Goal: Task Accomplishment & Management: Manage account settings

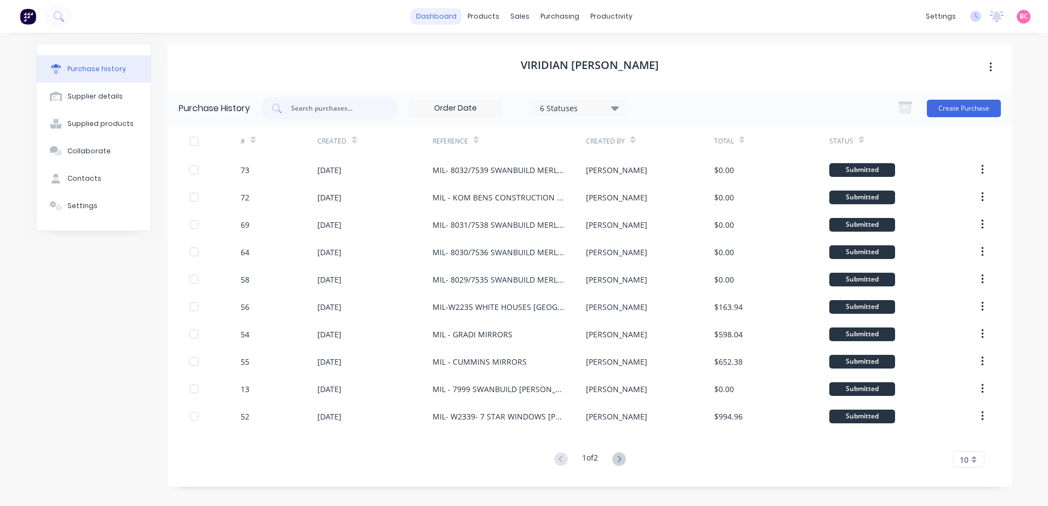
click at [438, 14] on link "dashboard" at bounding box center [436, 16] width 52 height 16
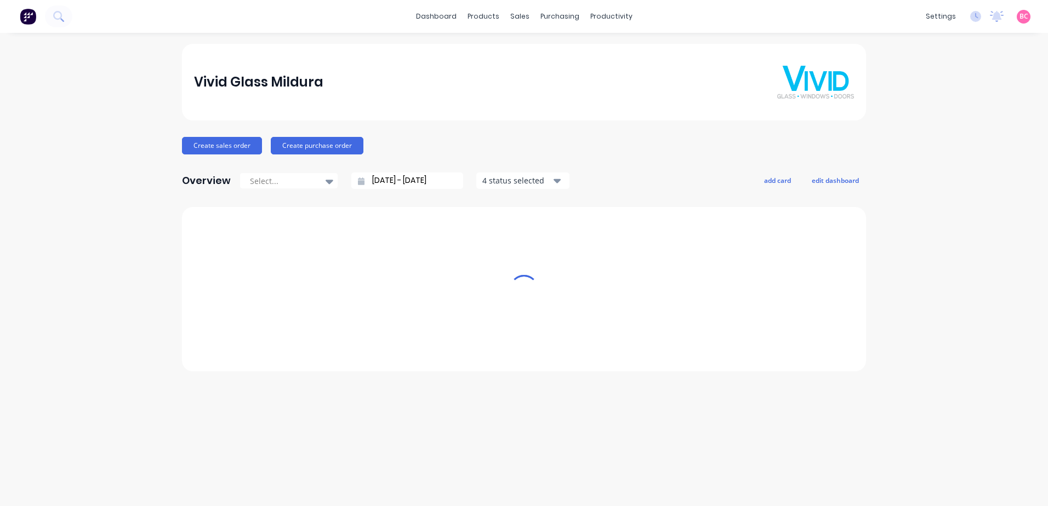
click at [484, 15] on div "products" at bounding box center [483, 16] width 43 height 16
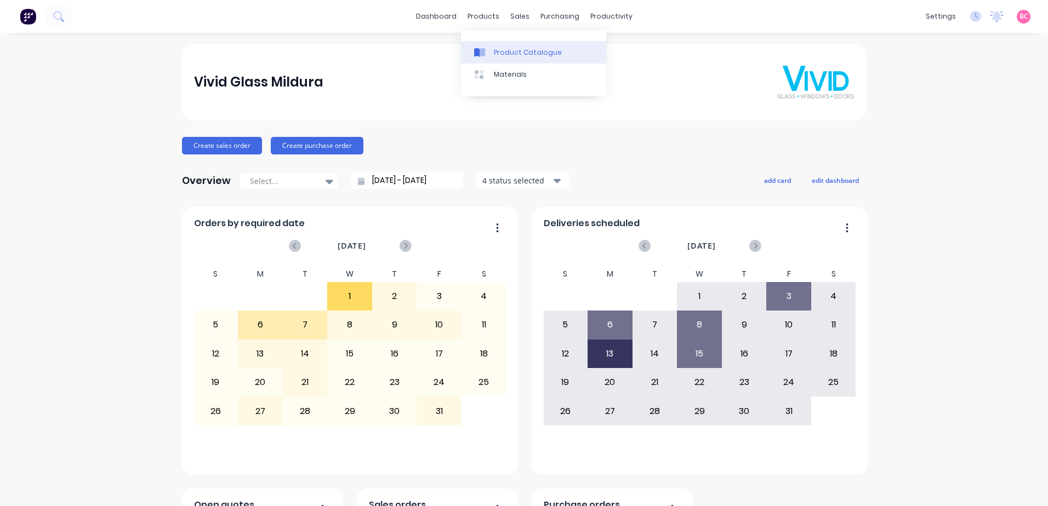
click at [504, 52] on div "Product Catalogue" at bounding box center [528, 53] width 68 height 10
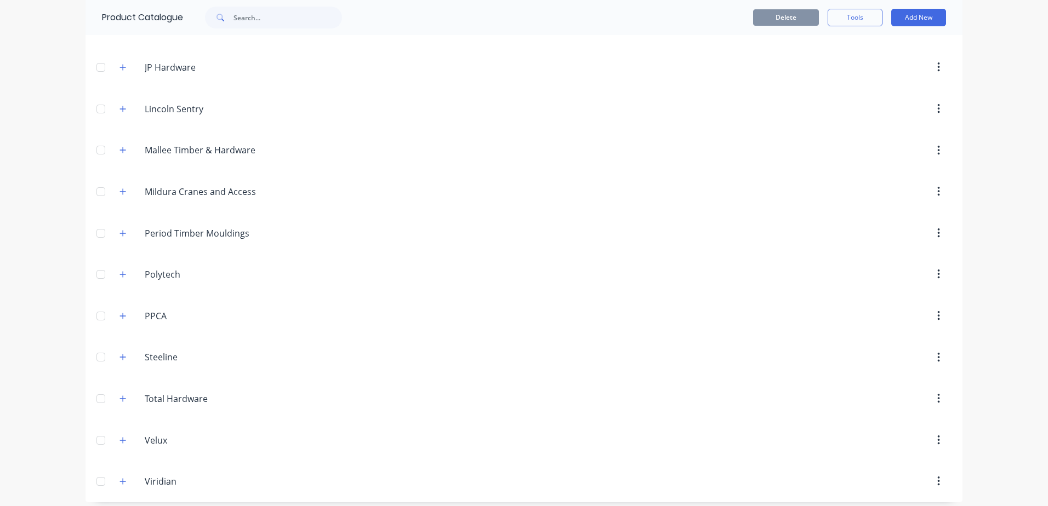
scroll to position [276, 0]
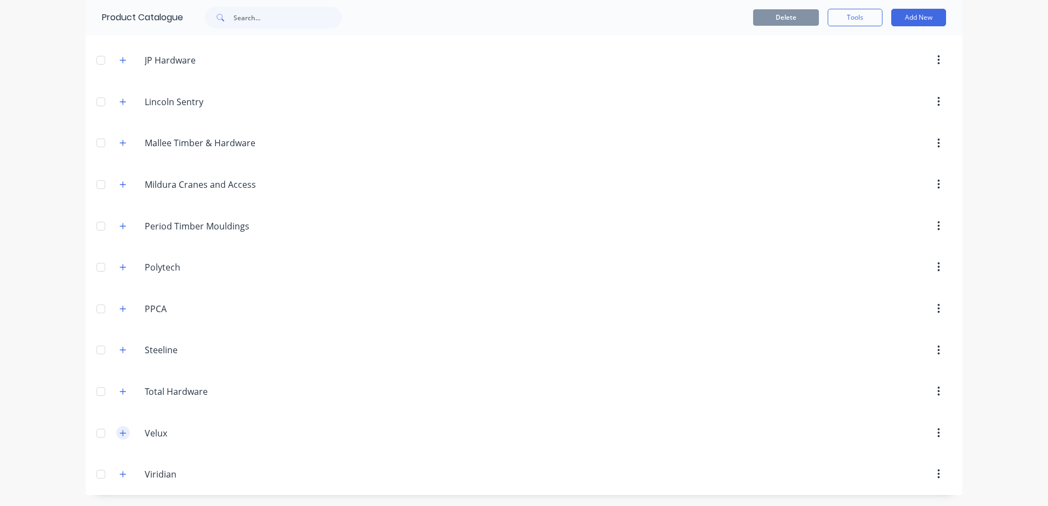
click at [119, 431] on icon "button" at bounding box center [122, 434] width 7 height 8
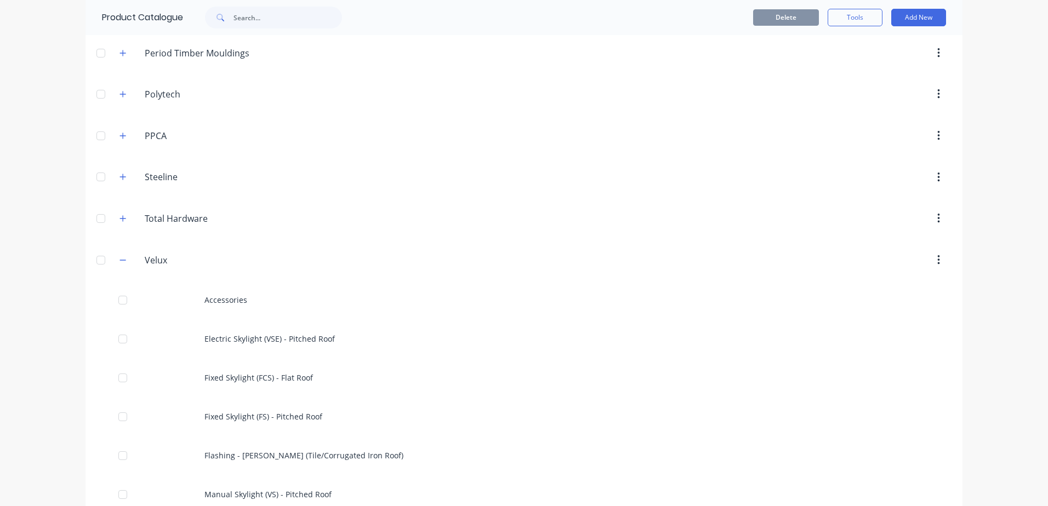
scroll to position [495, 0]
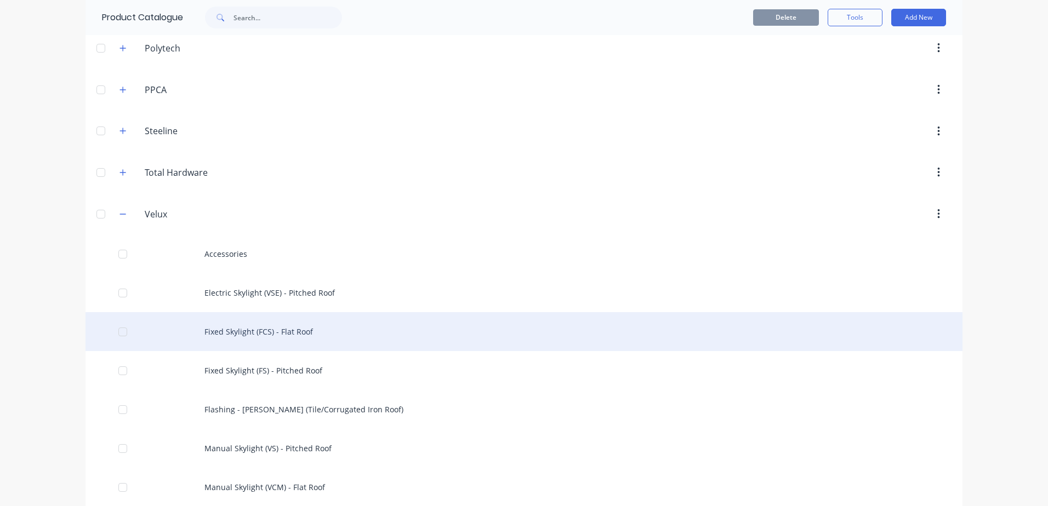
click at [224, 330] on div "Fixed Skylight (FCS) - Flat Roof" at bounding box center [523, 331] width 877 height 39
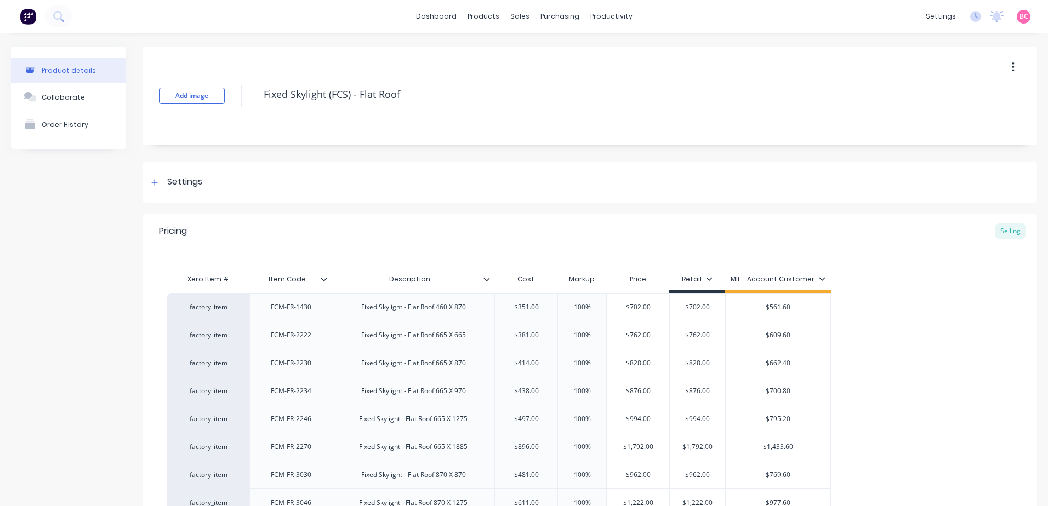
type textarea "x"
click at [436, 18] on link "dashboard" at bounding box center [436, 16] width 52 height 16
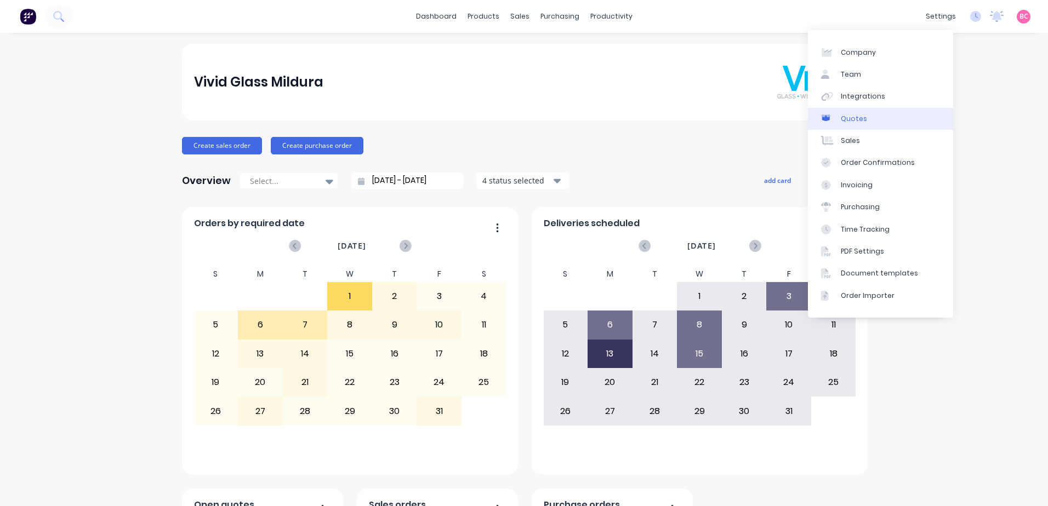
click at [853, 124] on link "Quotes" at bounding box center [880, 119] width 145 height 22
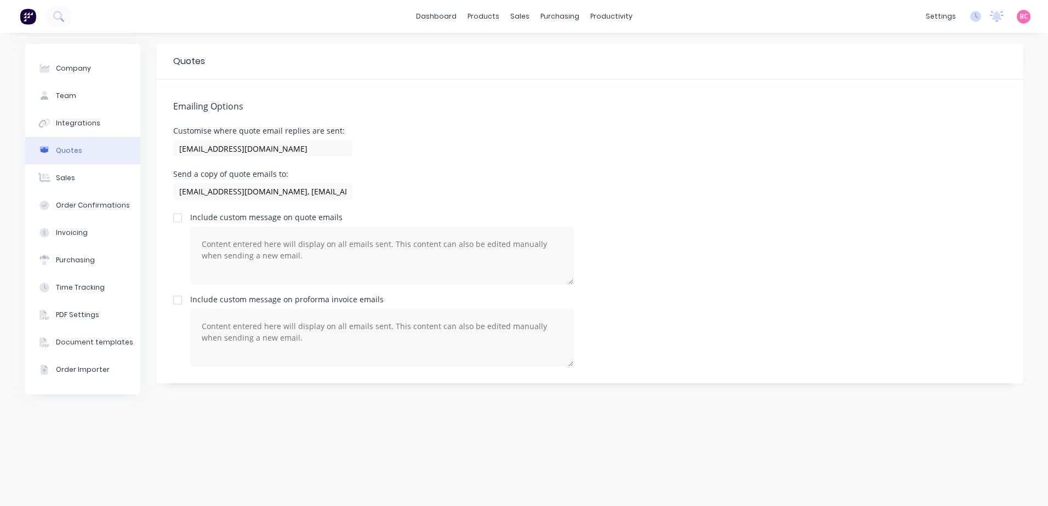
click at [172, 218] on div at bounding box center [178, 218] width 22 height 22
click at [198, 241] on textarea at bounding box center [382, 256] width 384 height 58
click at [210, 240] on textarea at bounding box center [382, 256] width 384 height 58
drag, startPoint x: 222, startPoint y: 251, endPoint x: 388, endPoint y: 279, distance: 168.5
click at [388, 279] on textarea at bounding box center [382, 256] width 384 height 58
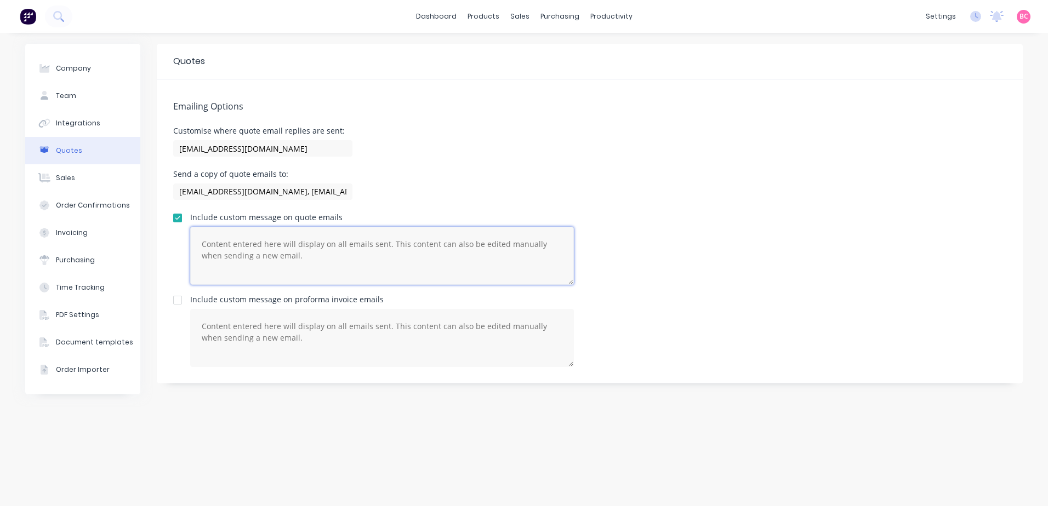
drag, startPoint x: 279, startPoint y: 258, endPoint x: 144, endPoint y: 233, distance: 137.1
click at [145, 233] on div "Company Team Integrations Quotes Sales Order Confirmations Invoicing Purchasing…" at bounding box center [523, 270] width 997 height 452
paste textarea "Hi [Customer First Name], Thank you for your enquiry. Here's quote [Quote Numbe…"
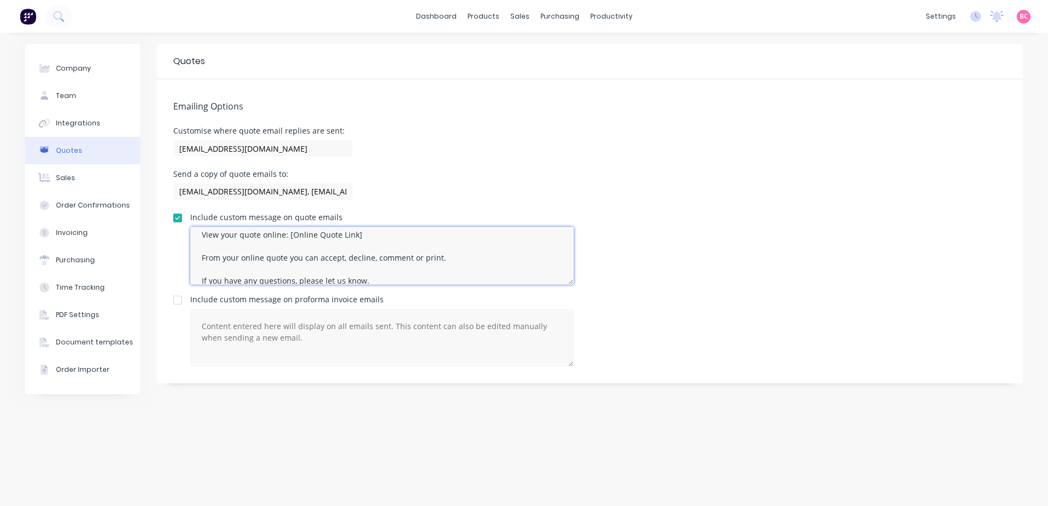
scroll to position [103, 0]
drag, startPoint x: 209, startPoint y: 237, endPoint x: 424, endPoint y: 242, distance: 215.4
click at [424, 242] on textarea "Hi [Customer First Name], Thank you for your enquiry. Here's quote [Quote Numbe…" at bounding box center [382, 256] width 384 height 58
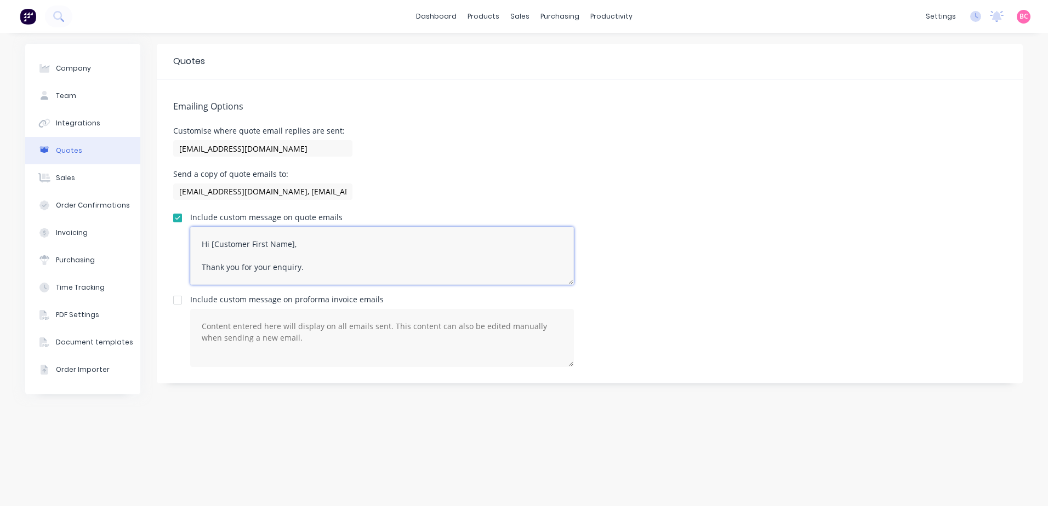
scroll to position [55, 0]
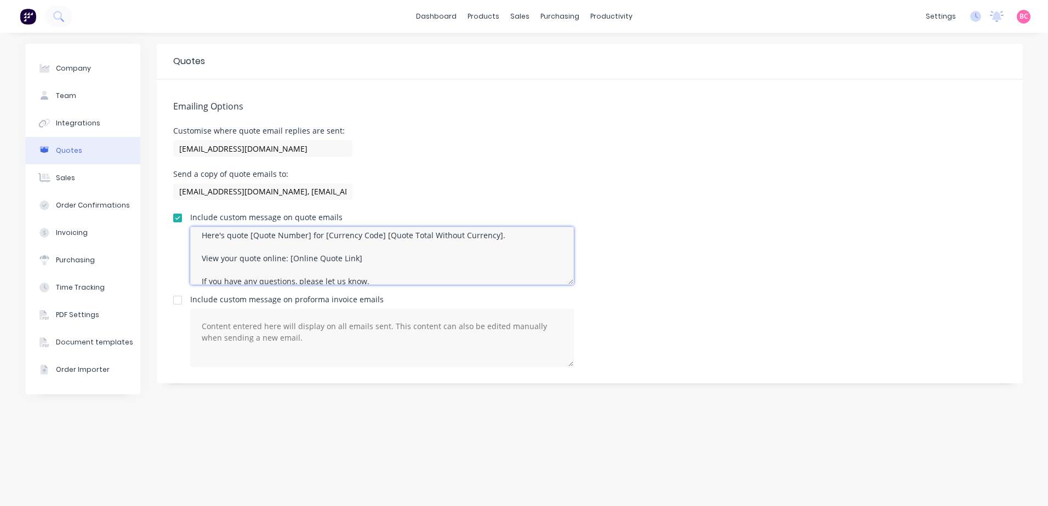
drag, startPoint x: 305, startPoint y: 260, endPoint x: 197, endPoint y: 259, distance: 108.0
click at [197, 259] on textarea "Hi [Customer First Name], Thank you for your enquiry. Here's quote [Quote Numbe…" at bounding box center [382, 256] width 384 height 58
paste textarea "A PDF copy of the quote has been attached to this email. To view your quote onl…"
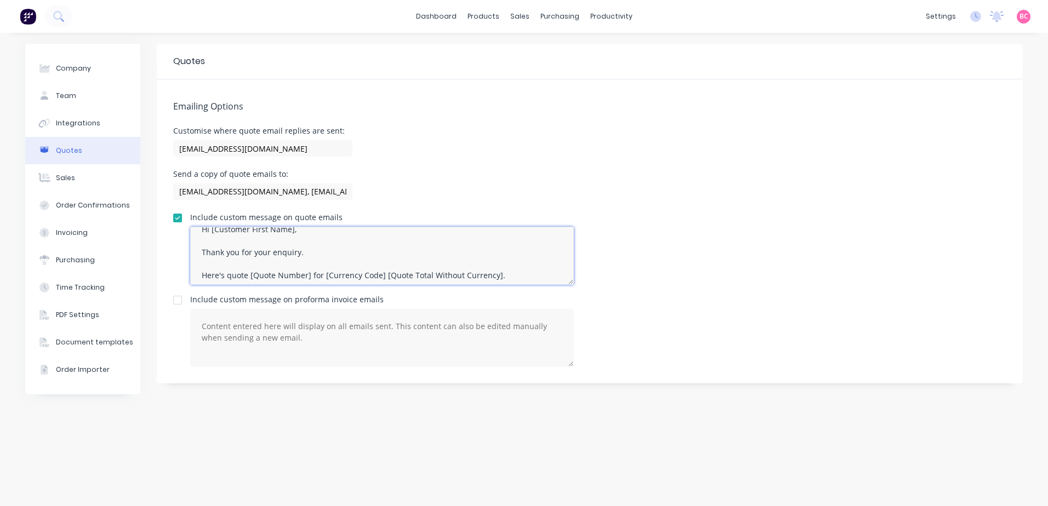
scroll to position [0, 0]
drag, startPoint x: 325, startPoint y: 233, endPoint x: 346, endPoint y: 232, distance: 21.4
click at [346, 232] on textarea "Hi [Customer First Name], Thank you for your enquiry. Here's quote [Quote Numbe…" at bounding box center [382, 256] width 384 height 58
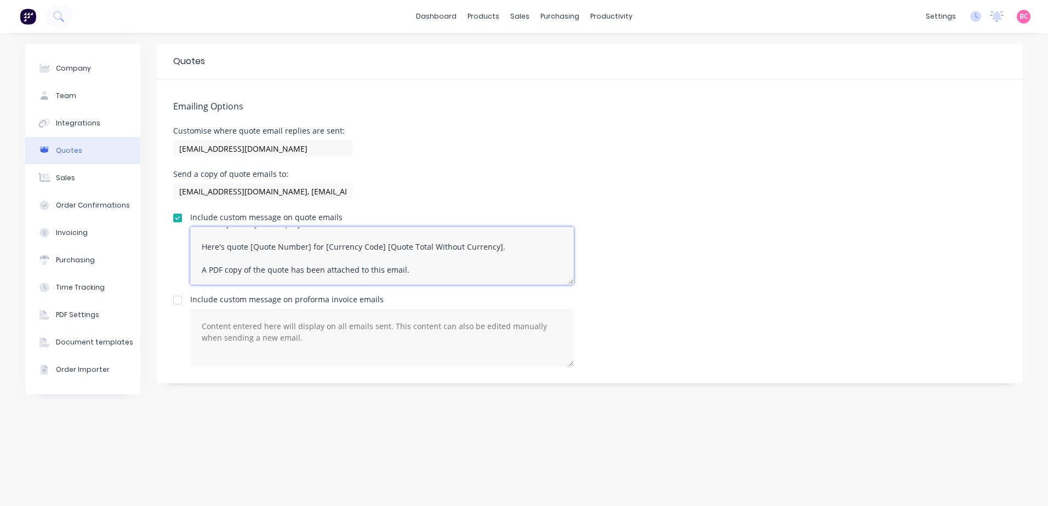
scroll to position [20, 0]
drag, startPoint x: 504, startPoint y: 238, endPoint x: 327, endPoint y: 267, distance: 179.4
click at [327, 267] on textarea "Hi [Customer First Name], Thank you for your enquiry. Here's quote [Quote Numbe…" at bounding box center [382, 256] width 384 height 58
drag, startPoint x: 305, startPoint y: 272, endPoint x: 258, endPoint y: 248, distance: 52.7
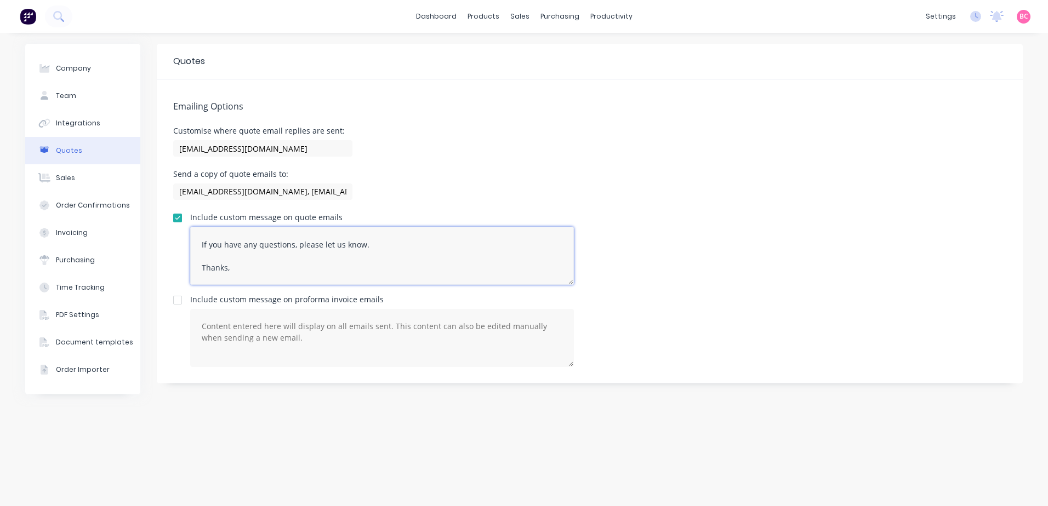
click at [258, 248] on textarea "Hi [Customer First Name], Thank you for your enquiry. Here's quote [Quote Numbe…" at bounding box center [382, 256] width 384 height 58
click at [227, 232] on textarea "Hi [Customer First Name], Thank you for your enquiry. Here's quote for [AMOUNT]…" at bounding box center [382, 256] width 384 height 58
click at [247, 235] on textarea "Hi [Customer First Name], Thank you for your enquiry. Here's quote for [AMOUNT]…" at bounding box center [382, 256] width 384 height 58
click at [225, 231] on textarea "Hi [Customer First Name], Thank you for your enquiry. Here's quote for [AMOUNT]…" at bounding box center [382, 256] width 384 height 58
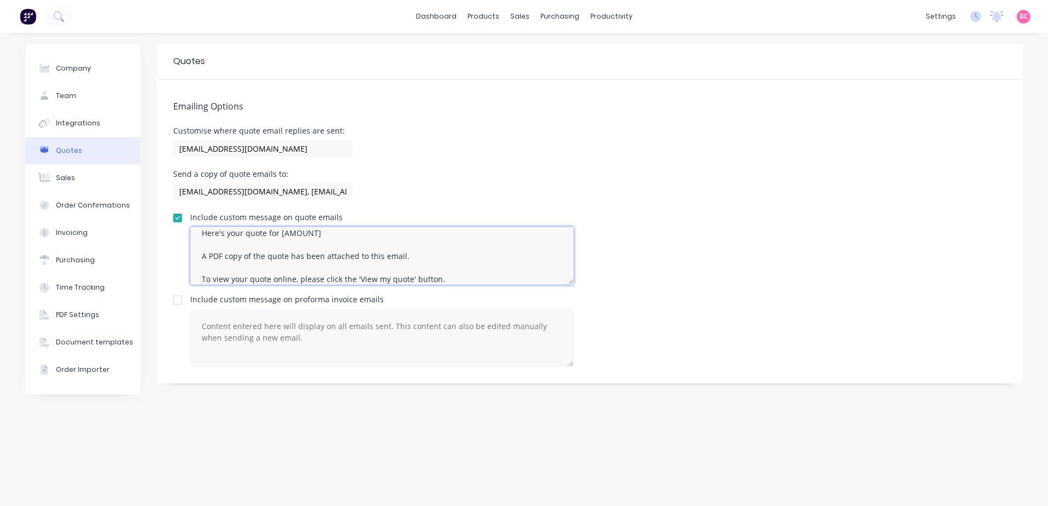
click at [326, 237] on textarea "Hi [Customer First Name], Thank you for your enquiry. Here's your quote for [AM…" at bounding box center [382, 256] width 384 height 58
drag, startPoint x: 267, startPoint y: 243, endPoint x: 215, endPoint y: 242, distance: 51.5
click at [215, 242] on textarea "Hi [Customer First Name], Thank you for your enquiry. Here's your quote for [AM…" at bounding box center [382, 256] width 384 height 58
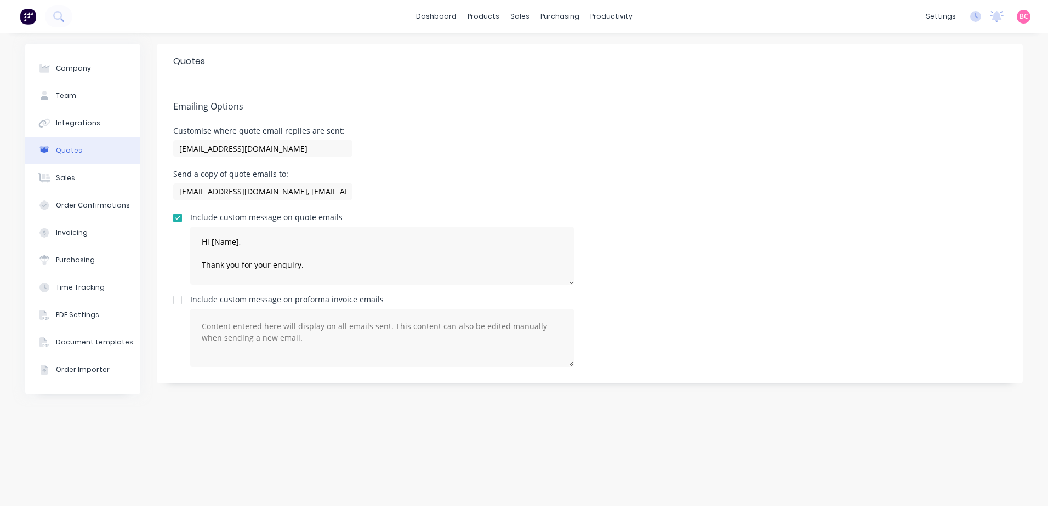
click at [735, 286] on div "Emailing Options Customise where quote email replies are sent: vividmil@vgwd.co…" at bounding box center [590, 231] width 866 height 304
drag, startPoint x: 237, startPoint y: 244, endPoint x: 212, endPoint y: 247, distance: 25.9
click at [212, 247] on textarea "Hi [Name], Thank you for your enquiry. Here's your quote for [AMOUNT]. A PDF co…" at bounding box center [382, 256] width 384 height 58
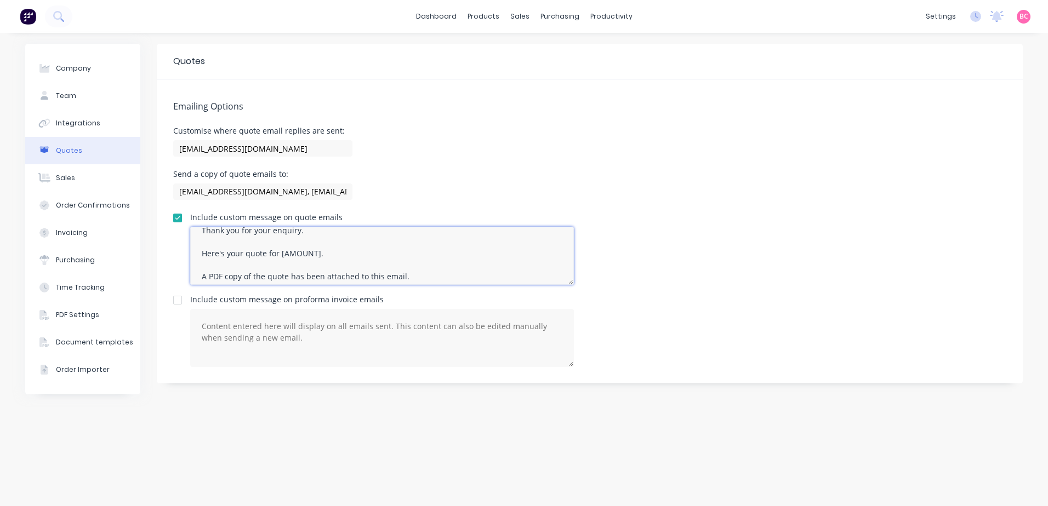
drag, startPoint x: 318, startPoint y: 232, endPoint x: 280, endPoint y: 280, distance: 60.9
click at [280, 280] on textarea "Hi, Thank you for your enquiry. Here's your quote for [AMOUNT]. A PDF copy of t…" at bounding box center [382, 256] width 384 height 58
click at [317, 238] on textarea "Hi, Thank you for your enquiry. Here's your quote for [AMOUNT]. A PDF copy of t…" at bounding box center [382, 256] width 384 height 58
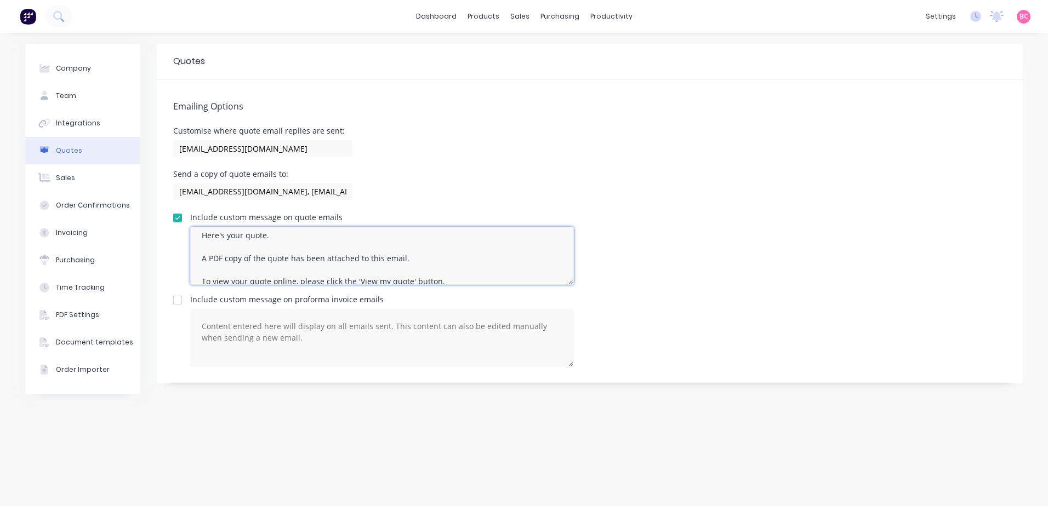
drag, startPoint x: 281, startPoint y: 238, endPoint x: 202, endPoint y: 239, distance: 79.5
click at [202, 239] on textarea "Hi, Thank you for your enquiry. Here's your quote. A PDF copy of the quote has …" at bounding box center [382, 256] width 384 height 58
click at [229, 282] on textarea "Hi, Thank you for your enquiry. A PDF copy of the quote has been attached to th…" at bounding box center [382, 256] width 384 height 58
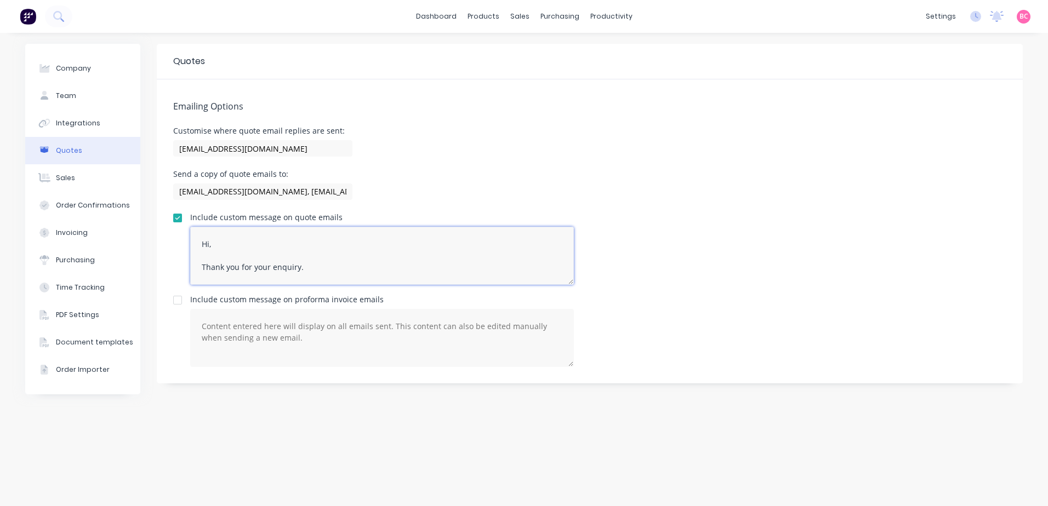
type textarea "Hi, Thank you for your enquiry. A PDF copy of the quote has been attached to th…"
click at [718, 348] on div "Include custom message on proforma invoice emails" at bounding box center [589, 331] width 833 height 71
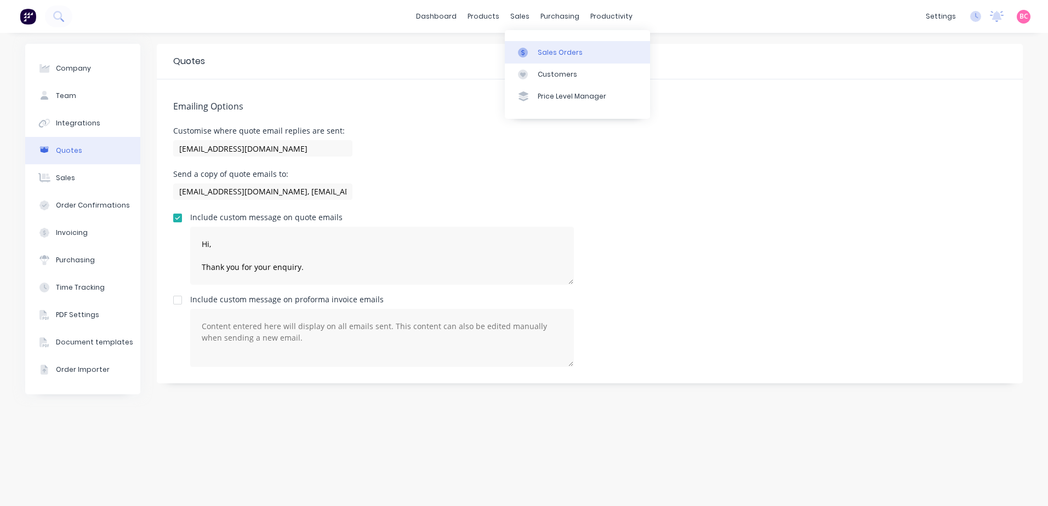
click at [545, 52] on div "Sales Orders" at bounding box center [560, 53] width 45 height 10
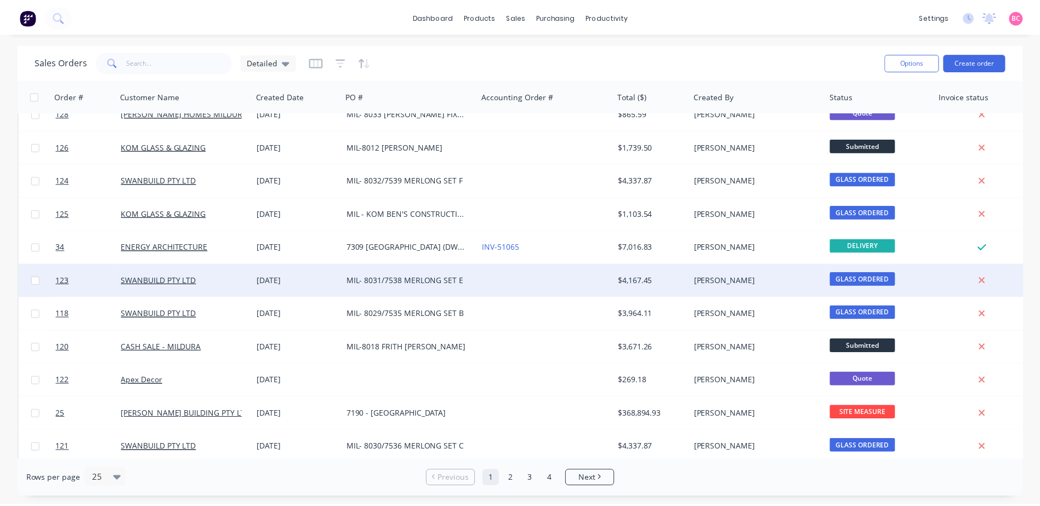
scroll to position [110, 0]
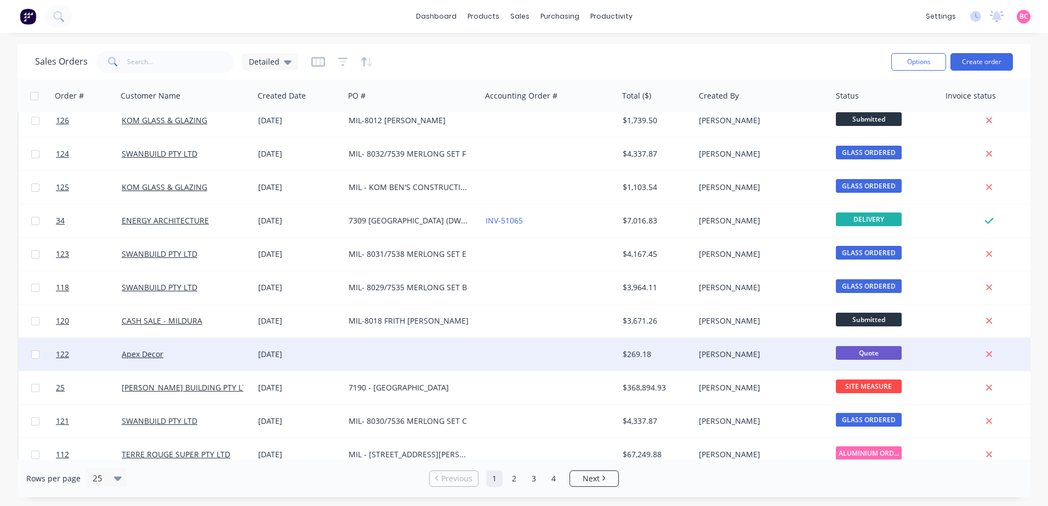
click at [344, 353] on div "[DATE]" at bounding box center [299, 354] width 90 height 33
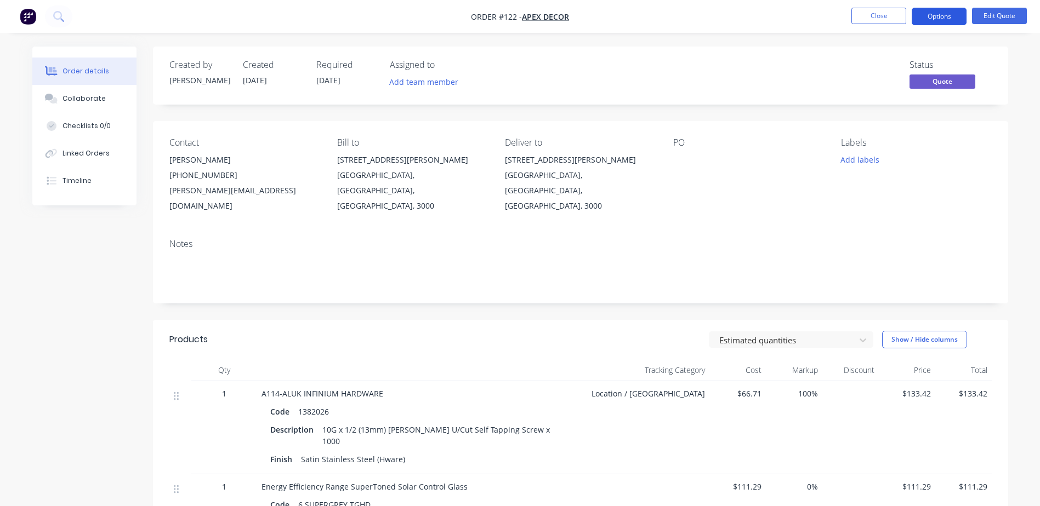
click at [933, 20] on button "Options" at bounding box center [938, 17] width 55 height 18
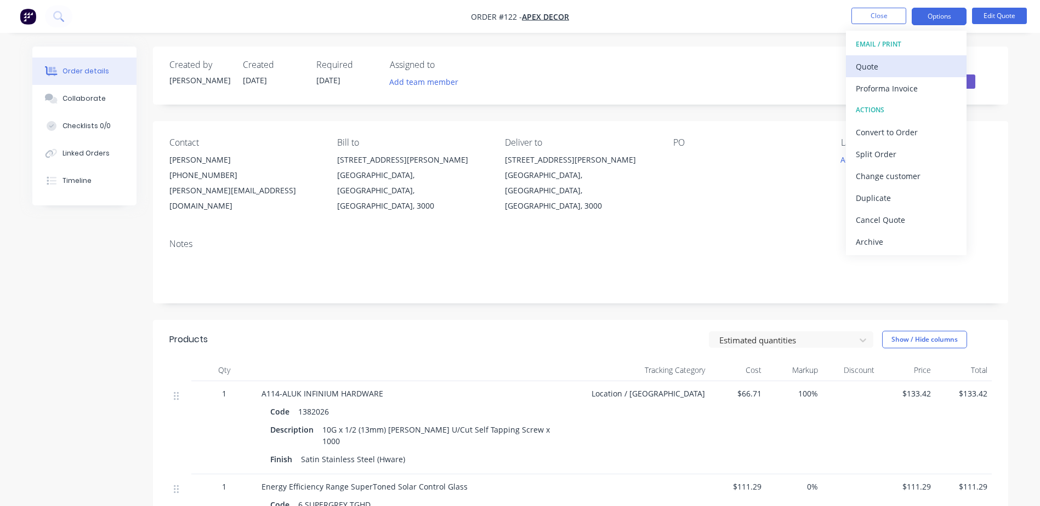
click at [883, 67] on div "Quote" at bounding box center [905, 67] width 101 height 16
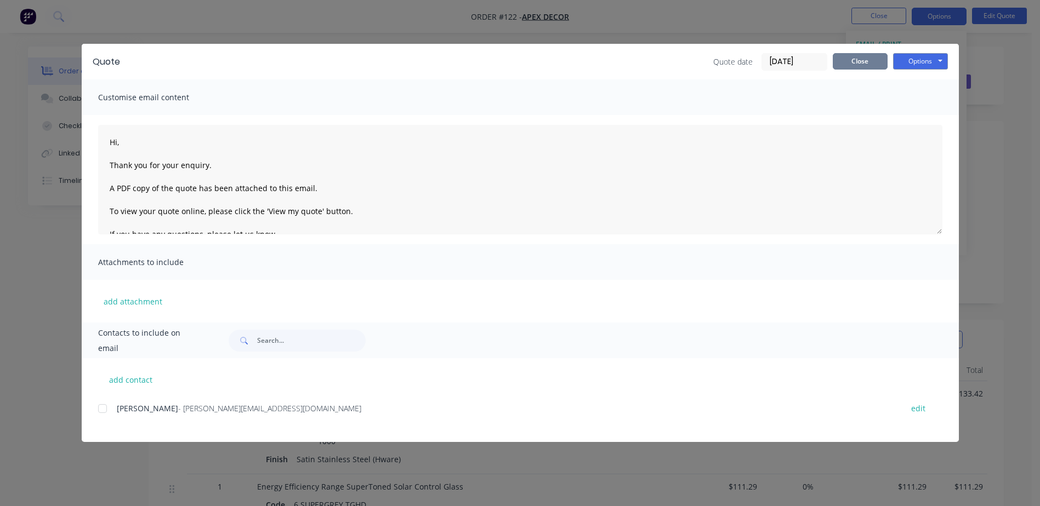
click at [867, 60] on button "Close" at bounding box center [859, 61] width 55 height 16
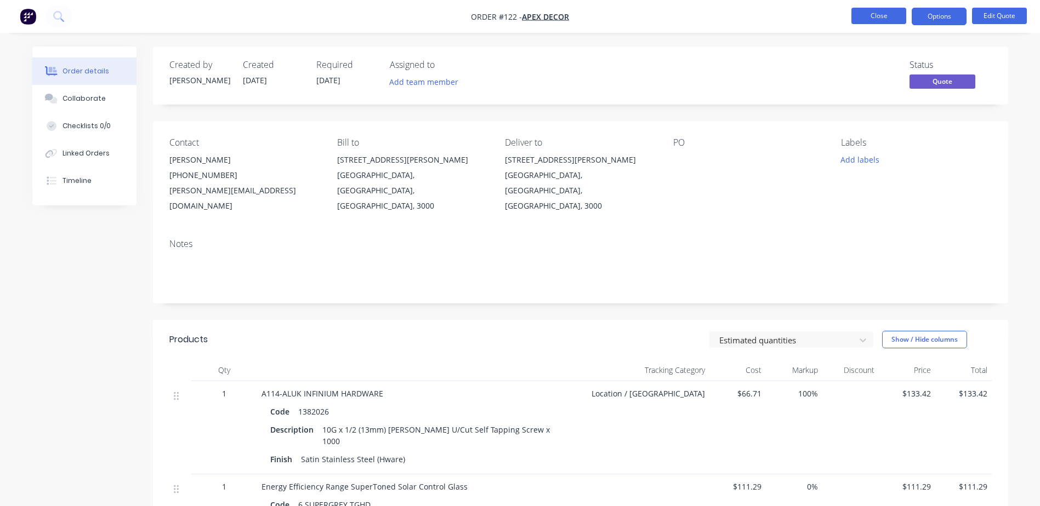
click at [885, 17] on button "Close" at bounding box center [878, 16] width 55 height 16
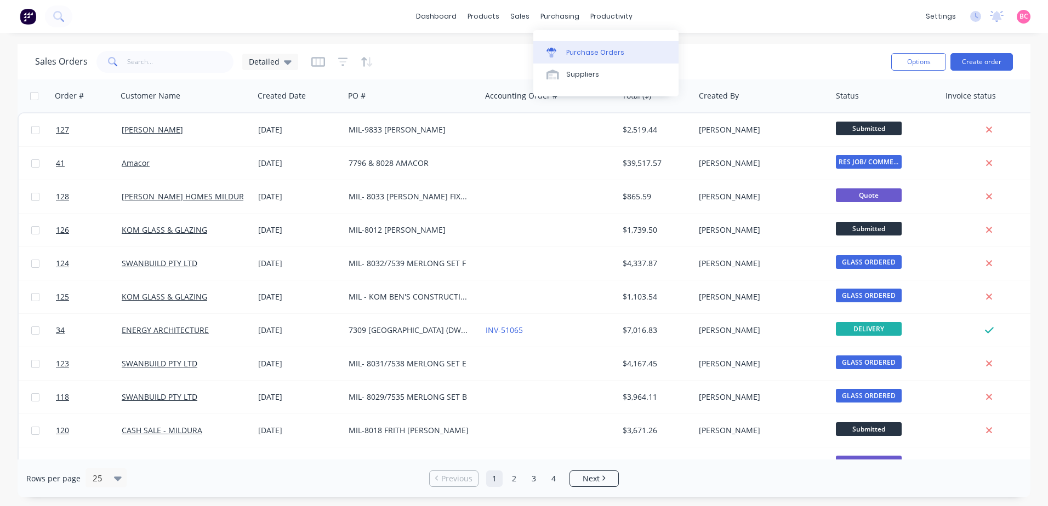
click at [572, 46] on link "Purchase Orders" at bounding box center [605, 52] width 145 height 22
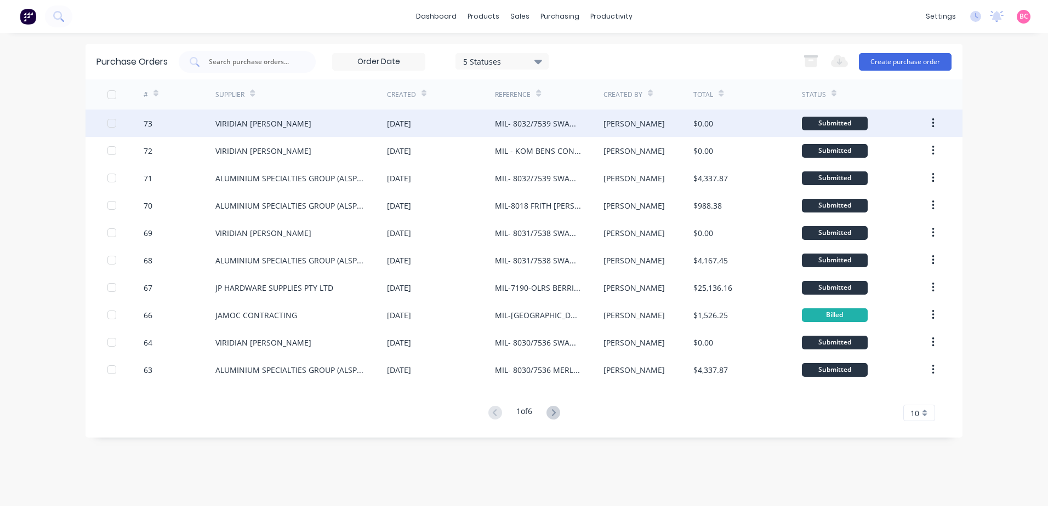
click at [663, 130] on div "[PERSON_NAME]" at bounding box center [648, 123] width 90 height 27
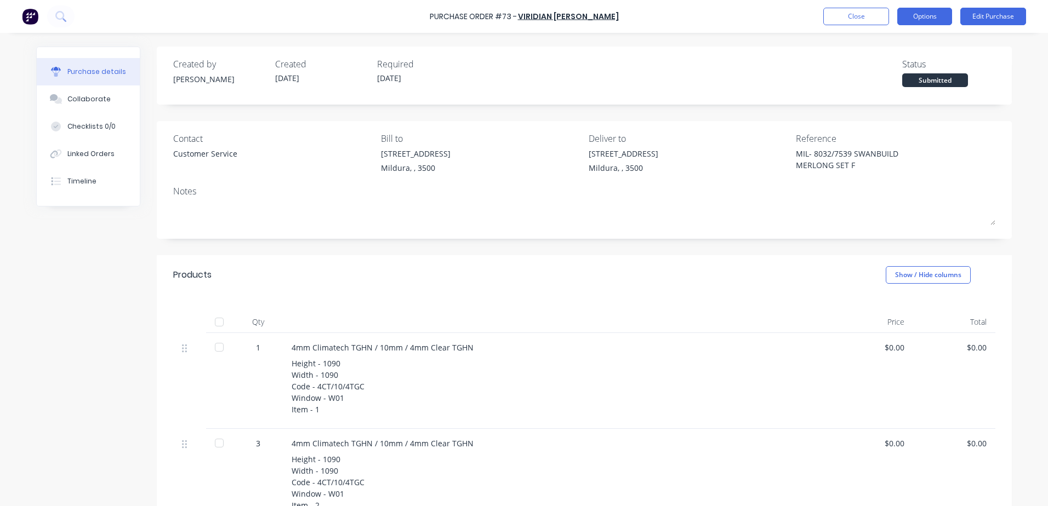
click at [938, 17] on button "Options" at bounding box center [924, 17] width 55 height 18
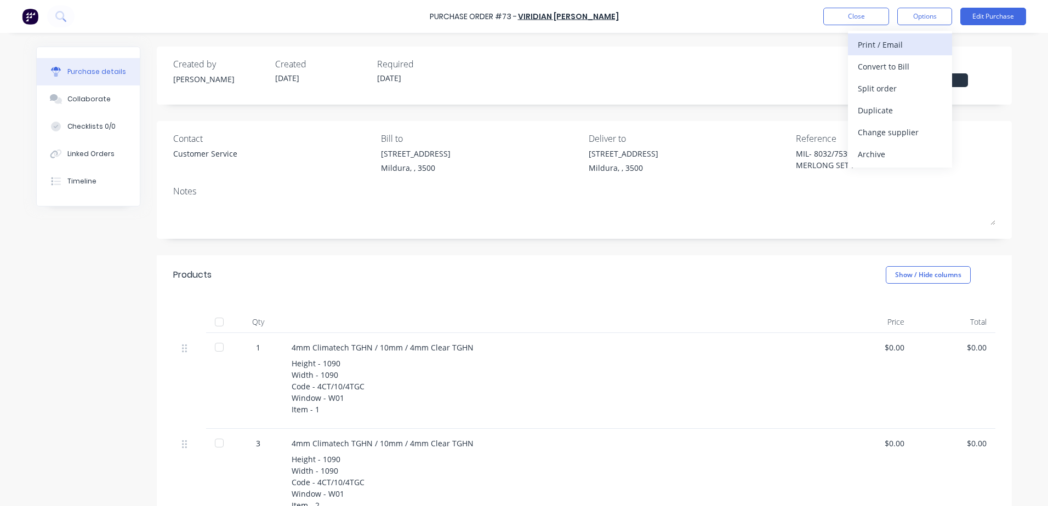
click at [883, 47] on div "Print / Email" at bounding box center [900, 45] width 84 height 16
click at [880, 66] on div "With pricing" at bounding box center [900, 67] width 84 height 16
type textarea "x"
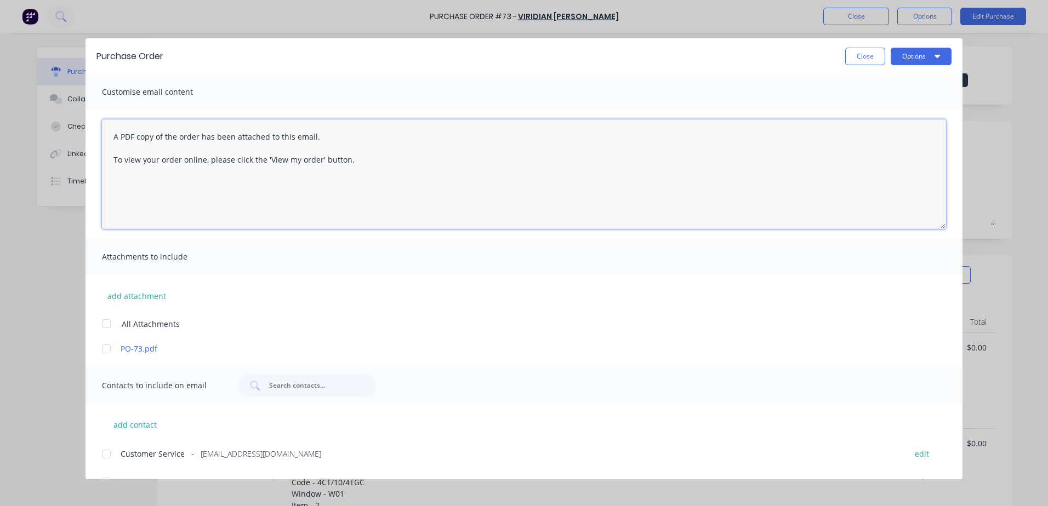
click at [112, 132] on textarea "A PDF copy of the order has been attached to this email. To view your order onl…" at bounding box center [524, 174] width 844 height 110
paste textarea "Hi [Contact First Name], Here's purchase order [Purchase Order Number] for [Cur…"
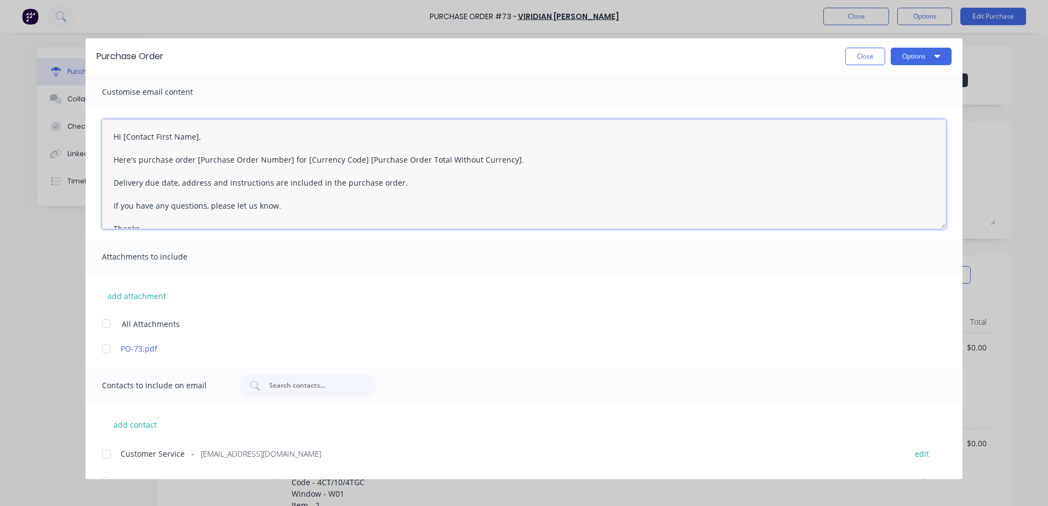
drag, startPoint x: 122, startPoint y: 137, endPoint x: 197, endPoint y: 139, distance: 75.7
click at [197, 139] on textarea "Hi [Contact First Name], Here's purchase order [Purchase Order Number] for [Cur…" at bounding box center [524, 174] width 844 height 110
drag, startPoint x: 112, startPoint y: 162, endPoint x: 514, endPoint y: 158, distance: 402.3
click at [514, 158] on textarea "Hi, Here's purchase order [Purchase Order Number] for [Currency Code] [Purchase…" at bounding box center [524, 174] width 844 height 110
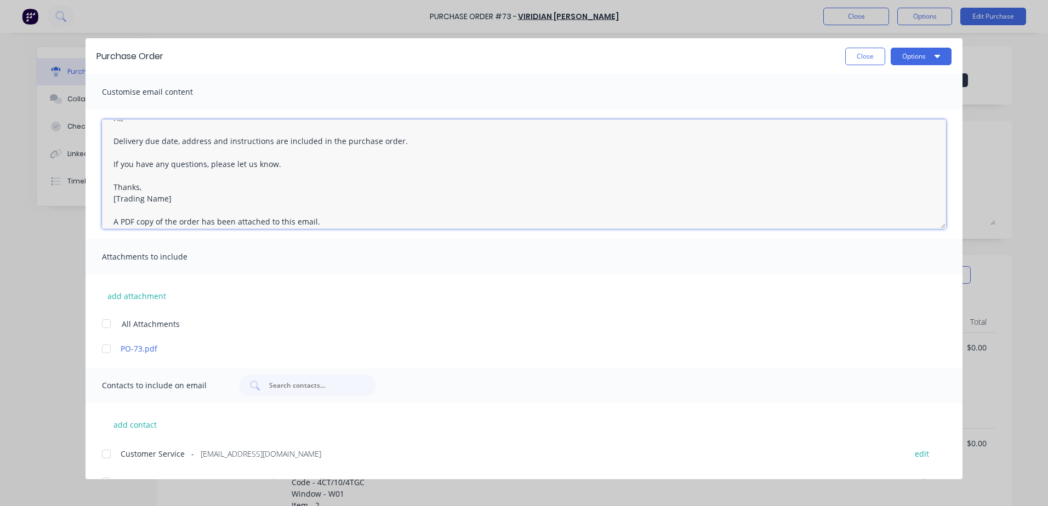
scroll to position [52, 0]
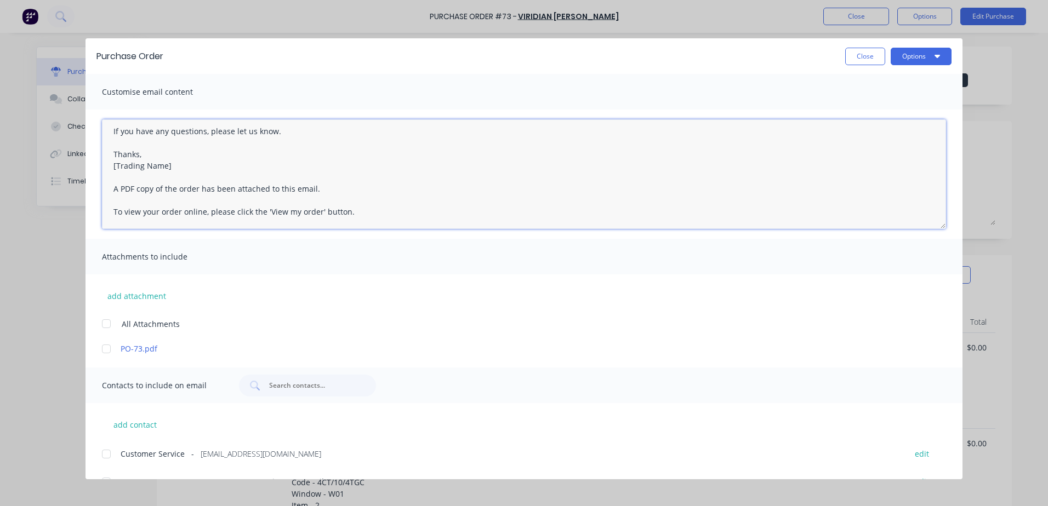
drag, startPoint x: 117, startPoint y: 191, endPoint x: 349, endPoint y: 216, distance: 233.2
click at [349, 216] on textarea "Hi, Delivery due date, address and instructions are included in the purchase or…" at bounding box center [524, 174] width 844 height 110
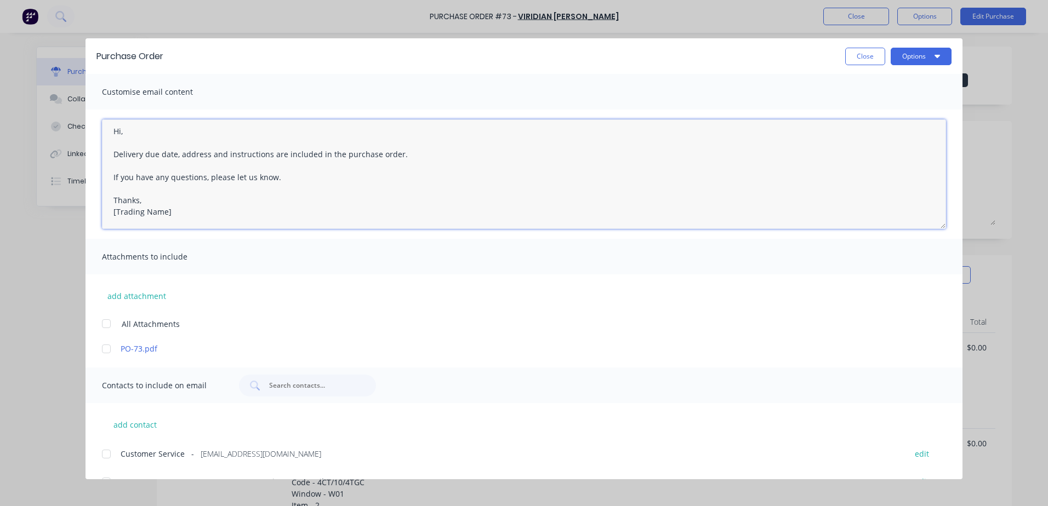
scroll to position [0, 0]
click at [110, 160] on textarea "Hi, Delivery due date, address and instructions are included in the purchase or…" at bounding box center [524, 174] width 844 height 110
paste textarea "A PDF copy of the order has been attached to this email. To view your order onl…"
drag, startPoint x: 185, startPoint y: 213, endPoint x: 105, endPoint y: 191, distance: 83.0
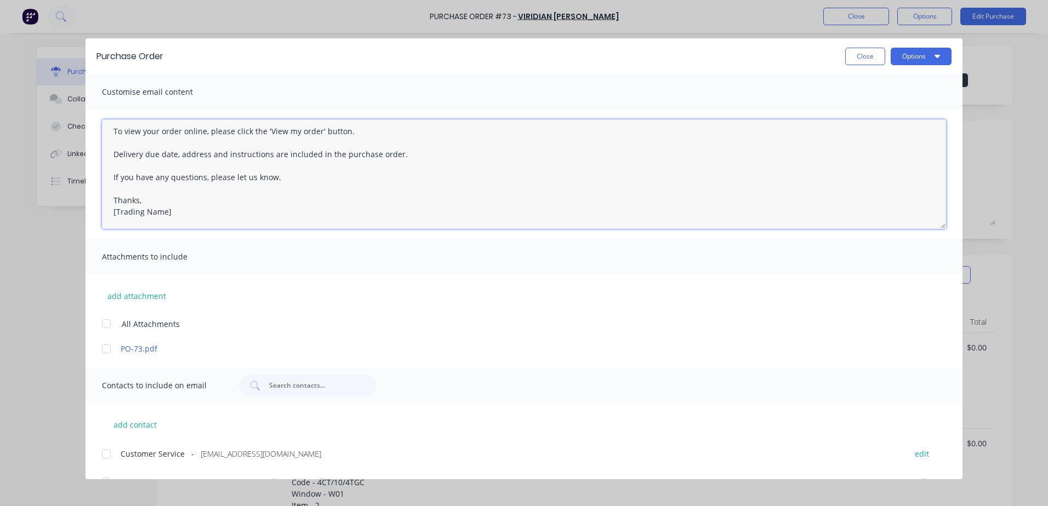
click at [105, 191] on textarea "Hi, A PDF copy of the order has been attached to this email. To view your order…" at bounding box center [524, 174] width 844 height 110
type textarea "Hi, A PDF copy of the order has been attached to this email. To view your order…"
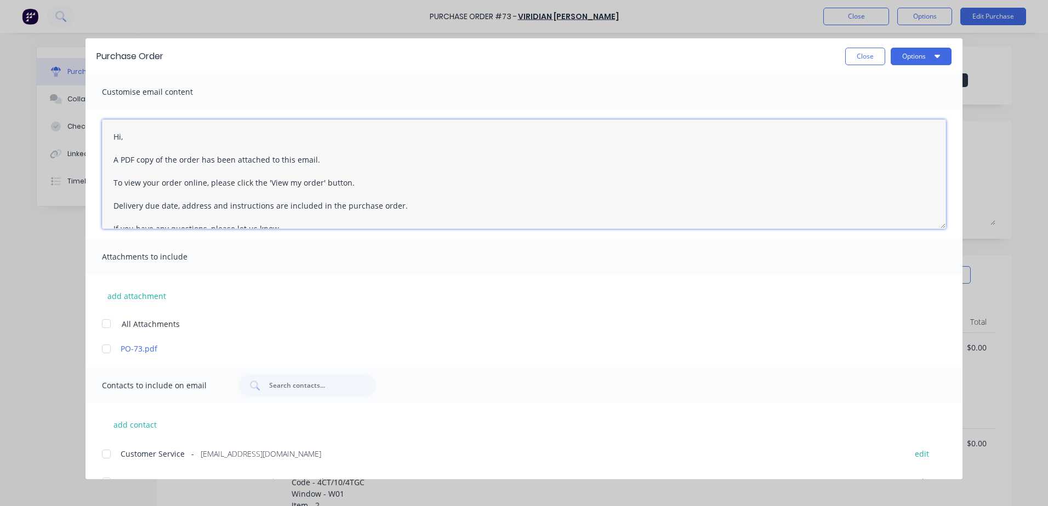
drag, startPoint x: 299, startPoint y: 204, endPoint x: 27, endPoint y: -4, distance: 342.9
click at [27, 0] on html "Purchase Order #73 - VIRIDIAN GLASS CLAYTON Close Options Edit Purchase Purchas…" at bounding box center [524, 253] width 1048 height 506
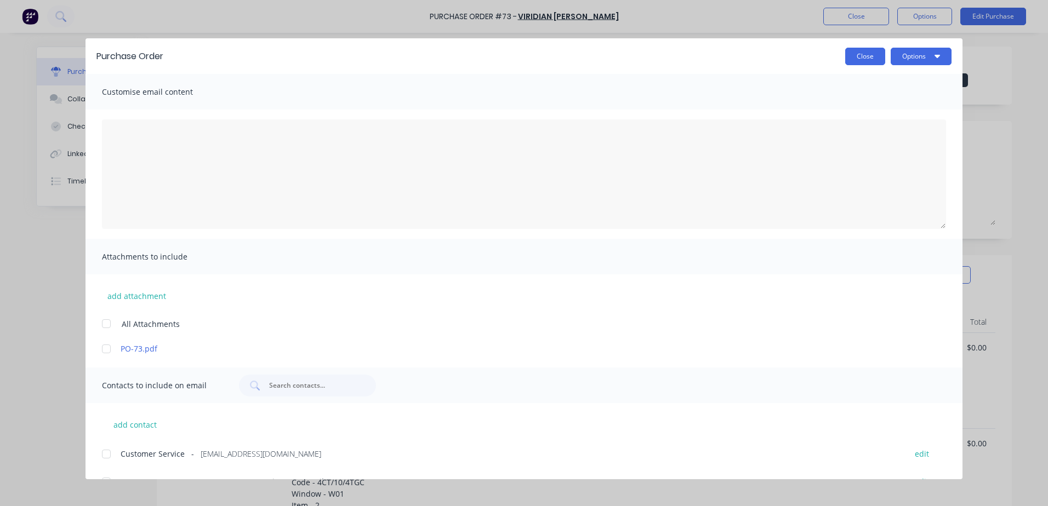
click at [869, 56] on button "Close" at bounding box center [865, 57] width 40 height 18
type textarea "x"
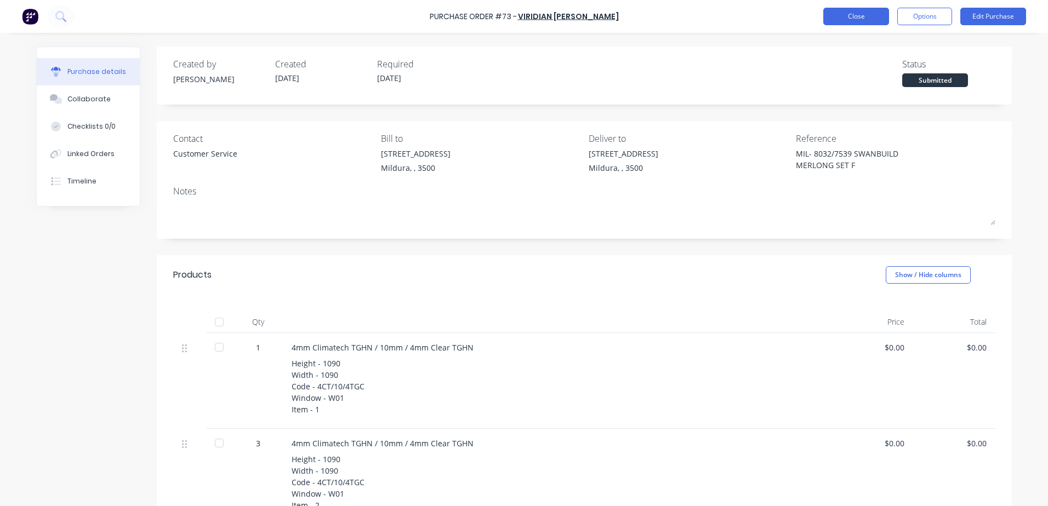
click at [863, 10] on button "Close" at bounding box center [856, 17] width 66 height 18
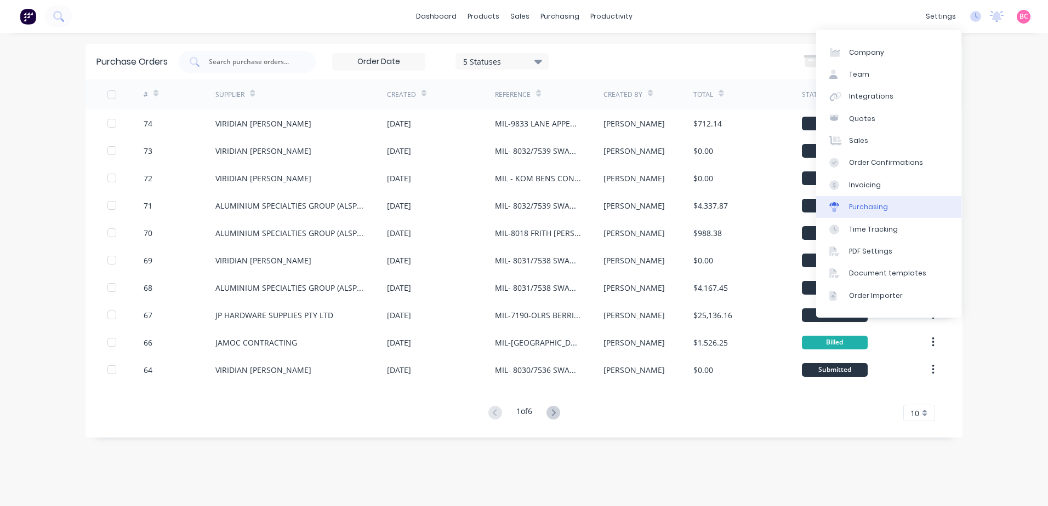
click at [874, 200] on link "Purchasing" at bounding box center [888, 207] width 145 height 22
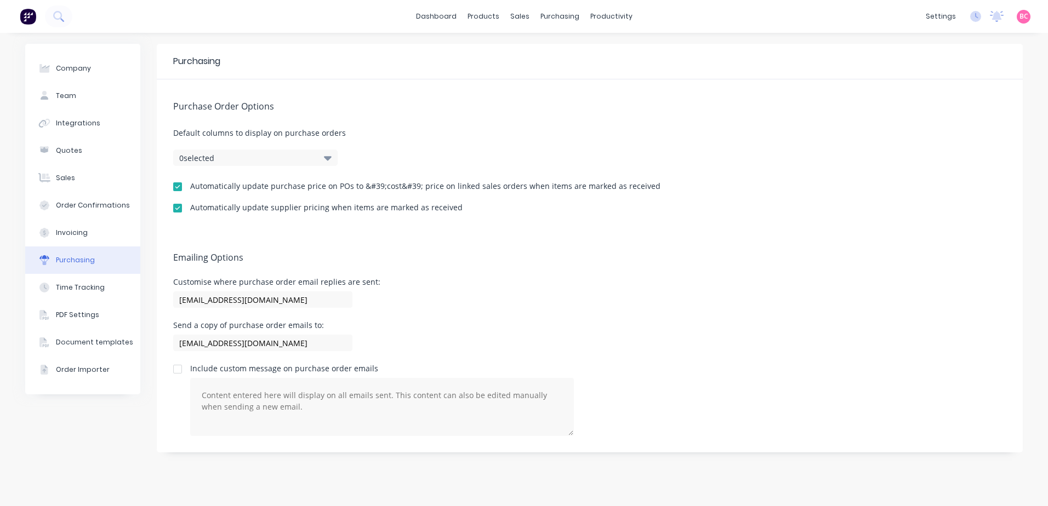
click at [179, 370] on div at bounding box center [178, 369] width 22 height 22
click at [208, 398] on textarea at bounding box center [382, 407] width 384 height 58
paste textarea "Hi, A PDF copy of the order has been attached to this email. To view your order…"
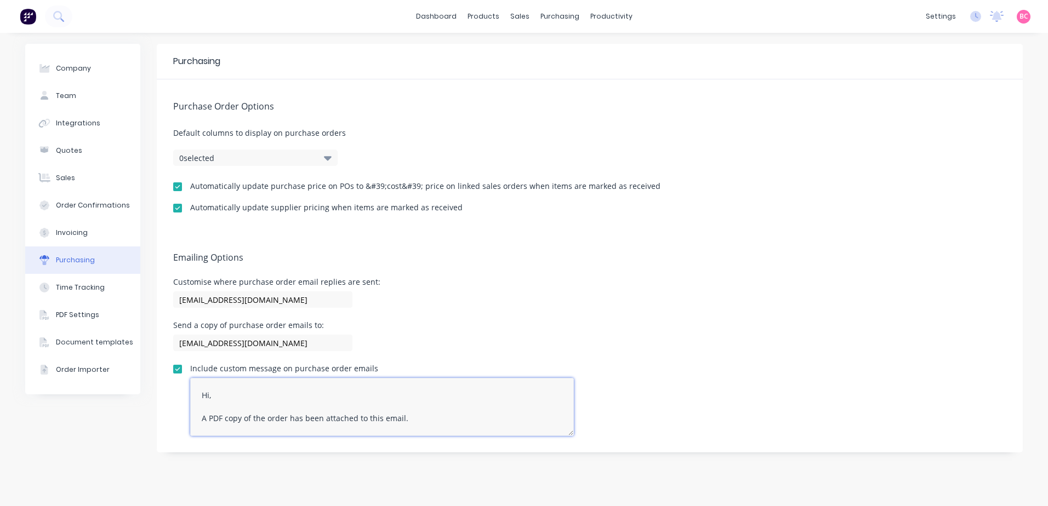
scroll to position [103, 0]
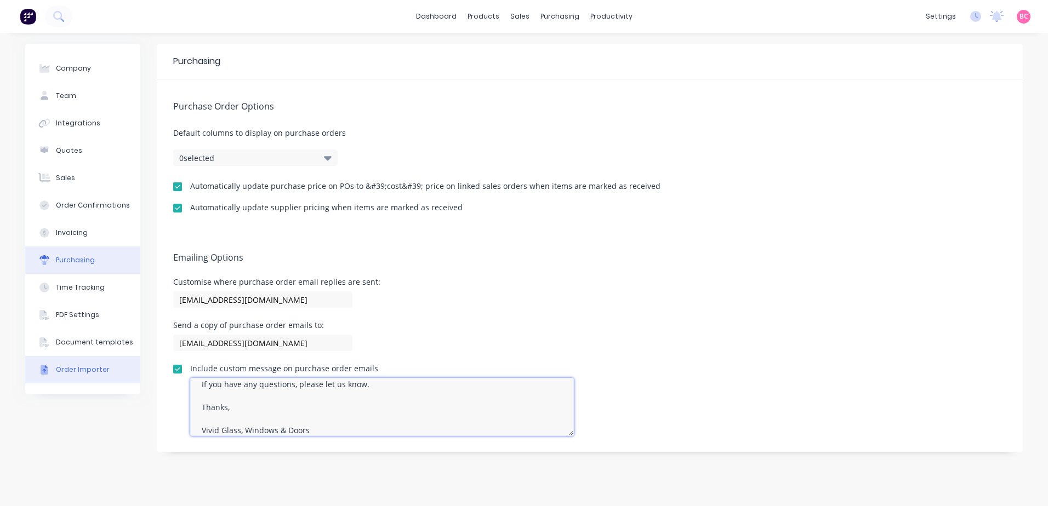
type textarea "Hi, A PDF copy of the order has been attached to this email. To view your order…"
click at [89, 370] on div "Order Importer" at bounding box center [83, 370] width 54 height 10
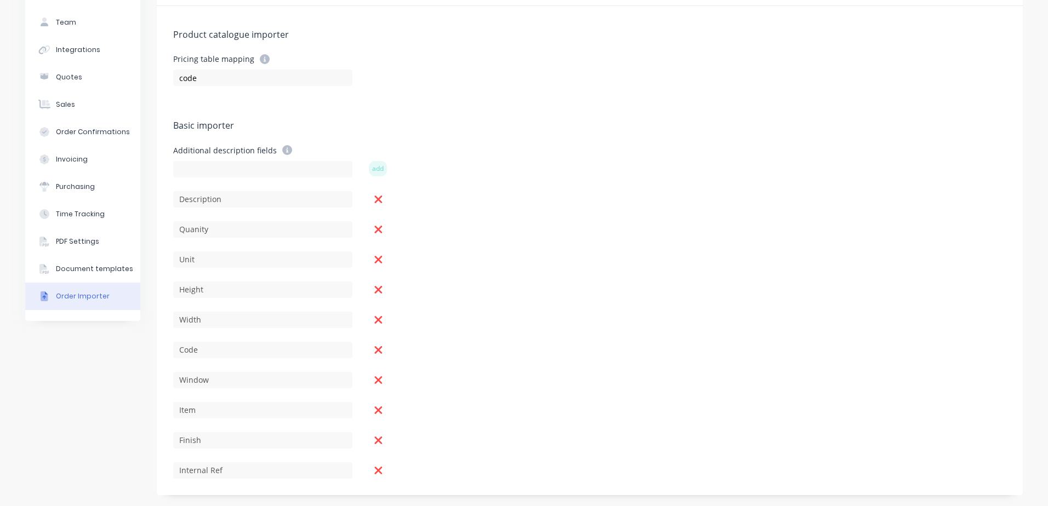
scroll to position [19, 0]
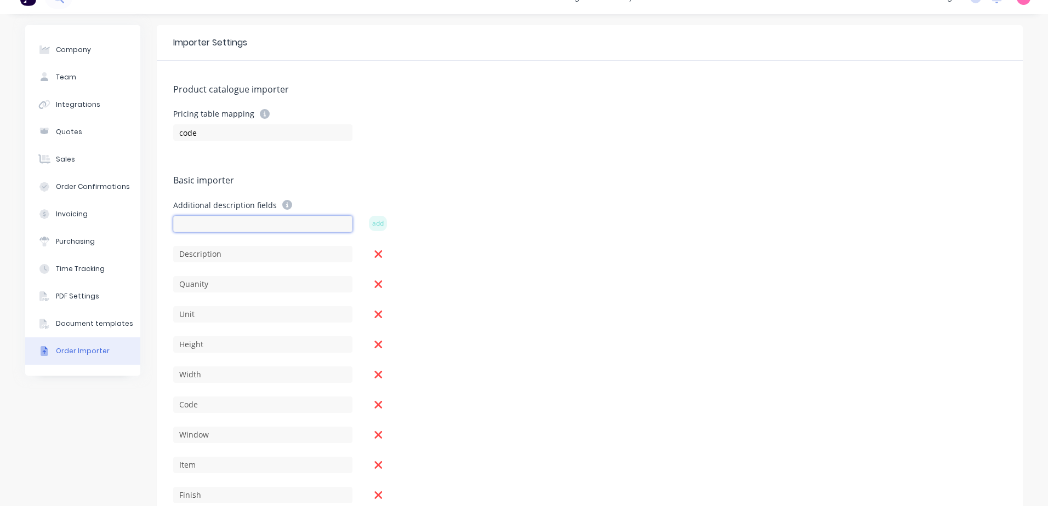
click at [231, 232] on input at bounding box center [262, 224] width 179 height 16
type input "Height X Width"
click at [369, 219] on button "add" at bounding box center [378, 223] width 18 height 15
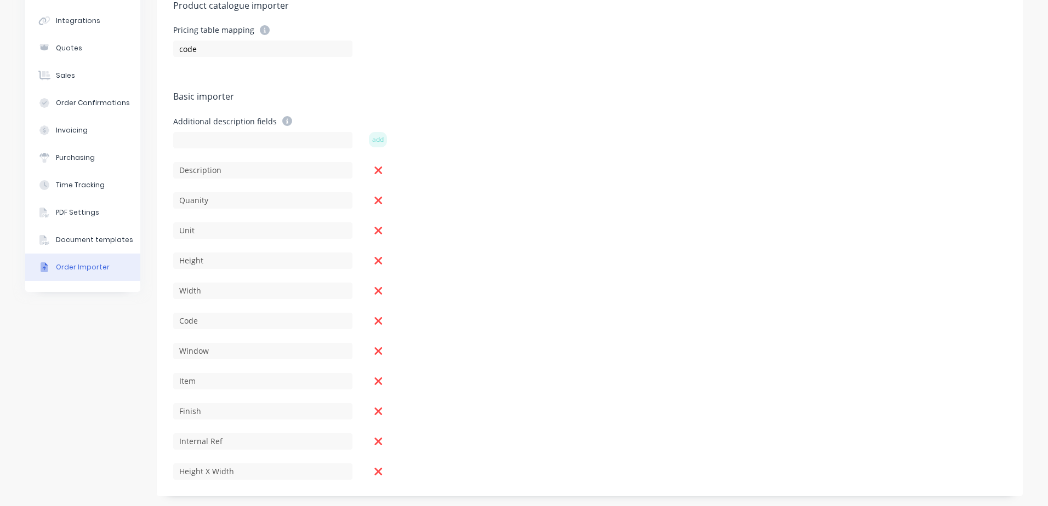
scroll to position [104, 0]
click at [501, 272] on div "Product catalogue importer Pricing table mapping code Basic importer Additional…" at bounding box center [590, 236] width 866 height 520
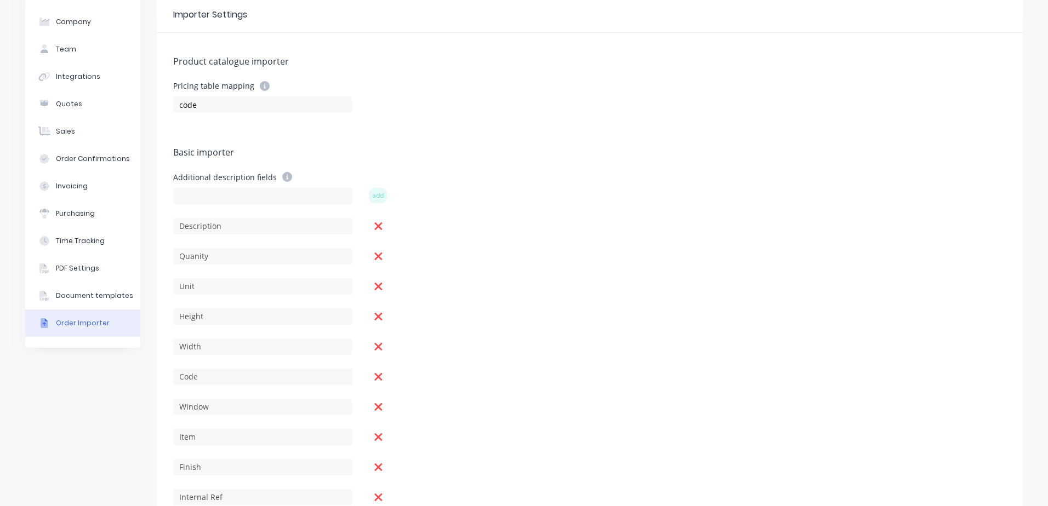
scroll to position [0, 0]
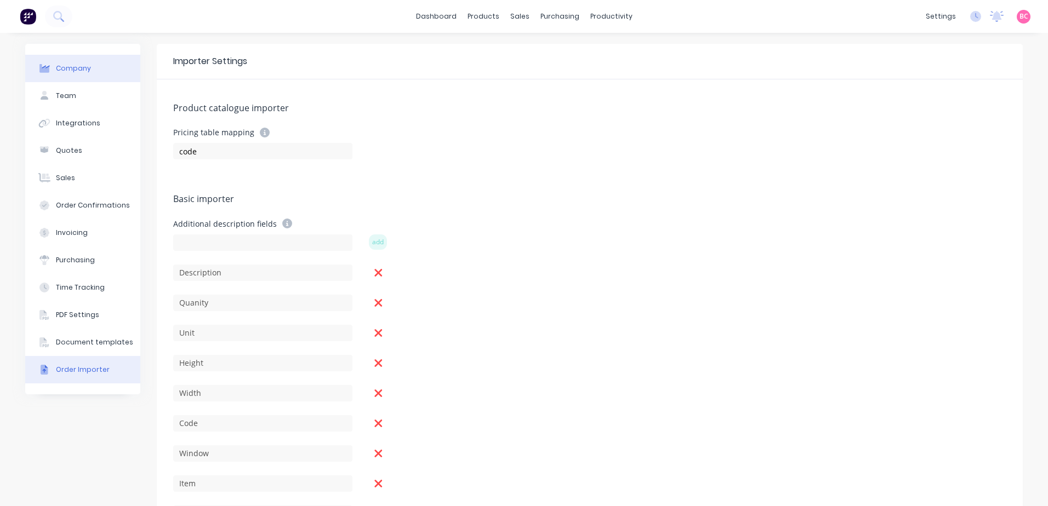
click at [81, 75] on button "Company" at bounding box center [82, 68] width 115 height 27
select select "AU"
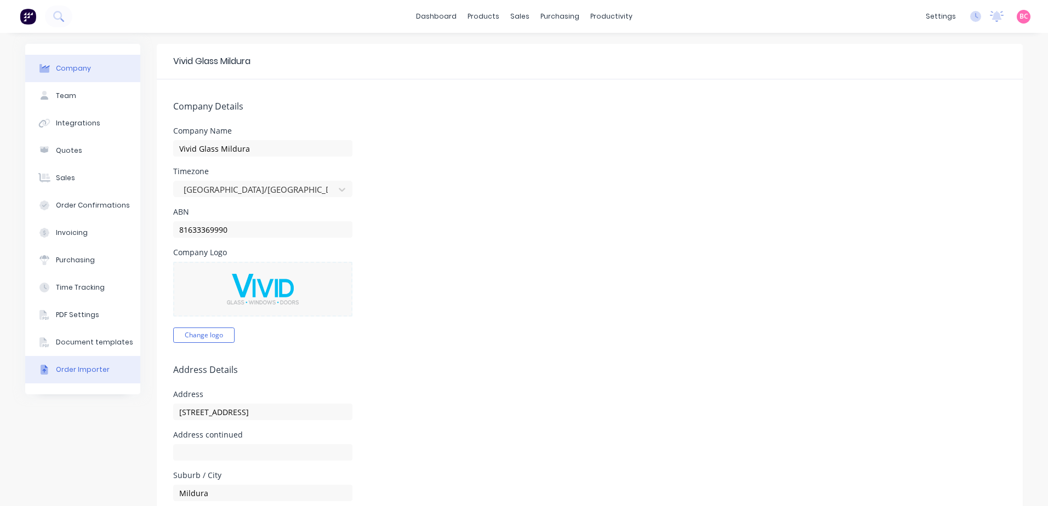
click at [93, 374] on div "Order Importer" at bounding box center [83, 370] width 54 height 10
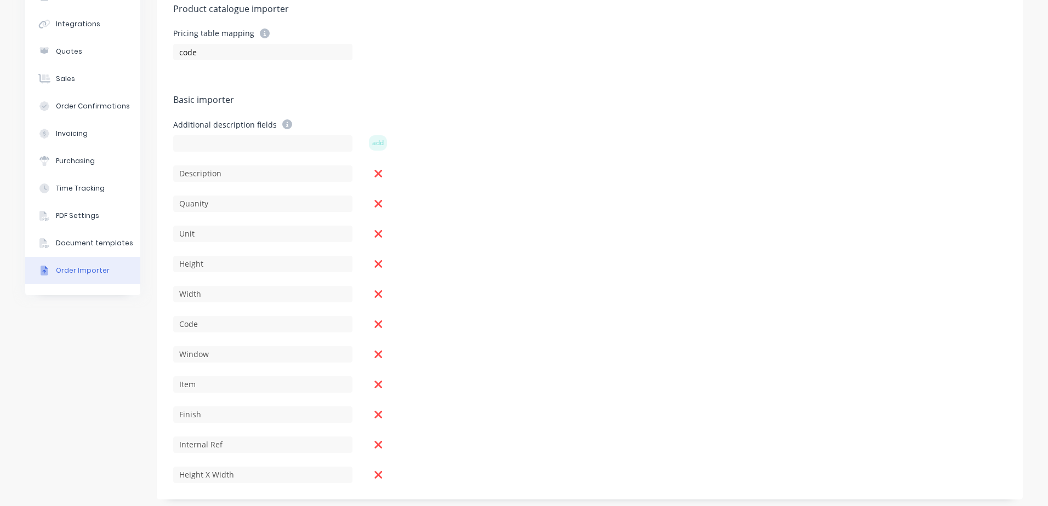
scroll to position [104, 0]
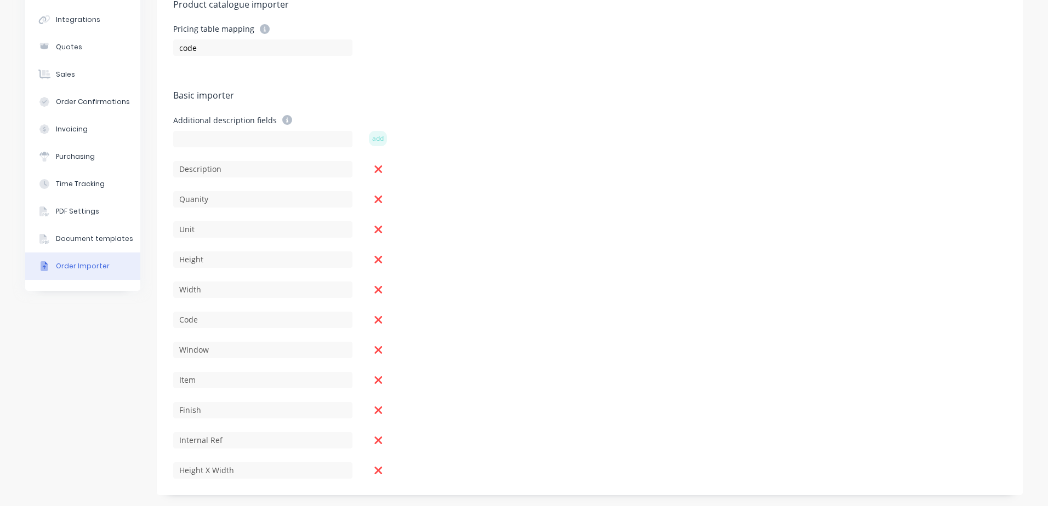
click at [273, 454] on div "Product catalogue importer Pricing table mapping code Basic importer Additional…" at bounding box center [590, 236] width 866 height 520
click at [510, 357] on div "Window" at bounding box center [589, 348] width 833 height 19
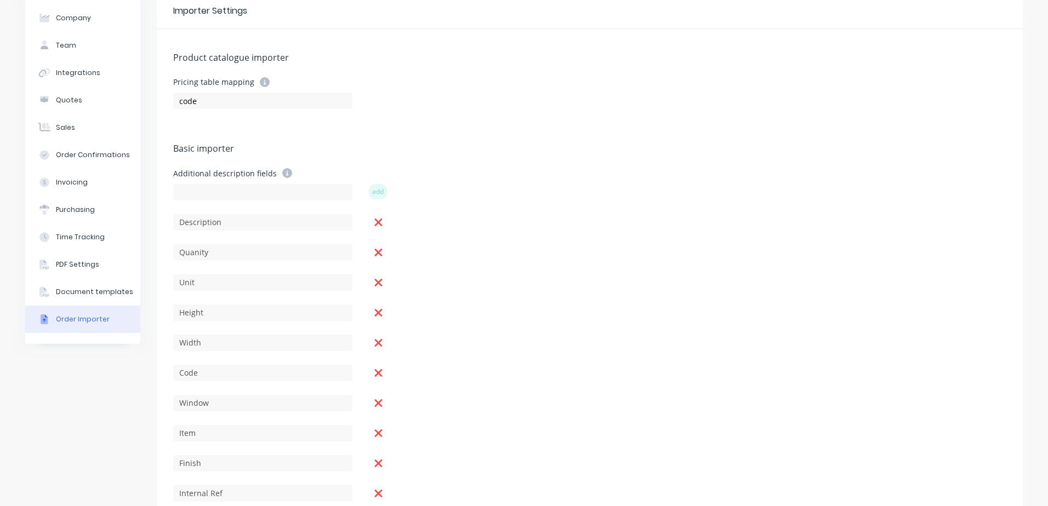
scroll to position [0, 0]
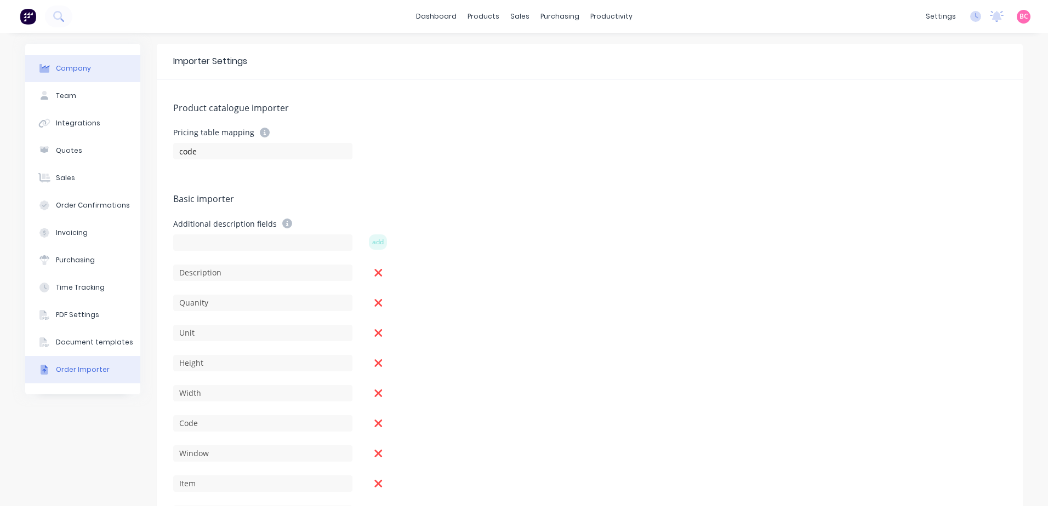
click at [65, 71] on div "Company" at bounding box center [73, 69] width 35 height 10
select select "AU"
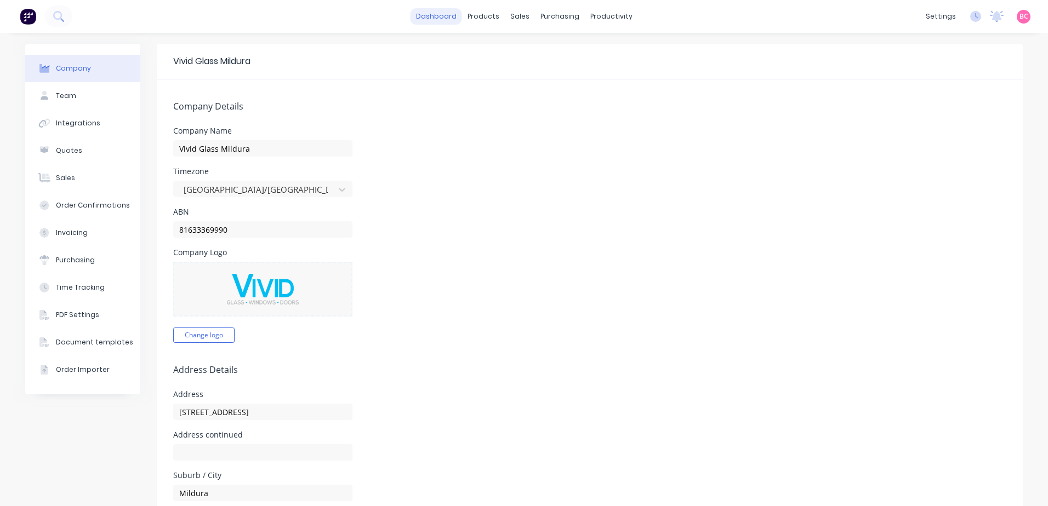
click at [440, 22] on link "dashboard" at bounding box center [436, 16] width 52 height 16
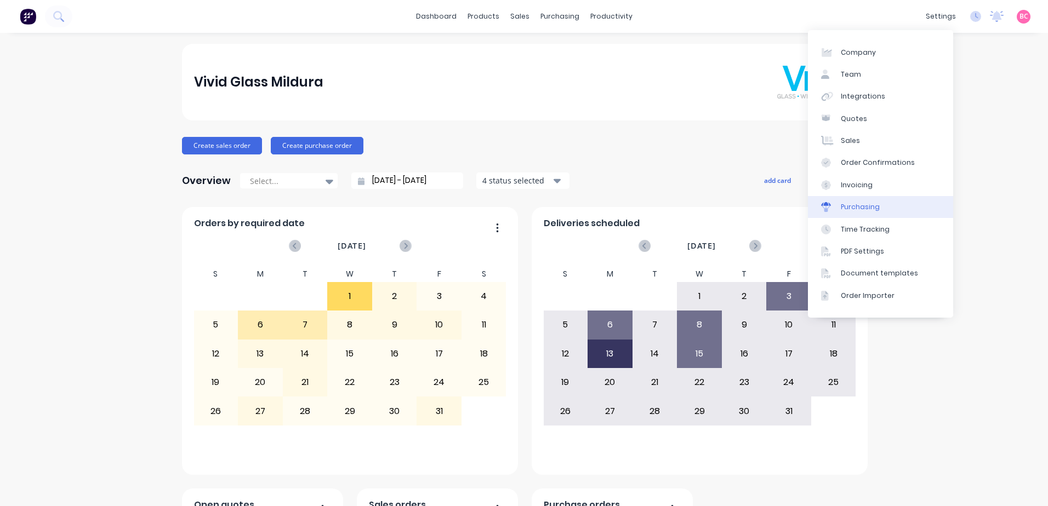
click at [875, 214] on link "Purchasing" at bounding box center [880, 207] width 145 height 22
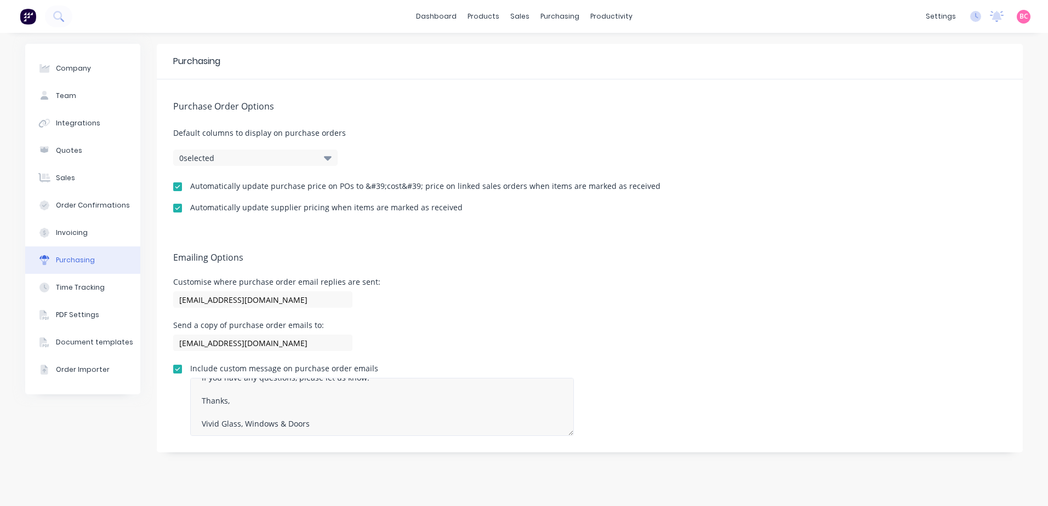
scroll to position [115, 0]
click at [87, 233] on button "Invoicing" at bounding box center [82, 232] width 115 height 27
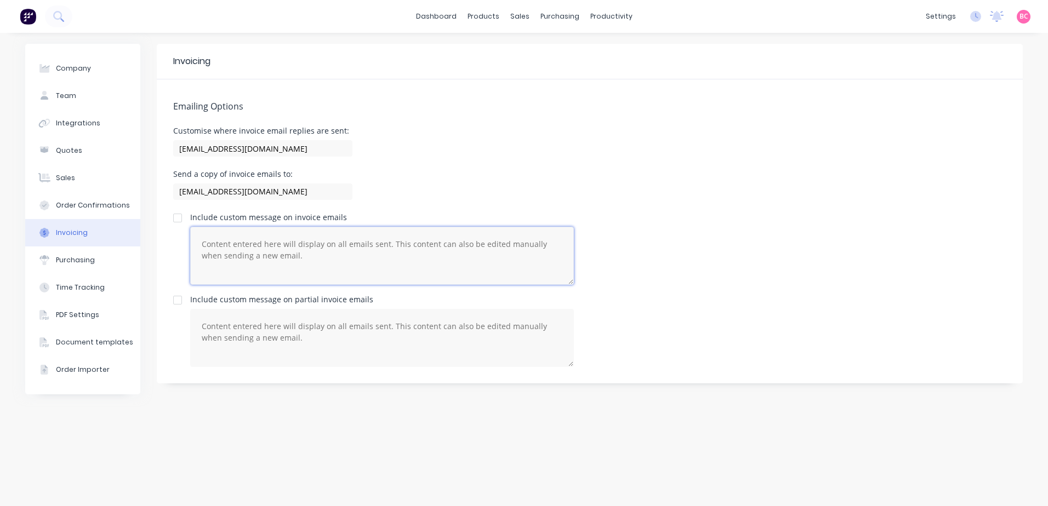
drag, startPoint x: 201, startPoint y: 240, endPoint x: 220, endPoint y: 240, distance: 19.2
click at [201, 240] on textarea at bounding box center [382, 256] width 384 height 58
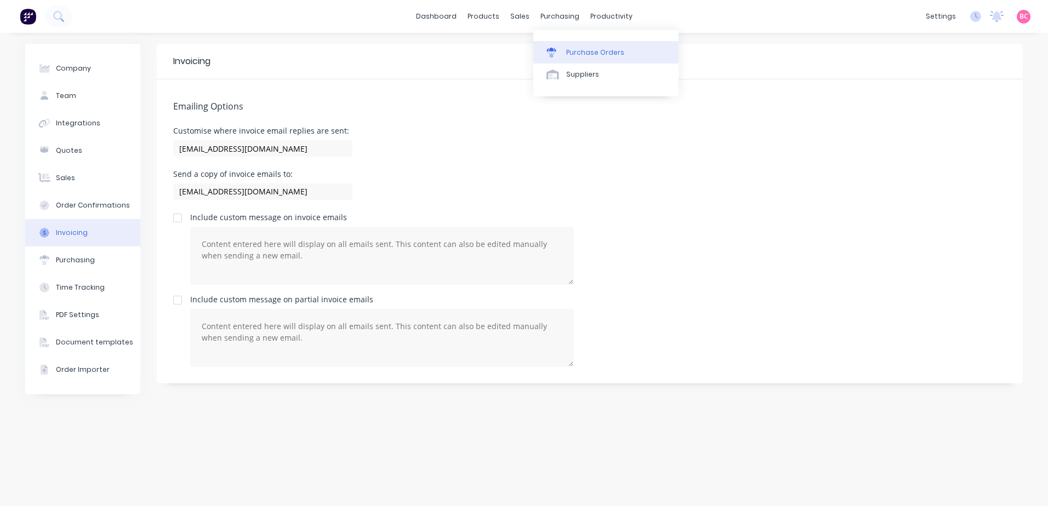
click at [574, 49] on div "Purchase Orders" at bounding box center [595, 53] width 58 height 10
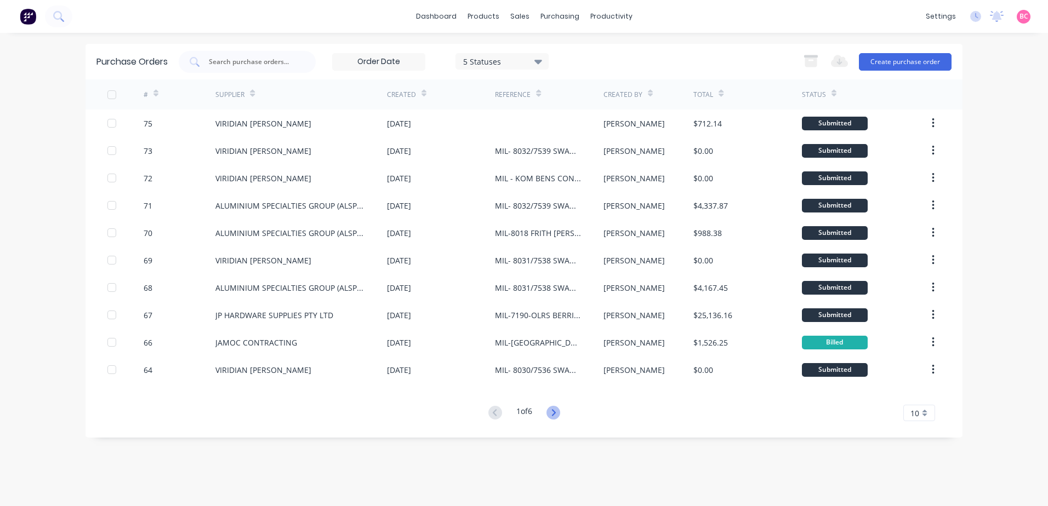
click at [559, 408] on icon at bounding box center [553, 413] width 14 height 14
click at [557, 411] on icon at bounding box center [553, 413] width 14 height 14
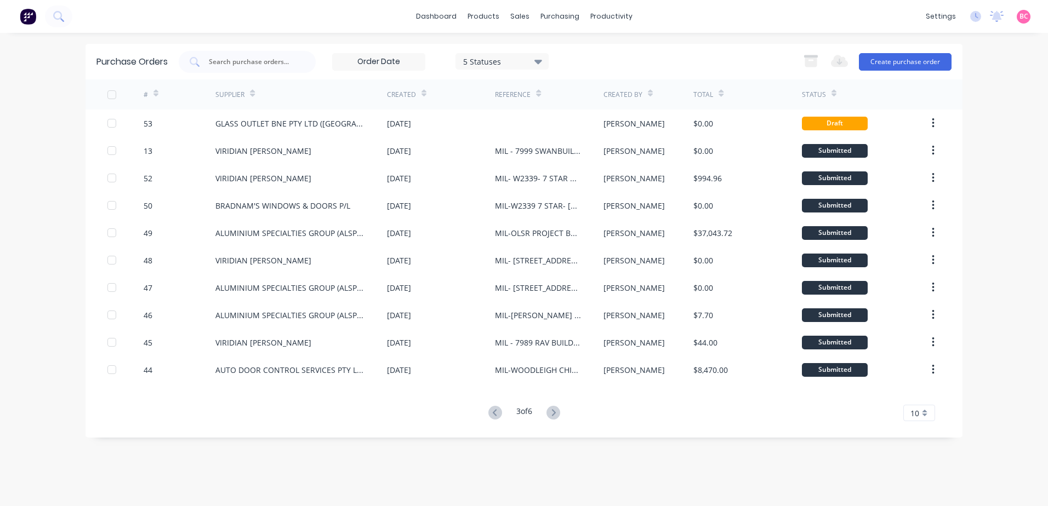
click at [557, 411] on icon at bounding box center [553, 413] width 14 height 14
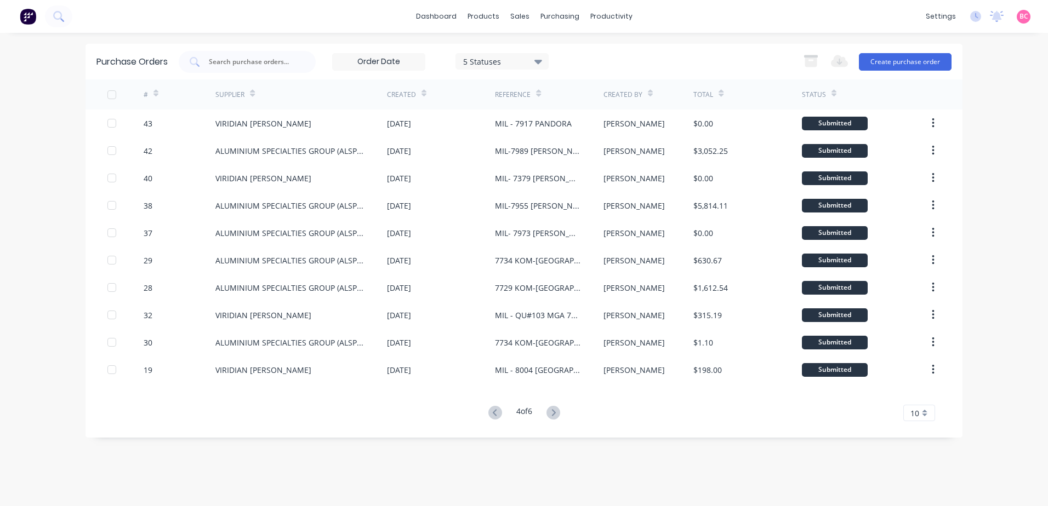
click at [555, 412] on icon at bounding box center [553, 412] width 4 height 7
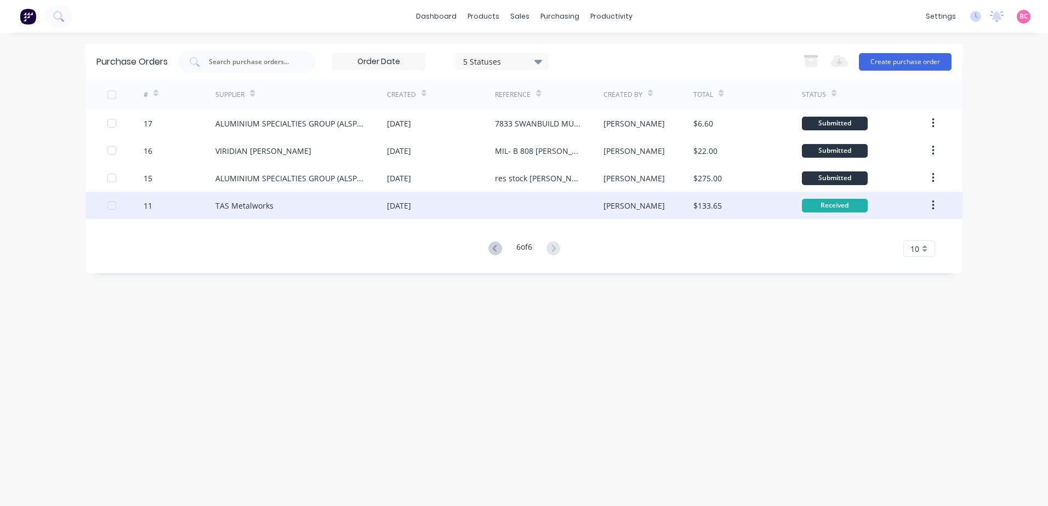
click at [242, 209] on div "TAS Metalworks" at bounding box center [244, 206] width 58 height 12
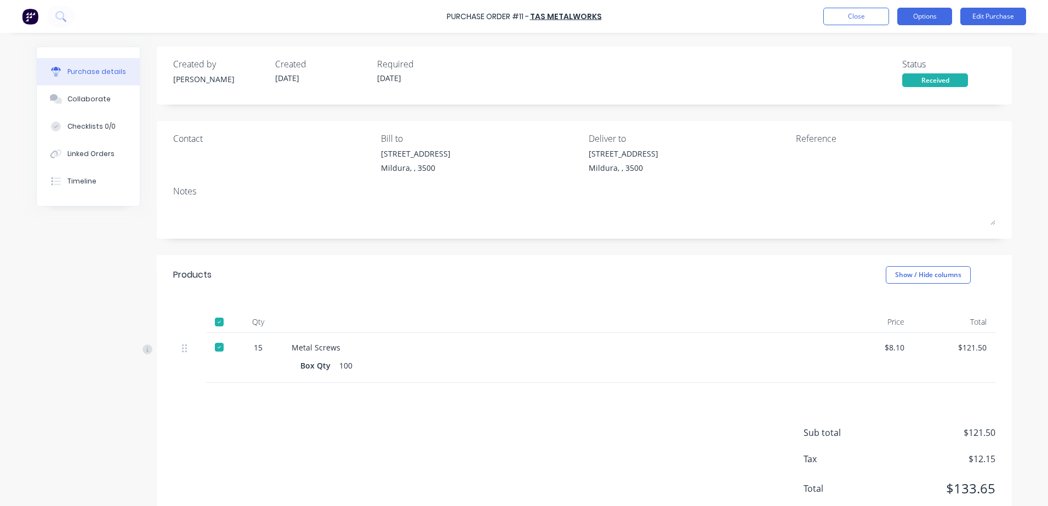
click at [918, 15] on button "Options" at bounding box center [924, 17] width 55 height 18
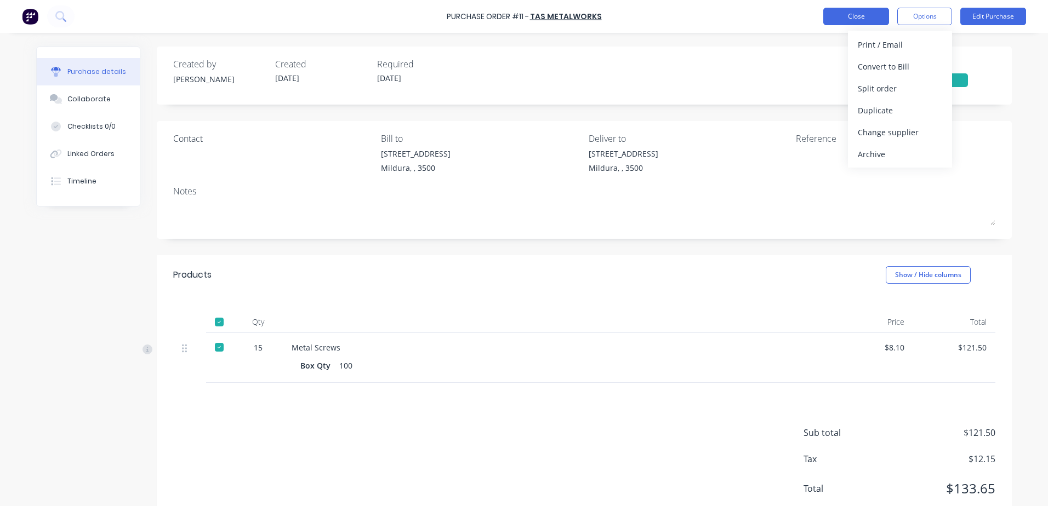
click at [834, 16] on button "Close" at bounding box center [856, 17] width 66 height 18
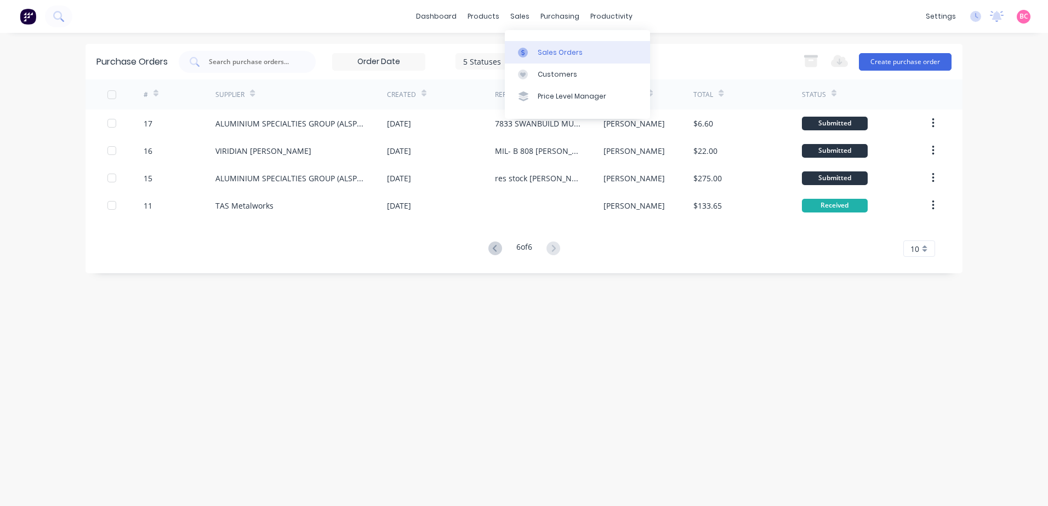
click at [528, 42] on link "Sales Orders" at bounding box center [577, 52] width 145 height 22
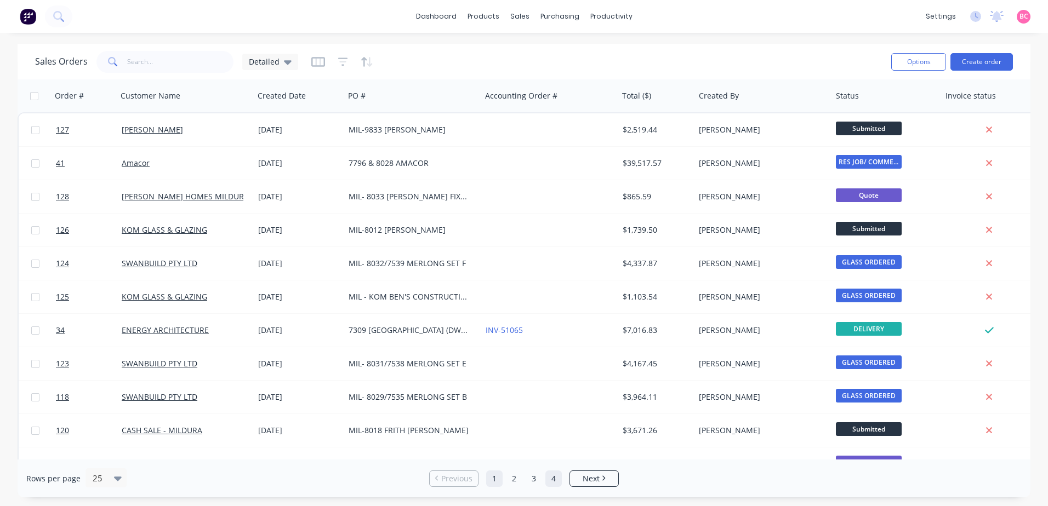
click at [553, 483] on link "4" at bounding box center [553, 479] width 16 height 16
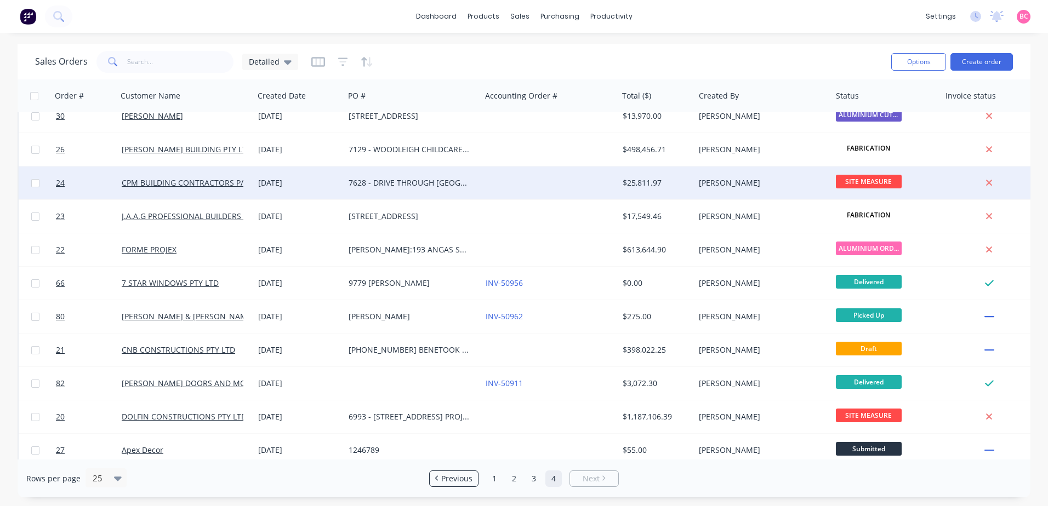
scroll to position [327, 0]
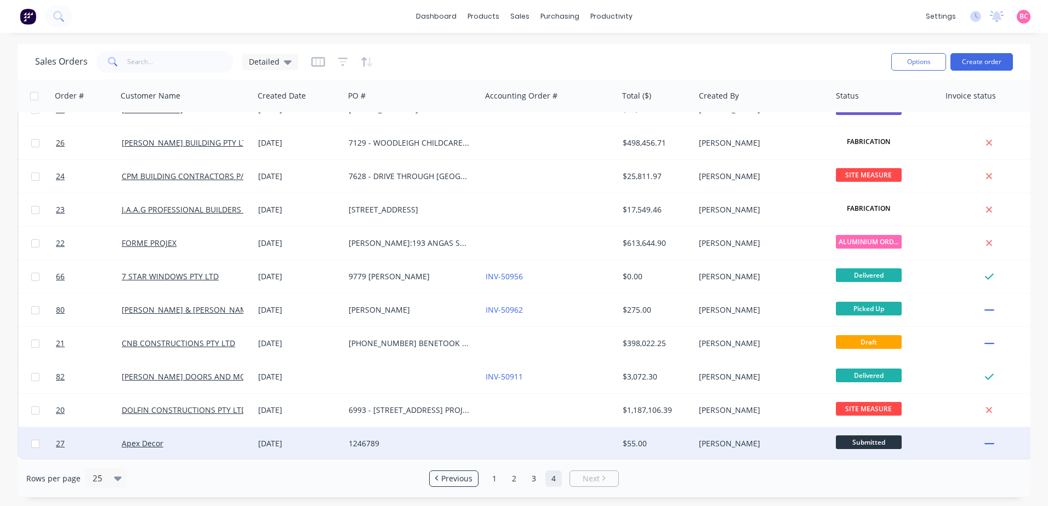
click at [372, 432] on div "1246789" at bounding box center [412, 443] width 137 height 33
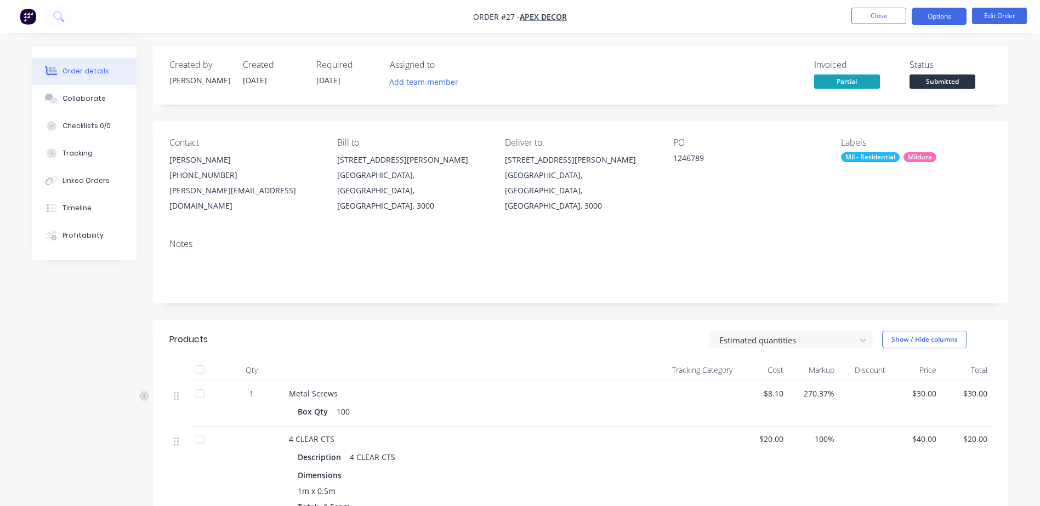
click at [938, 15] on button "Options" at bounding box center [938, 17] width 55 height 18
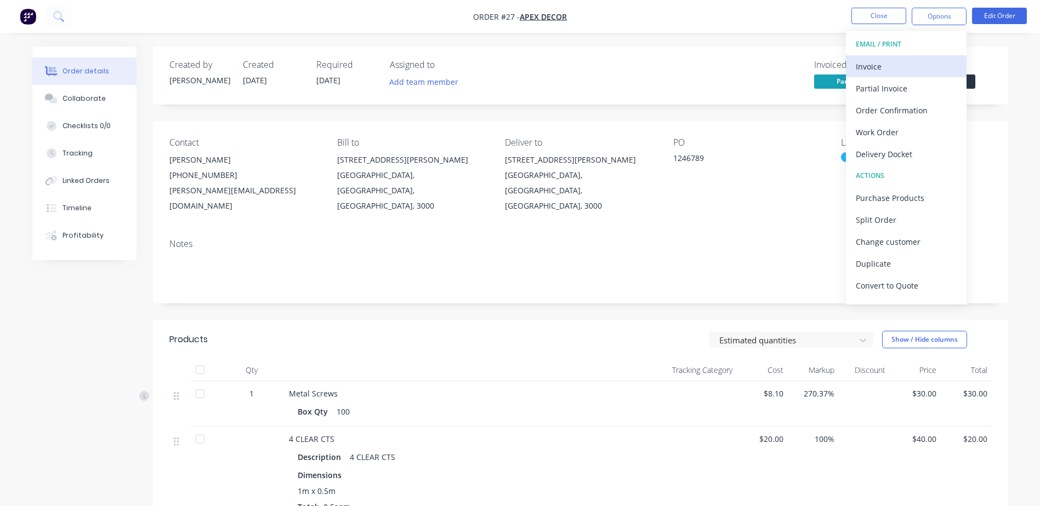
click at [902, 63] on div "Invoice" at bounding box center [905, 67] width 101 height 16
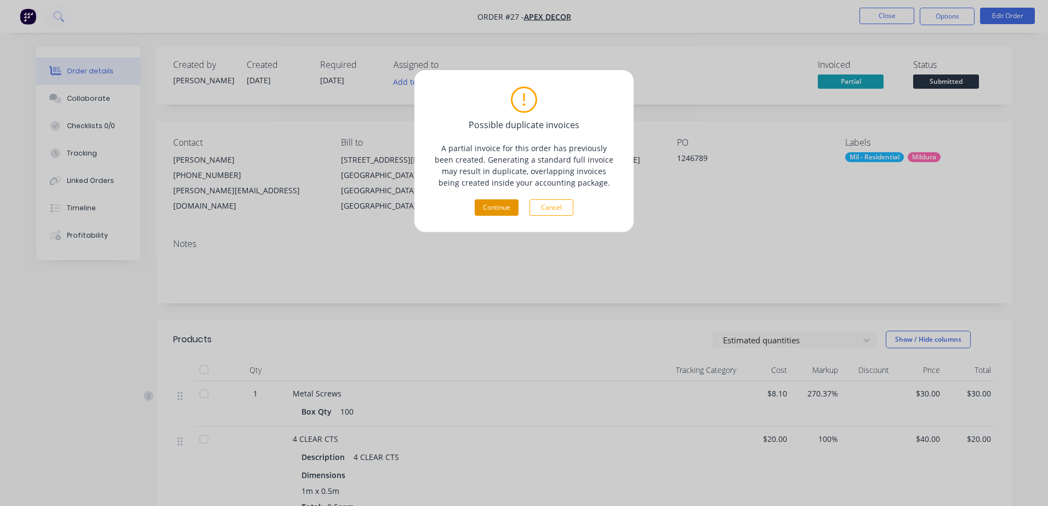
click at [494, 203] on button "Continue" at bounding box center [497, 207] width 44 height 16
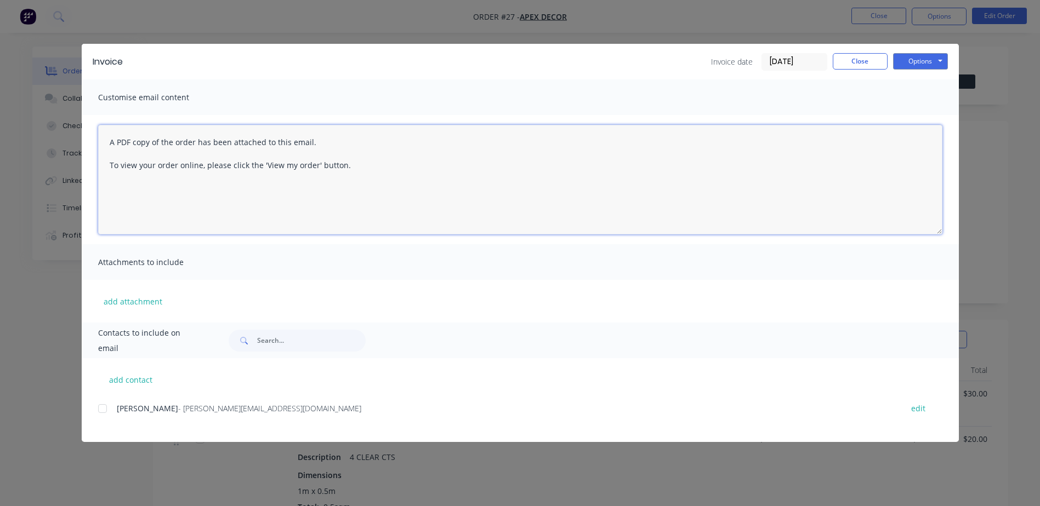
drag, startPoint x: 108, startPoint y: 143, endPoint x: 427, endPoint y: 164, distance: 319.7
click at [427, 166] on textarea "A PDF copy of the order has been attached to this email. To view your order onl…" at bounding box center [520, 180] width 844 height 110
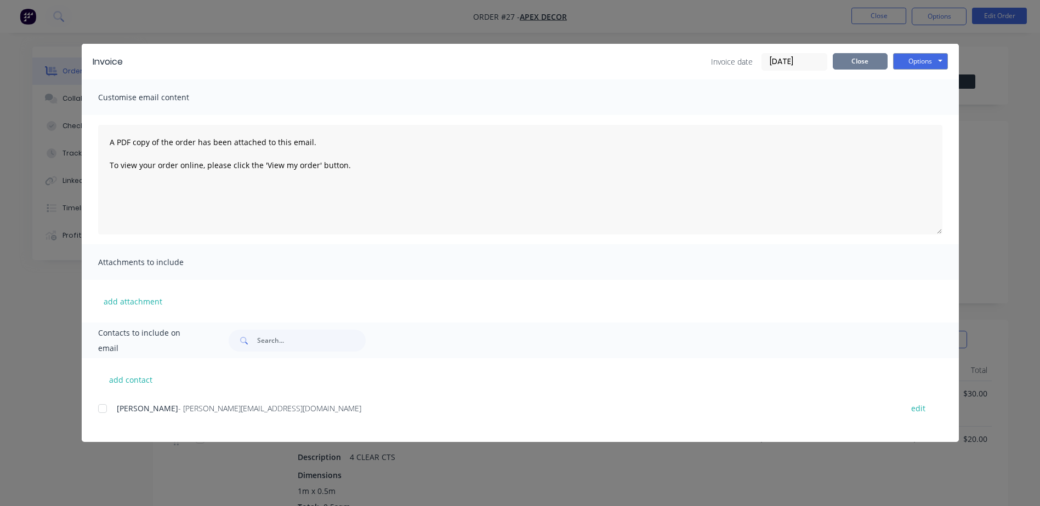
click at [847, 65] on button "Close" at bounding box center [859, 61] width 55 height 16
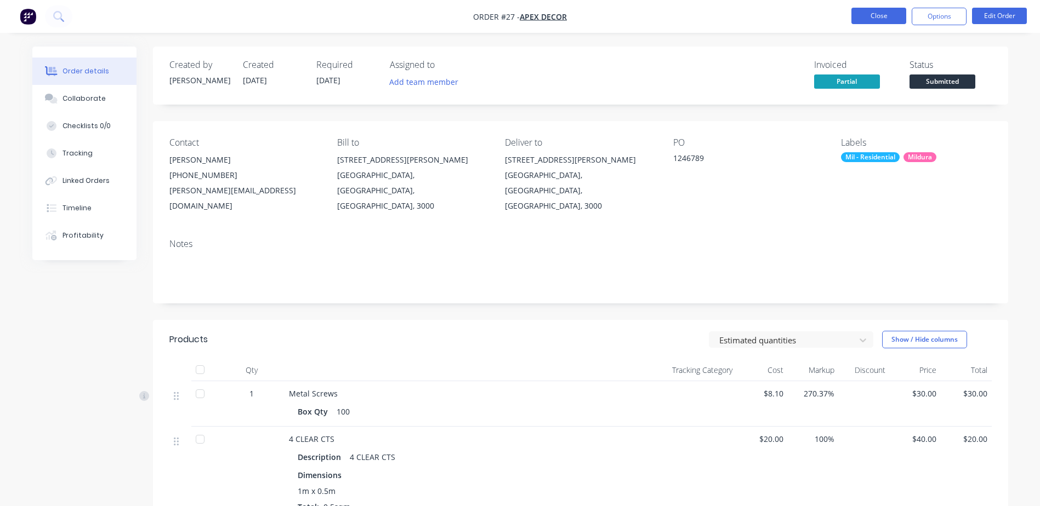
click at [871, 18] on button "Close" at bounding box center [878, 16] width 55 height 16
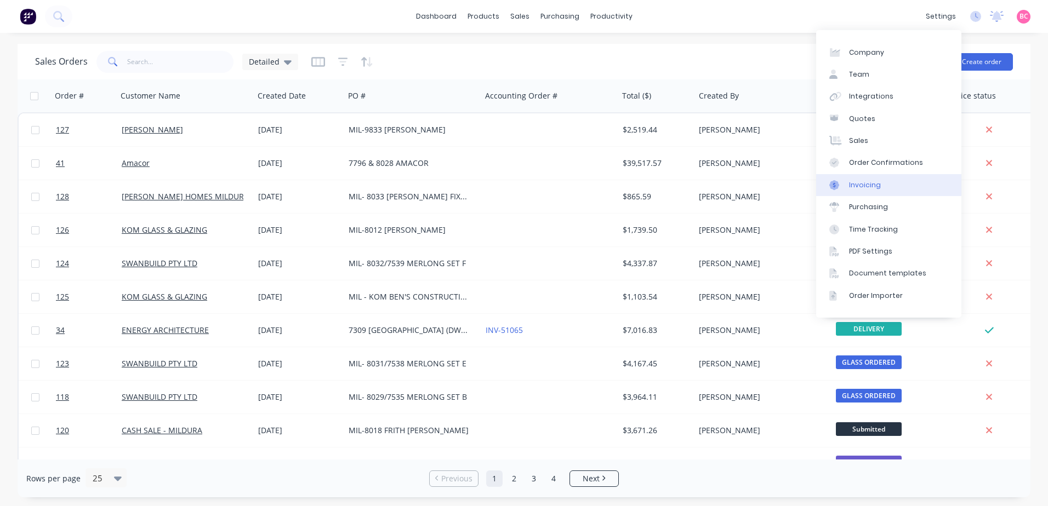
click at [865, 185] on div "Invoicing" at bounding box center [865, 185] width 32 height 10
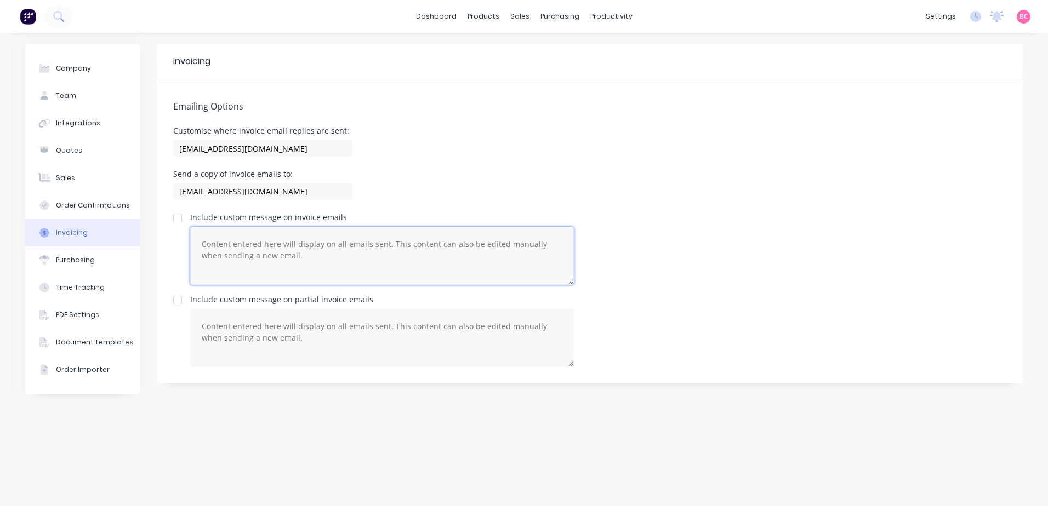
click at [209, 250] on textarea at bounding box center [382, 256] width 384 height 58
paste textarea "A PDF copy of the order has been attached to this email. To view your order onl…"
type textarea "A PDF copy of the order has been attached to this email. To view your order onl…"
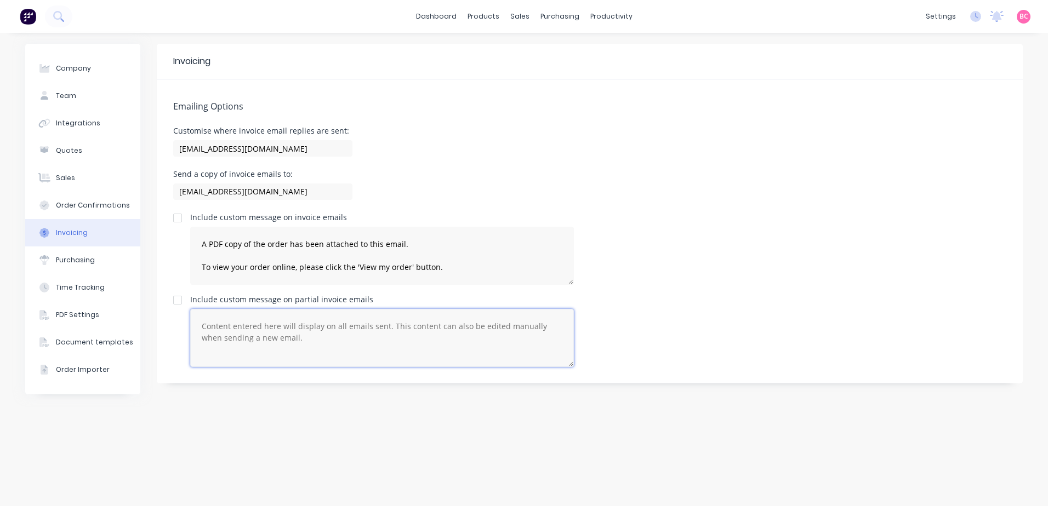
click at [216, 334] on textarea at bounding box center [382, 338] width 384 height 58
paste textarea "A PDF copy of the order has been attached to this email. To view your order onl…"
type textarea "A PDF copy of the order has been attached to this email. To view your order onl…"
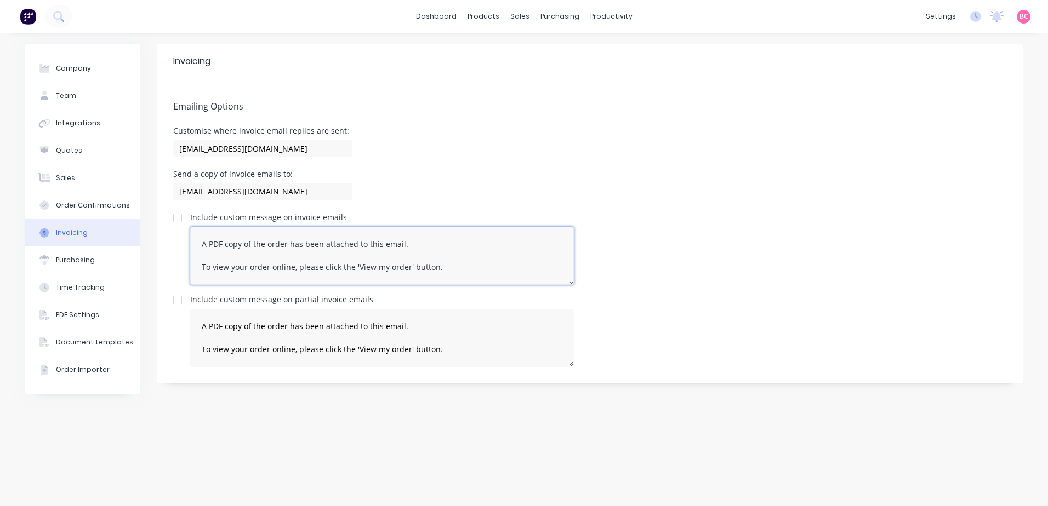
click at [199, 246] on textarea "A PDF copy of the order has been attached to this email. To view your order onl…" at bounding box center [382, 256] width 384 height 58
paste textarea "Hi [Contact First Name], Here's invoice [Invoice Number] for [Currency Code] [I…"
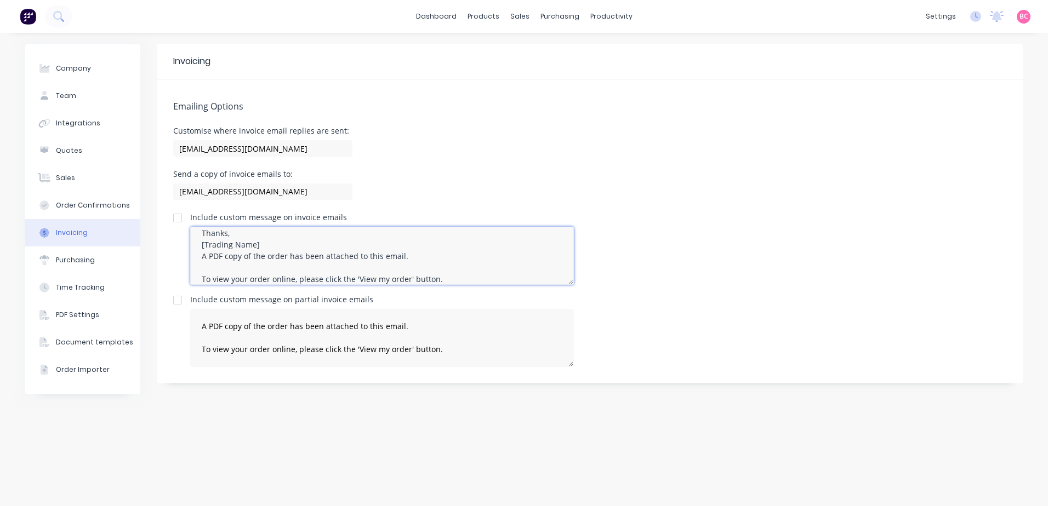
drag, startPoint x: 235, startPoint y: 250, endPoint x: 476, endPoint y: 275, distance: 242.4
click at [476, 275] on textarea "Hi [Contact First Name], Here's invoice [Invoice Number] for [Currency Code] [I…" at bounding box center [382, 256] width 384 height 58
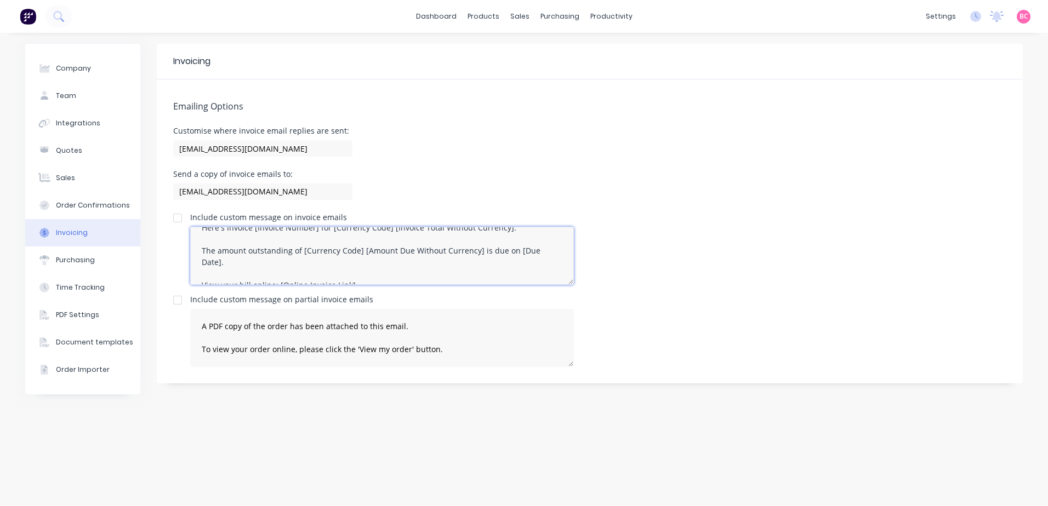
click at [201, 272] on textarea "Hi [Contact First Name], Here's invoice [Invoice Number] for [Currency Code] [I…" at bounding box center [382, 256] width 384 height 58
paste textarea "A PDF copy of the order has been attached to this email. To view your order onl…"
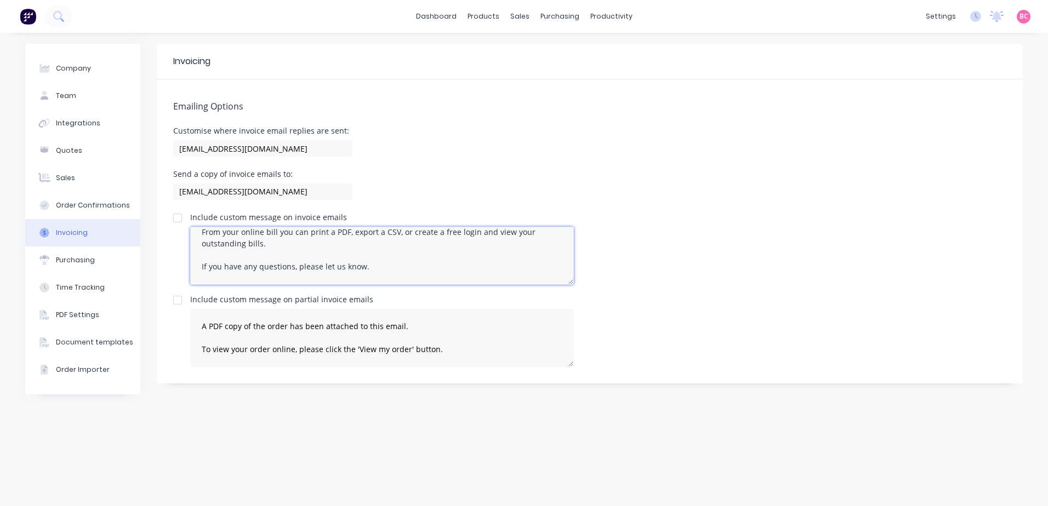
drag, startPoint x: 366, startPoint y: 280, endPoint x: 201, endPoint y: 237, distance: 170.9
click at [201, 237] on textarea "Hi [Contact First Name], Here's invoice [Invoice Number] for [Currency Code] [I…" at bounding box center [382, 256] width 384 height 58
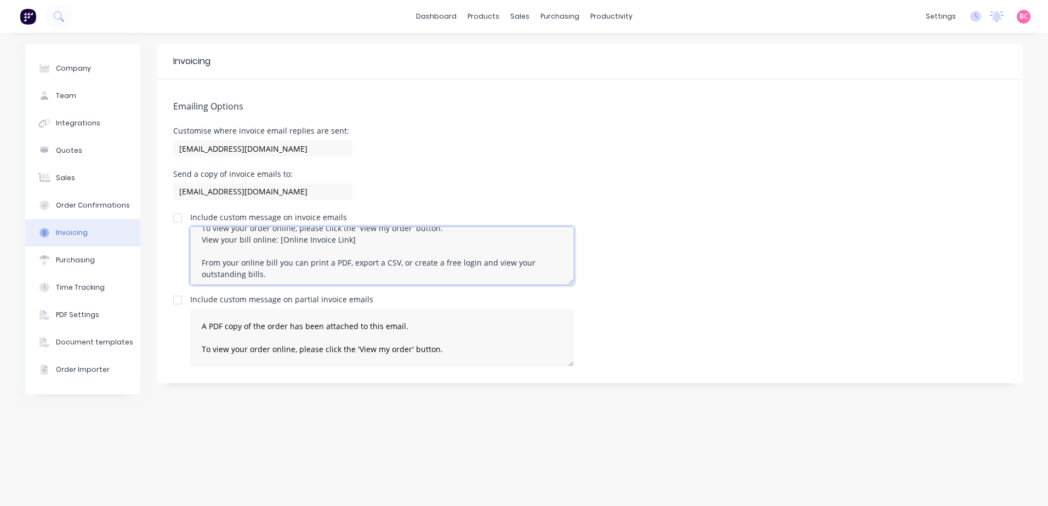
scroll to position [95, 0]
click at [377, 259] on textarea "Hi [Contact First Name], Here's invoice [Invoice Number] for [Currency Code] [I…" at bounding box center [382, 256] width 384 height 58
drag, startPoint x: 242, startPoint y: 272, endPoint x: 198, endPoint y: 264, distance: 44.6
click at [198, 264] on textarea "Hi [Contact First Name], Here's invoice [Invoice Number] for [Currency Code] [I…" at bounding box center [382, 256] width 384 height 58
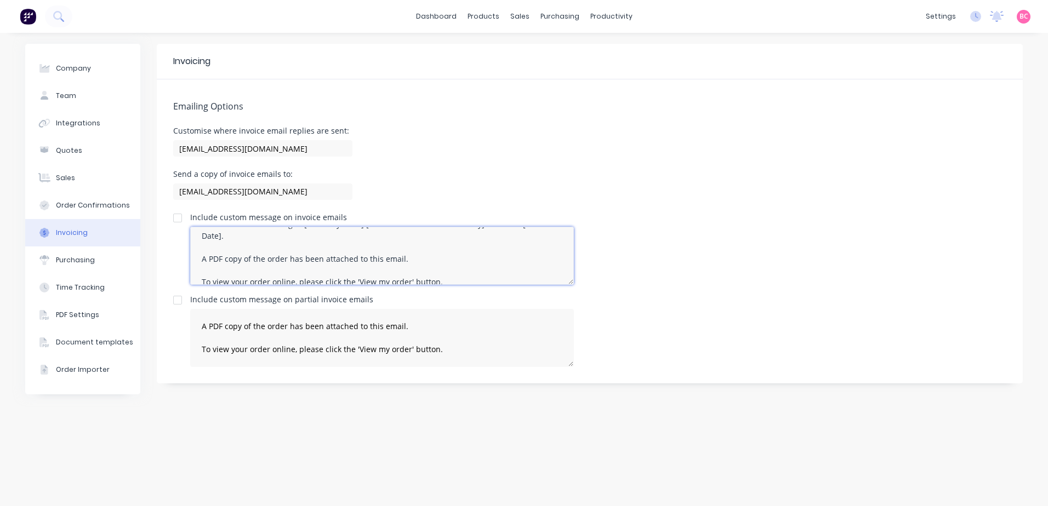
scroll to position [73, 0]
drag, startPoint x: 286, startPoint y: 241, endPoint x: 266, endPoint y: 241, distance: 19.7
click at [266, 241] on textarea "Hi [Contact First Name], Here's invoice [Invoice Number] for [Currency Code] [I…" at bounding box center [382, 256] width 384 height 58
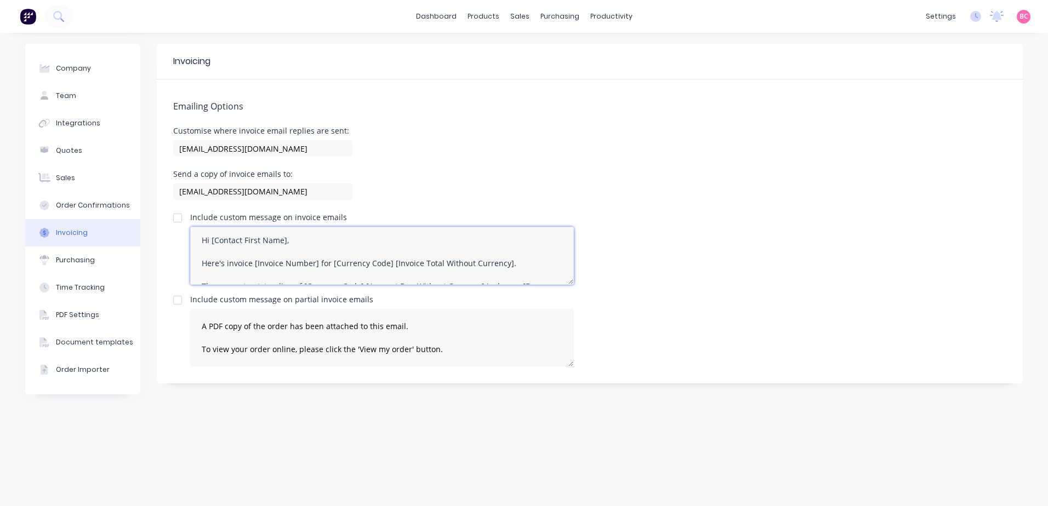
scroll to position [0, 0]
drag, startPoint x: 284, startPoint y: 245, endPoint x: 211, endPoint y: 240, distance: 73.1
click at [211, 240] on textarea "Hi [Contact First Name], Here's invoice [Invoice Number] for [Currency Code] [I…" at bounding box center [382, 256] width 384 height 58
drag, startPoint x: 204, startPoint y: 267, endPoint x: 510, endPoint y: 264, distance: 305.8
click at [510, 264] on textarea "Hi, Here's invoice [Invoice Number] for [Currency Code] [Invoice Total Without …" at bounding box center [382, 256] width 384 height 58
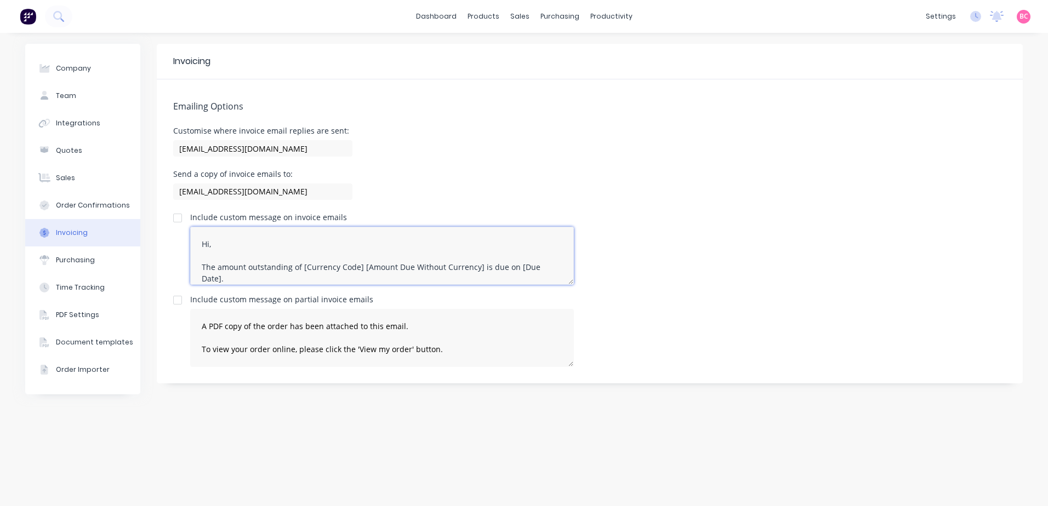
drag, startPoint x: 532, startPoint y: 266, endPoint x: 200, endPoint y: 261, distance: 332.1
click at [200, 261] on textarea "Hi, The amount outstanding of [Currency Code] [Amount Due Without Currency] is …" at bounding box center [382, 256] width 384 height 58
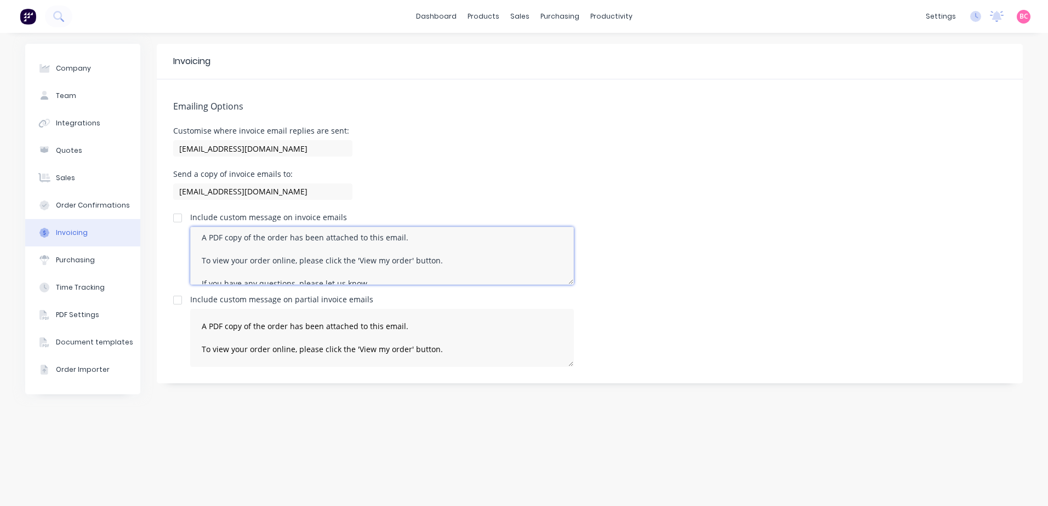
scroll to position [55, 0]
click at [377, 262] on textarea "Hi, A PDF copy of the order has been attached to this email. To view your order…" at bounding box center [382, 256] width 384 height 58
drag, startPoint x: 233, startPoint y: 254, endPoint x: 161, endPoint y: 261, distance: 72.1
click at [161, 261] on div "Emailing Options Customise where invoice email replies are sent: accounts@vgwd.…" at bounding box center [590, 231] width 866 height 304
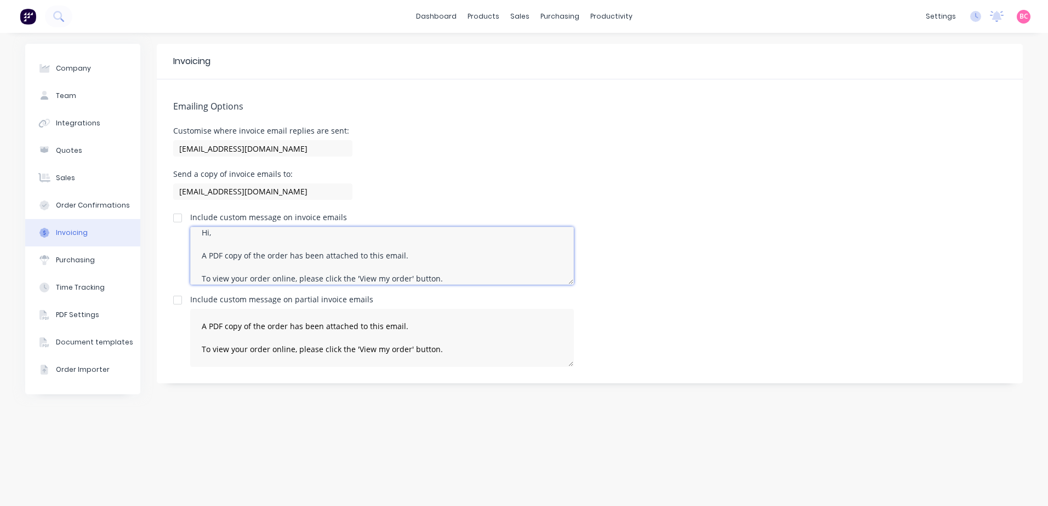
scroll to position [0, 0]
click at [226, 228] on textarea "Hi, A PDF copy of the order has been attached to this email. To view your order…" at bounding box center [382, 256] width 384 height 58
click at [203, 235] on textarea "Hi, A PDF copy of the order has been attached to this email. To view your order…" at bounding box center [382, 256] width 384 height 58
click at [266, 270] on textarea "Hi, A PDF copy of the order has been attached to this email. To view your order…" at bounding box center [382, 256] width 384 height 58
drag, startPoint x: 267, startPoint y: 269, endPoint x: 286, endPoint y: 267, distance: 19.3
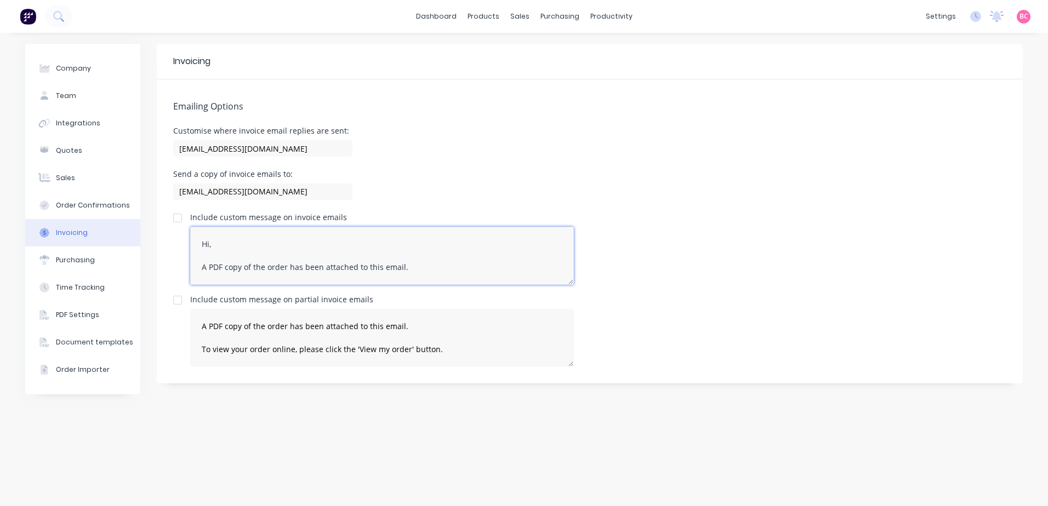
click at [286, 267] on textarea "Hi, A PDF copy of the order has been attached to this email. To view your order…" at bounding box center [382, 256] width 384 height 58
click at [250, 238] on textarea "Hi, A PDF copy of the order has been attached to this email. To view your order…" at bounding box center [382, 256] width 384 height 58
drag, startPoint x: 328, startPoint y: 273, endPoint x: 127, endPoint y: 137, distance: 243.0
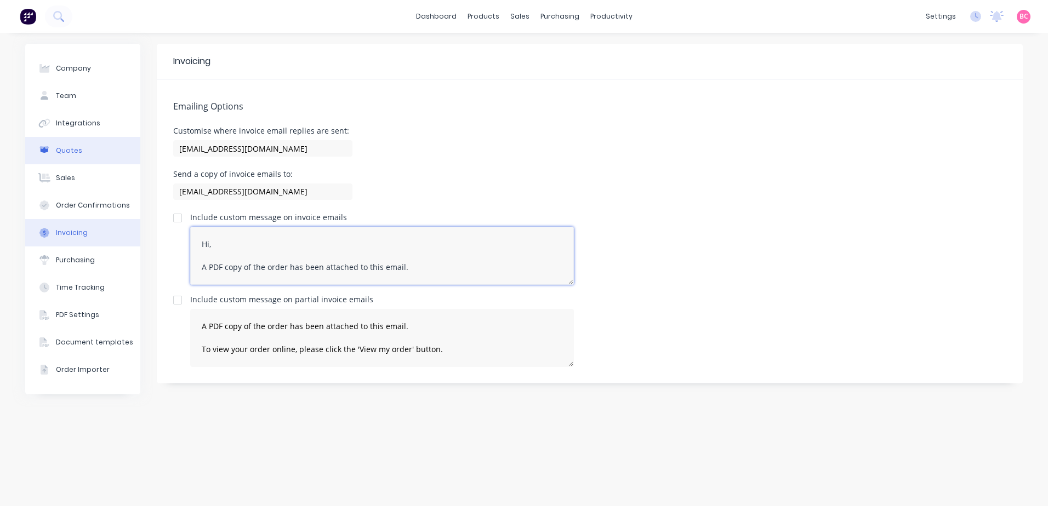
click at [127, 137] on div "Company Team Integrations Quotes Sales Order Confirmations Invoicing Purchasing…" at bounding box center [523, 270] width 997 height 452
type textarea "Hi, A PDF copy of the order has been attached to this email. To view your order…"
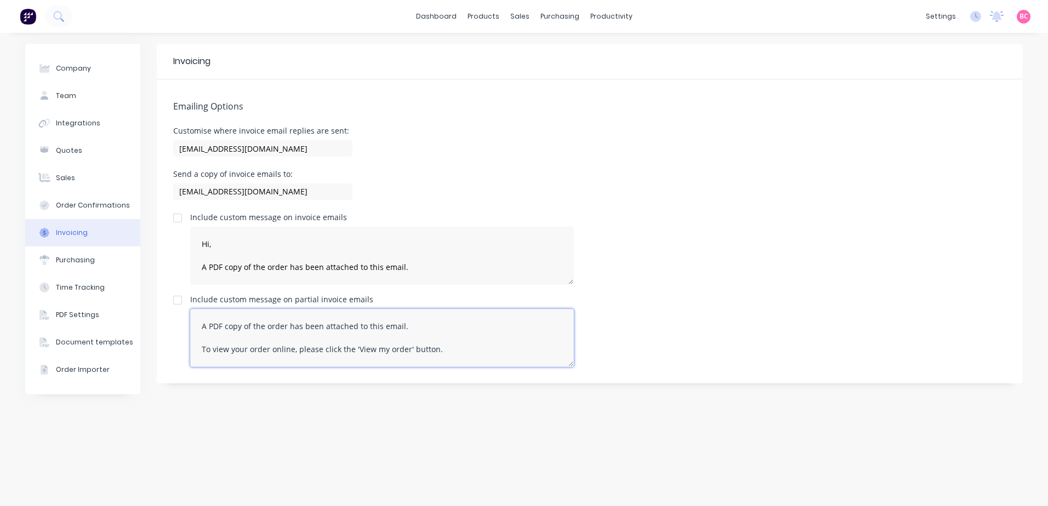
click at [198, 327] on textarea "A PDF copy of the order has been attached to this email. To view your order onl…" at bounding box center [382, 338] width 384 height 58
paste textarea "Hi, A PDF copy of the order has been attached to this email. To view your order…"
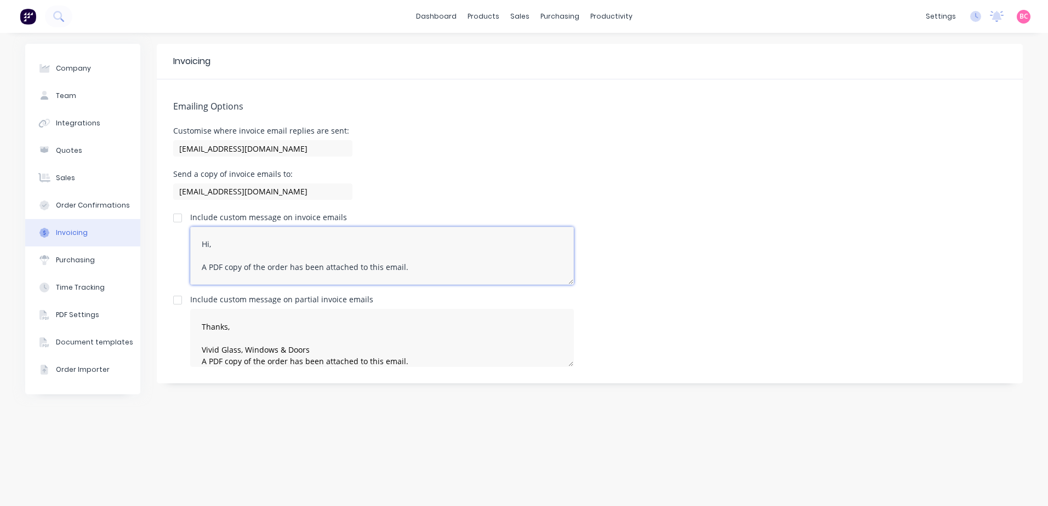
click at [199, 266] on textarea "Hi, A PDF copy of the order has been attached to this email. To view your order…" at bounding box center [382, 256] width 384 height 58
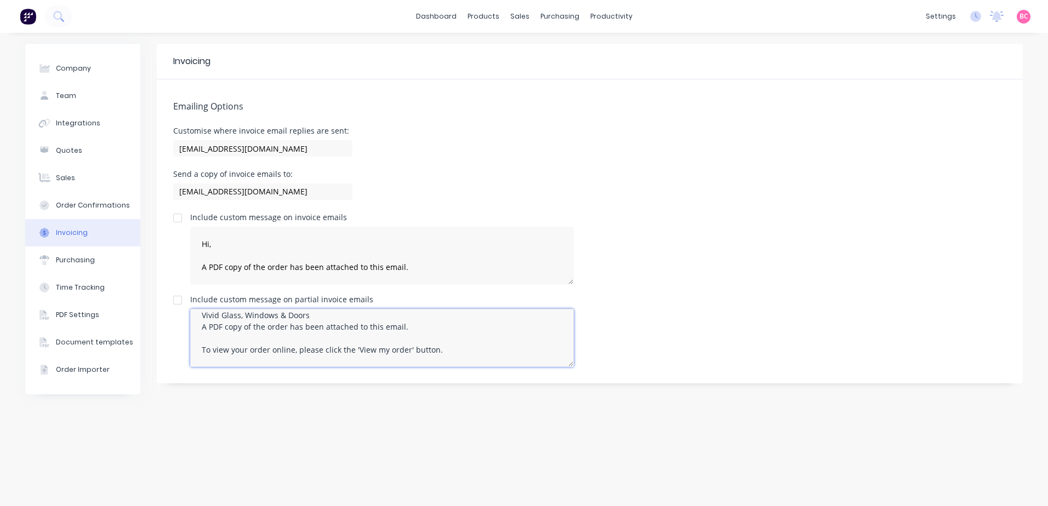
drag, startPoint x: 204, startPoint y: 330, endPoint x: 476, endPoint y: 347, distance: 272.9
click at [476, 347] on textarea "Hi, A PDF copy of the order has been attached to this email. To view your order…" at bounding box center [382, 338] width 384 height 58
type textarea "Hi, A PDF copy of the order has been attached to this email. To view your order…"
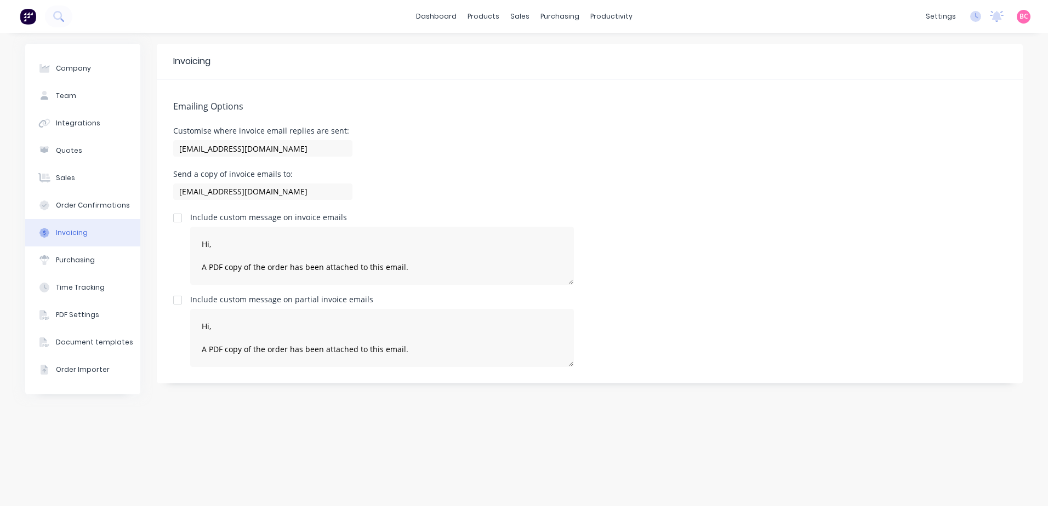
click at [756, 430] on div "Invoicing Emailing Options Customise where invoice email replies are sent: acco…" at bounding box center [590, 270] width 866 height 452
click at [302, 281] on textarea "Hi, A PDF copy of the order has been attached to this email. To view your order…" at bounding box center [382, 256] width 384 height 58
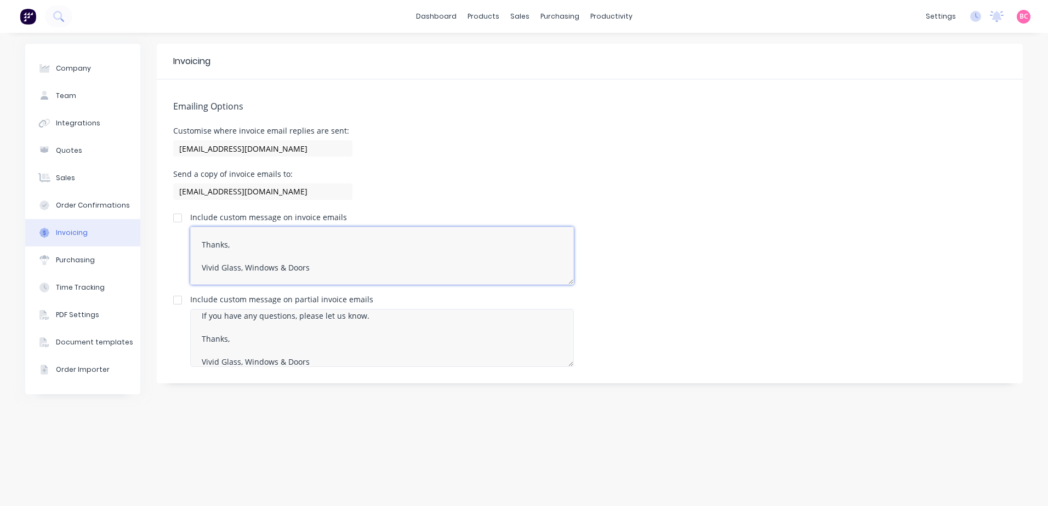
scroll to position [92, 0]
type textarea "Hi, A PDF copy of the order has been attached to this email. To view your order…"
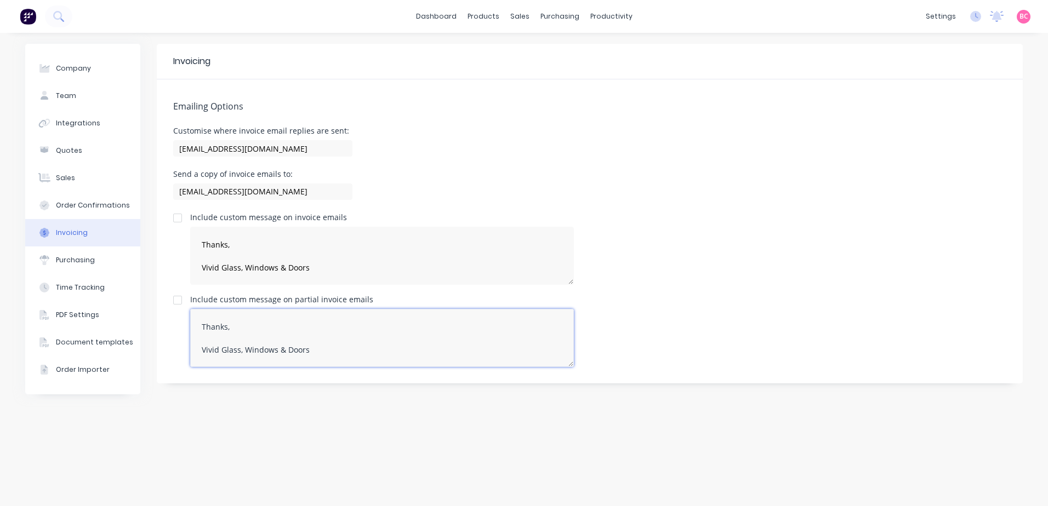
click at [269, 357] on textarea "Hi, A PDF copy of the order has been attached to this email. To view your order…" at bounding box center [382, 338] width 384 height 58
click at [178, 218] on div at bounding box center [178, 218] width 22 height 22
click at [177, 296] on div at bounding box center [178, 300] width 22 height 22
drag, startPoint x: 284, startPoint y: 349, endPoint x: 266, endPoint y: 353, distance: 18.6
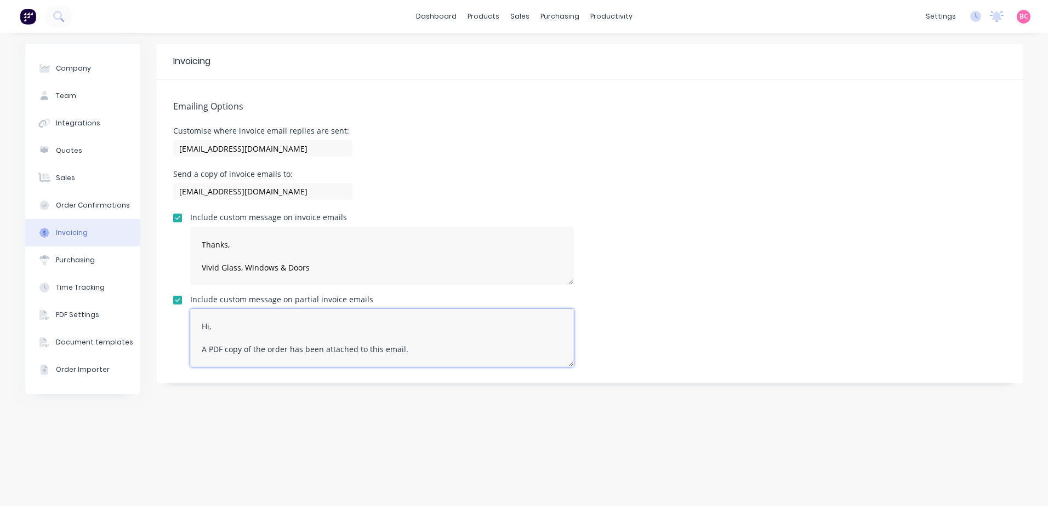
click at [266, 353] on textarea "Hi, A PDF copy of the order has been attached to this email. To view your order…" at bounding box center [382, 338] width 384 height 58
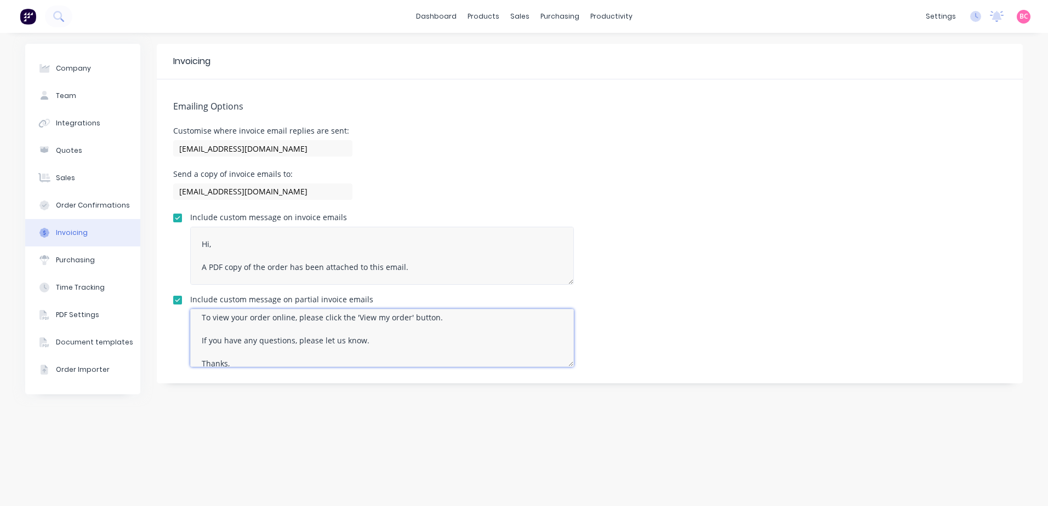
type textarea "Hi, A PDF copy of the partial invoice has been attached to this email. To view …"
click at [281, 266] on textarea "Hi, A PDF copy of the order has been attached to this email. To view your order…" at bounding box center [382, 256] width 384 height 58
drag, startPoint x: 286, startPoint y: 265, endPoint x: 268, endPoint y: 266, distance: 18.1
click at [268, 266] on textarea "Hi, A PDF copy of the order has been attached to this email. To view your order…" at bounding box center [382, 256] width 384 height 58
type textarea "Hi, A PDF copy of the invoice has been attached to this email. To view your ord…"
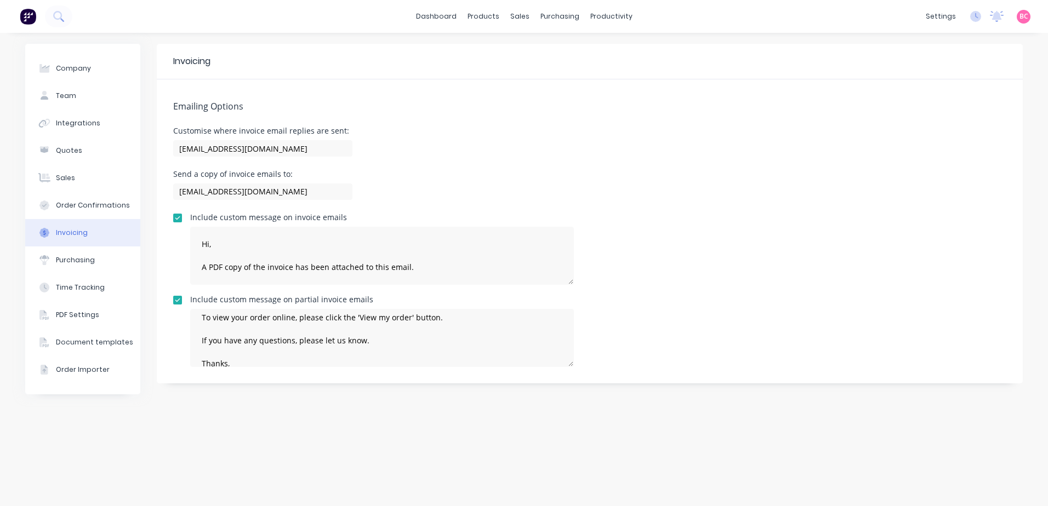
click at [740, 252] on div "Include custom message on invoice emails Hi, A PDF copy of the invoice has been…" at bounding box center [589, 249] width 833 height 71
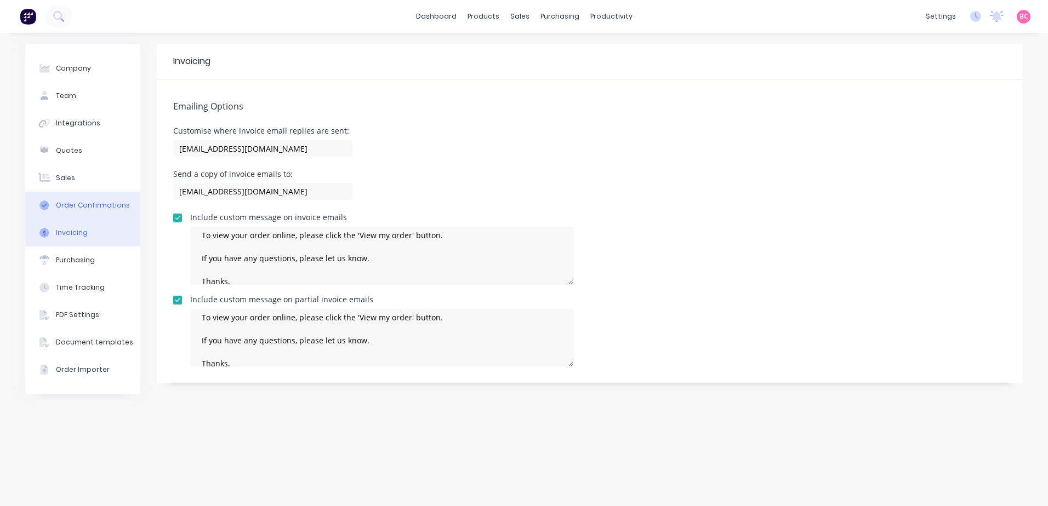
click at [116, 210] on button "Order Confirmations" at bounding box center [82, 205] width 115 height 27
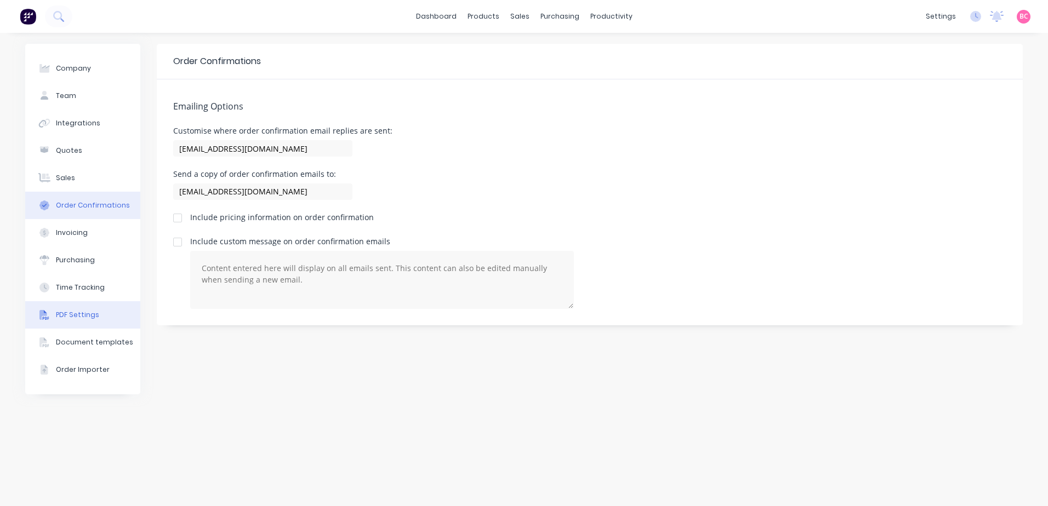
click at [101, 319] on button "PDF Settings" at bounding box center [82, 314] width 115 height 27
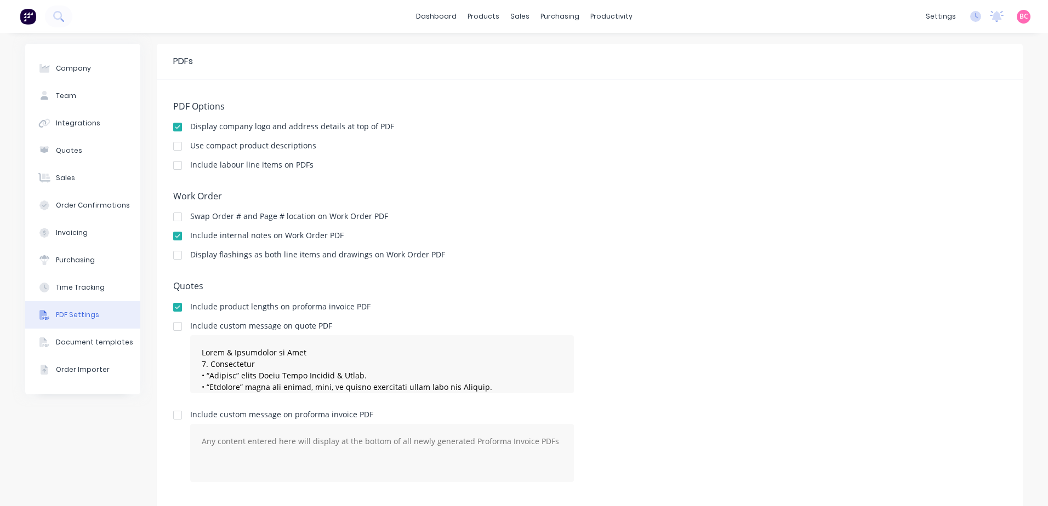
click at [179, 151] on div at bounding box center [178, 146] width 22 height 22
click at [566, 50] on div "Purchase Orders" at bounding box center [591, 53] width 58 height 10
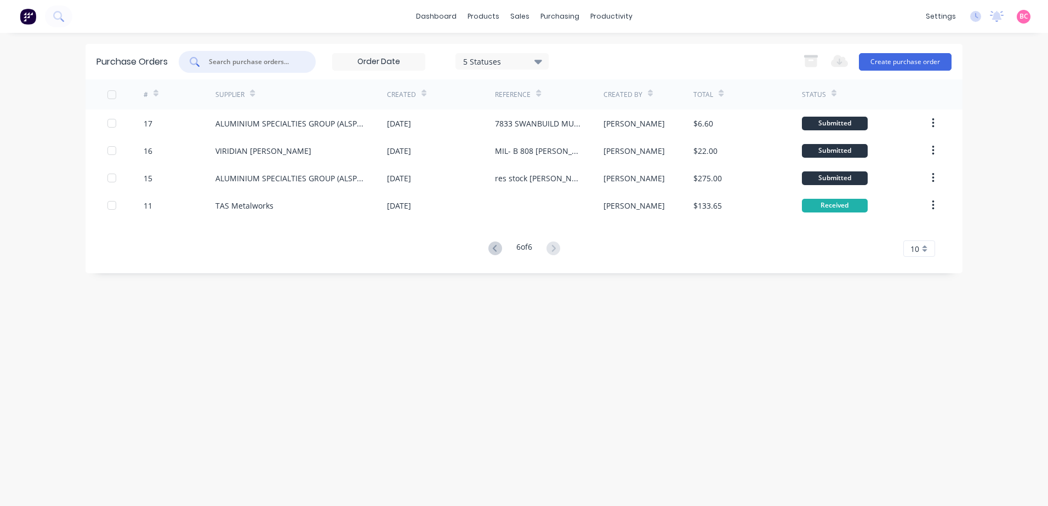
click at [277, 60] on input "text" at bounding box center [253, 61] width 91 height 11
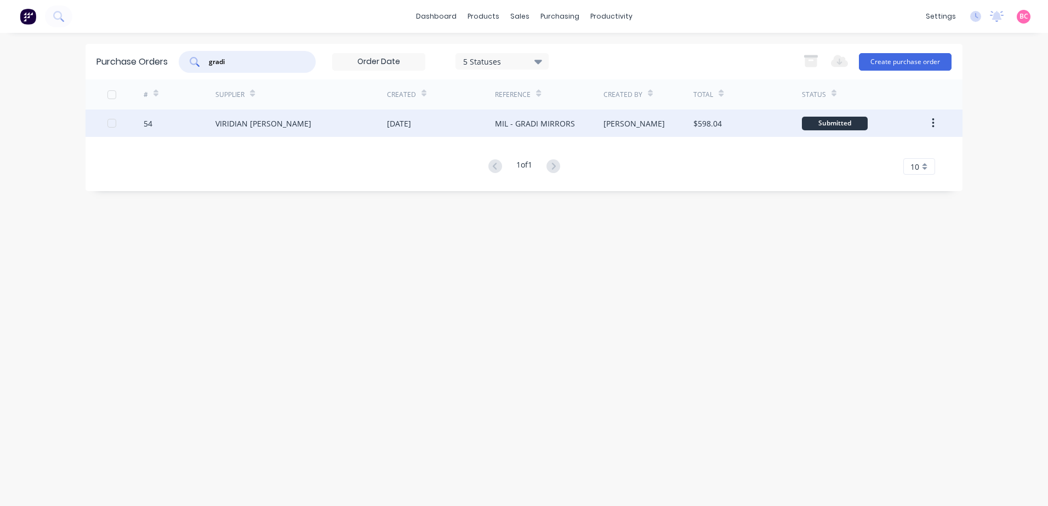
type input "gradi"
click at [318, 127] on div "VIRIDIAN [PERSON_NAME]" at bounding box center [301, 123] width 172 height 27
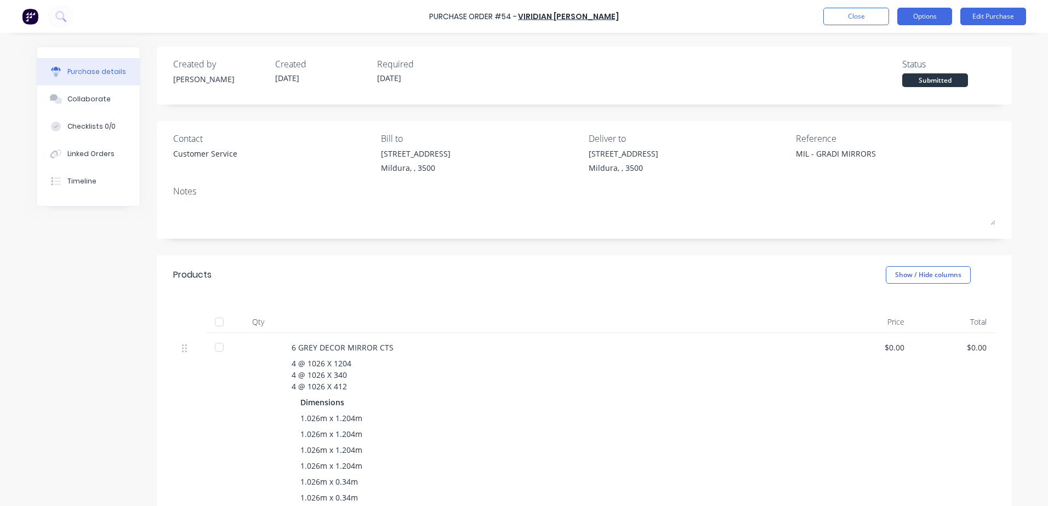
click at [924, 23] on button "Options" at bounding box center [924, 17] width 55 height 18
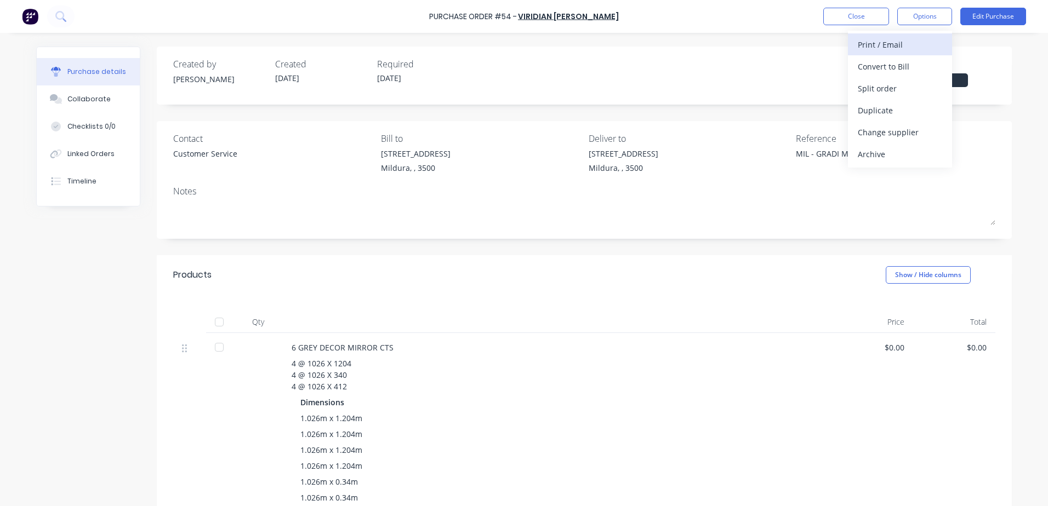
click at [901, 45] on div "Print / Email" at bounding box center [900, 45] width 84 height 16
click at [877, 71] on div "With pricing" at bounding box center [900, 67] width 84 height 16
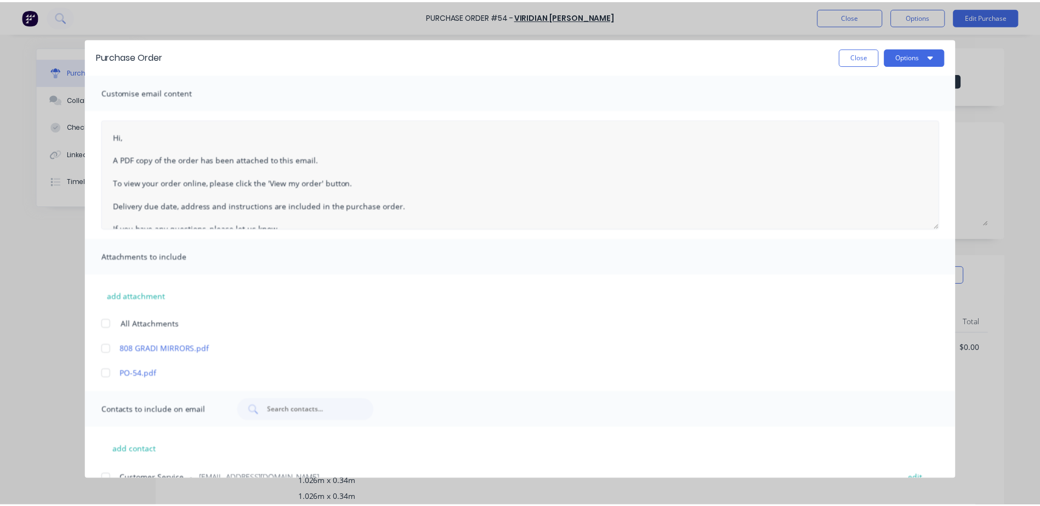
scroll to position [55, 0]
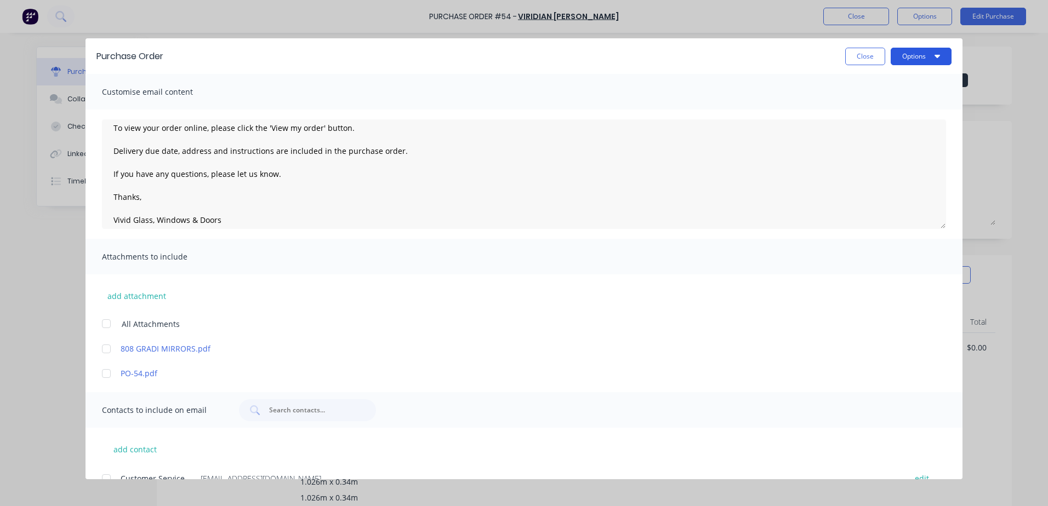
click at [929, 59] on button "Options" at bounding box center [921, 57] width 61 height 18
click at [883, 87] on div "Preview" at bounding box center [899, 84] width 84 height 16
click at [857, 60] on button "Close" at bounding box center [865, 57] width 40 height 18
type textarea "x"
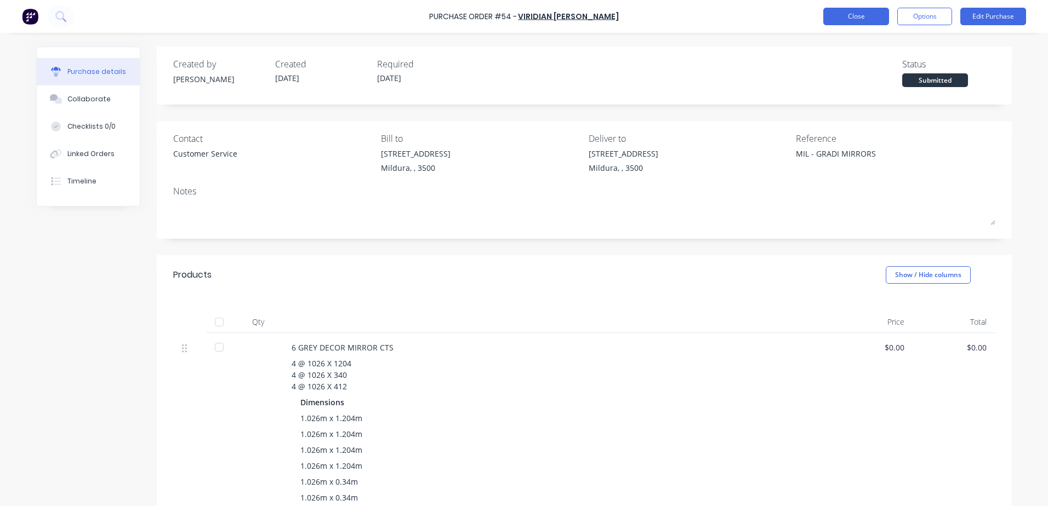
click at [844, 19] on button "Close" at bounding box center [856, 17] width 66 height 18
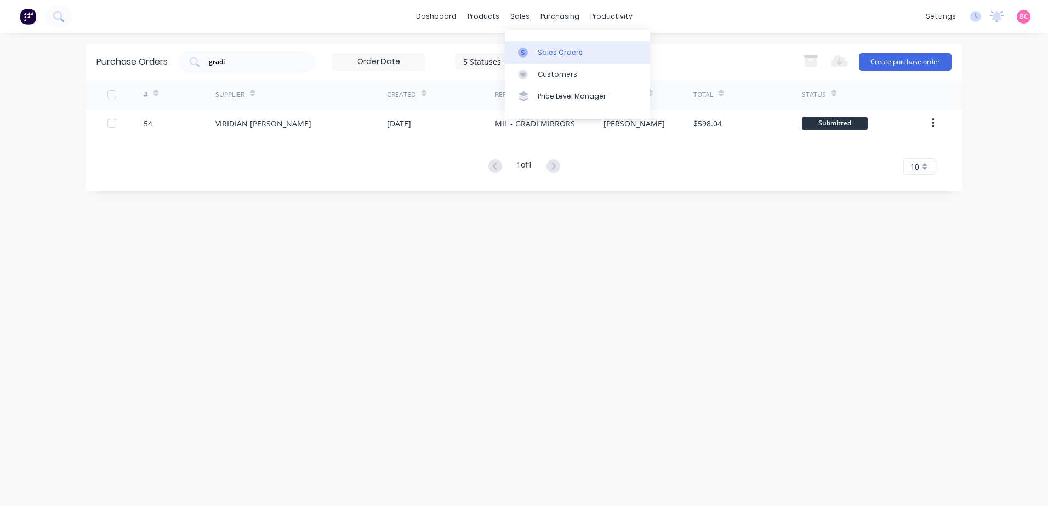
click at [541, 48] on div "Sales Orders" at bounding box center [560, 53] width 45 height 10
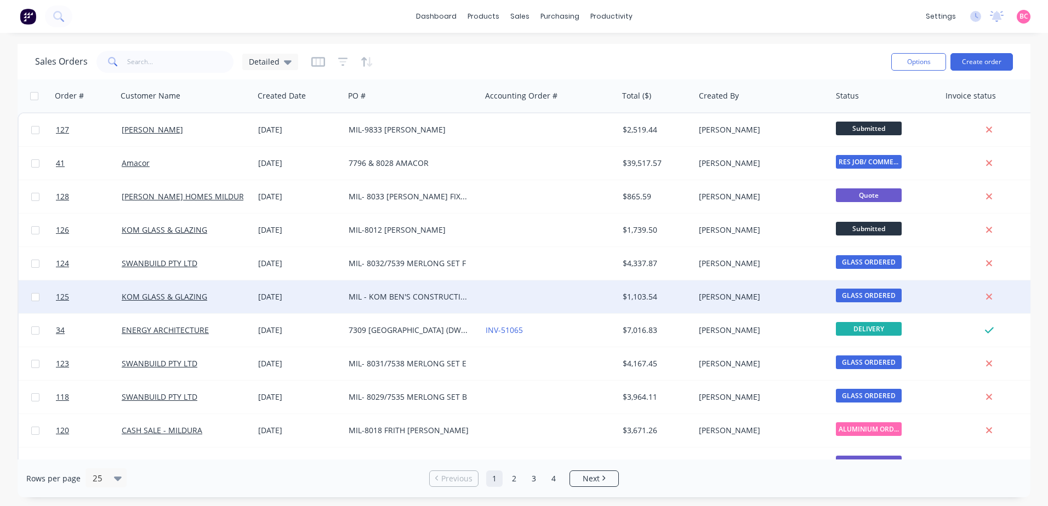
click at [489, 300] on div at bounding box center [549, 297] width 137 height 33
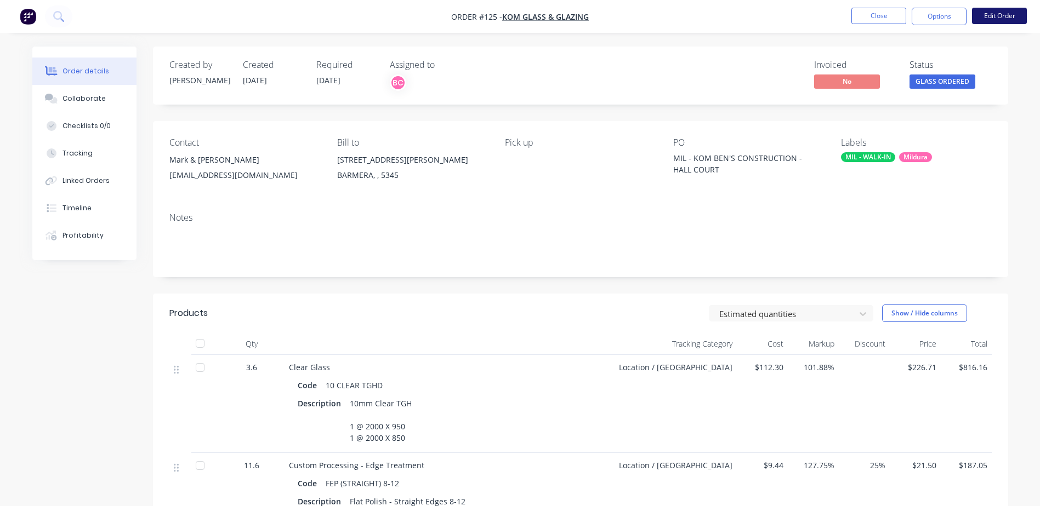
click at [1009, 17] on button "Edit Order" at bounding box center [999, 16] width 55 height 16
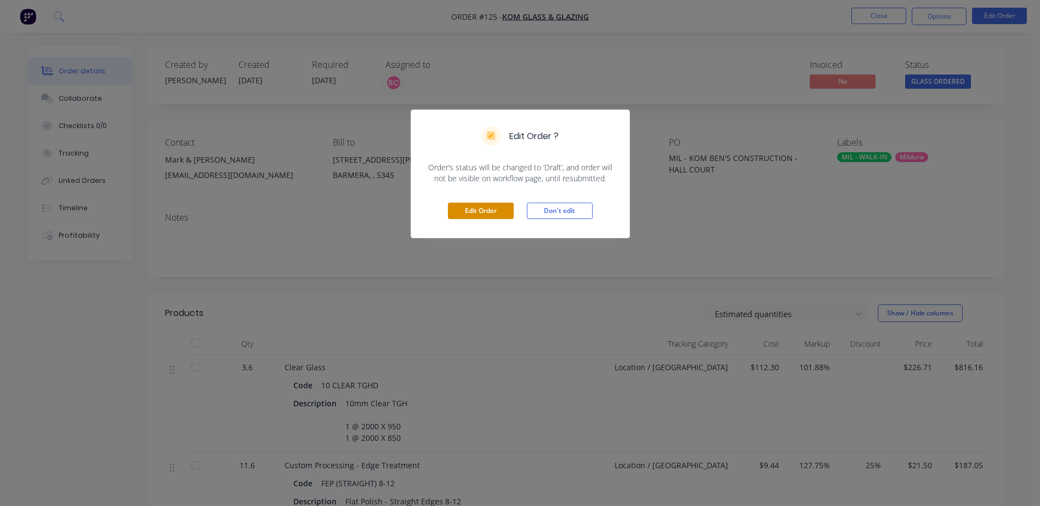
click at [490, 209] on button "Edit Order" at bounding box center [481, 211] width 66 height 16
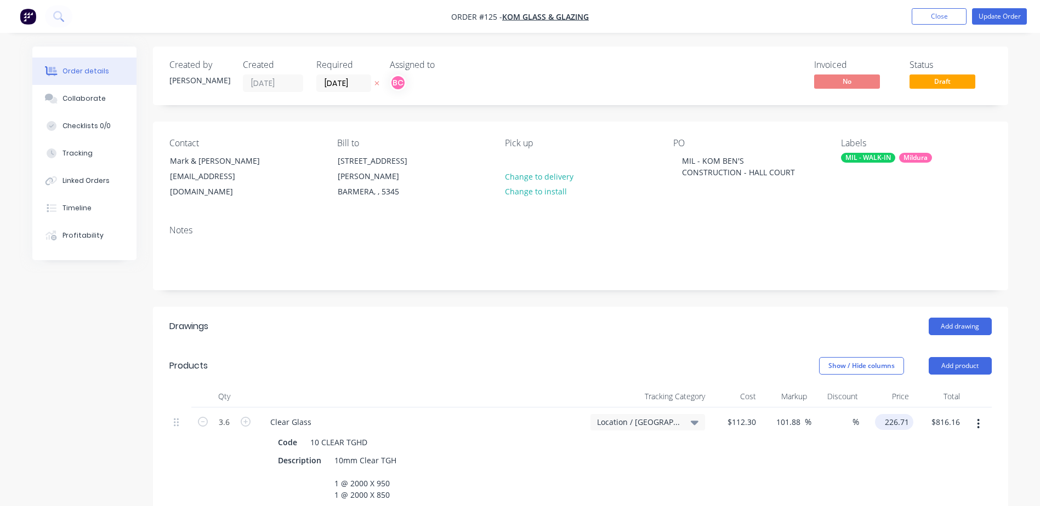
click at [906, 414] on input "226.71" at bounding box center [896, 422] width 34 height 16
paste input "10.56"
type input "210.56"
type input "87.5"
type input "$210.56"
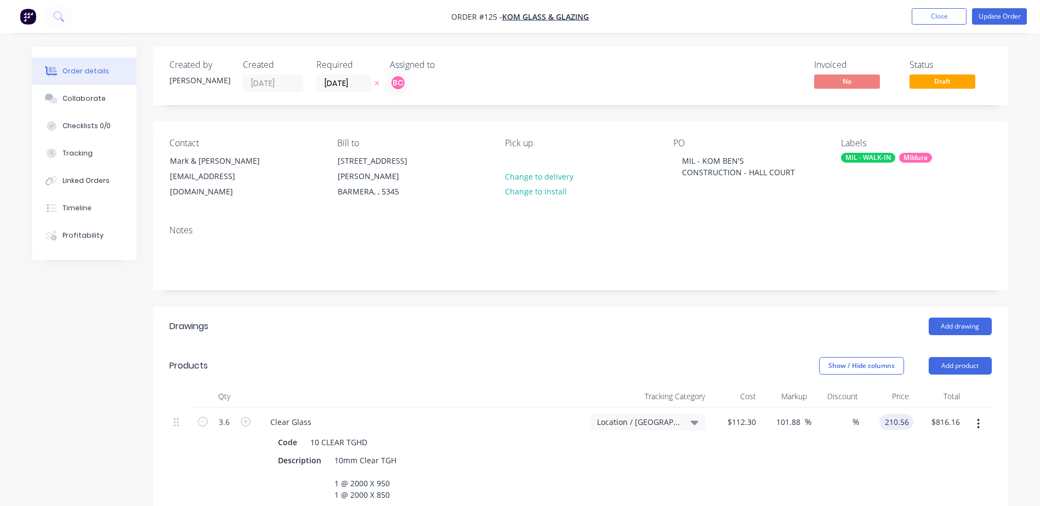
type input "$758.02"
click at [1020, 416] on div "Order details Collaborate Checklists 0/0 Tracking Linked Orders Timeline Profit…" at bounding box center [520, 464] width 1040 height 928
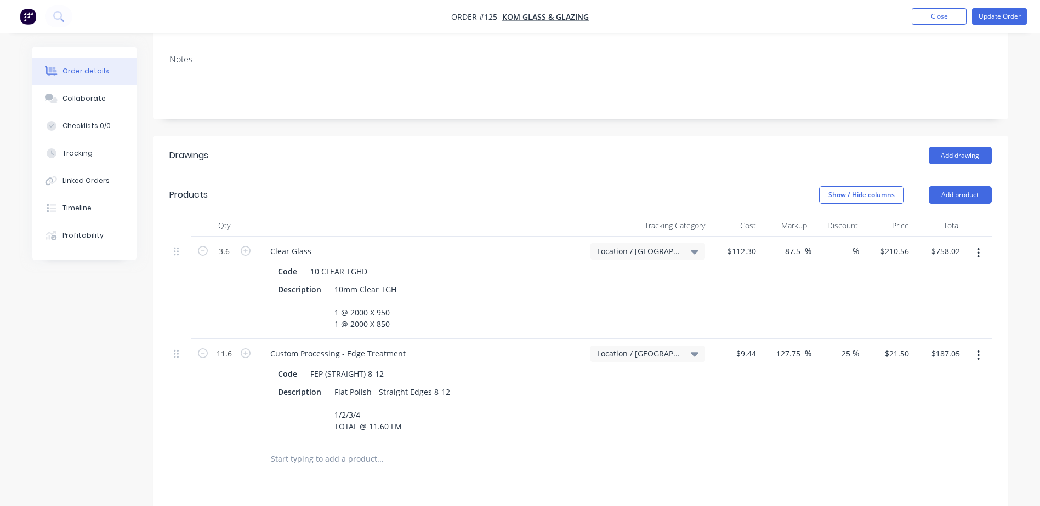
scroll to position [190, 0]
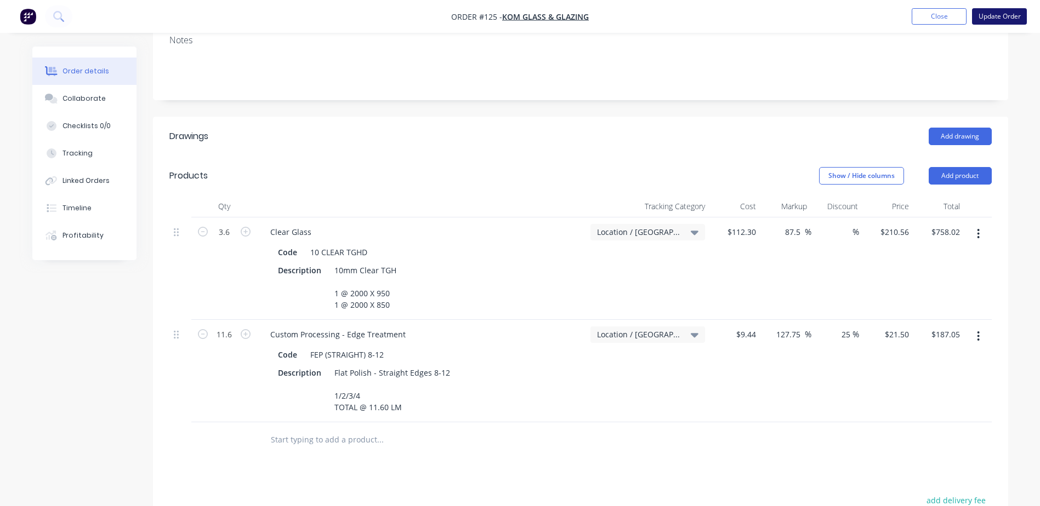
click at [997, 16] on button "Update Order" at bounding box center [999, 16] width 55 height 16
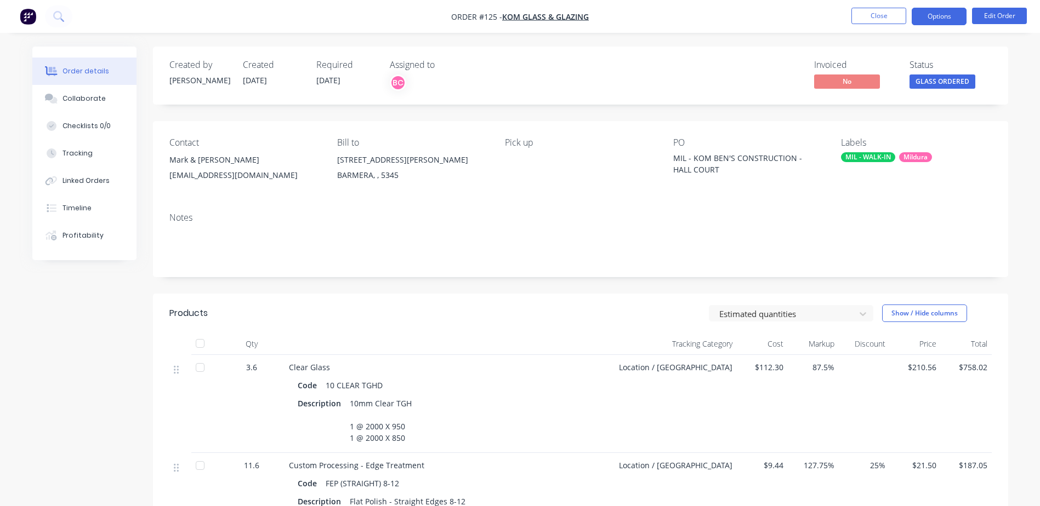
click at [937, 20] on button "Options" at bounding box center [938, 17] width 55 height 18
click at [620, 94] on div "Created by Brooke Created 13/10/25 Required 21/10/25 Assigned to BC Invoiced No…" at bounding box center [580, 76] width 855 height 58
click at [928, 16] on button "Options" at bounding box center [938, 17] width 55 height 18
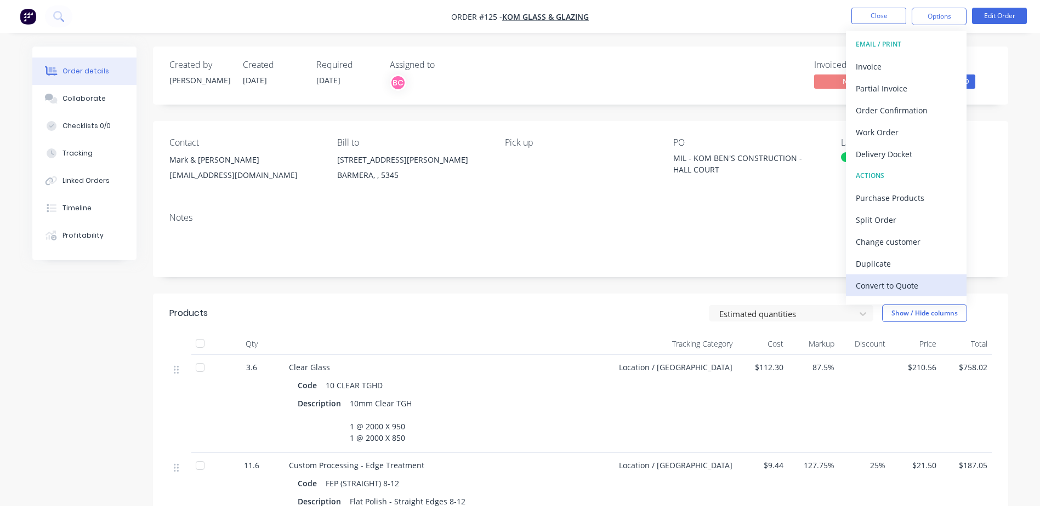
click at [861, 288] on div "Convert to Quote" at bounding box center [905, 286] width 101 height 16
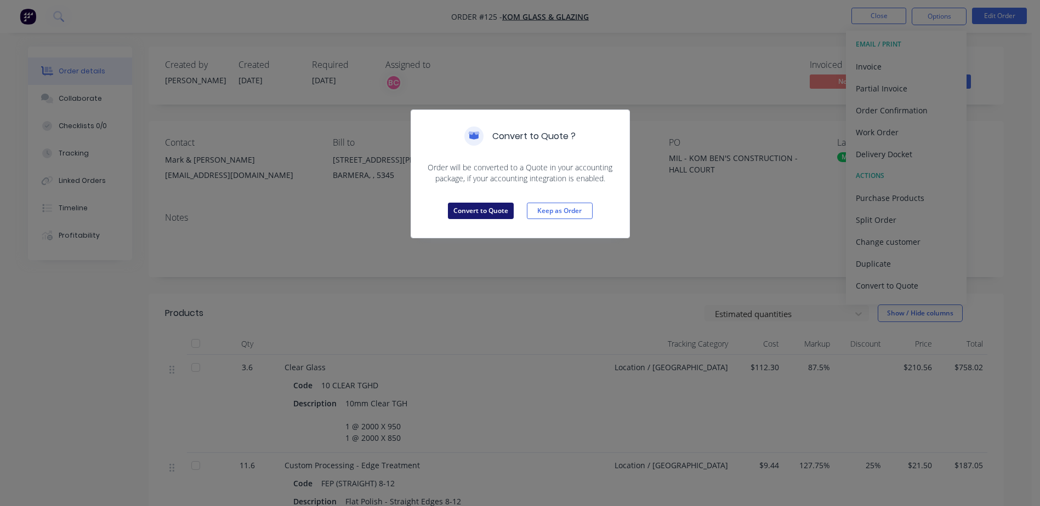
click at [470, 206] on button "Convert to Quote" at bounding box center [481, 211] width 66 height 16
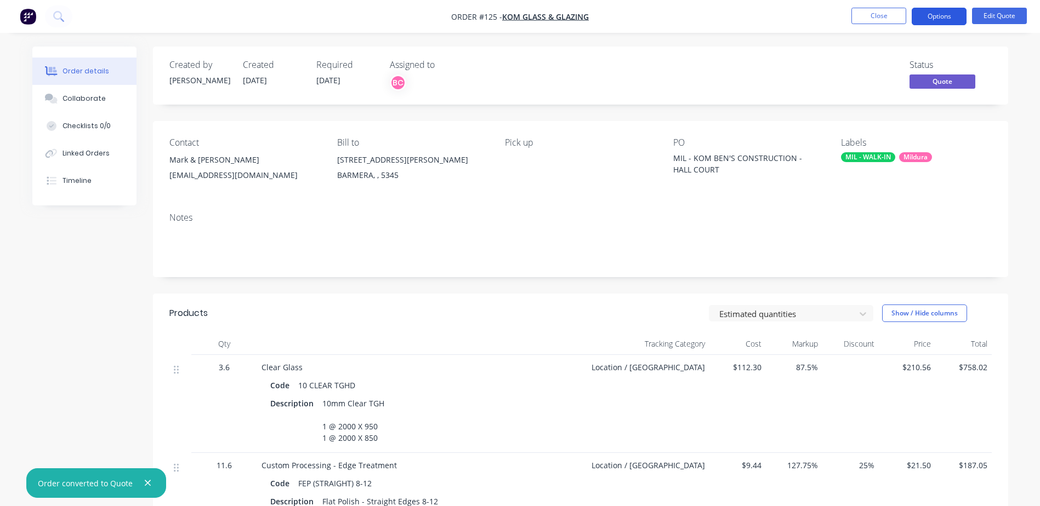
click at [936, 18] on button "Options" at bounding box center [938, 17] width 55 height 18
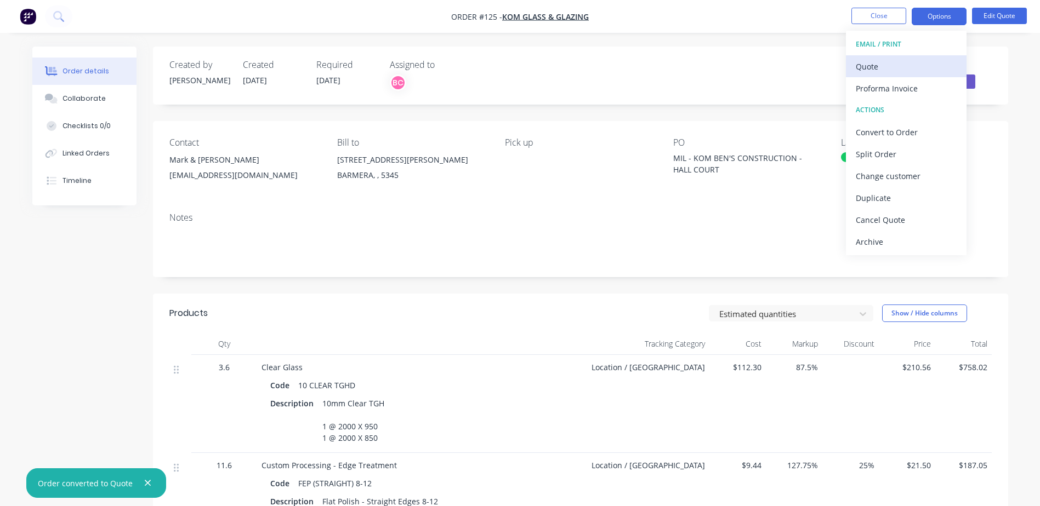
click at [886, 70] on div "Quote" at bounding box center [905, 67] width 101 height 16
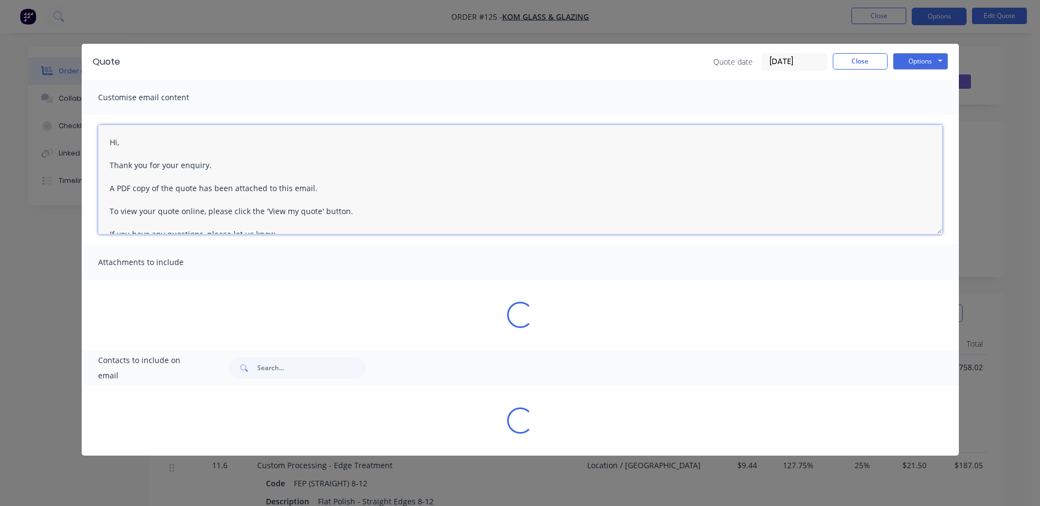
click at [117, 149] on textarea "Hi, Thank you for your enquiry. A PDF copy of the quote has been attached to th…" at bounding box center [520, 180] width 844 height 110
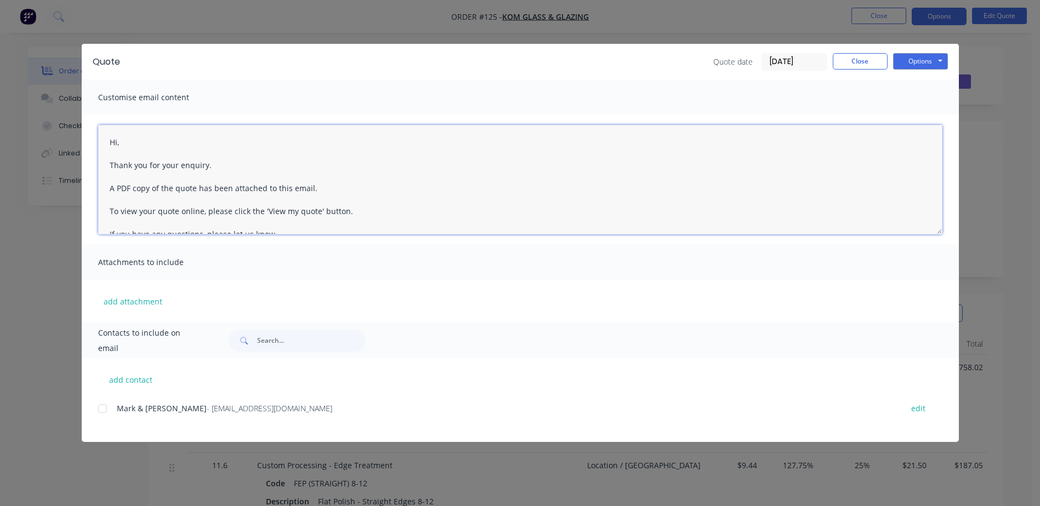
click at [115, 145] on textarea "Hi, Thank you for your enquiry. A PDF copy of the quote has been attached to th…" at bounding box center [520, 180] width 844 height 110
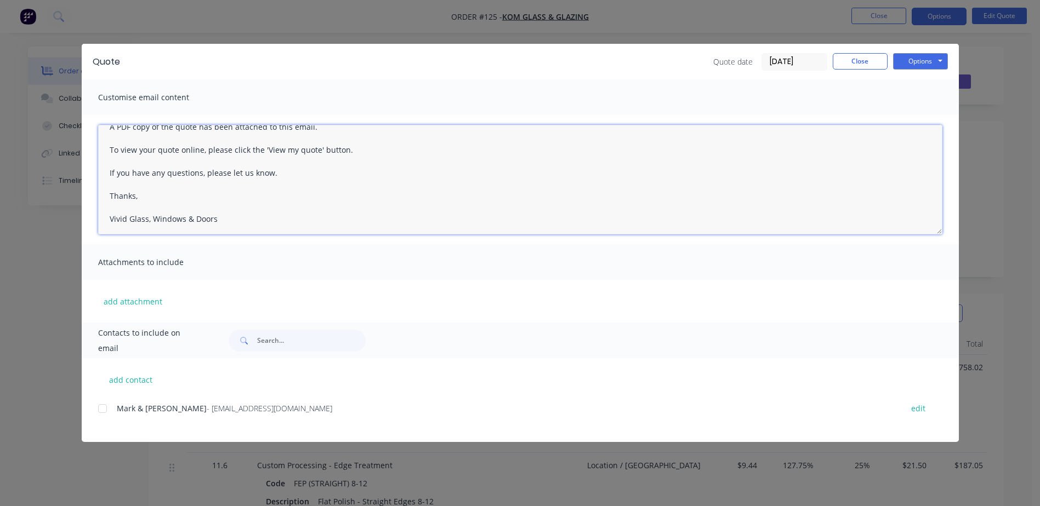
scroll to position [63, 0]
click at [115, 209] on textarea "Hi Debbie, Thank you for your enquiry. A PDF copy of the quote has been attache…" at bounding box center [520, 180] width 844 height 110
click at [102, 410] on div at bounding box center [103, 409] width 22 height 22
type textarea "Hi Debbie, Thank you for your enquiry. A PDF copy of the quote has been attache…"
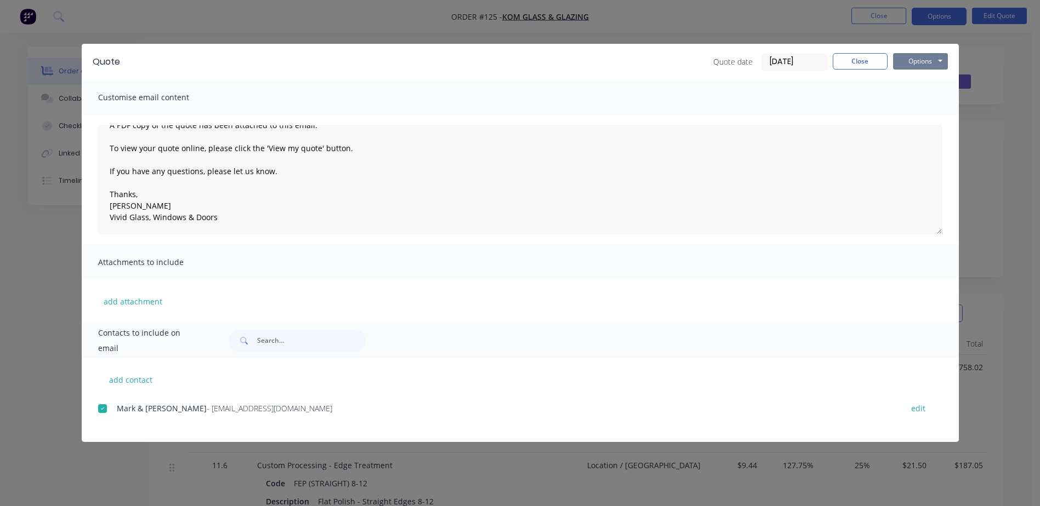
click at [922, 64] on button "Options" at bounding box center [920, 61] width 55 height 16
click at [922, 96] on button "Print" at bounding box center [928, 99] width 70 height 18
click at [868, 60] on button "Close" at bounding box center [859, 61] width 55 height 16
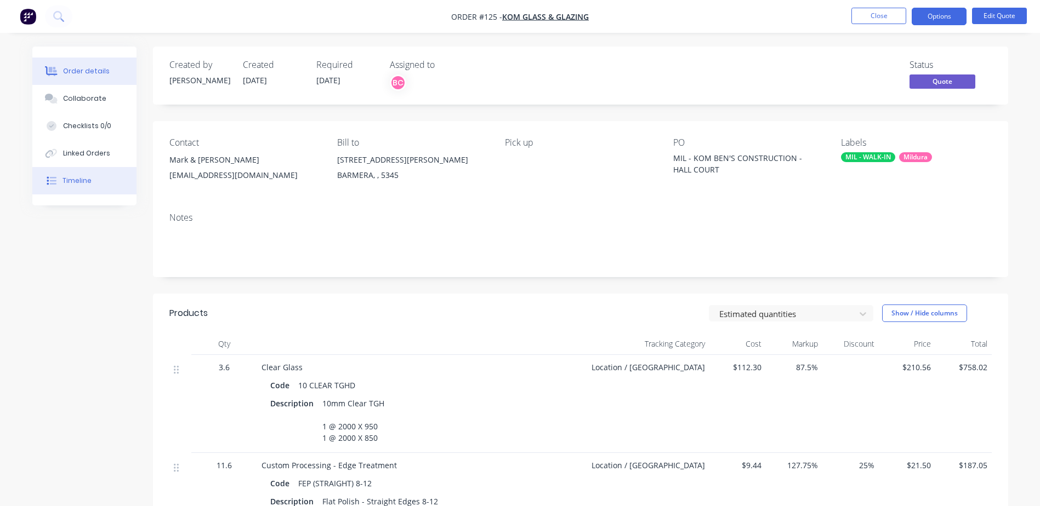
click at [98, 181] on button "Timeline" at bounding box center [84, 180] width 104 height 27
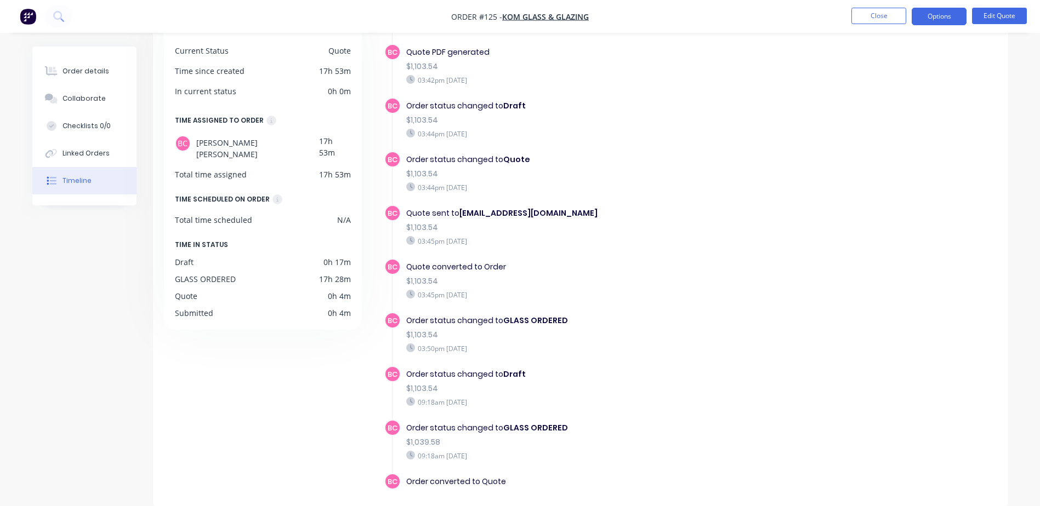
scroll to position [241, 0]
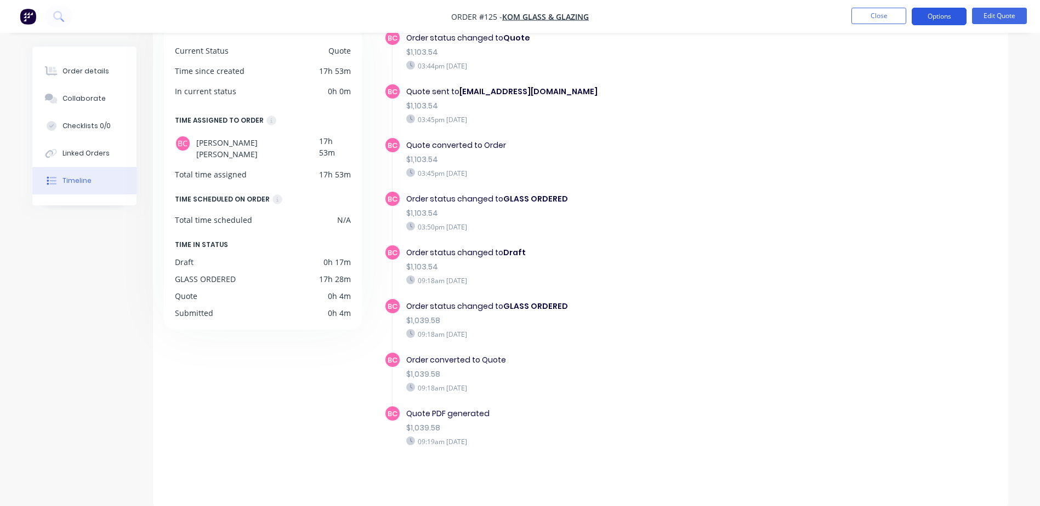
click at [932, 17] on button "Options" at bounding box center [938, 17] width 55 height 18
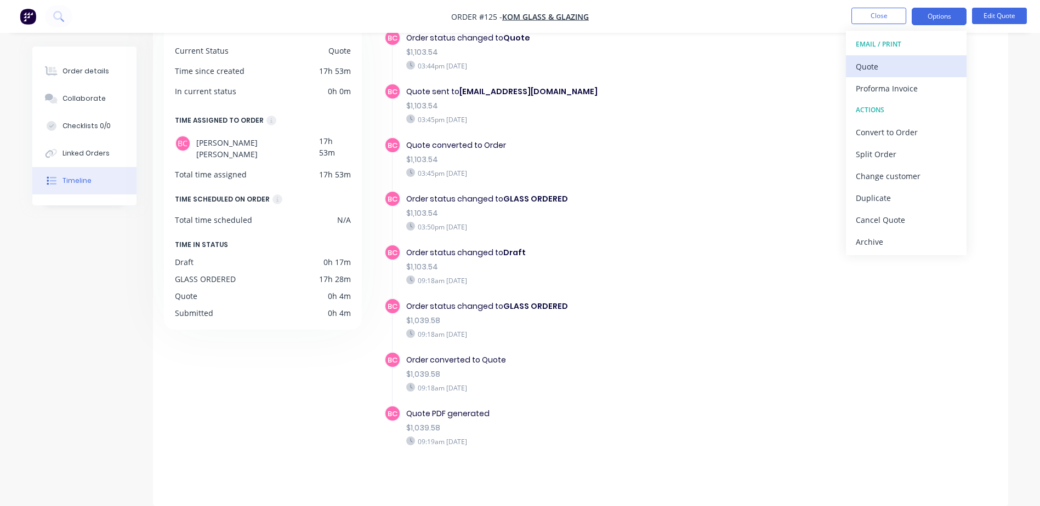
click at [867, 62] on div "Quote" at bounding box center [905, 67] width 101 height 16
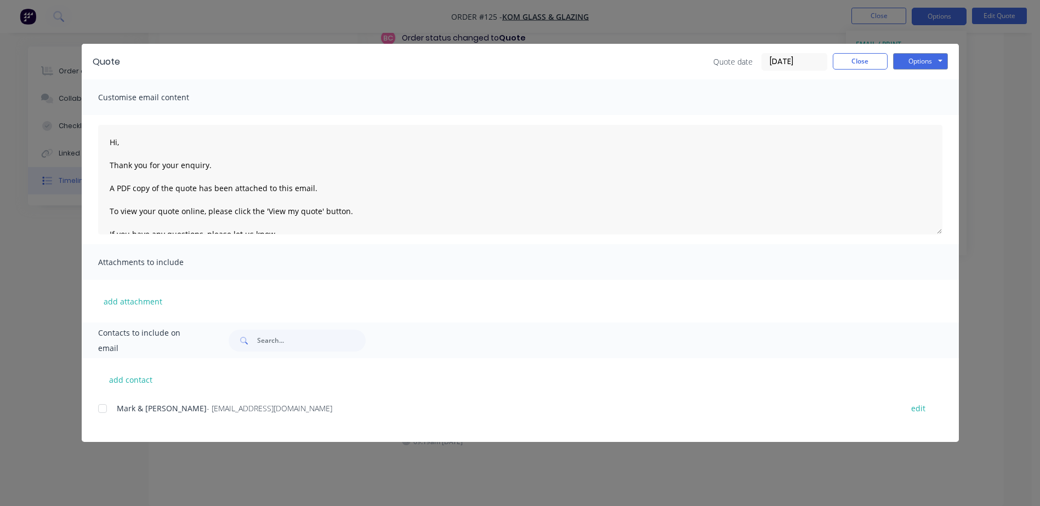
click at [103, 408] on div at bounding box center [103, 409] width 22 height 22
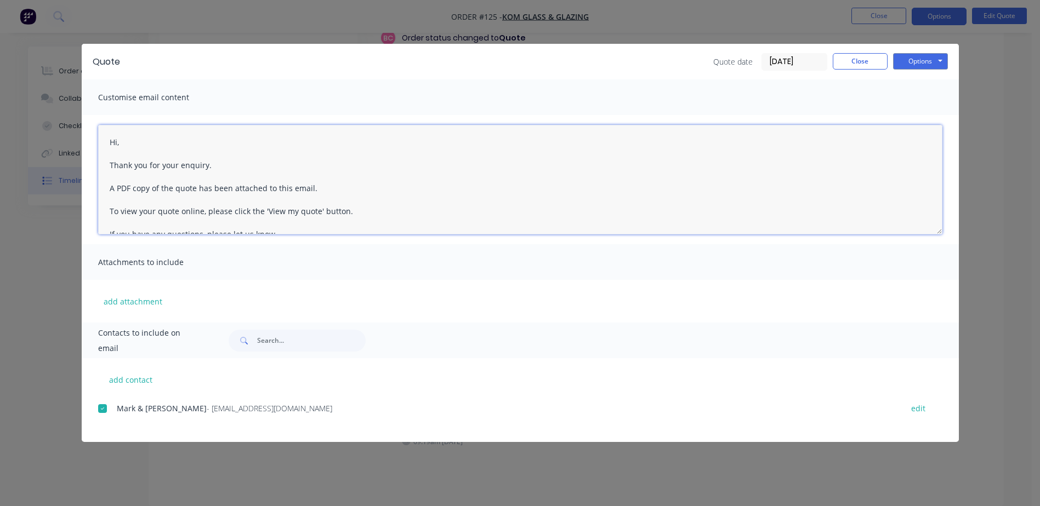
click at [116, 145] on textarea "Hi, Thank you for your enquiry. A PDF copy of the quote has been attached to th…" at bounding box center [520, 180] width 844 height 110
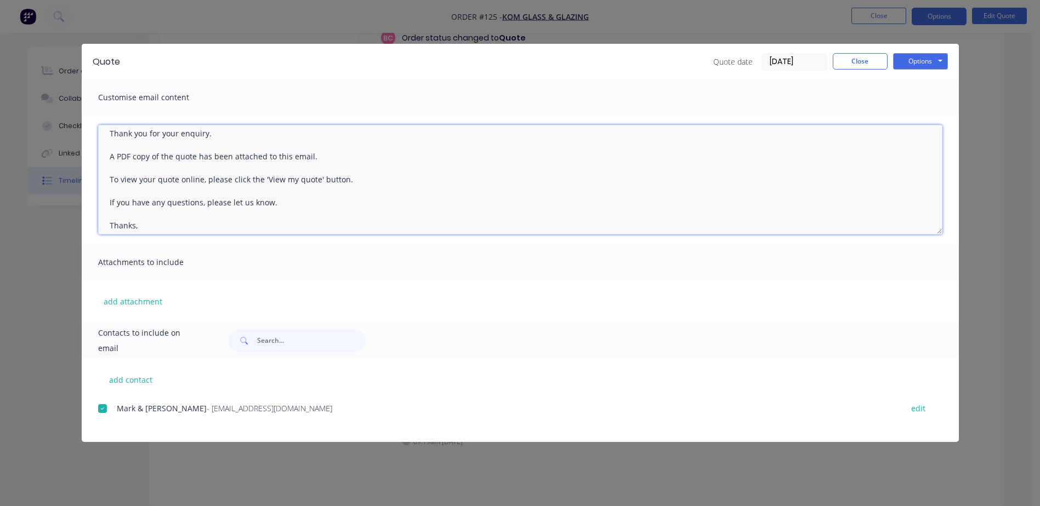
scroll to position [63, 0]
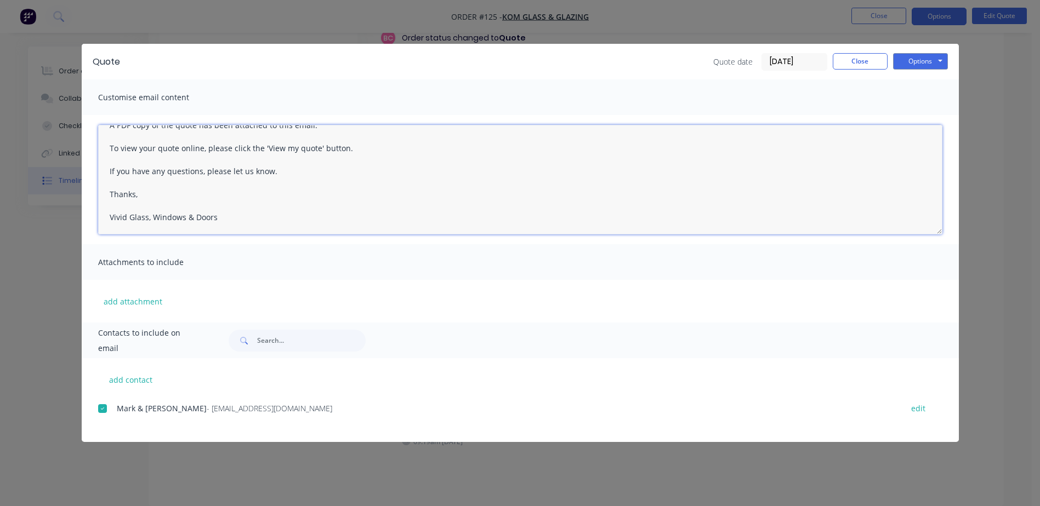
click at [160, 197] on textarea "Hi Debbie, Thank you for your enquiry. A PDF copy of the quote has been attache…" at bounding box center [520, 180] width 844 height 110
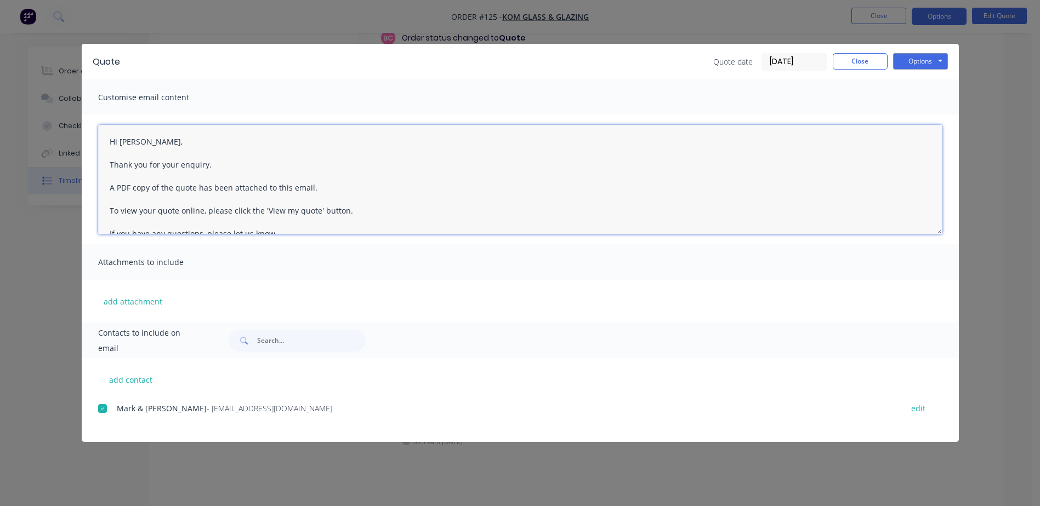
scroll to position [0, 0]
type textarea "Hi Debbie, Thank you for your enquiry. A PDF copy of the quote has been attache…"
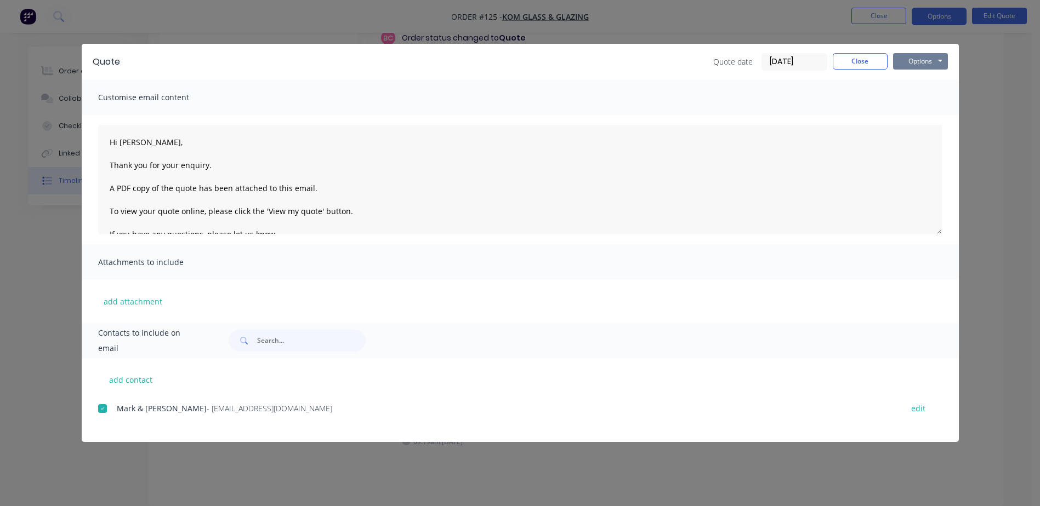
click at [934, 59] on button "Options" at bounding box center [920, 61] width 55 height 16
click at [921, 111] on button "Email" at bounding box center [928, 117] width 70 height 18
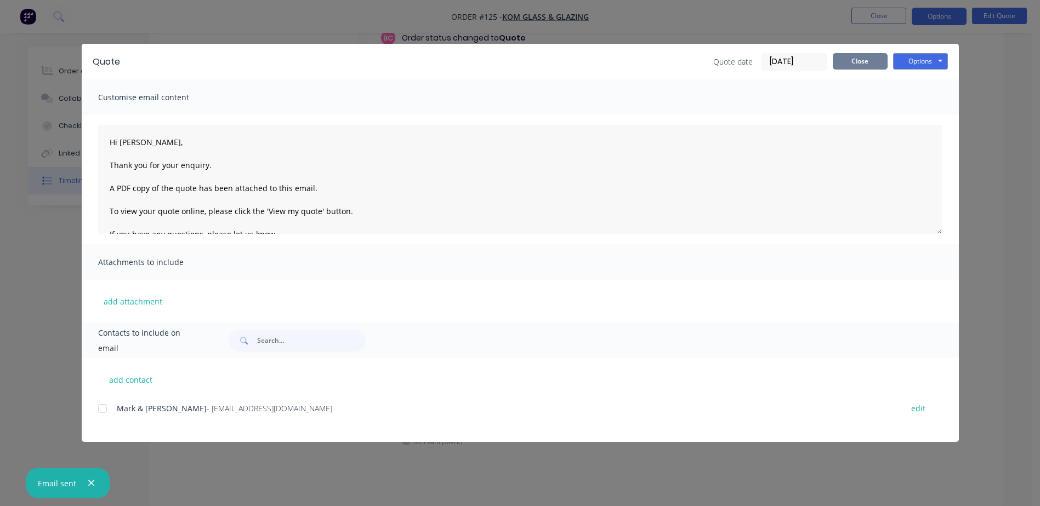
click at [859, 59] on button "Close" at bounding box center [859, 61] width 55 height 16
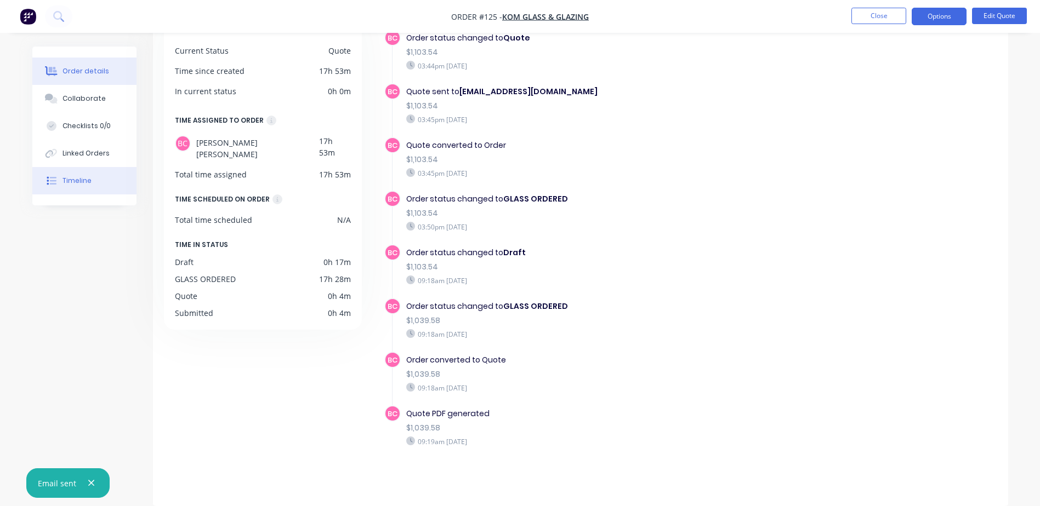
click at [107, 65] on button "Order details" at bounding box center [84, 71] width 104 height 27
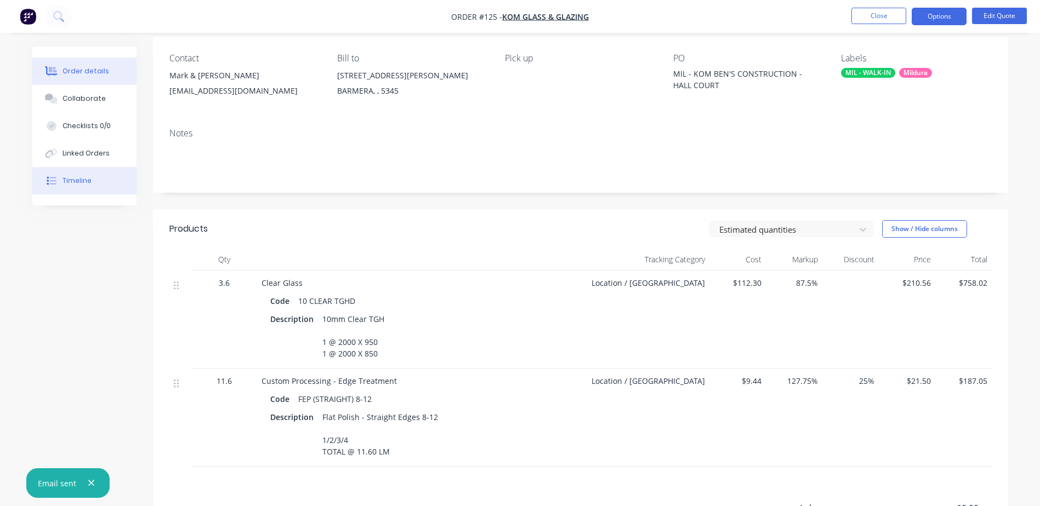
click at [88, 180] on div "Timeline" at bounding box center [76, 181] width 29 height 10
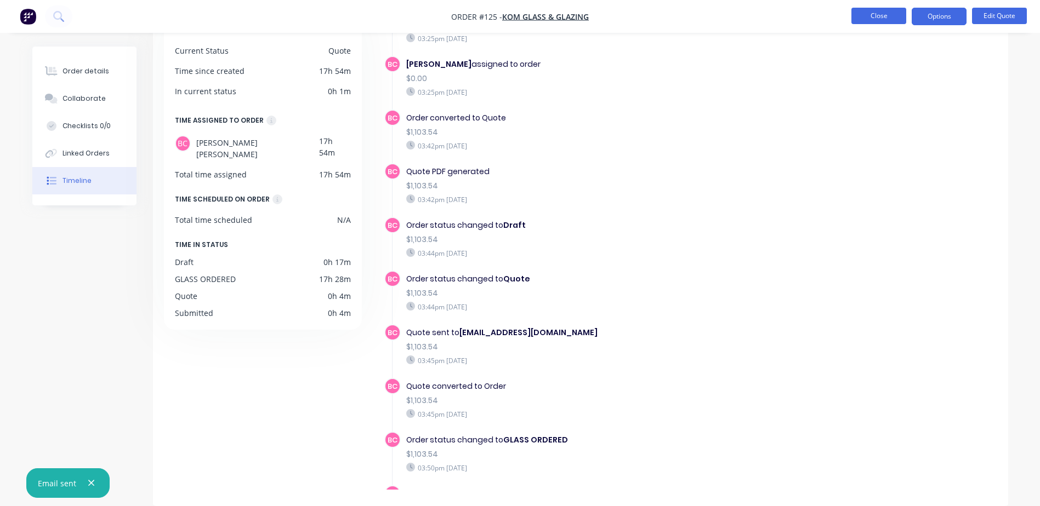
click at [887, 16] on button "Close" at bounding box center [878, 16] width 55 height 16
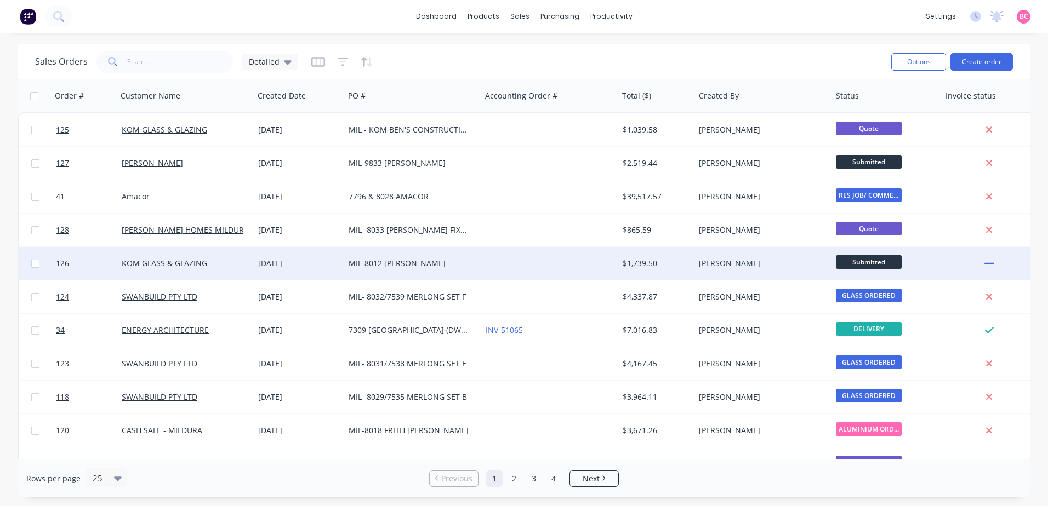
click at [421, 265] on div "MIL-8012 [PERSON_NAME]" at bounding box center [410, 263] width 122 height 11
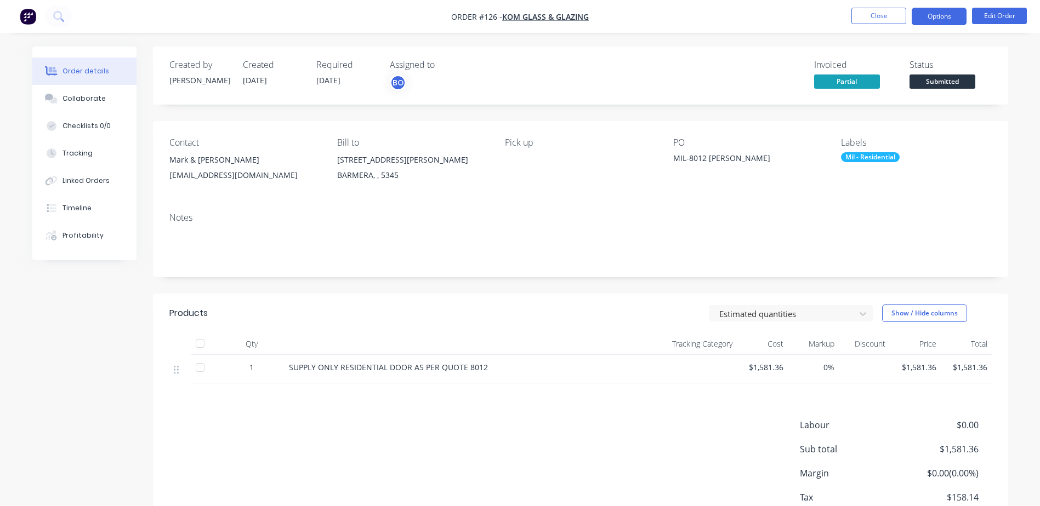
click at [945, 17] on button "Options" at bounding box center [938, 17] width 55 height 18
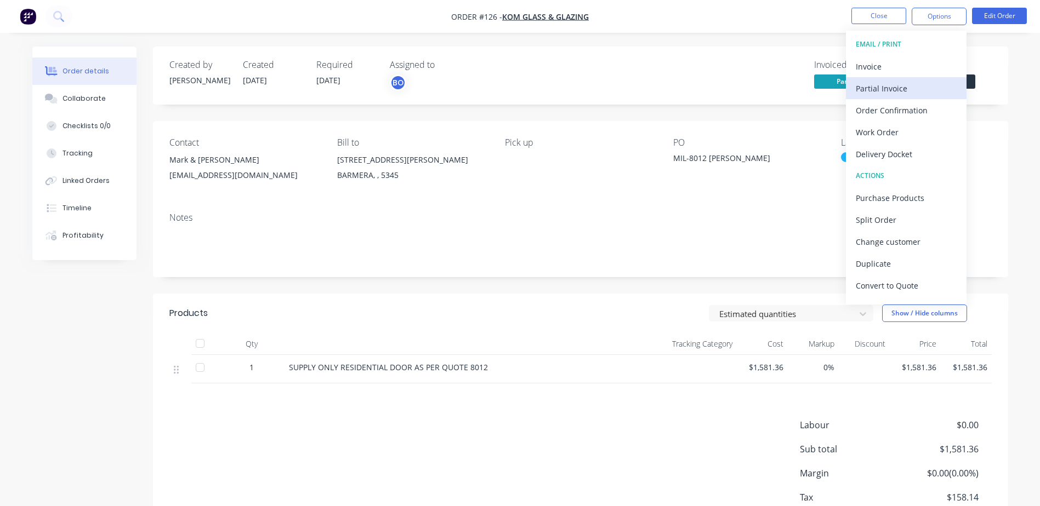
click at [877, 85] on div "Partial Invoice" at bounding box center [905, 89] width 101 height 16
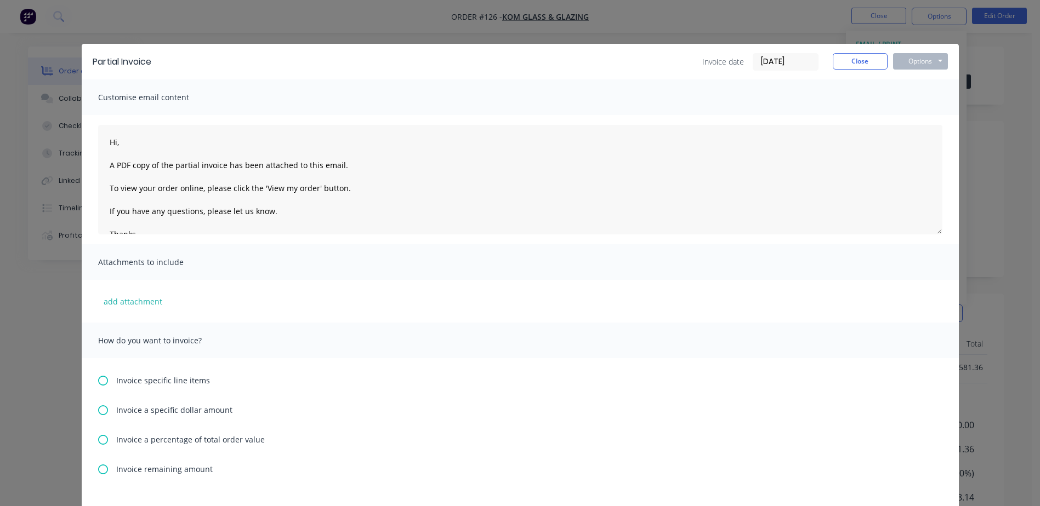
click at [100, 412] on icon at bounding box center [103, 411] width 10 height 10
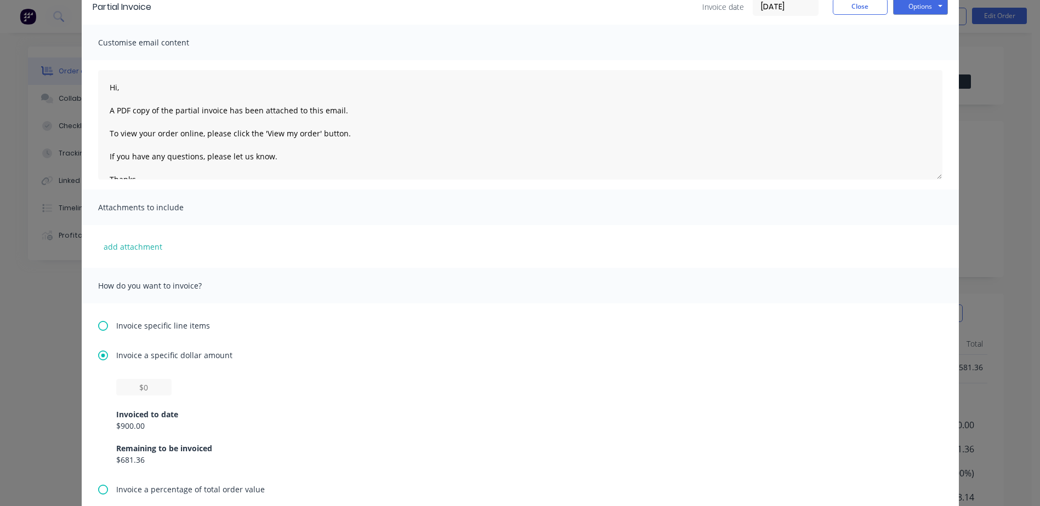
scroll to position [110, 0]
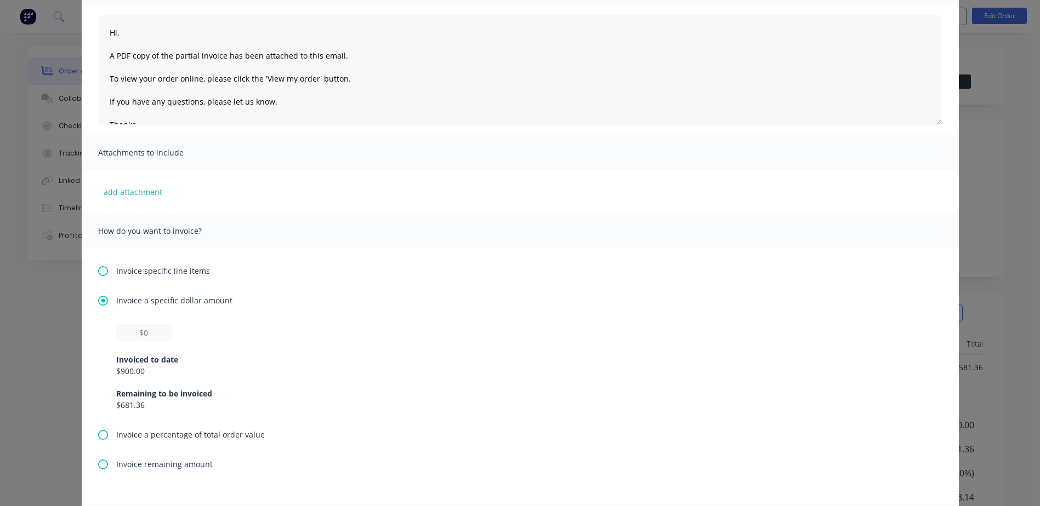
click at [997, 66] on div "Partial Invoice Invoice date 14/10/25 Close Options Preview Print Email Customi…" at bounding box center [520, 253] width 1040 height 506
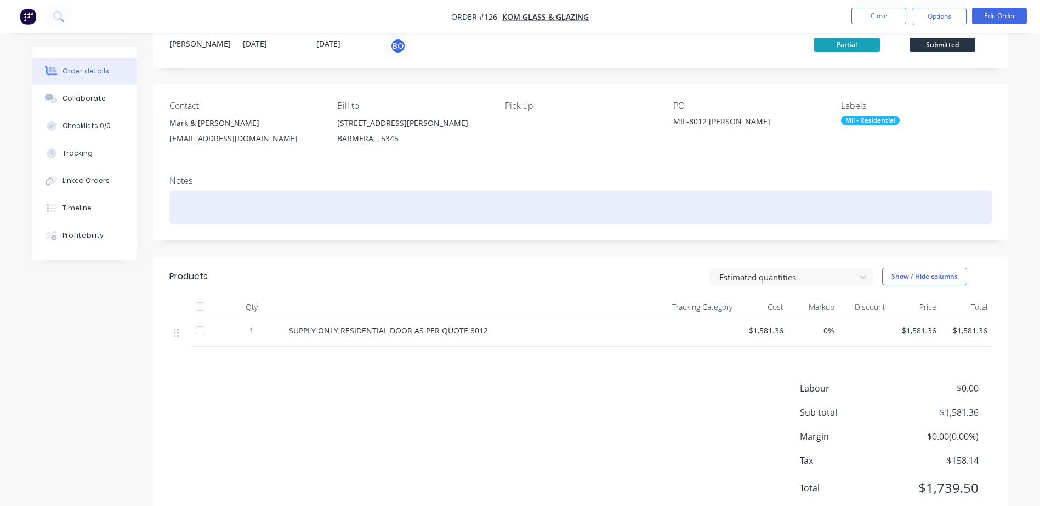
scroll to position [0, 0]
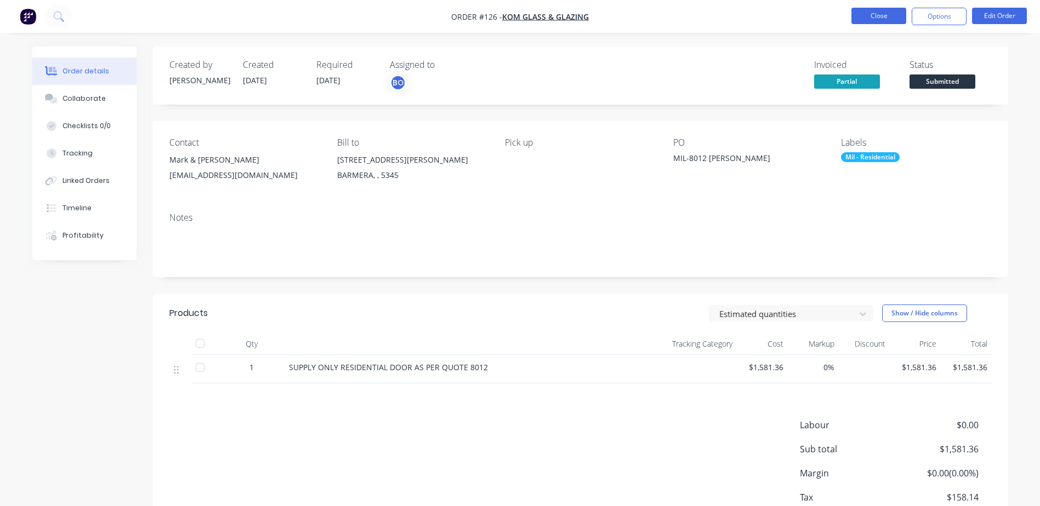
click at [876, 13] on button "Close" at bounding box center [878, 16] width 55 height 16
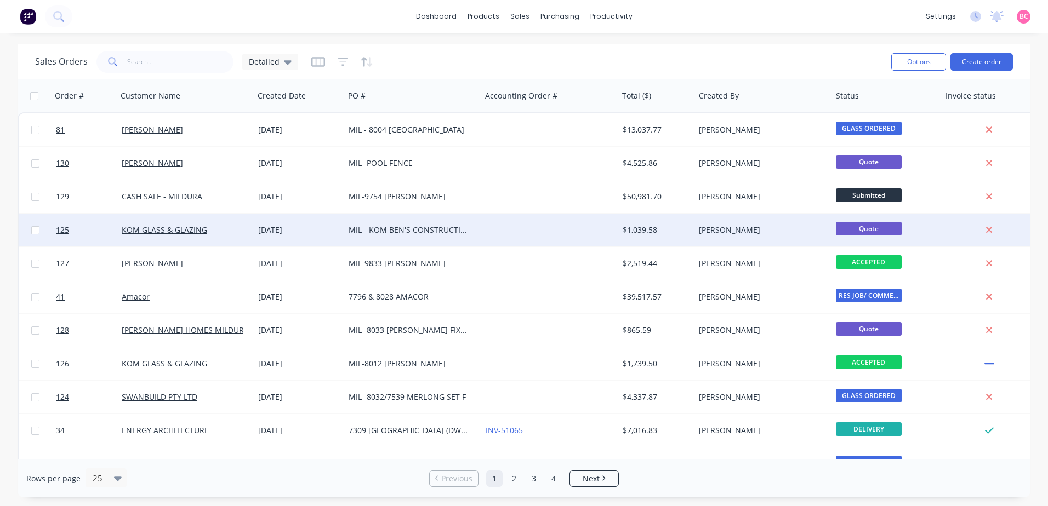
click at [466, 241] on div "MIL - KOM BEN'S CONSTRUCTION - HALL COURT" at bounding box center [412, 230] width 137 height 33
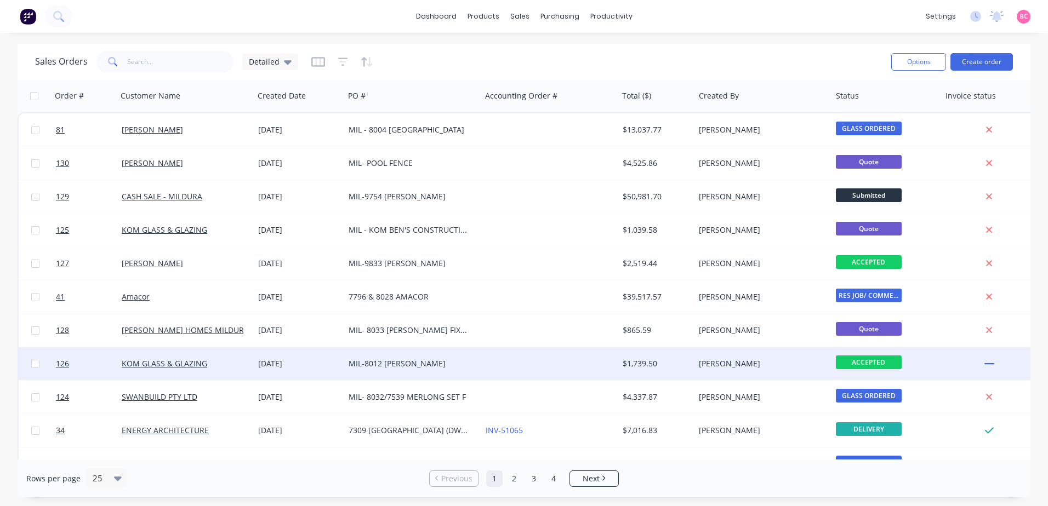
click at [485, 363] on div at bounding box center [549, 363] width 137 height 33
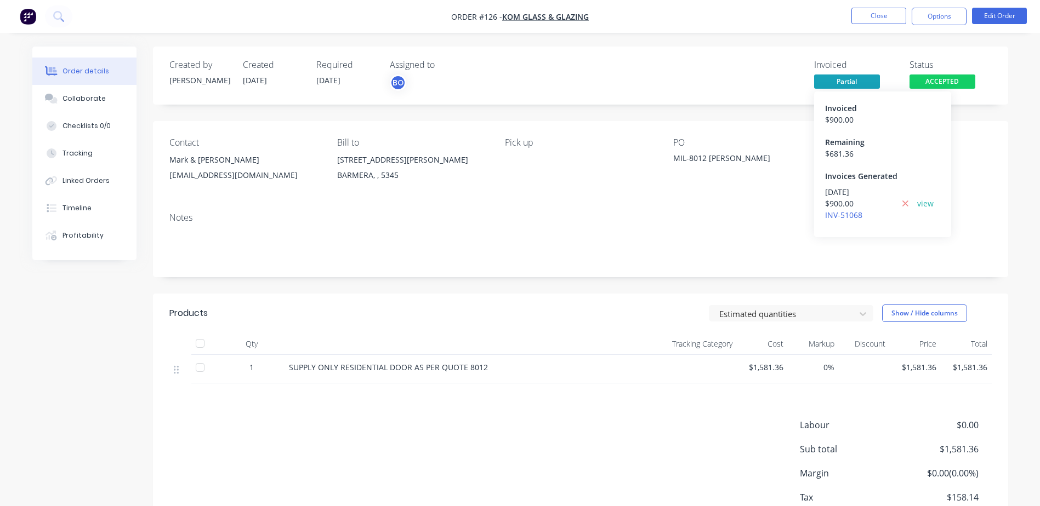
click at [852, 82] on span "Partial" at bounding box center [847, 82] width 66 height 14
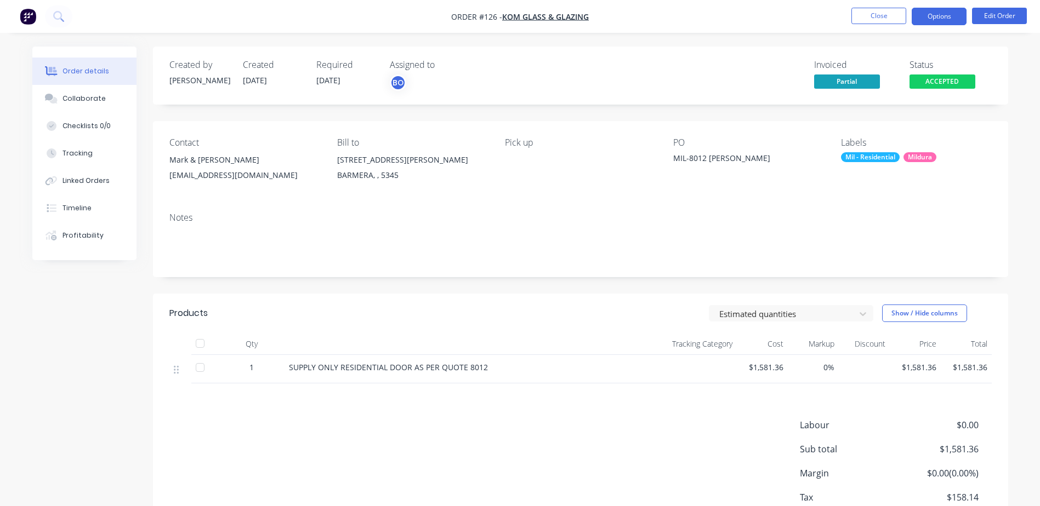
click at [931, 19] on button "Options" at bounding box center [938, 17] width 55 height 18
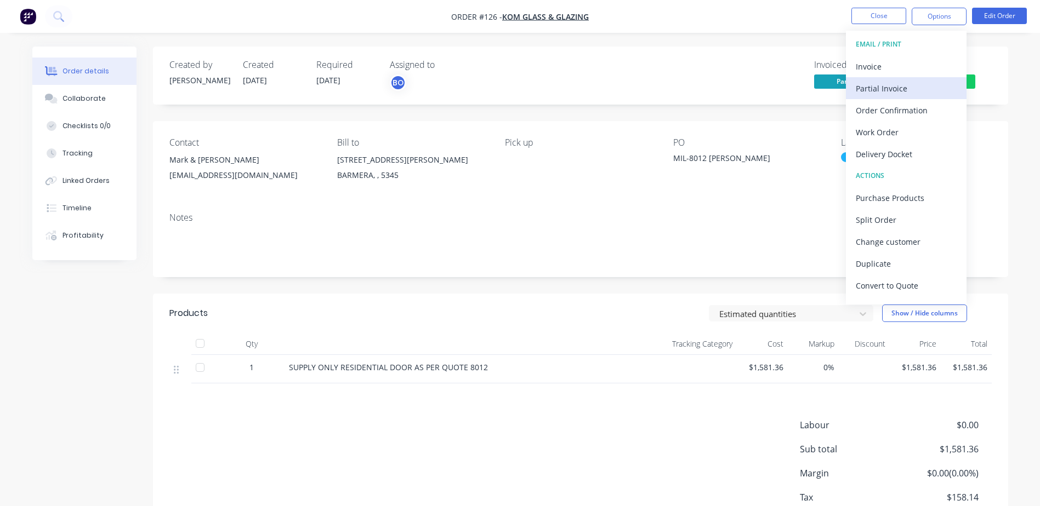
click at [881, 85] on div "Partial Invoice" at bounding box center [905, 89] width 101 height 16
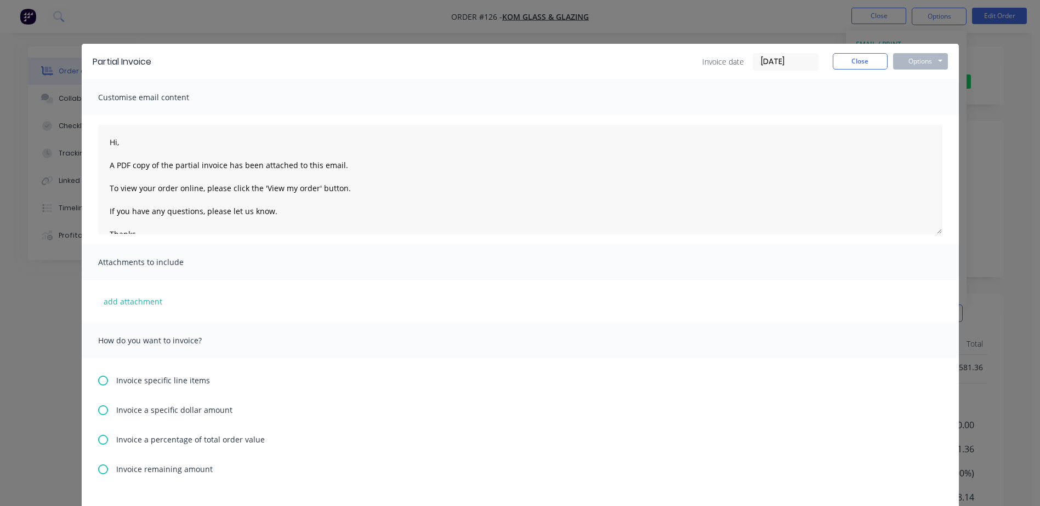
click at [98, 411] on icon at bounding box center [103, 411] width 10 height 10
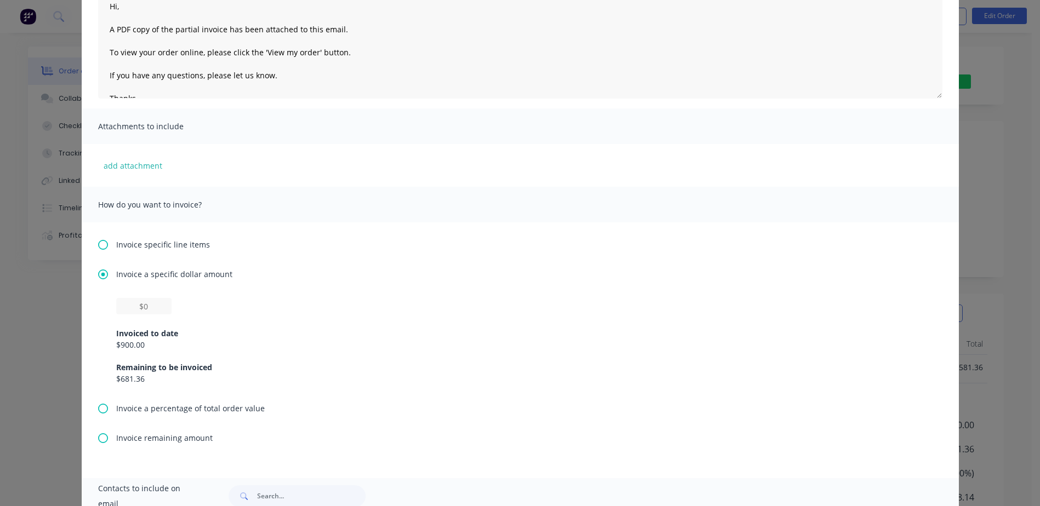
scroll to position [164, 0]
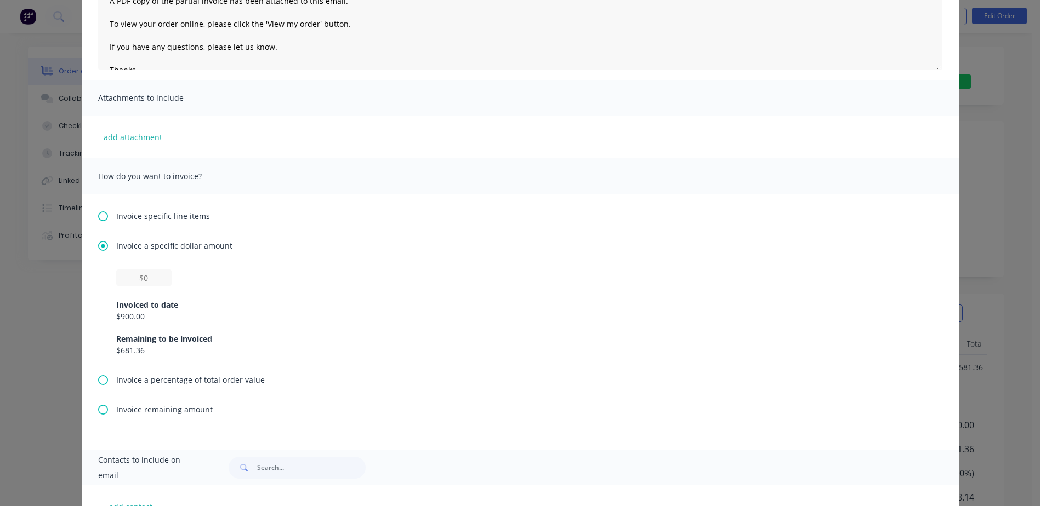
click at [995, 68] on div "Partial Invoice Invoice date 14/10/25 Close Options Preview Print Email Customi…" at bounding box center [520, 253] width 1040 height 506
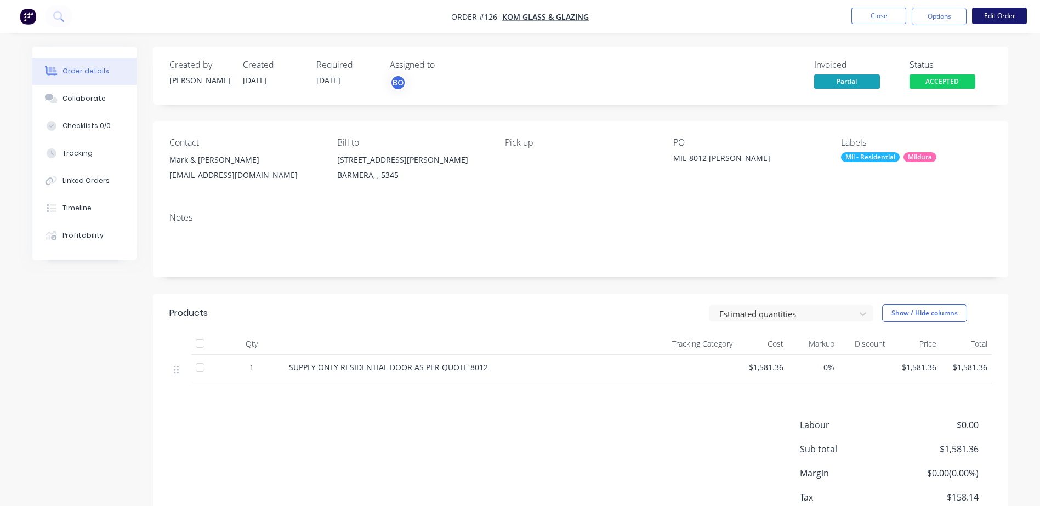
click at [998, 18] on button "Edit Order" at bounding box center [999, 16] width 55 height 16
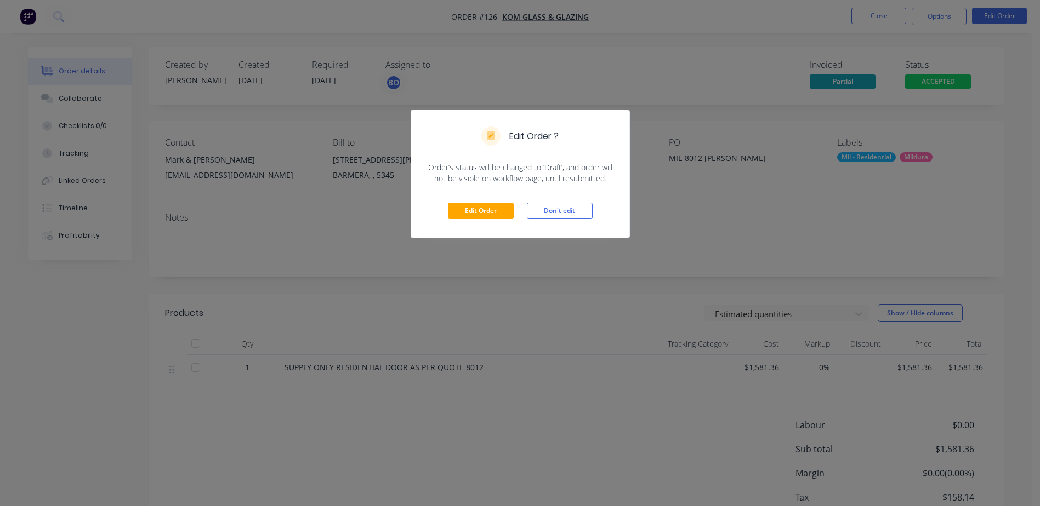
click at [472, 200] on div "Edit Order Don't edit" at bounding box center [520, 211] width 218 height 54
click at [473, 208] on button "Edit Order" at bounding box center [481, 211] width 66 height 16
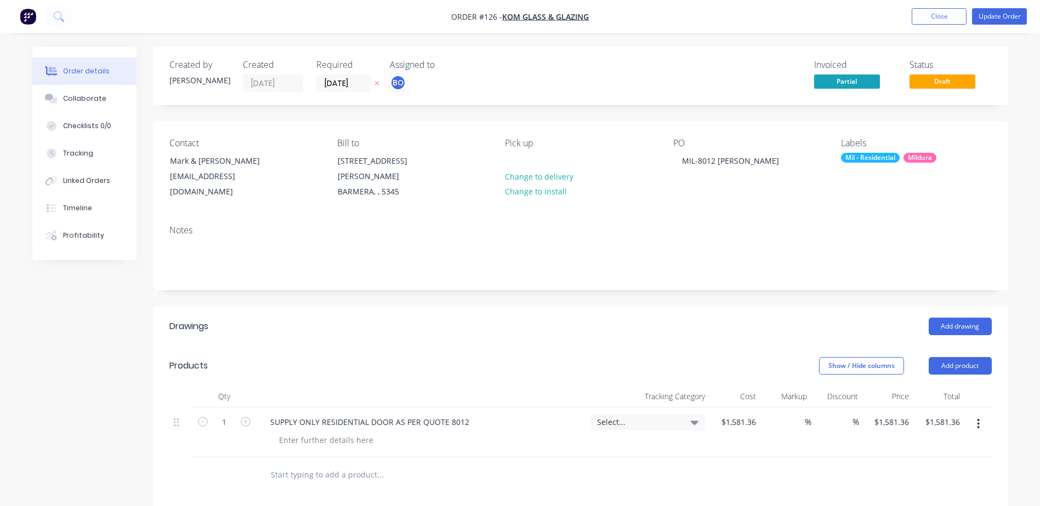
click at [681, 418] on div "Select..." at bounding box center [647, 423] width 101 height 10
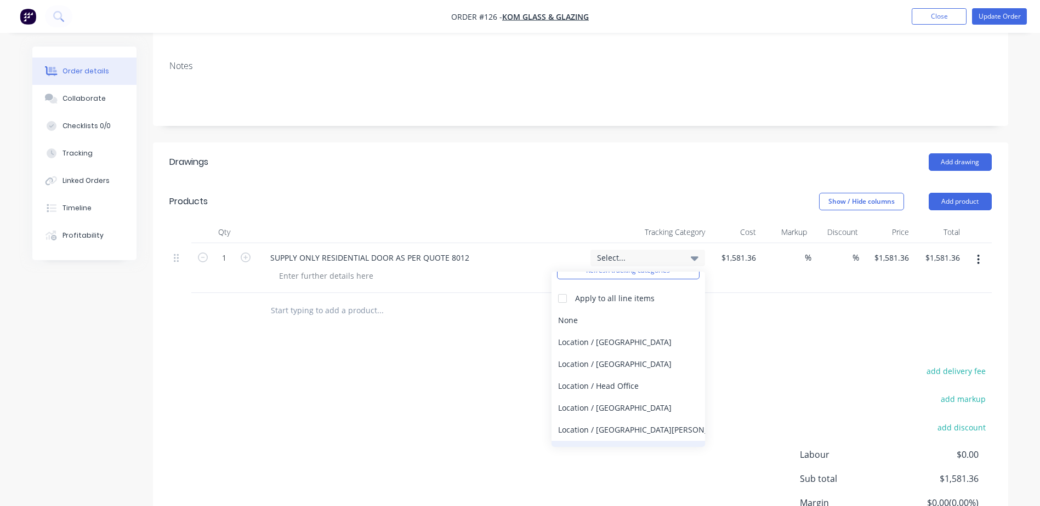
scroll to position [108, 0]
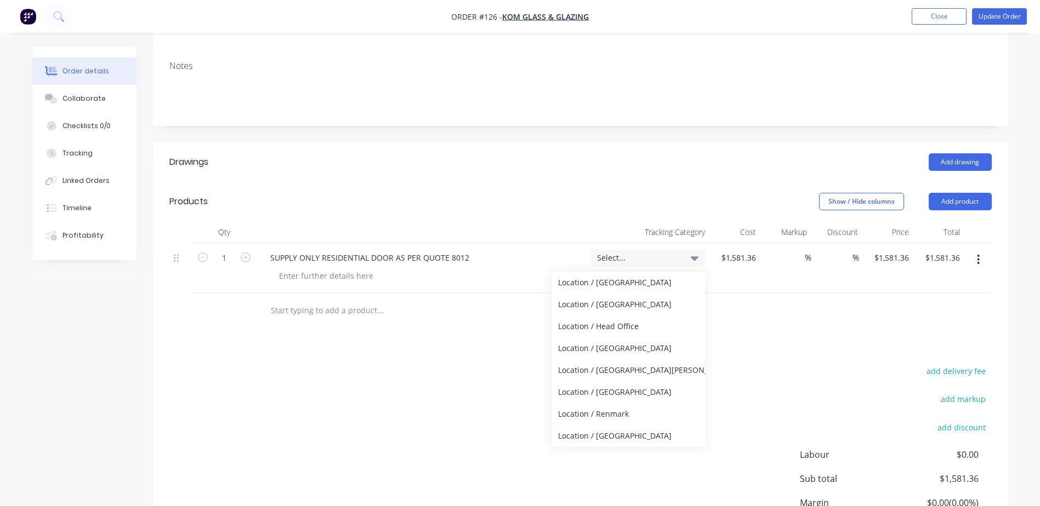
click at [562, 338] on div "Location / Mildura" at bounding box center [627, 349] width 153 height 22
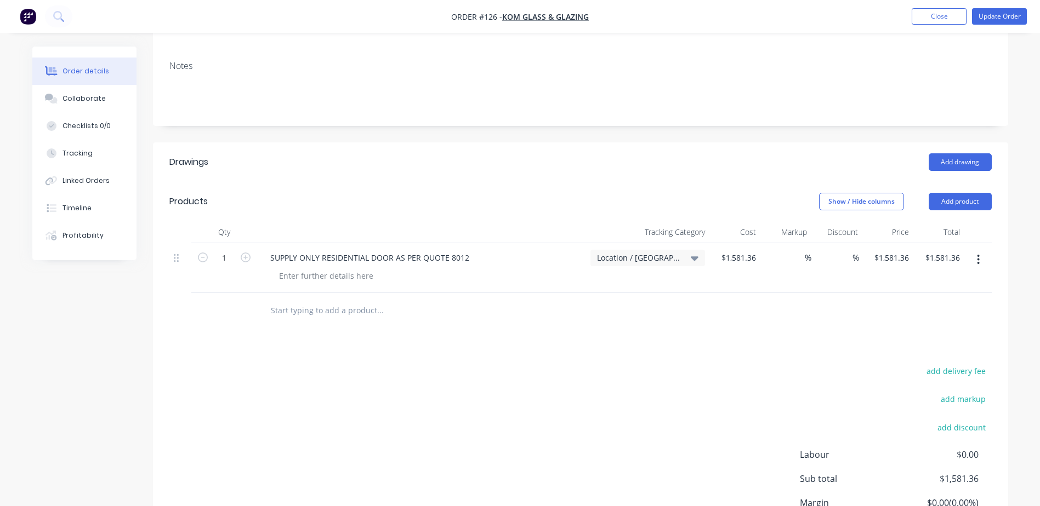
click at [664, 332] on div "Drawings Add drawing Products Show / Hide columns Add product Qty Tracking Cate…" at bounding box center [580, 366] width 855 height 449
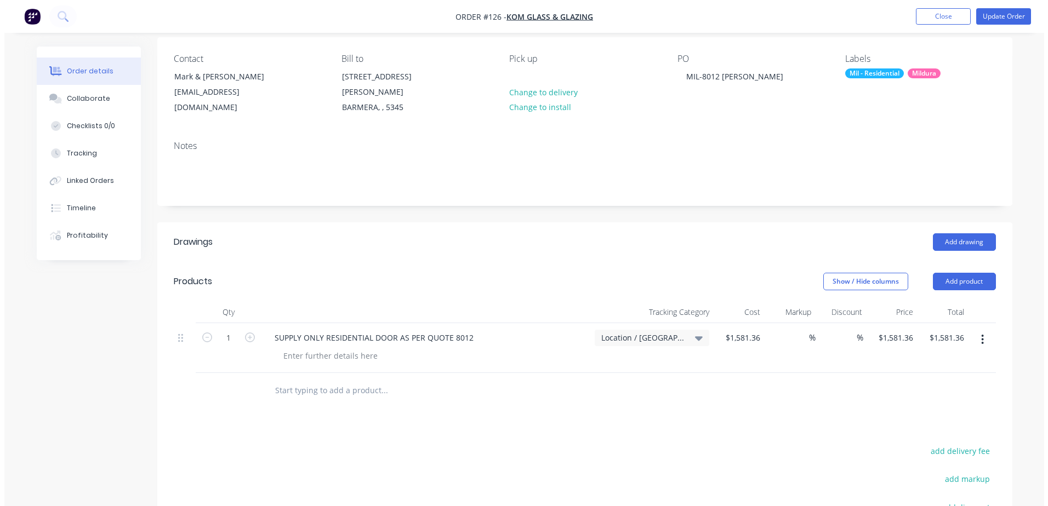
scroll to position [0, 0]
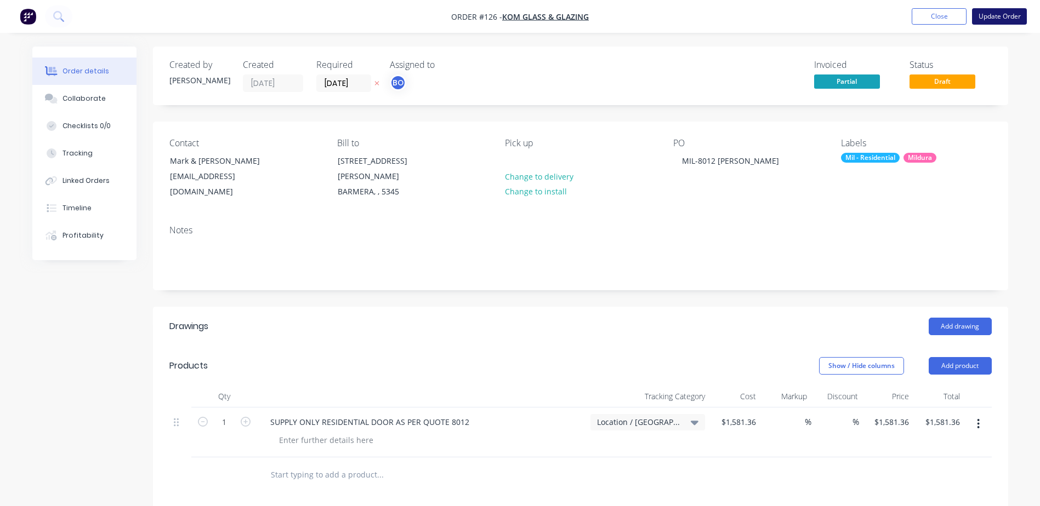
click at [994, 12] on button "Update Order" at bounding box center [999, 16] width 55 height 16
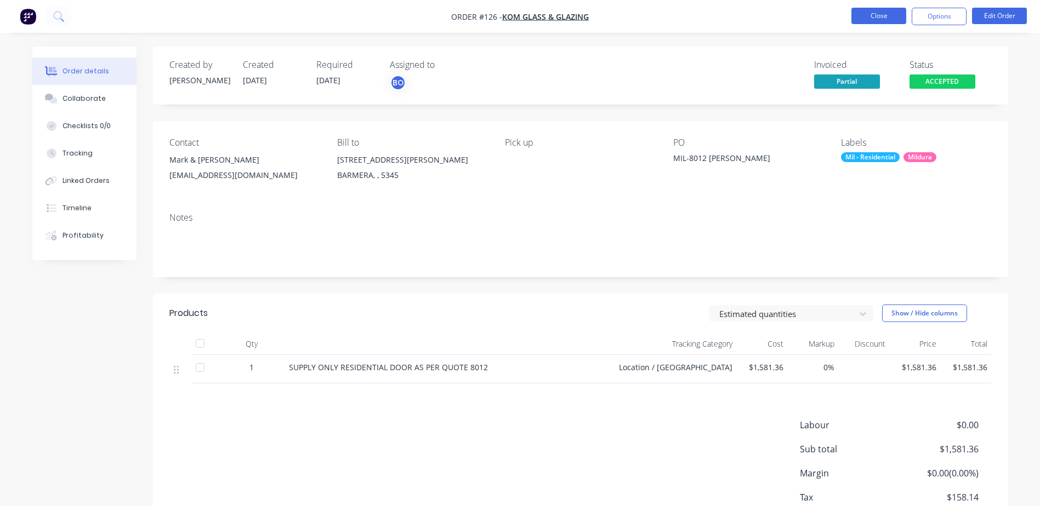
click at [871, 16] on button "Close" at bounding box center [878, 16] width 55 height 16
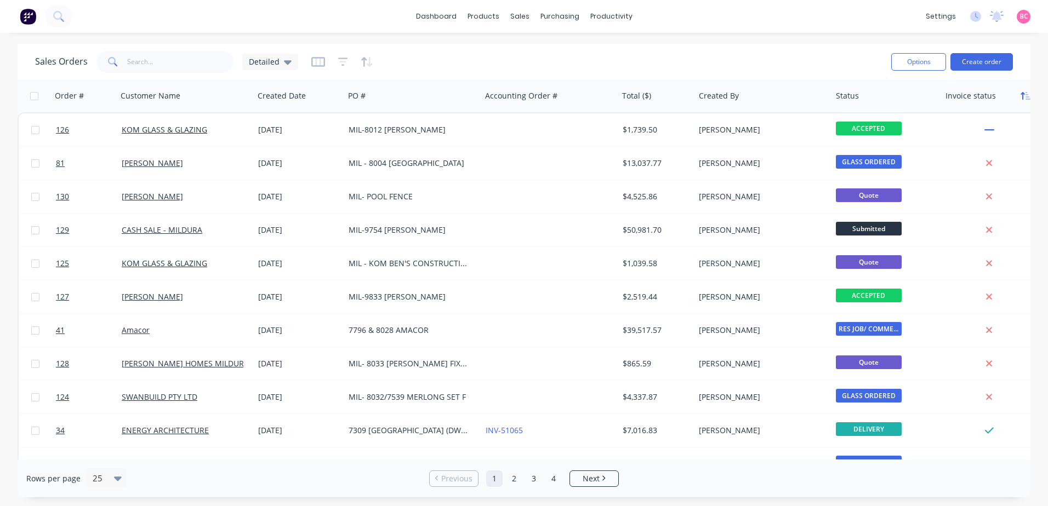
click at [1019, 102] on button "button" at bounding box center [1025, 96] width 16 height 16
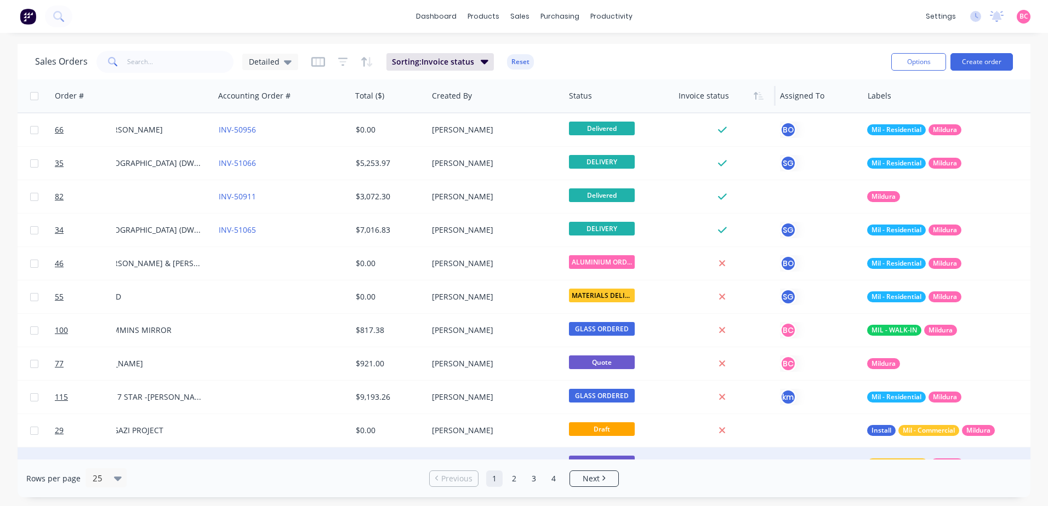
scroll to position [0, 286]
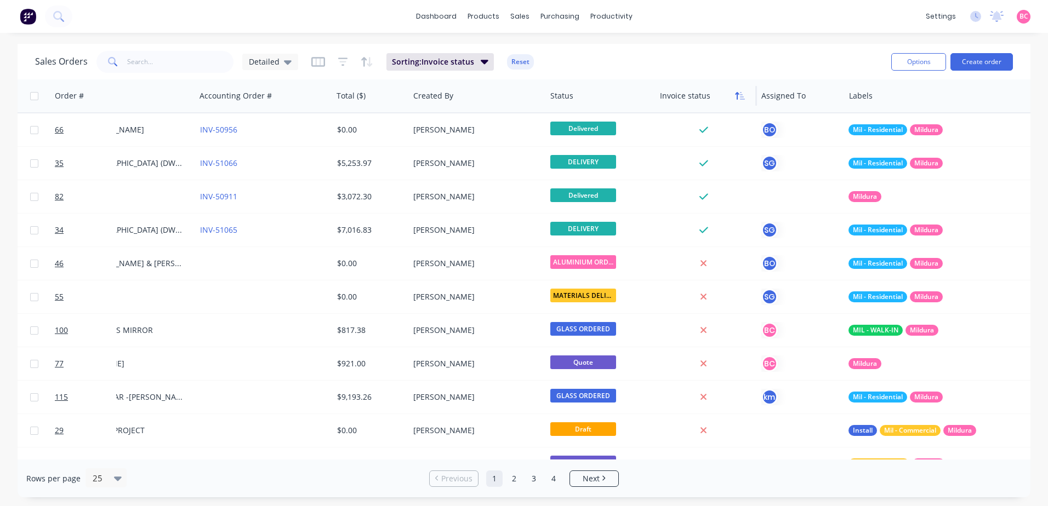
click at [743, 100] on button "button" at bounding box center [740, 96] width 16 height 16
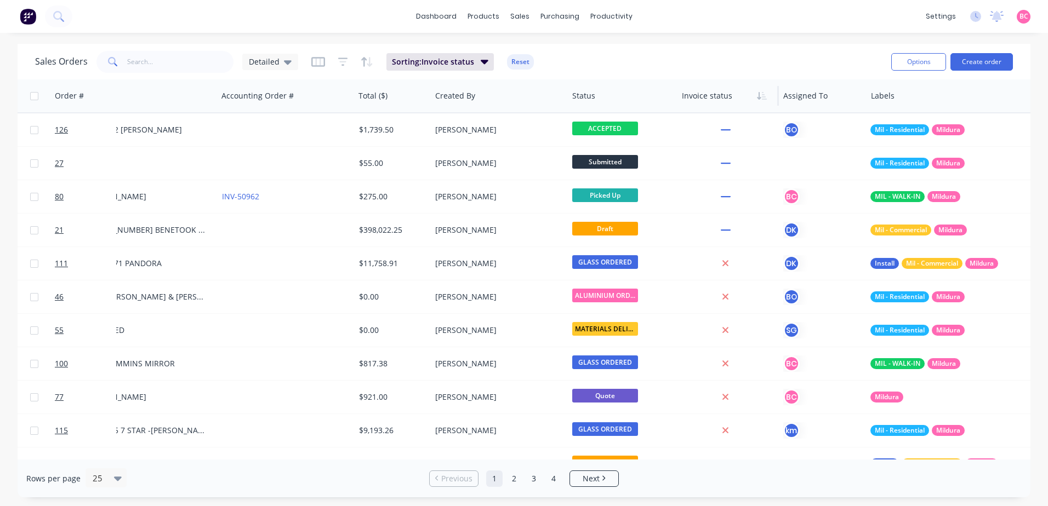
scroll to position [0, 261]
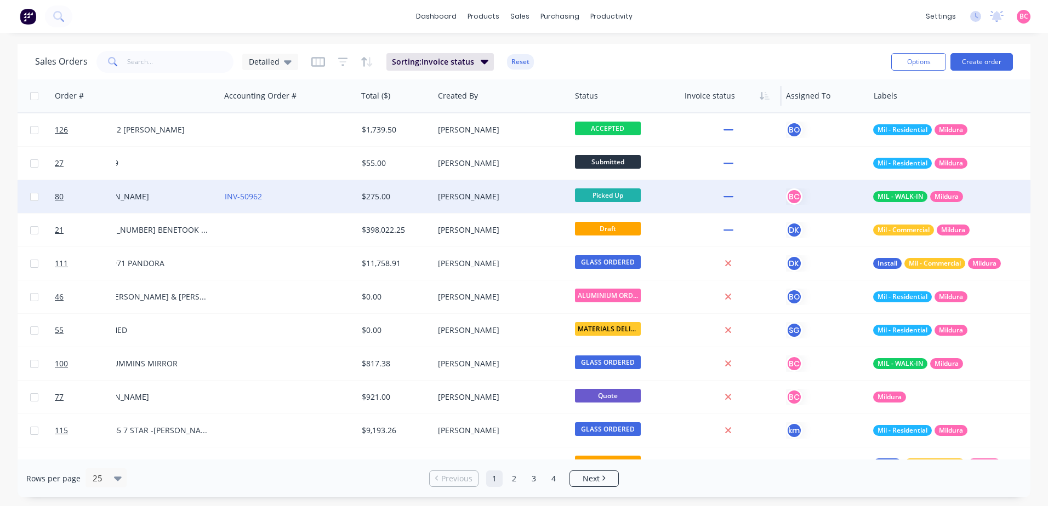
click at [684, 204] on div at bounding box center [730, 196] width 101 height 33
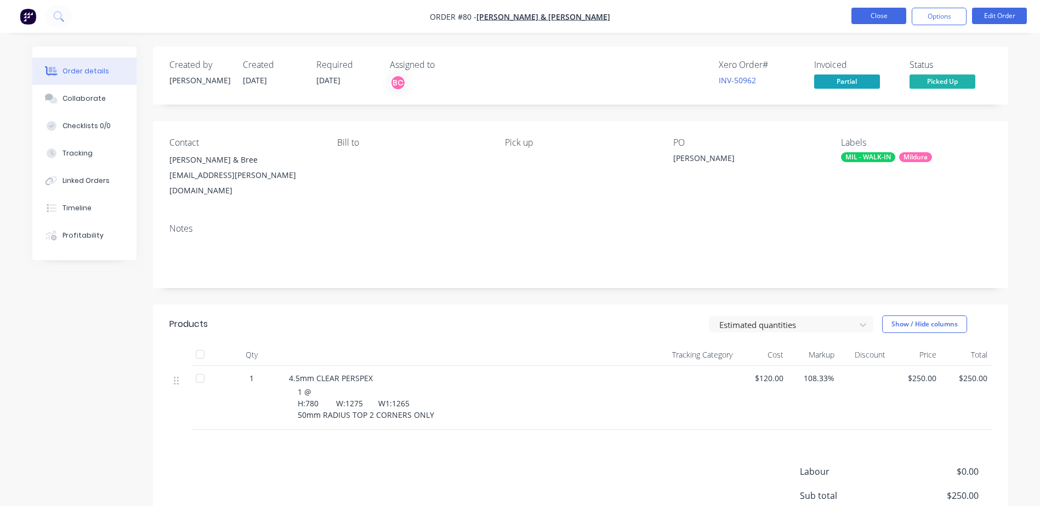
click at [879, 19] on button "Close" at bounding box center [878, 16] width 55 height 16
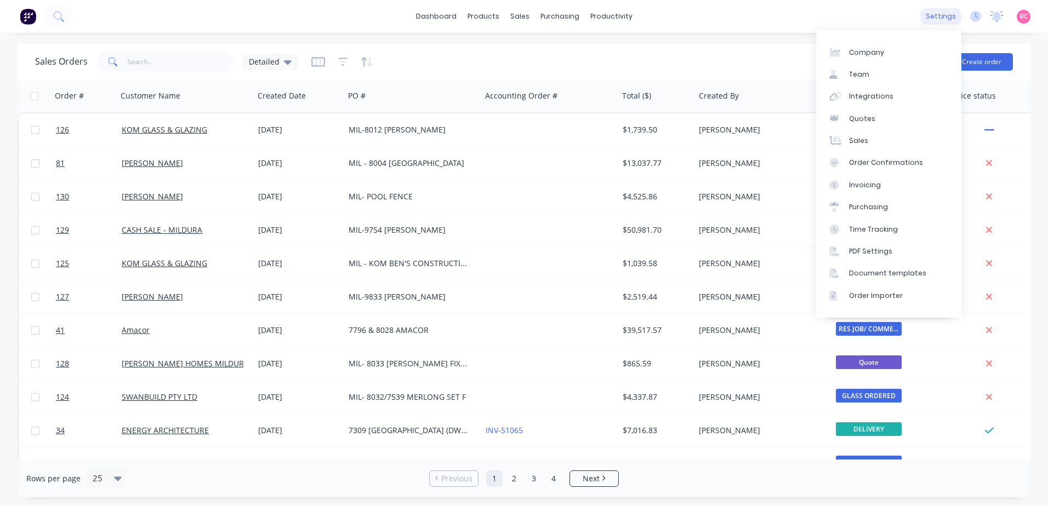
click at [944, 14] on div "settings" at bounding box center [940, 16] width 41 height 16
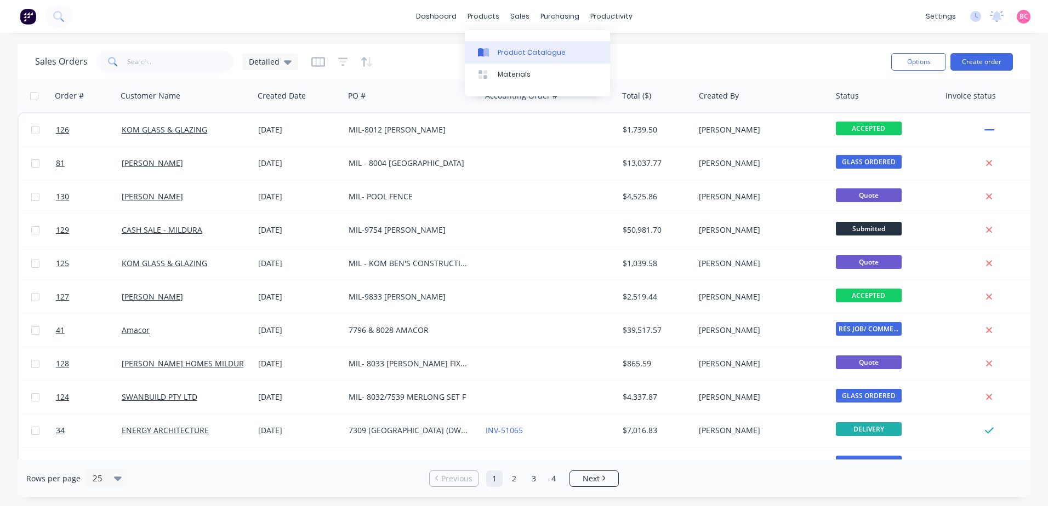
click at [506, 53] on div "Product Catalogue" at bounding box center [532, 53] width 68 height 10
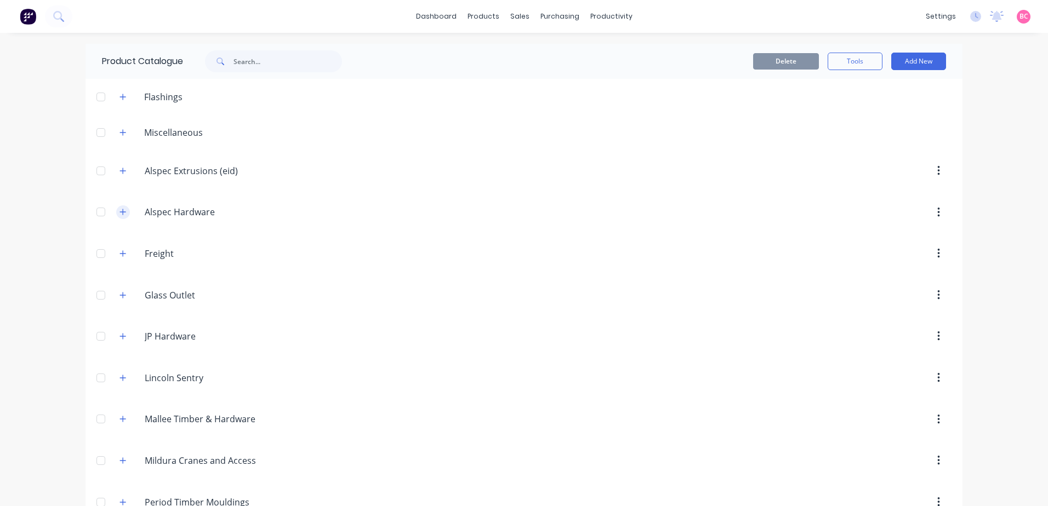
click at [121, 216] on icon "button" at bounding box center [122, 212] width 7 height 8
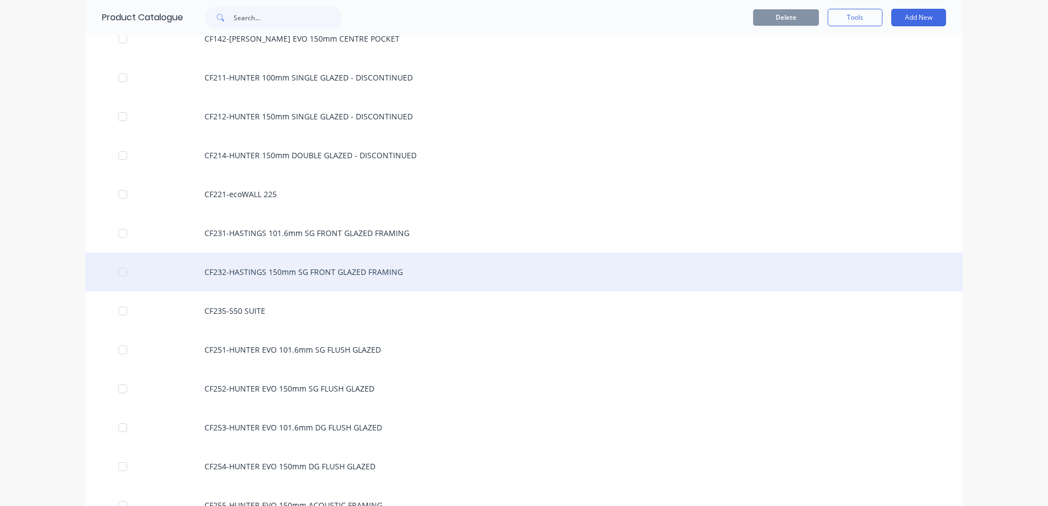
scroll to position [603, 0]
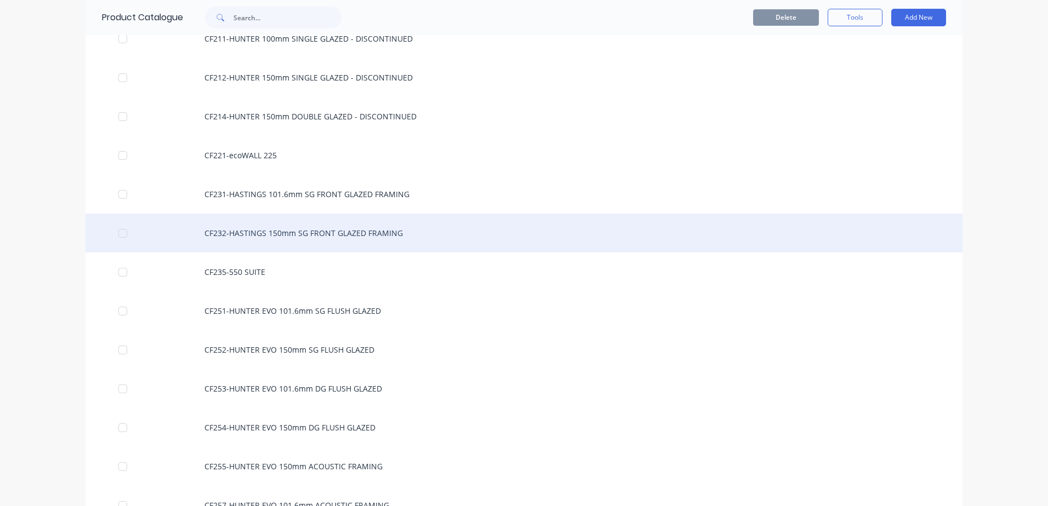
click at [323, 279] on div "CF235-550 SUITE" at bounding box center [523, 272] width 877 height 39
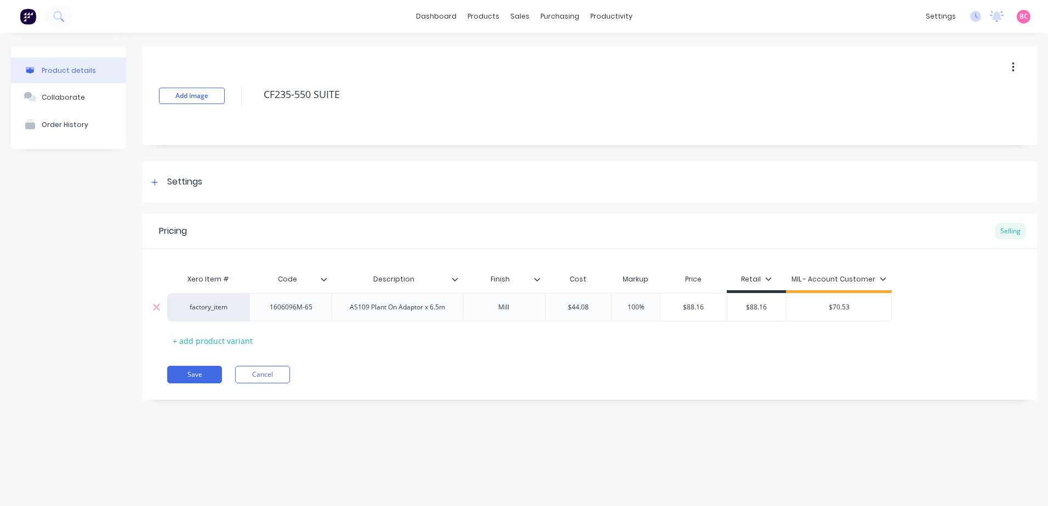
click at [223, 316] on div "factory_item" at bounding box center [208, 307] width 82 height 28
click at [212, 310] on div "factory_item" at bounding box center [208, 308] width 60 height 10
click at [427, 362] on div "Pricing Selling Xero Item # Code Description Finish Cost Markup Price Retail MI…" at bounding box center [589, 307] width 894 height 186
click at [253, 376] on button "Cancel" at bounding box center [262, 375] width 55 height 18
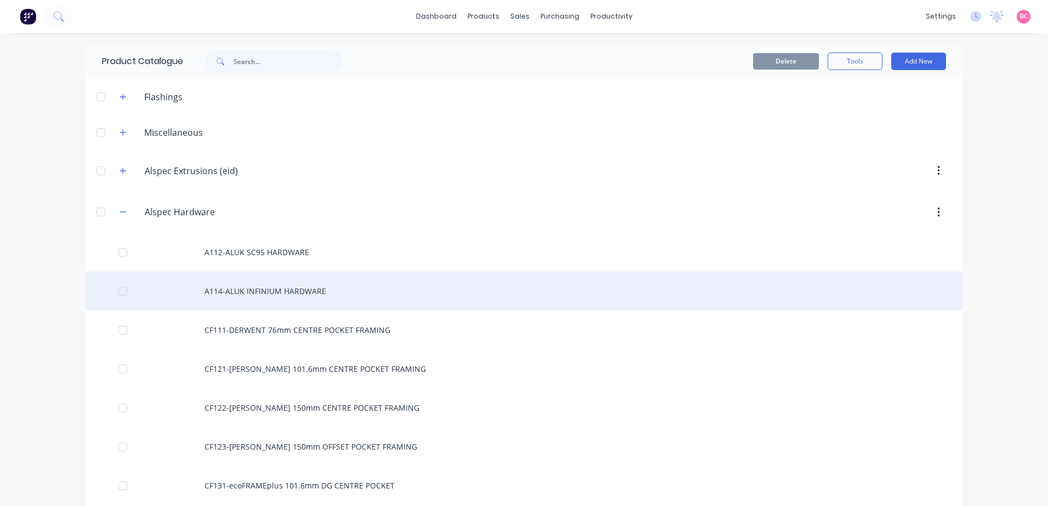
click at [293, 296] on div "A114-ALUK INFINIUM HARDWARE" at bounding box center [523, 291] width 877 height 39
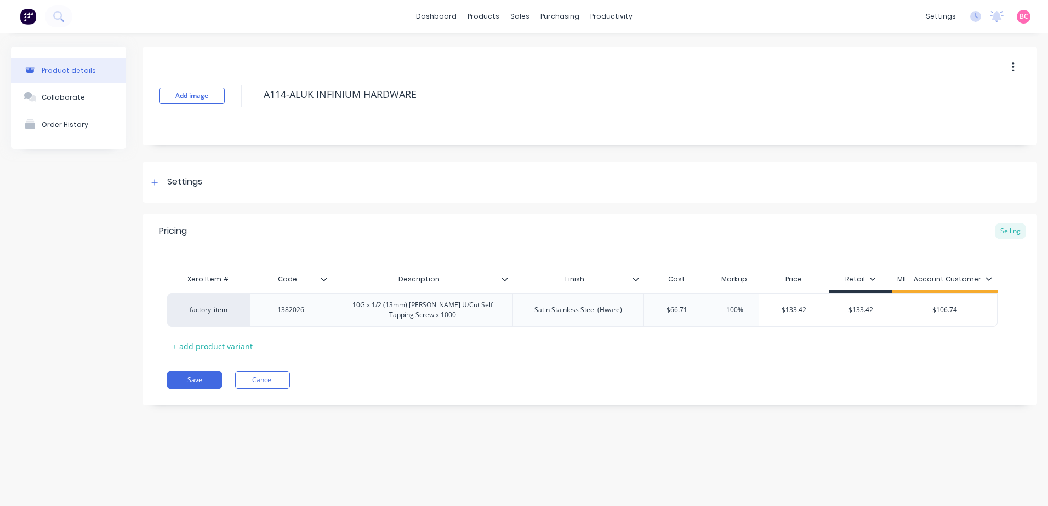
type textarea "x"
click at [272, 380] on button "Cancel" at bounding box center [262, 381] width 55 height 18
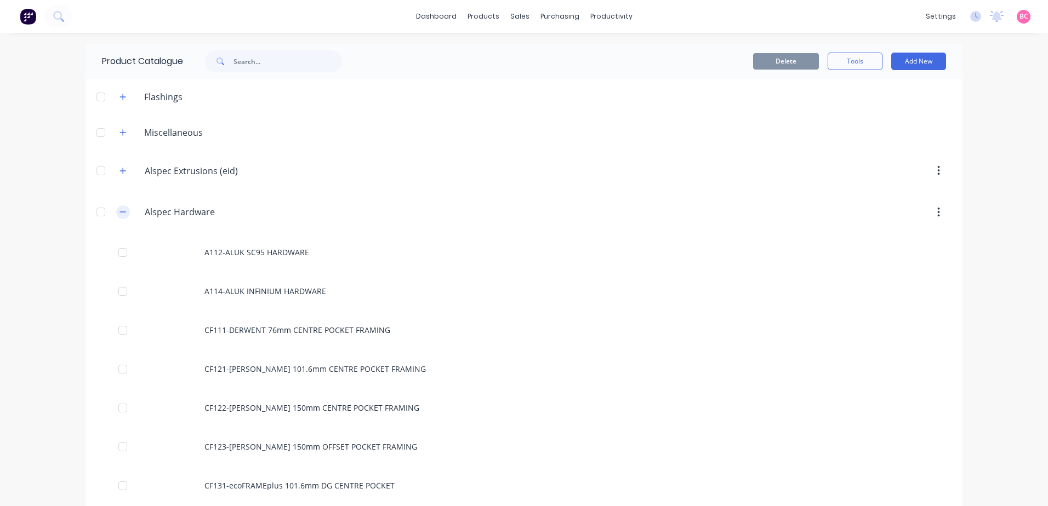
click at [122, 214] on icon "button" at bounding box center [122, 212] width 7 height 8
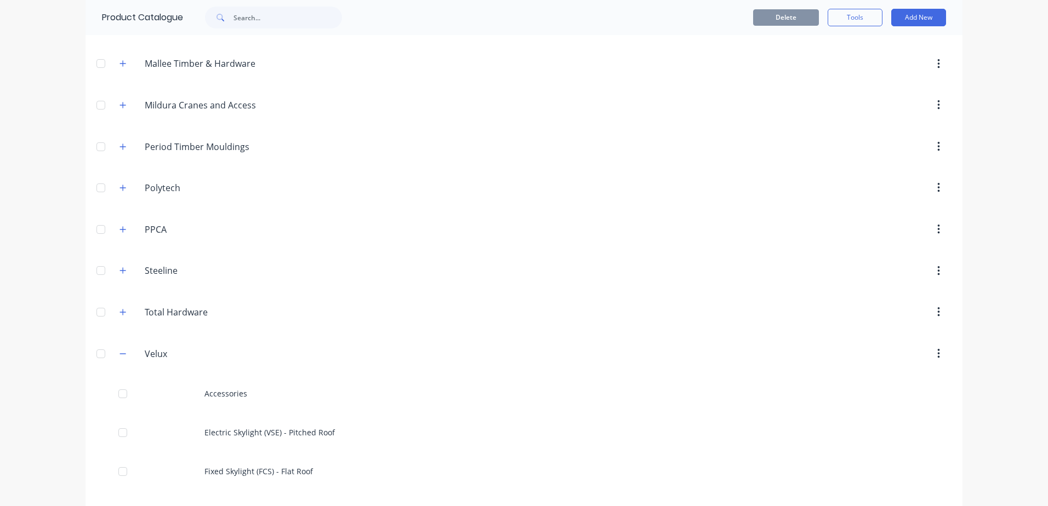
scroll to position [329, 0]
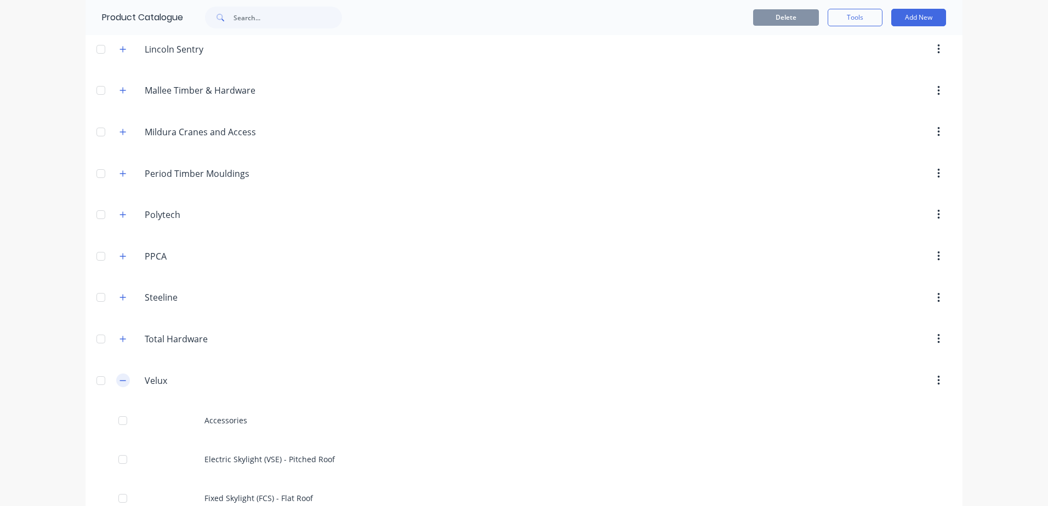
click at [120, 380] on icon "button" at bounding box center [123, 380] width 6 height 1
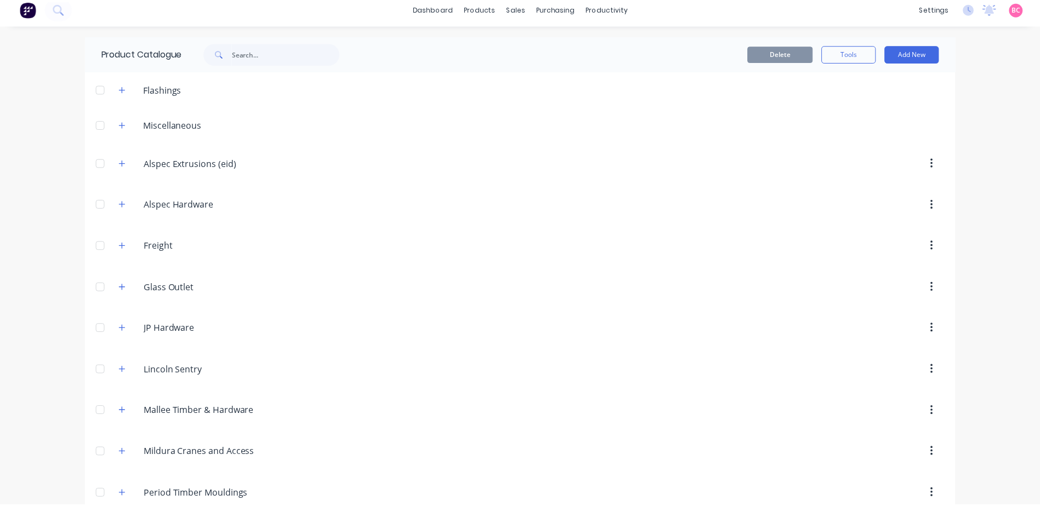
scroll to position [0, 0]
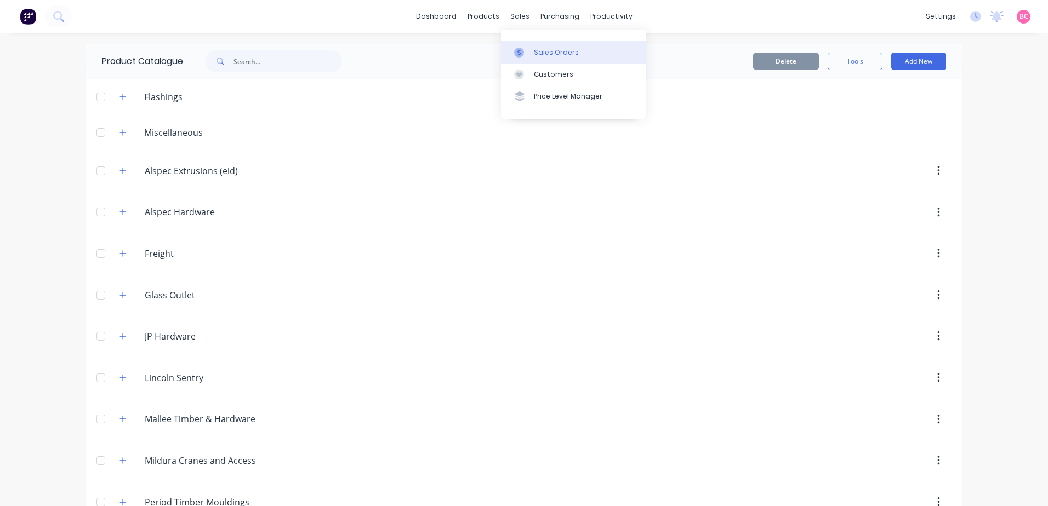
click at [532, 49] on link "Sales Orders" at bounding box center [573, 52] width 145 height 22
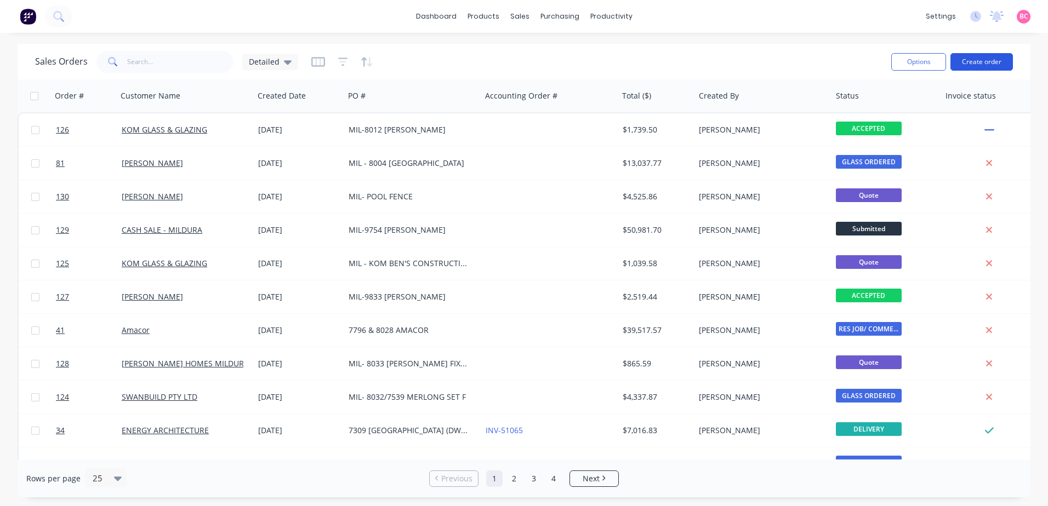
click at [985, 58] on button "Create order" at bounding box center [981, 62] width 62 height 18
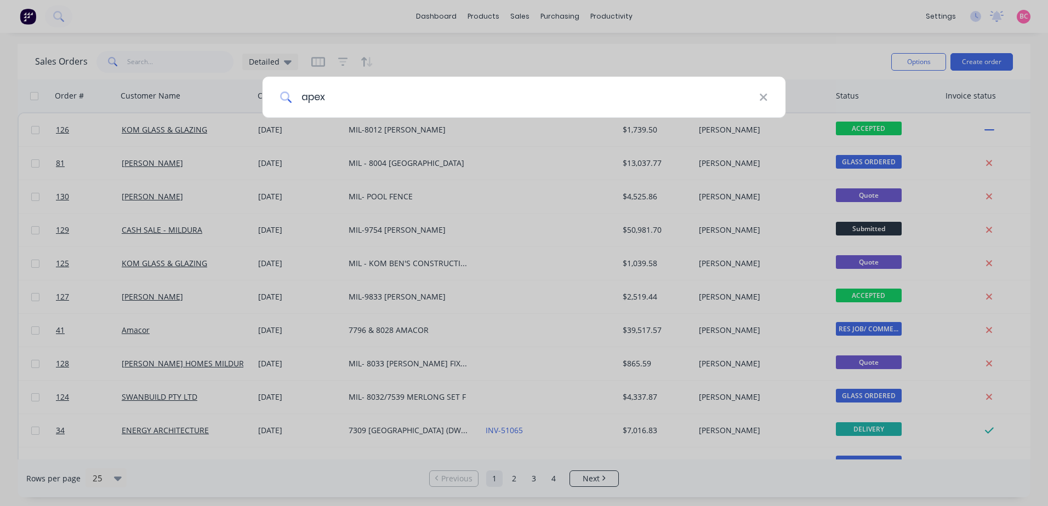
type input "apex"
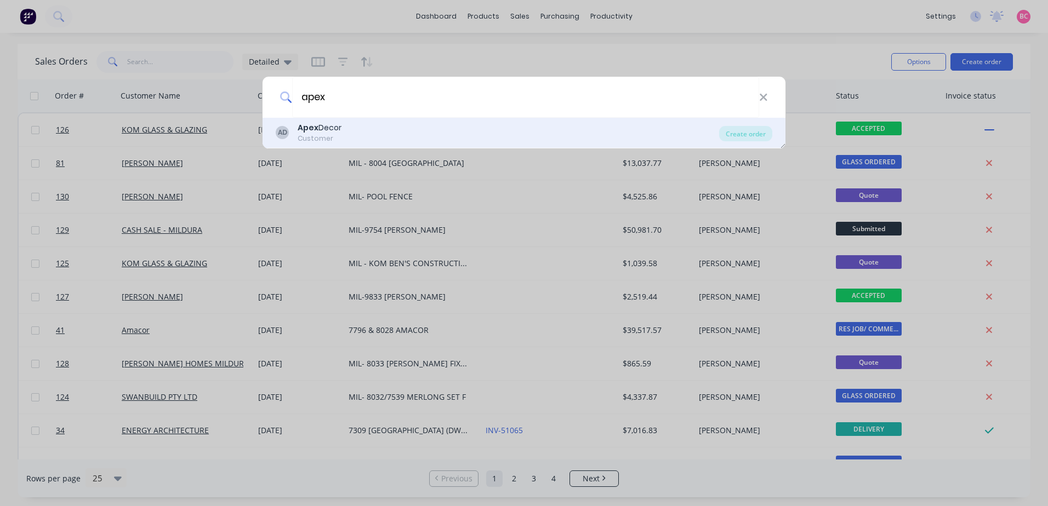
click at [341, 132] on div "Apex Decor" at bounding box center [320, 128] width 44 height 12
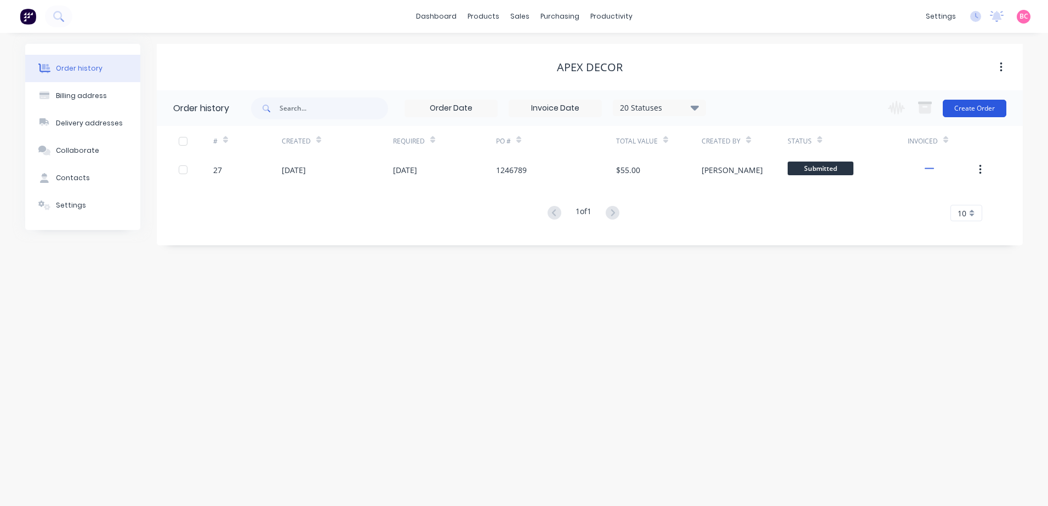
click at [978, 109] on button "Create Order" at bounding box center [975, 109] width 64 height 18
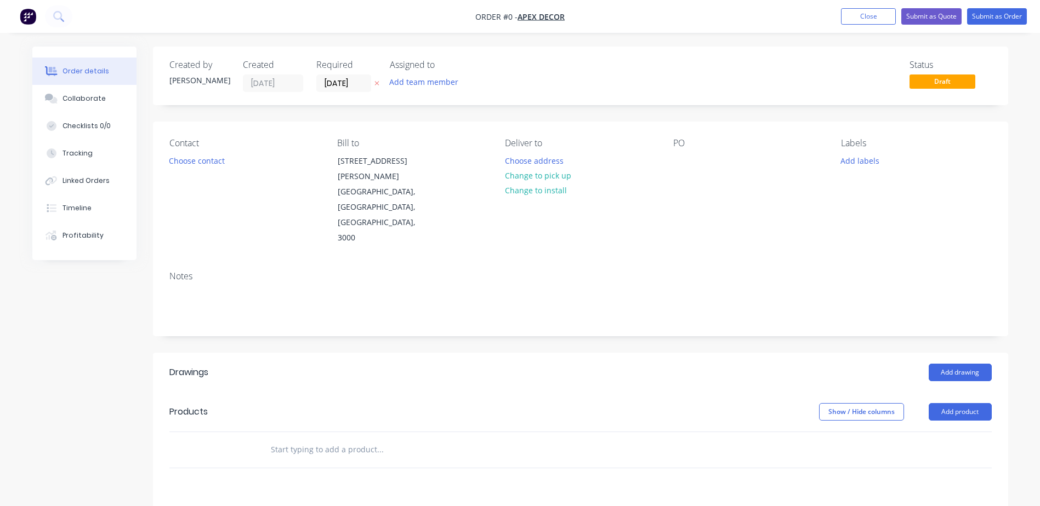
click at [283, 439] on input "text" at bounding box center [379, 450] width 219 height 22
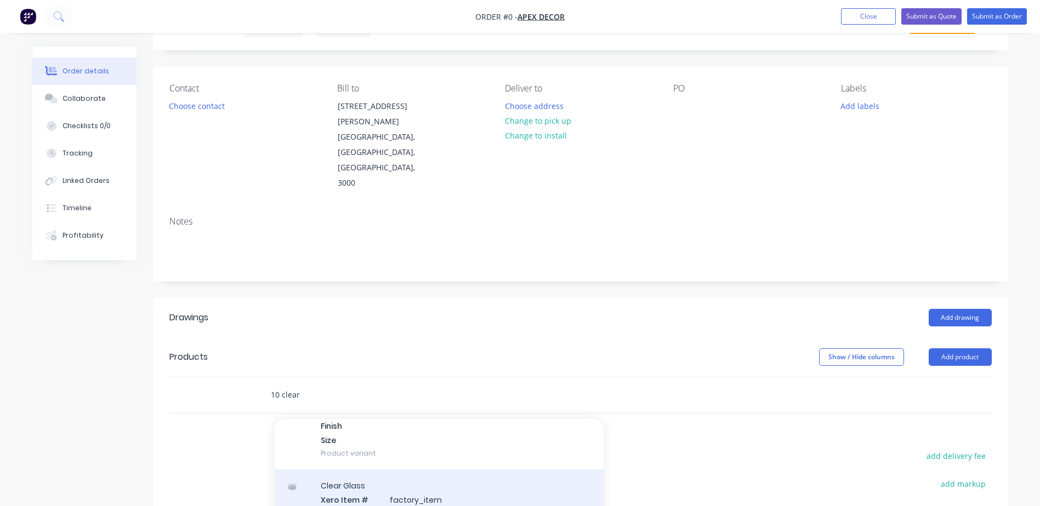
scroll to position [164, 0]
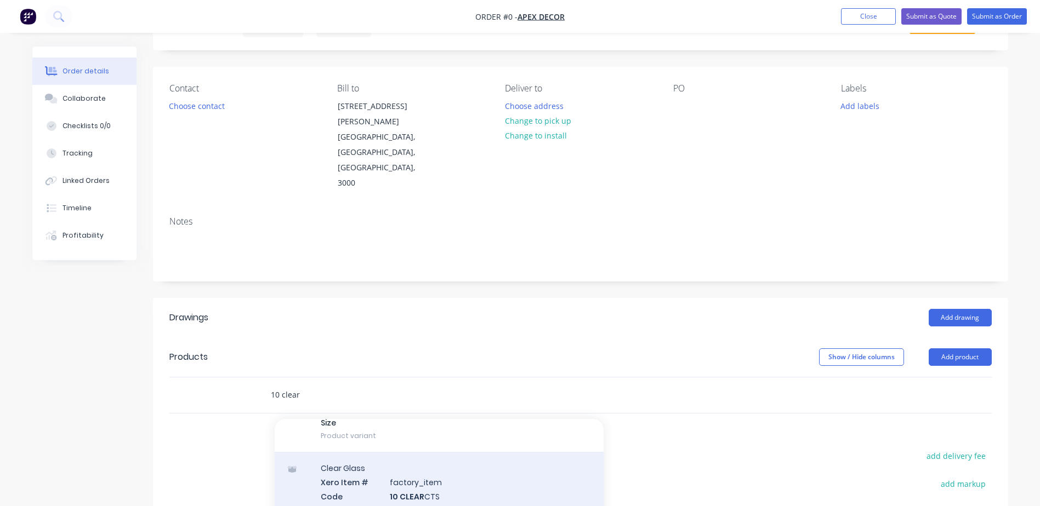
type input "10 clear"
click at [478, 452] on div "Clear Glass Xero Item # factory_item Code 10 CLEAR CTS Description 10mm Clear C…" at bounding box center [439, 496] width 329 height 88
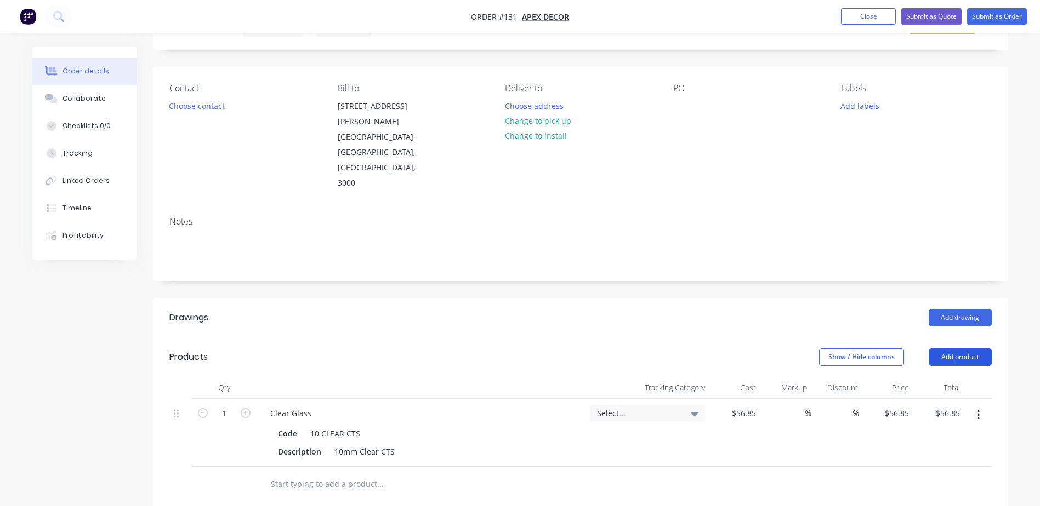
click at [975, 349] on button "Add product" at bounding box center [959, 358] width 63 height 18
click at [591, 467] on div at bounding box center [454, 485] width 395 height 36
click at [859, 14] on button "Close" at bounding box center [868, 16] width 55 height 16
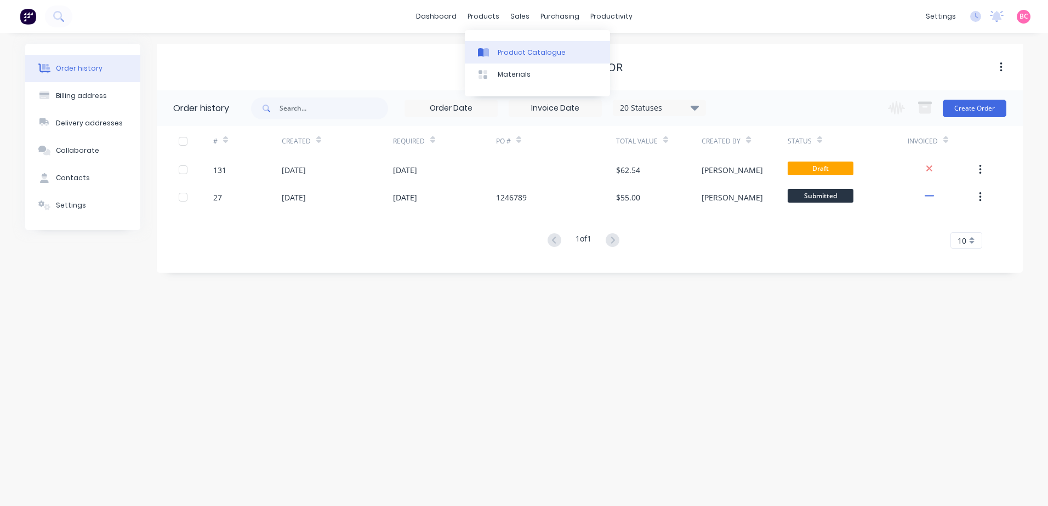
click at [500, 53] on div "Product Catalogue" at bounding box center [532, 53] width 68 height 10
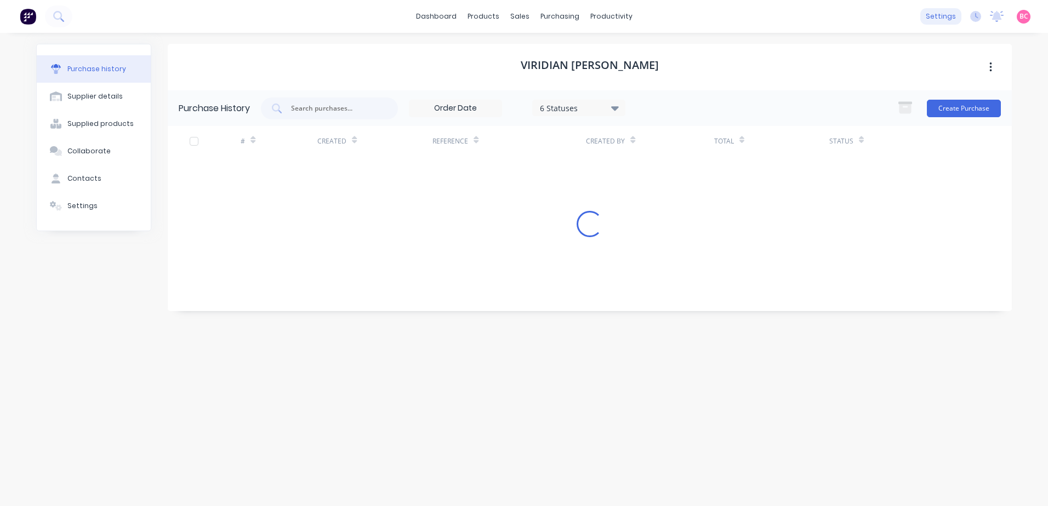
click at [930, 18] on div "settings" at bounding box center [940, 16] width 41 height 16
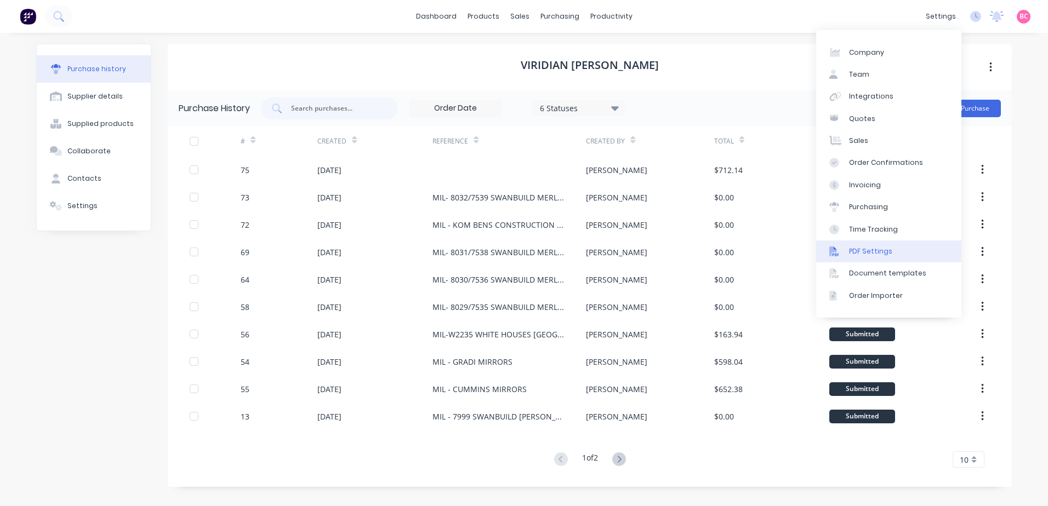
click at [856, 254] on div "PDF Settings" at bounding box center [870, 252] width 43 height 10
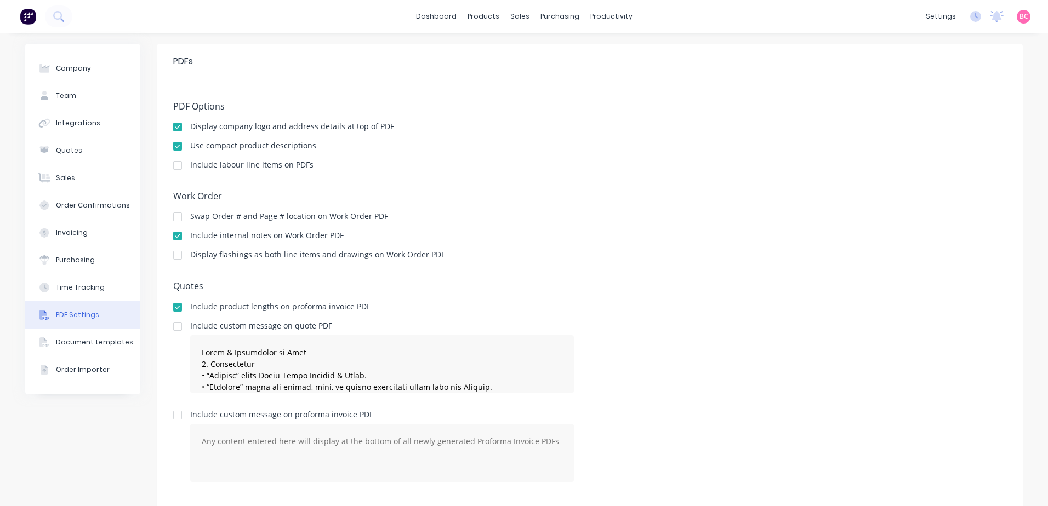
click at [174, 147] on div at bounding box center [178, 146] width 22 height 22
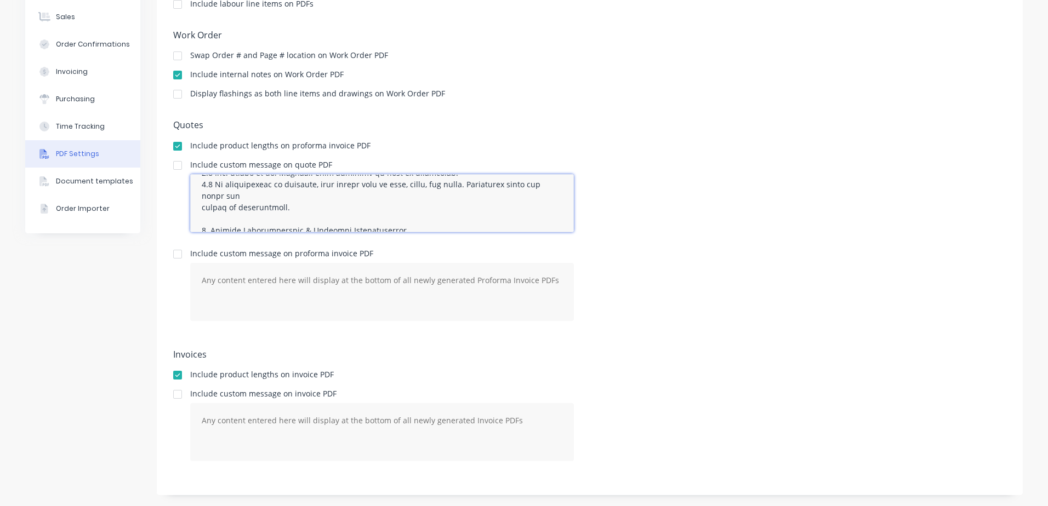
scroll to position [1116, 0]
drag, startPoint x: 195, startPoint y: 187, endPoint x: 1049, endPoint y: 534, distance: 922.6
click at [1047, 506] on html "dashboard products sales purchasing productivity dashboard products Product Cat…" at bounding box center [524, 253] width 1048 height 506
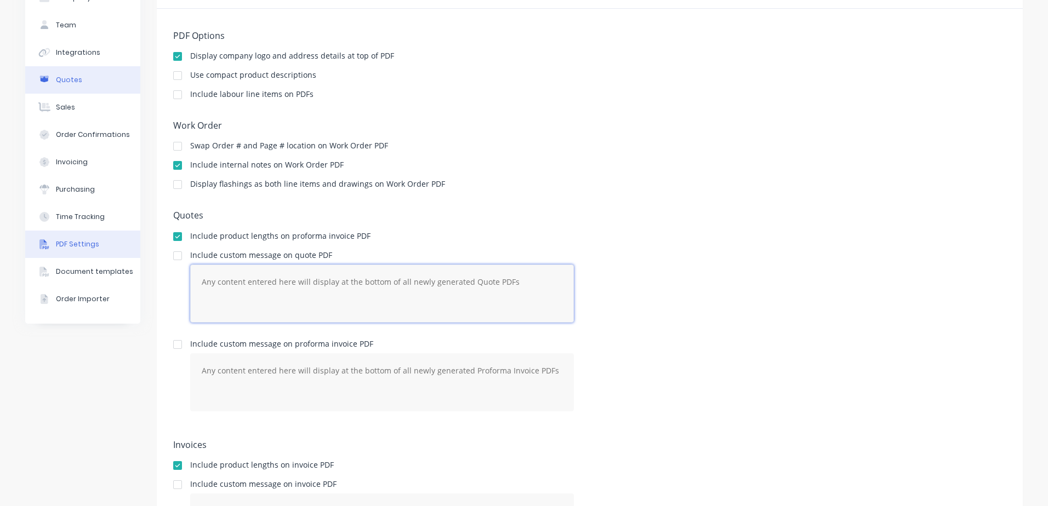
scroll to position [52, 0]
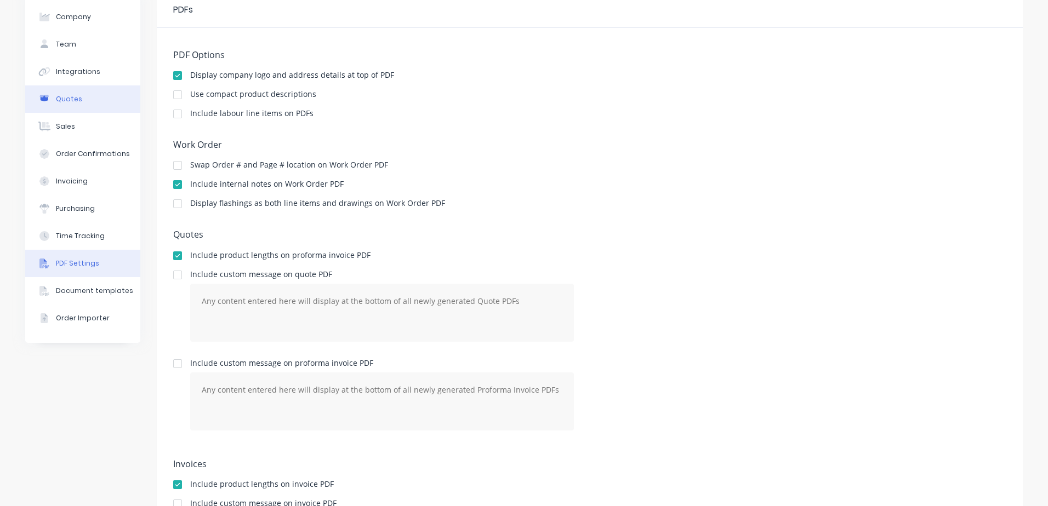
click at [76, 101] on button "Quotes" at bounding box center [82, 98] width 115 height 27
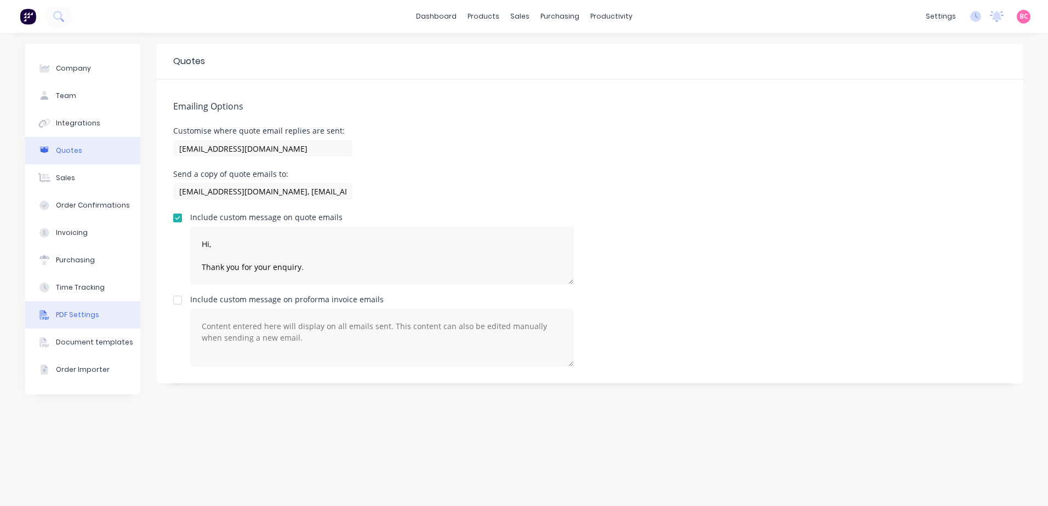
click at [95, 313] on div "PDF Settings" at bounding box center [77, 315] width 43 height 10
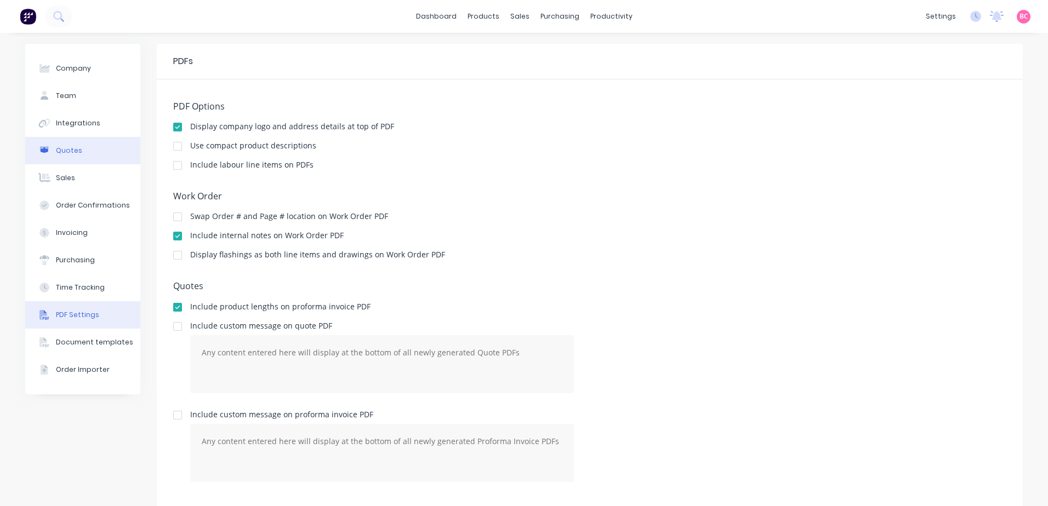
click at [79, 146] on button "Quotes" at bounding box center [82, 150] width 115 height 27
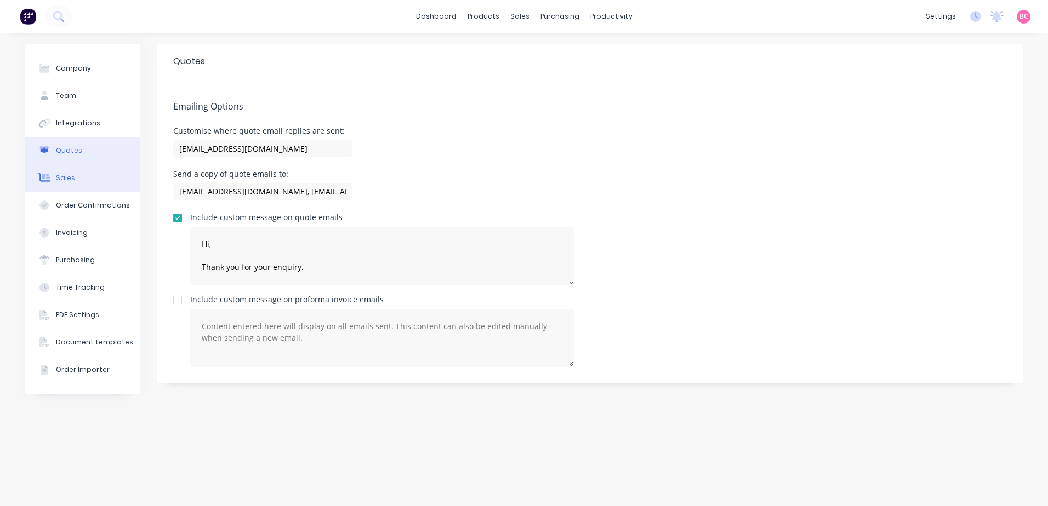
click at [82, 190] on button "Sales" at bounding box center [82, 177] width 115 height 27
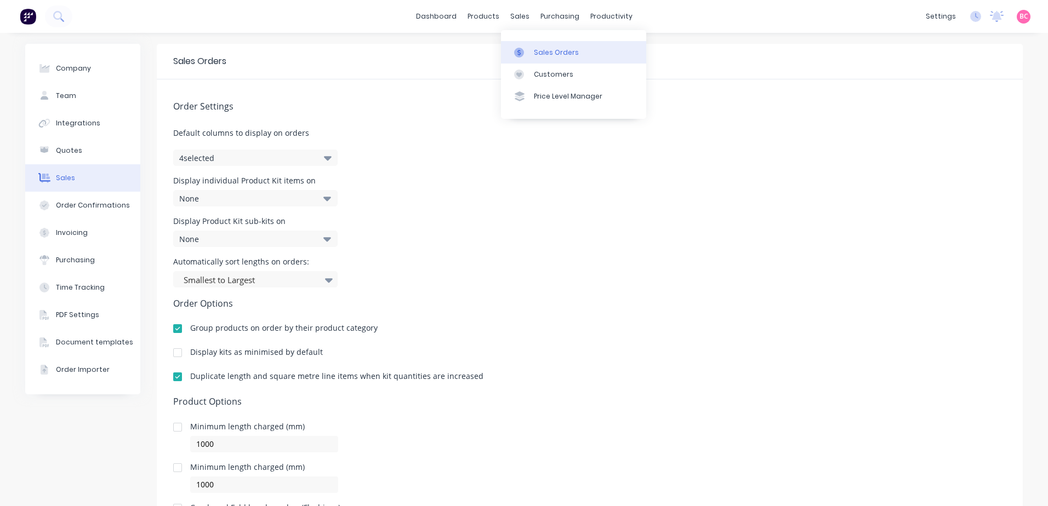
click at [544, 56] on div "Sales Orders" at bounding box center [556, 53] width 45 height 10
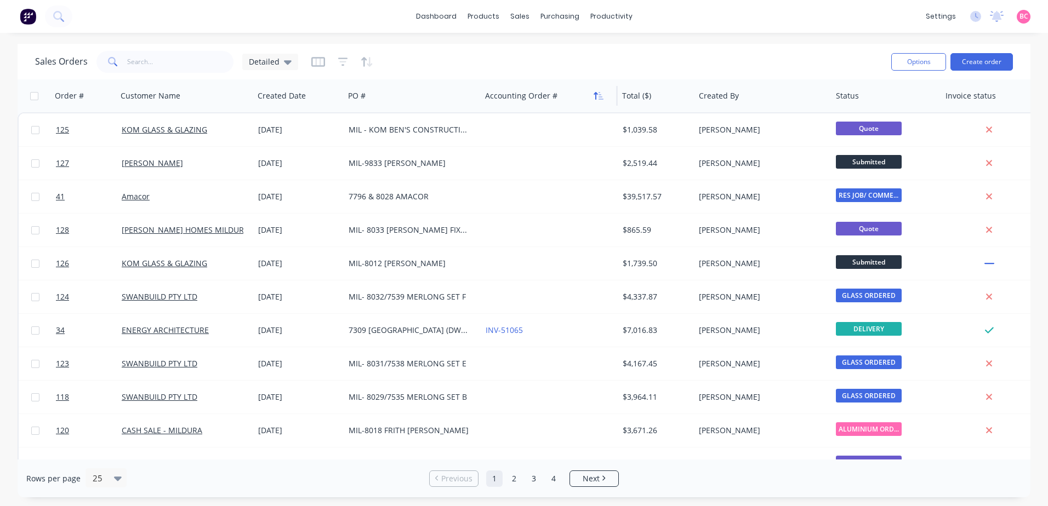
click at [594, 100] on button "button" at bounding box center [598, 96] width 16 height 16
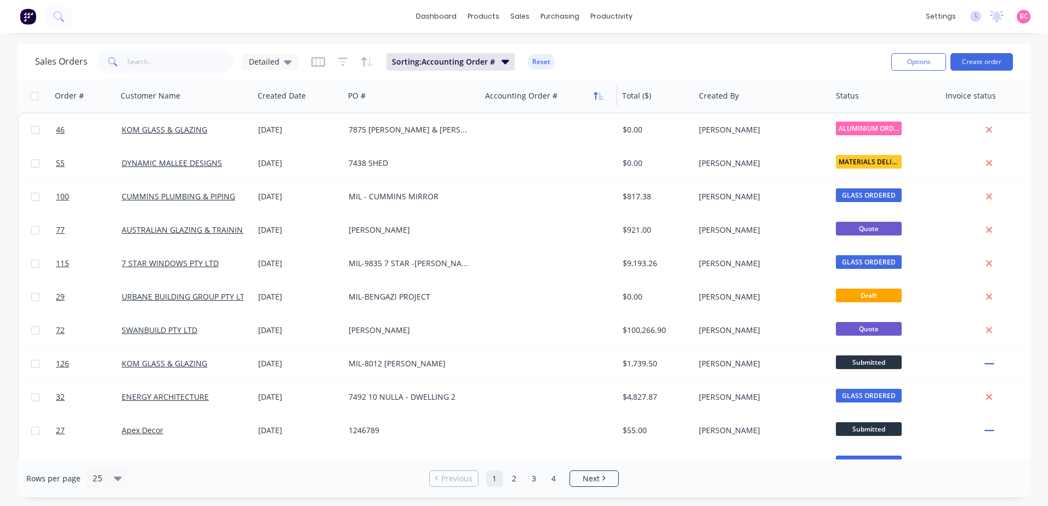
click at [599, 96] on icon "button" at bounding box center [600, 96] width 5 height 8
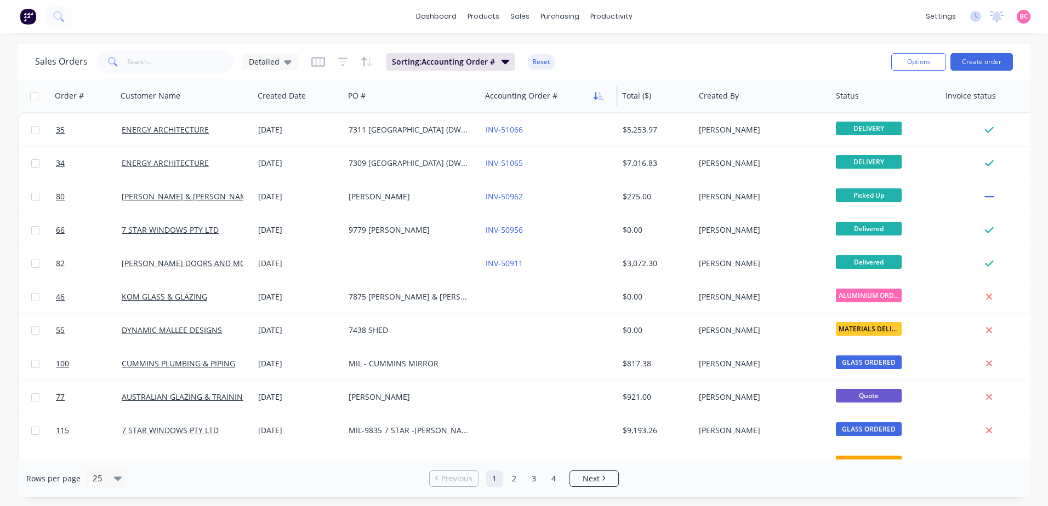
click at [597, 96] on icon "button" at bounding box center [598, 96] width 10 height 9
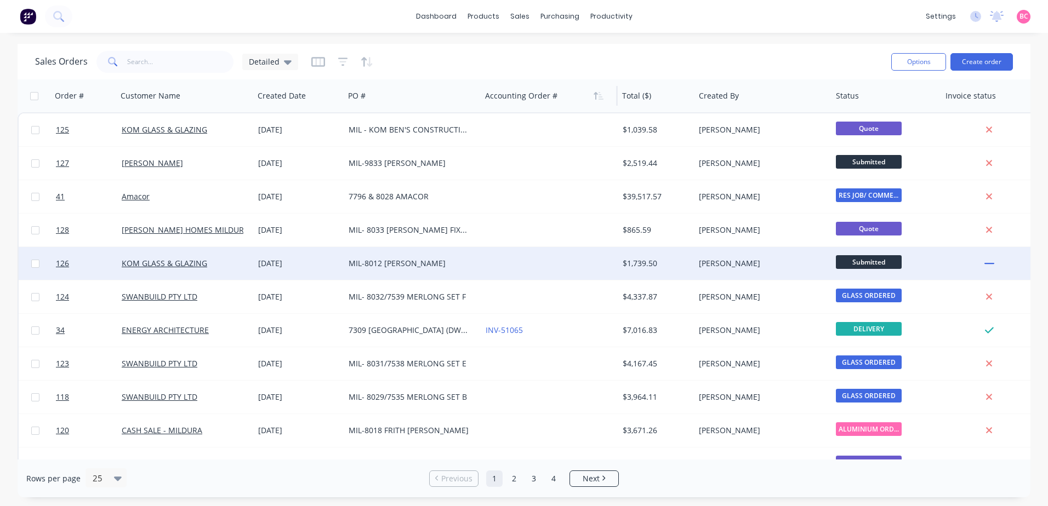
click at [432, 261] on div "MIL-8012 [PERSON_NAME]" at bounding box center [410, 263] width 122 height 11
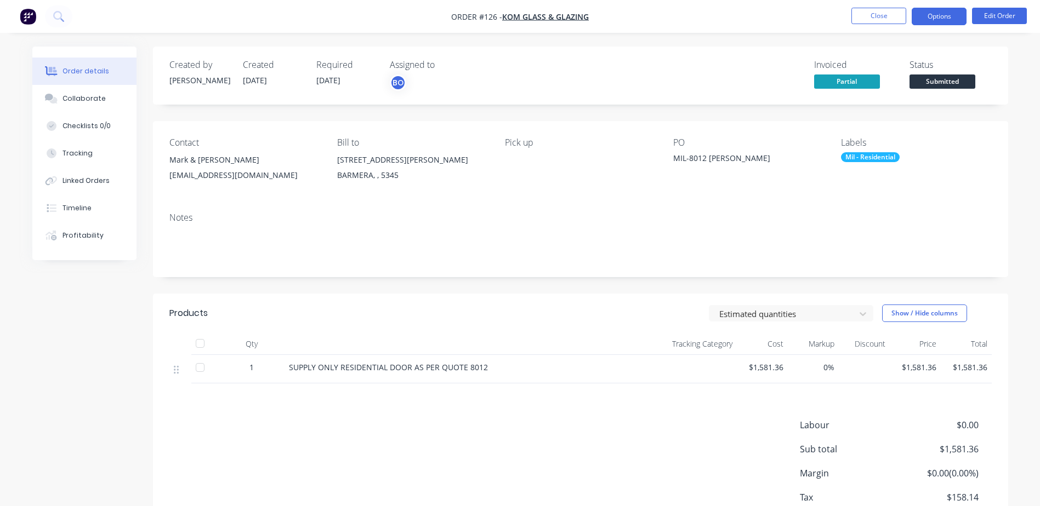
click at [946, 20] on button "Options" at bounding box center [938, 17] width 55 height 18
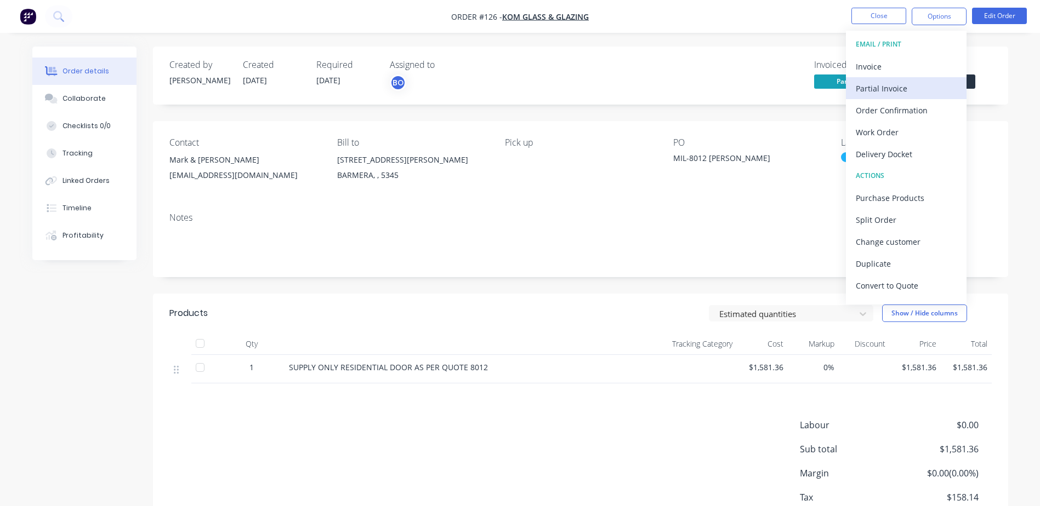
click at [900, 83] on div "Partial Invoice" at bounding box center [905, 89] width 101 height 16
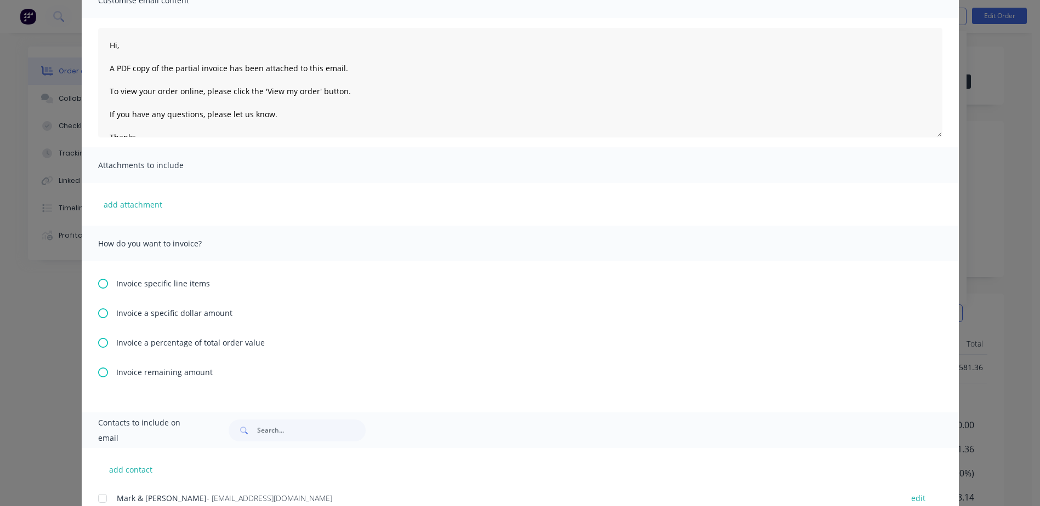
scroll to position [110, 0]
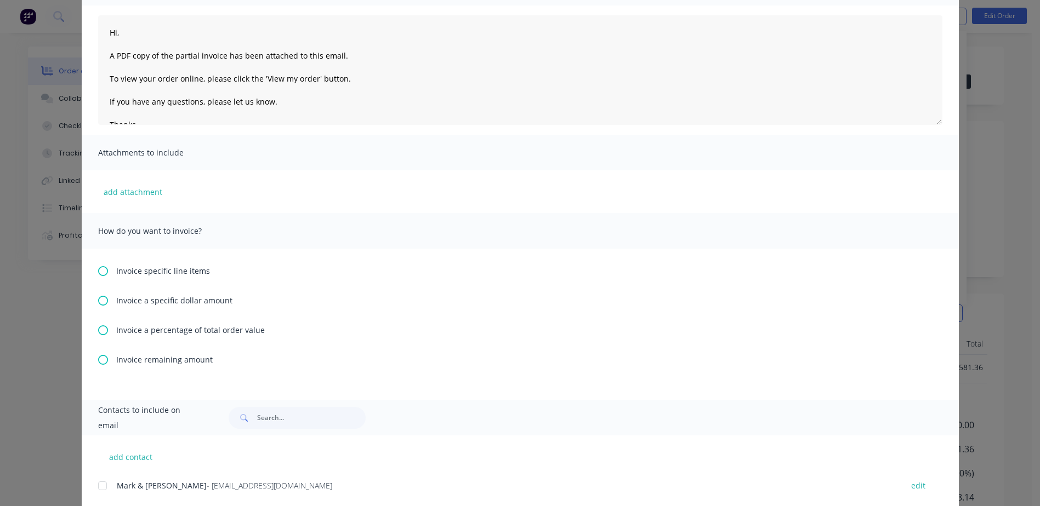
click at [131, 301] on span "Invoice a specific dollar amount" at bounding box center [174, 301] width 116 height 12
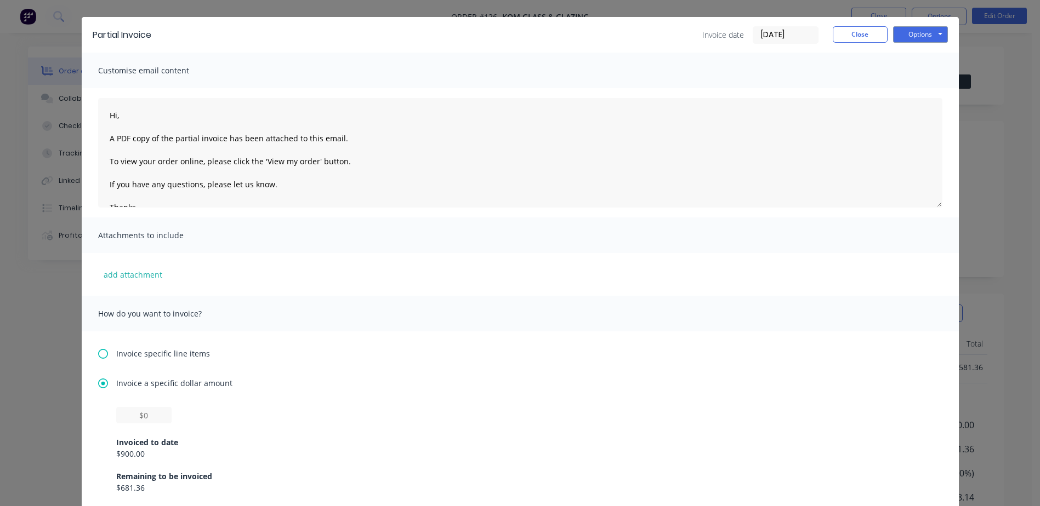
scroll to position [0, 0]
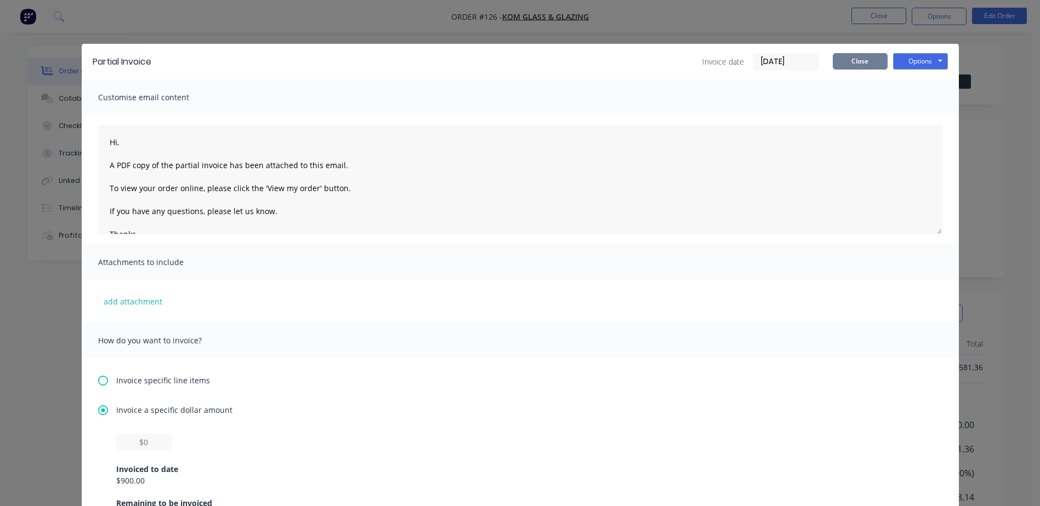
click at [853, 60] on button "Close" at bounding box center [859, 61] width 55 height 16
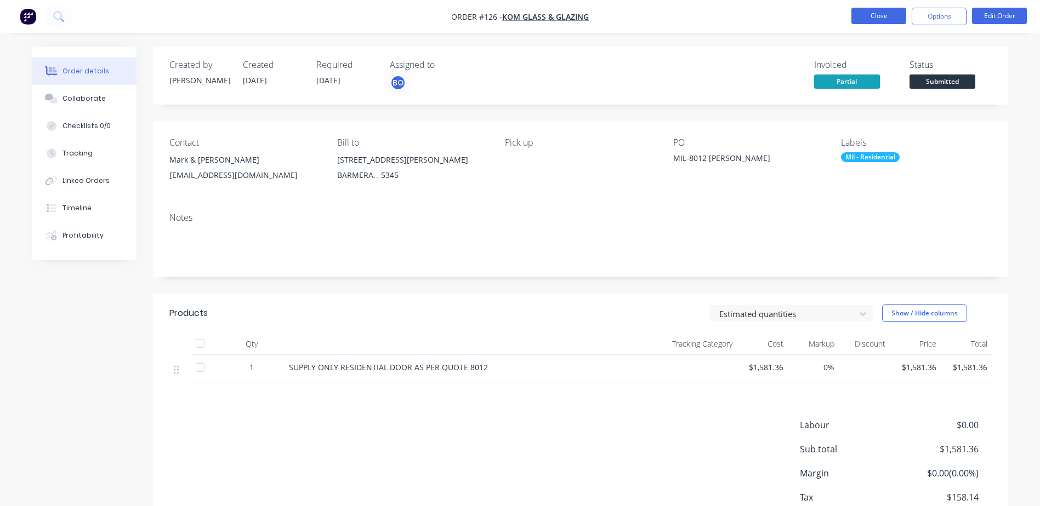
click at [875, 19] on button "Close" at bounding box center [878, 16] width 55 height 16
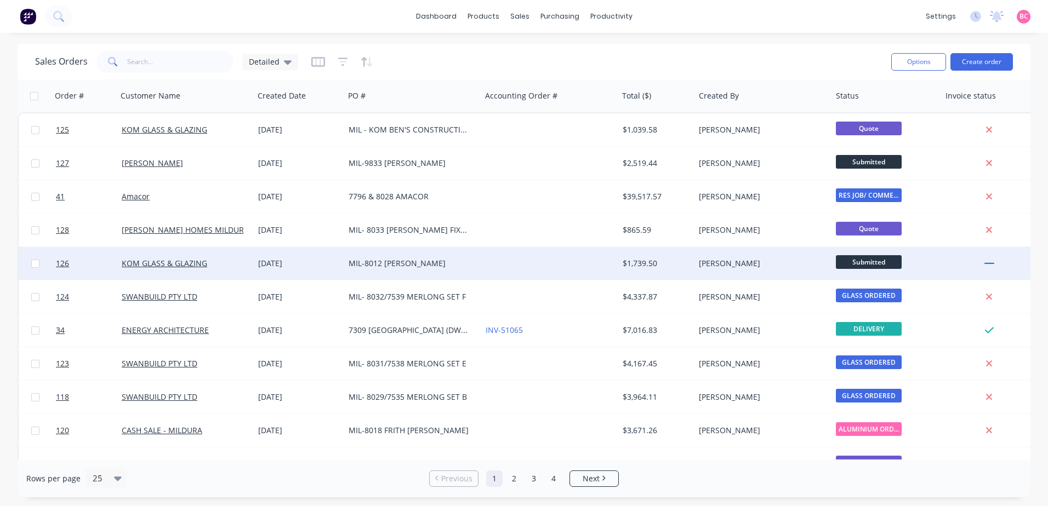
click at [488, 258] on div at bounding box center [549, 263] width 137 height 33
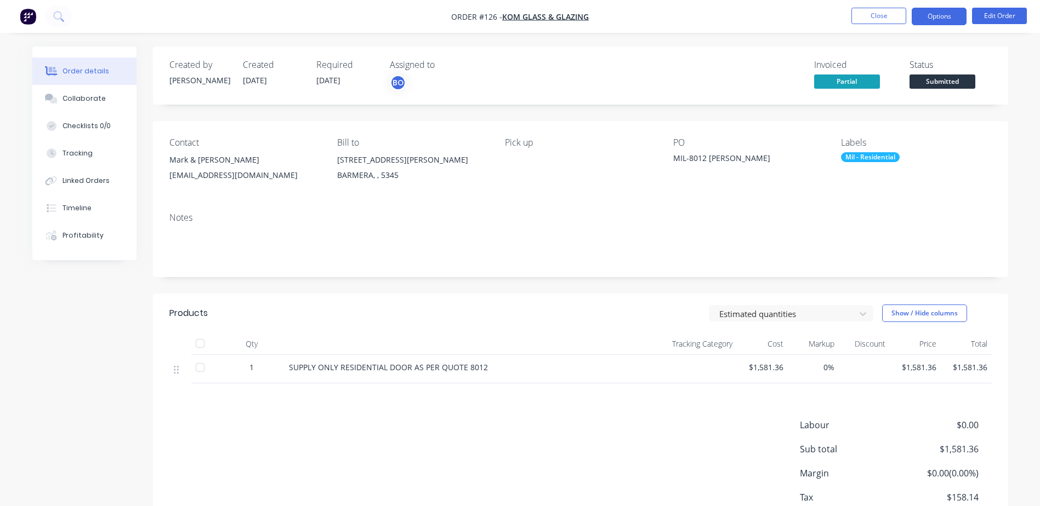
click at [951, 18] on button "Options" at bounding box center [938, 17] width 55 height 18
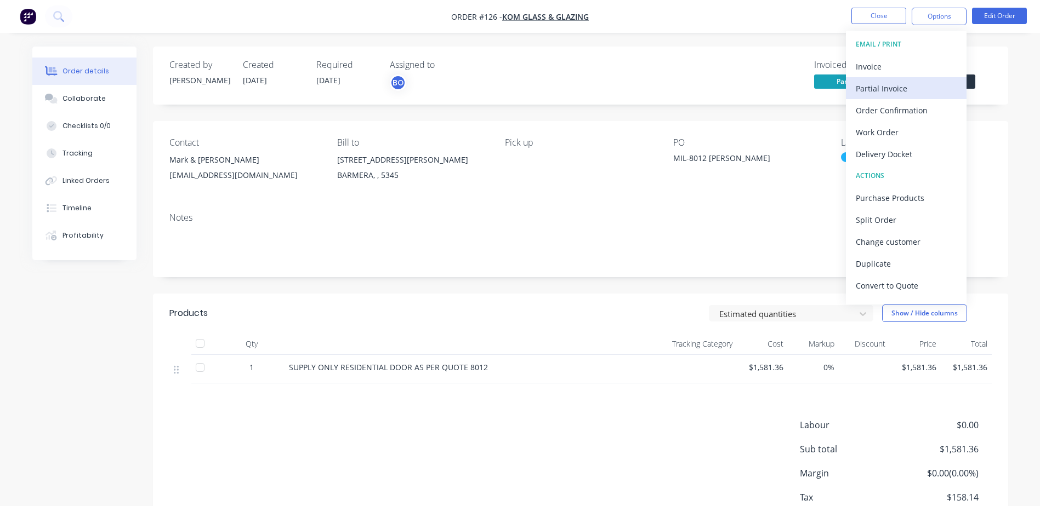
click at [903, 86] on div "Partial Invoice" at bounding box center [905, 89] width 101 height 16
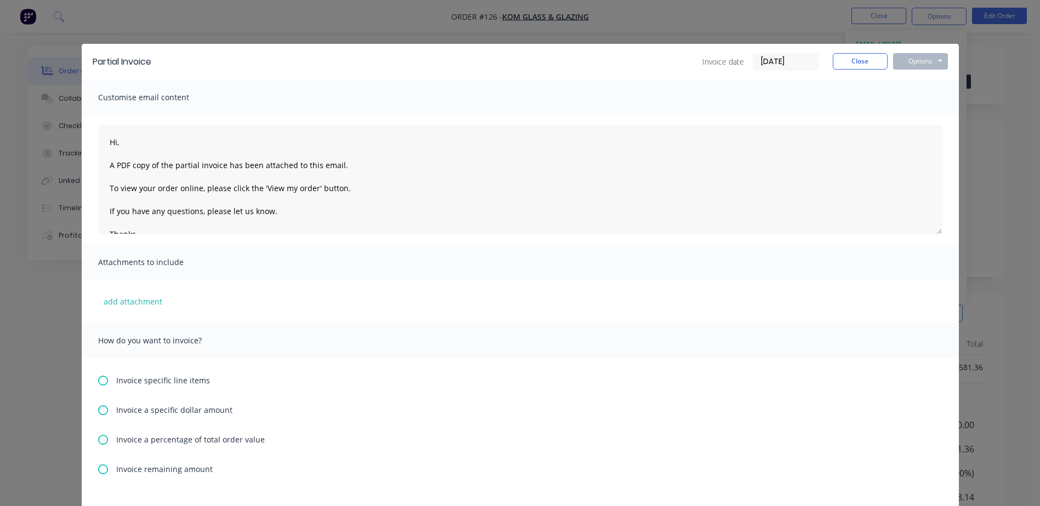
click at [144, 407] on span "Invoice a specific dollar amount" at bounding box center [174, 410] width 116 height 12
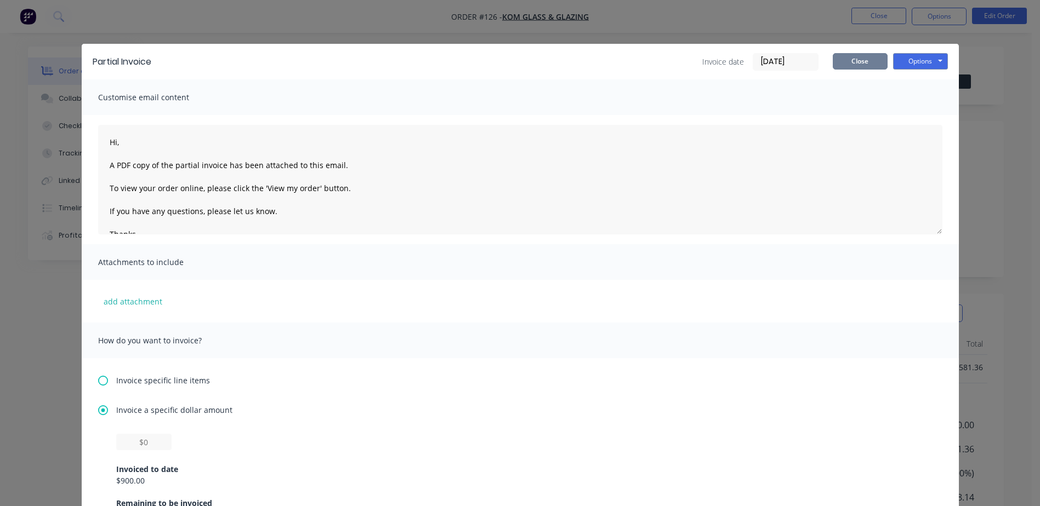
click at [858, 60] on button "Close" at bounding box center [859, 61] width 55 height 16
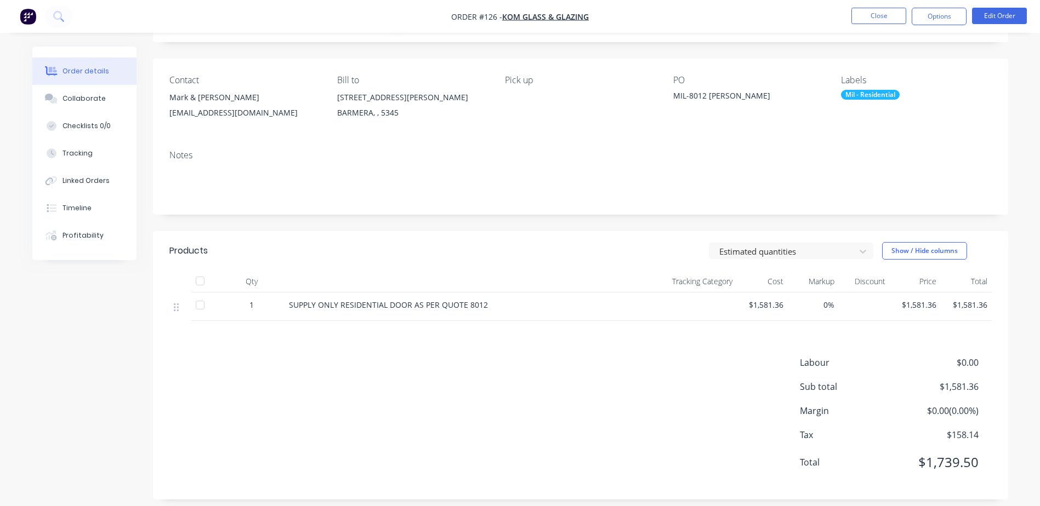
scroll to position [63, 0]
click at [944, 19] on button "Options" at bounding box center [938, 17] width 55 height 18
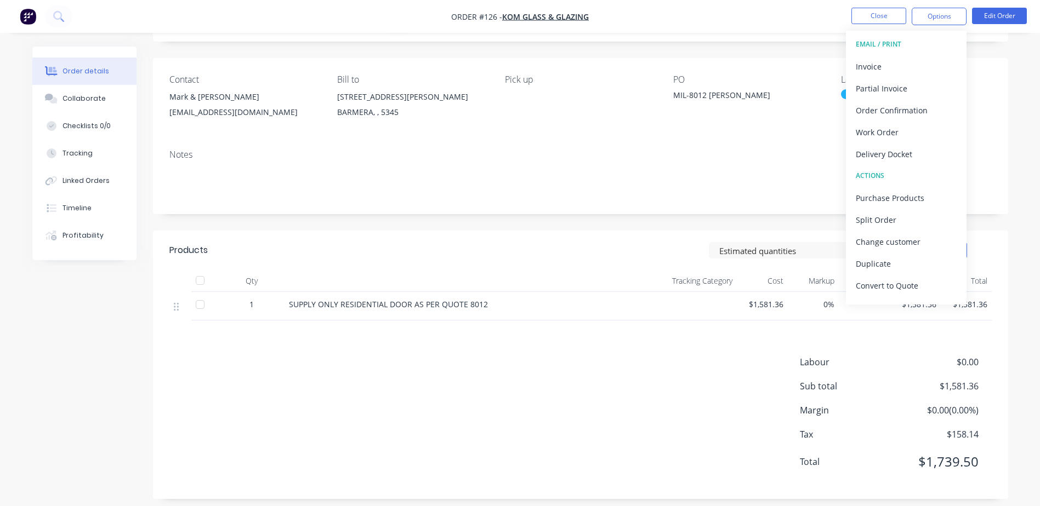
click at [752, 59] on div "Contact Mark & Deb Littledyke komglass@bigpond.com Bill to 1 Anderson St BARMER…" at bounding box center [580, 99] width 855 height 83
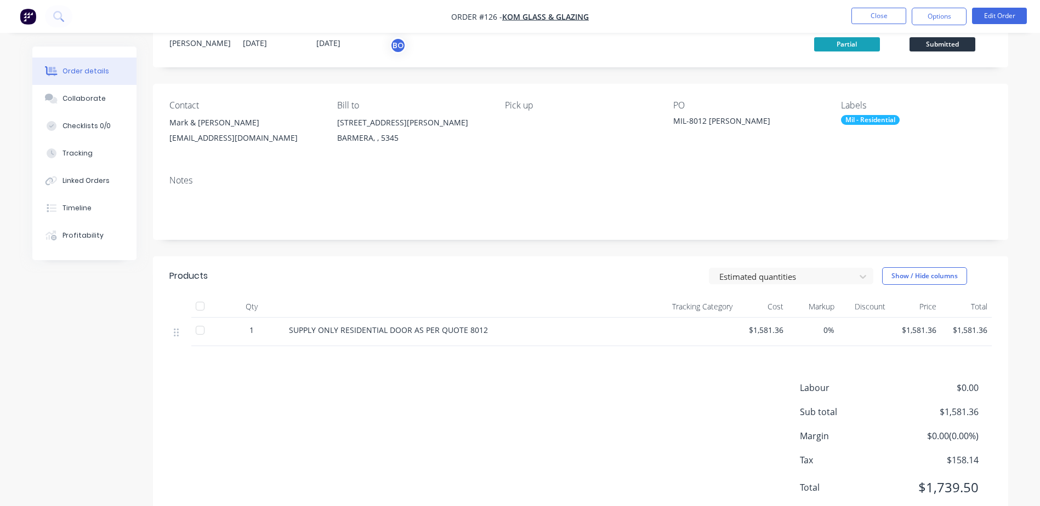
scroll to position [18, 0]
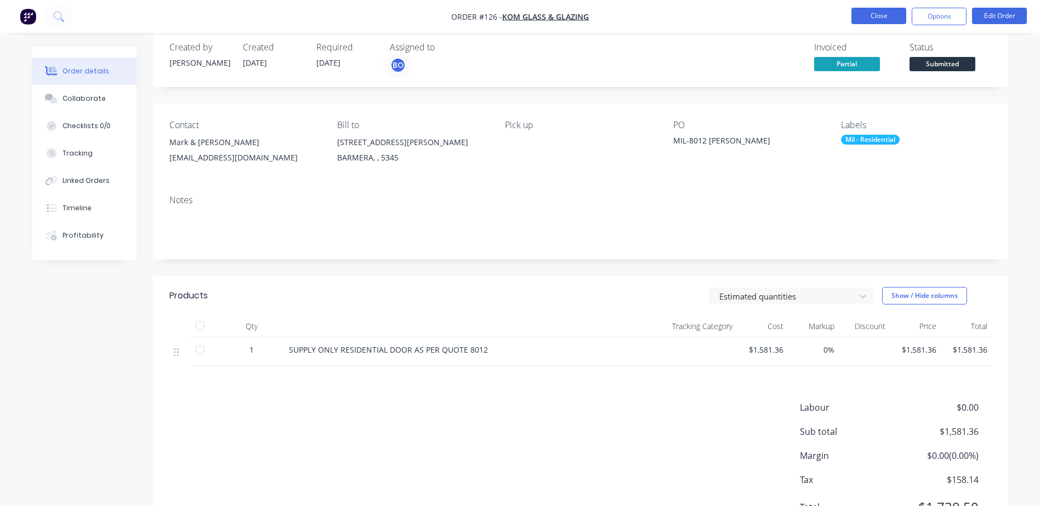
click at [880, 13] on button "Close" at bounding box center [878, 16] width 55 height 16
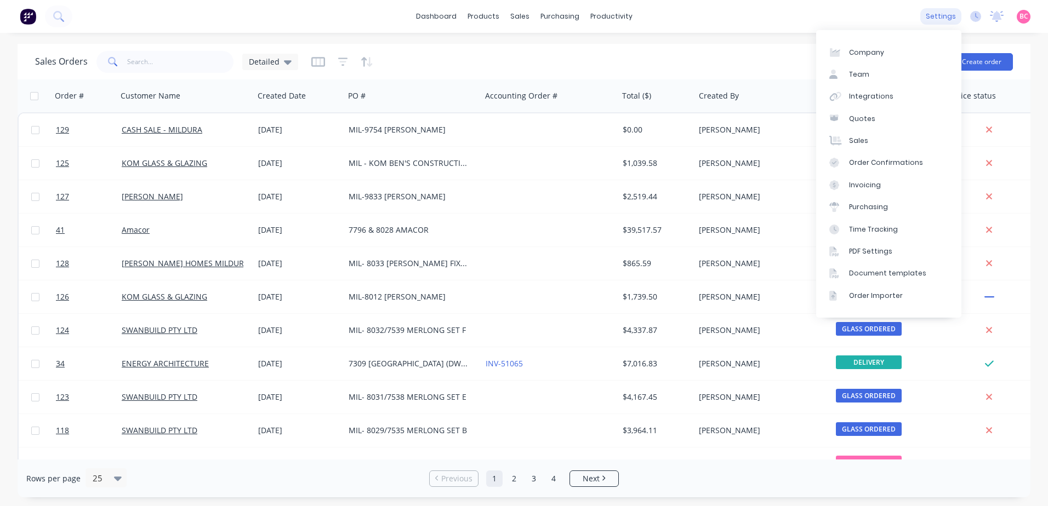
click at [934, 15] on div "settings" at bounding box center [940, 16] width 41 height 16
click at [864, 185] on div "Invoicing" at bounding box center [865, 185] width 32 height 10
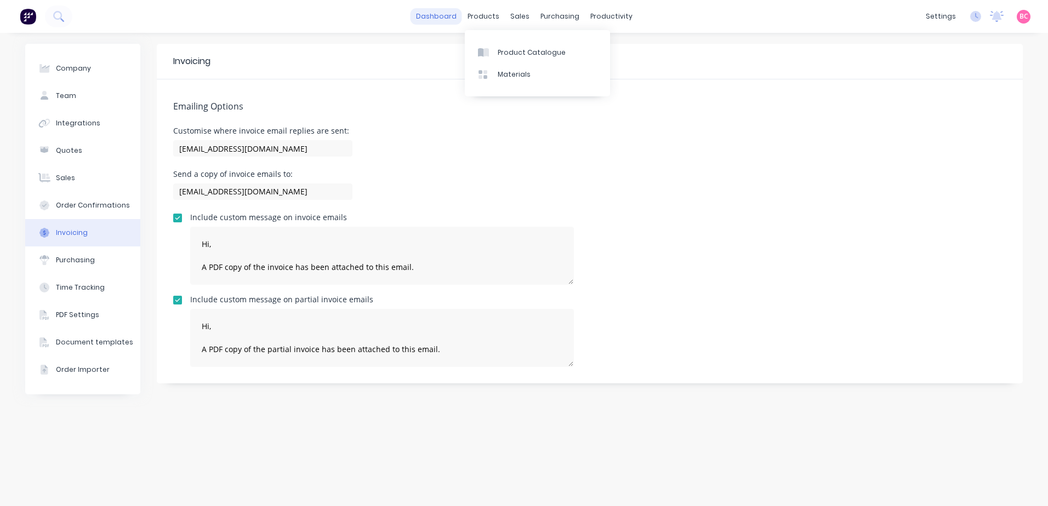
click at [456, 12] on link "dashboard" at bounding box center [436, 16] width 52 height 16
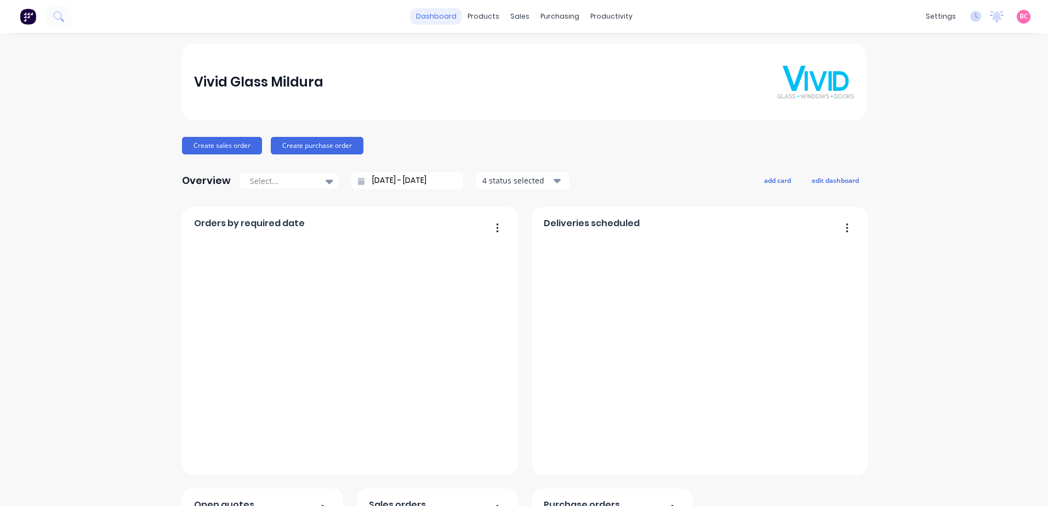
click at [425, 14] on link "dashboard" at bounding box center [436, 16] width 52 height 16
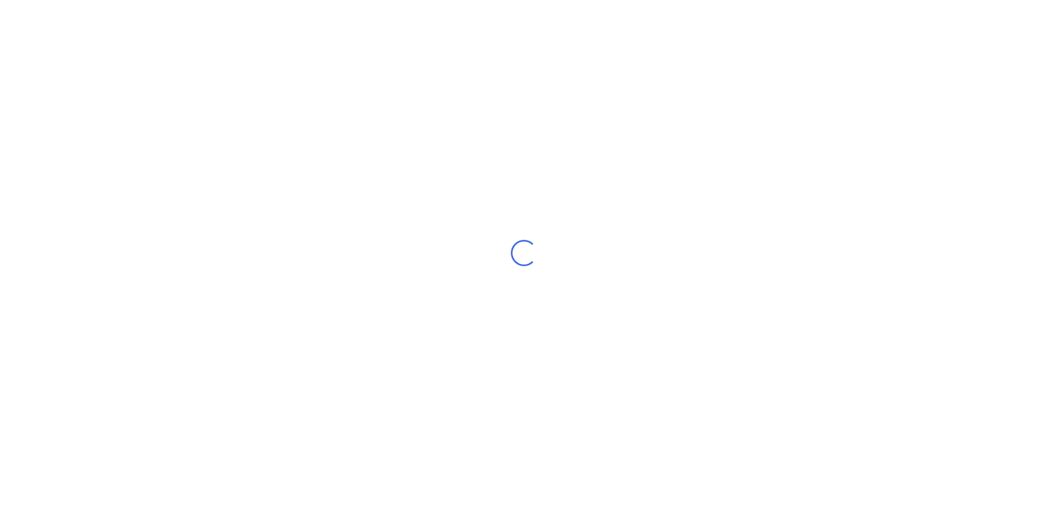
click at [1026, 489] on div "Loading..." at bounding box center [524, 253] width 1048 height 506
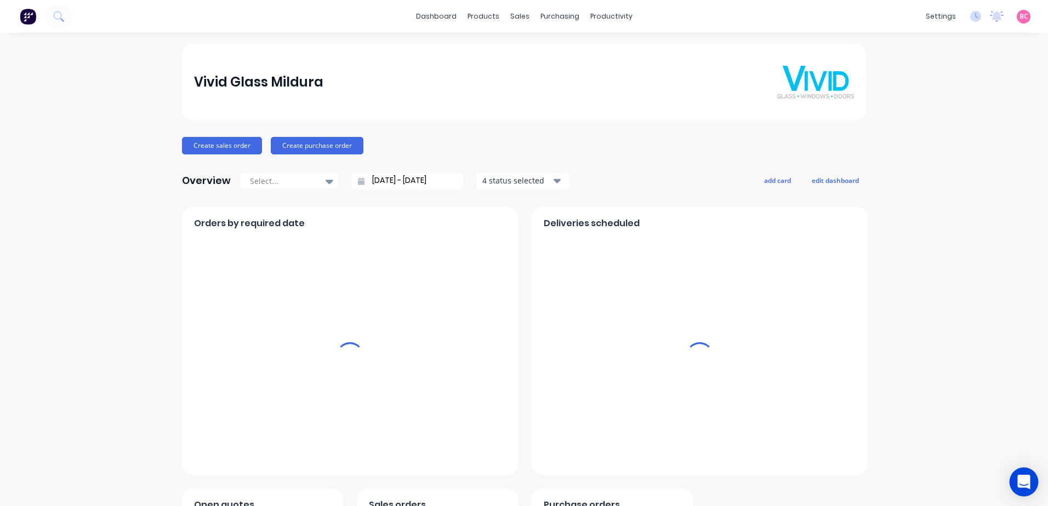
click at [1030, 477] on div "Open Intercom Messenger" at bounding box center [1023, 482] width 29 height 29
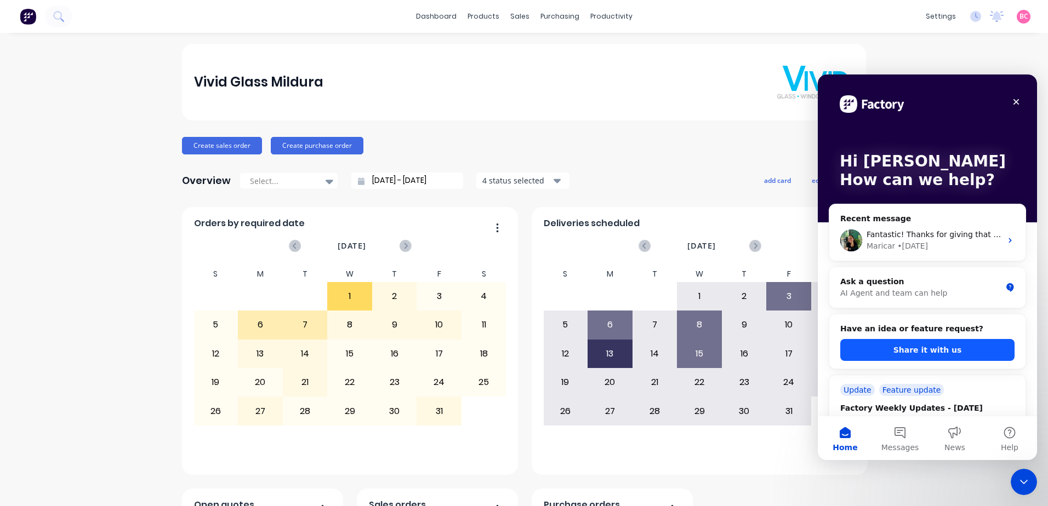
click at [904, 348] on button "Share it with us" at bounding box center [927, 350] width 174 height 22
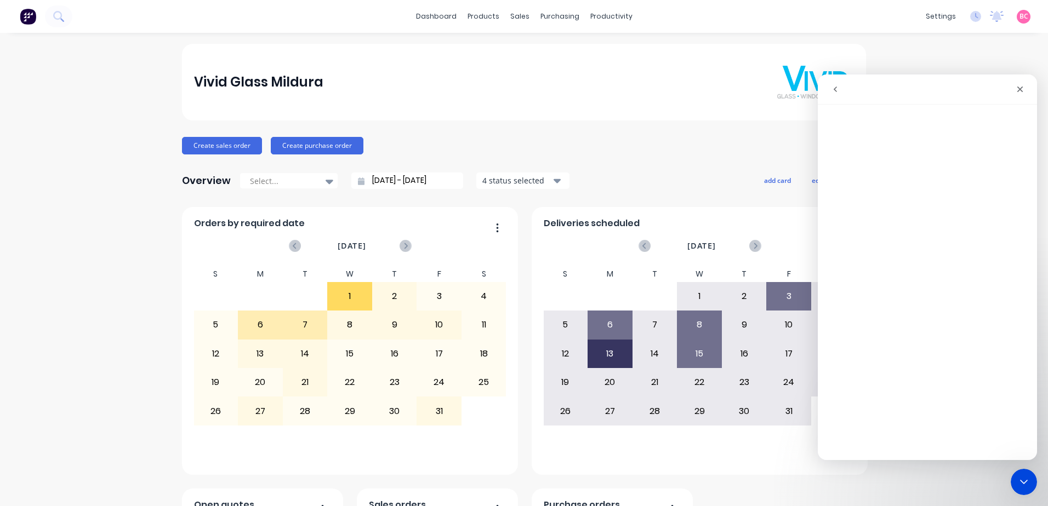
click at [698, 50] on div "Vivid Glass Mildura" at bounding box center [524, 82] width 684 height 77
click at [439, 20] on link "dashboard" at bounding box center [436, 16] width 52 height 16
click at [432, 18] on link "dashboard" at bounding box center [436, 16] width 52 height 16
click at [1018, 87] on icon "Close" at bounding box center [1020, 90] width 6 height 6
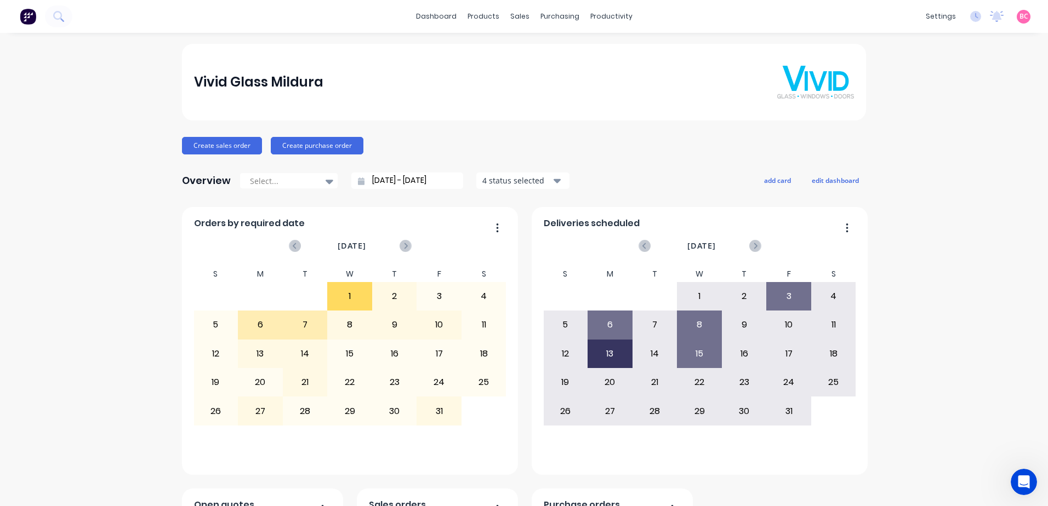
click at [202, 55] on div "Vivid Glass Mildura" at bounding box center [524, 82] width 684 height 77
click at [491, 50] on link "Product Catalogue" at bounding box center [533, 52] width 145 height 22
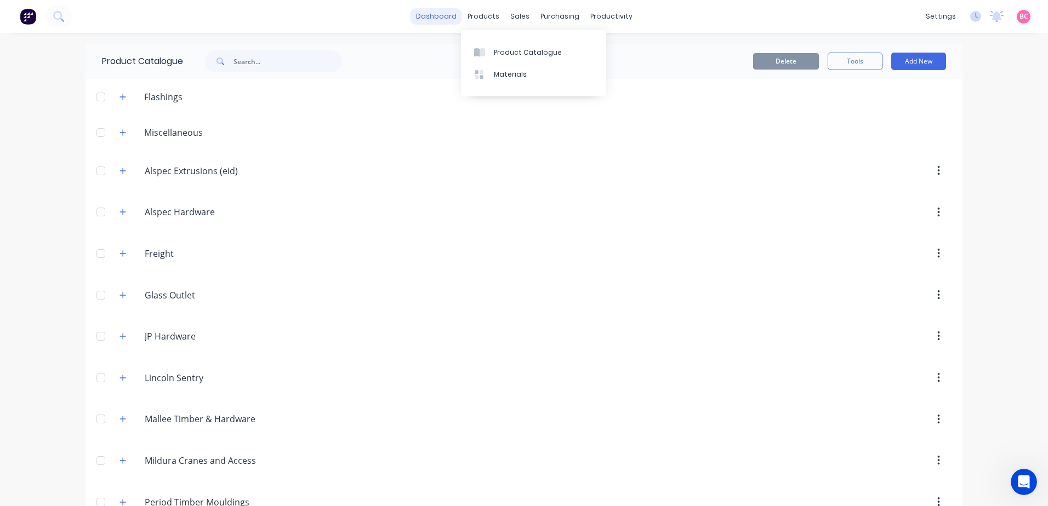
click at [440, 16] on link "dashboard" at bounding box center [436, 16] width 52 height 16
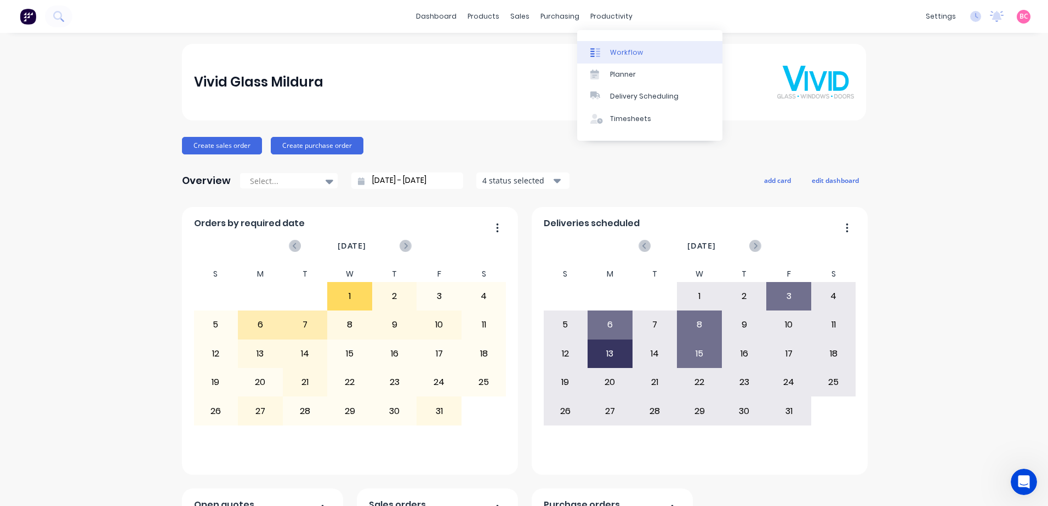
click at [609, 56] on link "Workflow" at bounding box center [649, 52] width 145 height 22
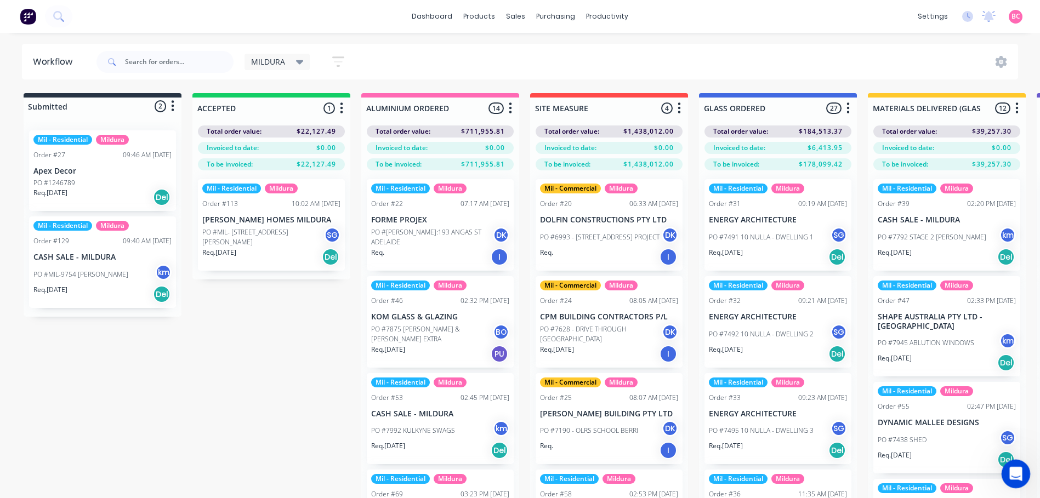
click at [1014, 473] on icon "Open Intercom Messenger" at bounding box center [1014, 472] width 8 height 9
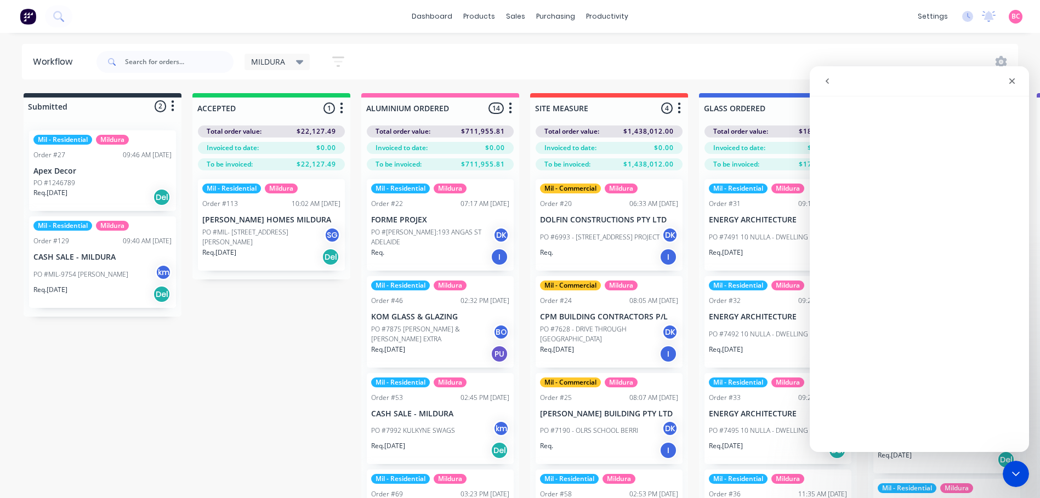
click at [827, 89] on button "go back" at bounding box center [827, 81] width 21 height 21
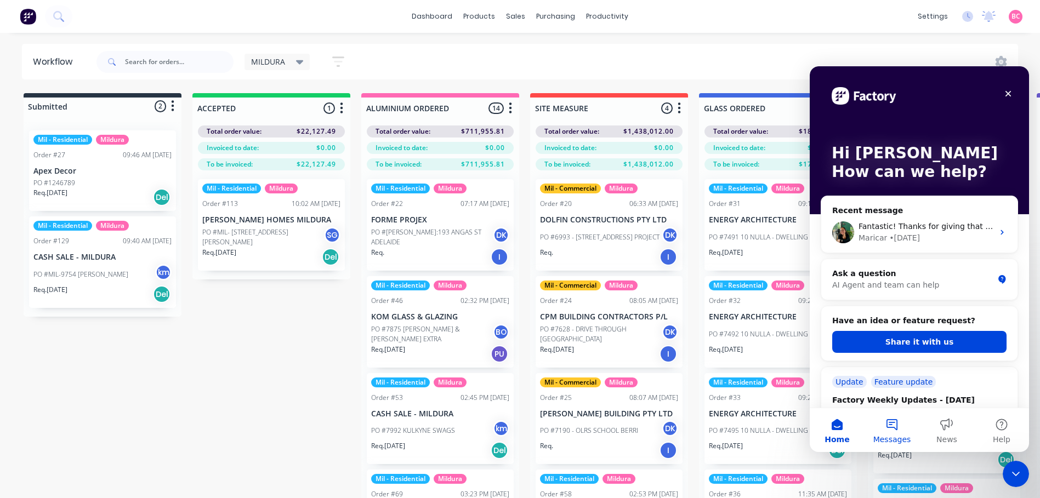
click at [887, 430] on button "Messages" at bounding box center [891, 430] width 55 height 44
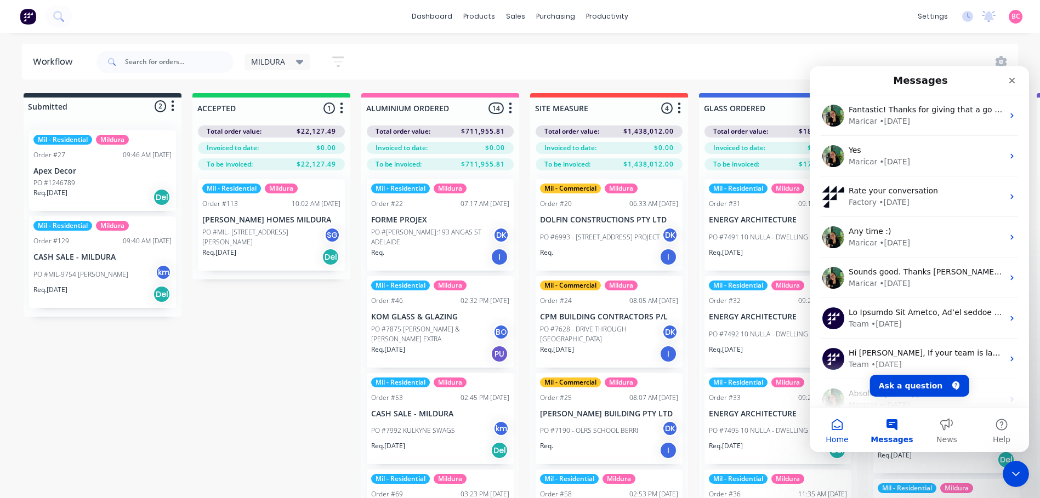
click at [844, 429] on button "Home" at bounding box center [836, 430] width 55 height 44
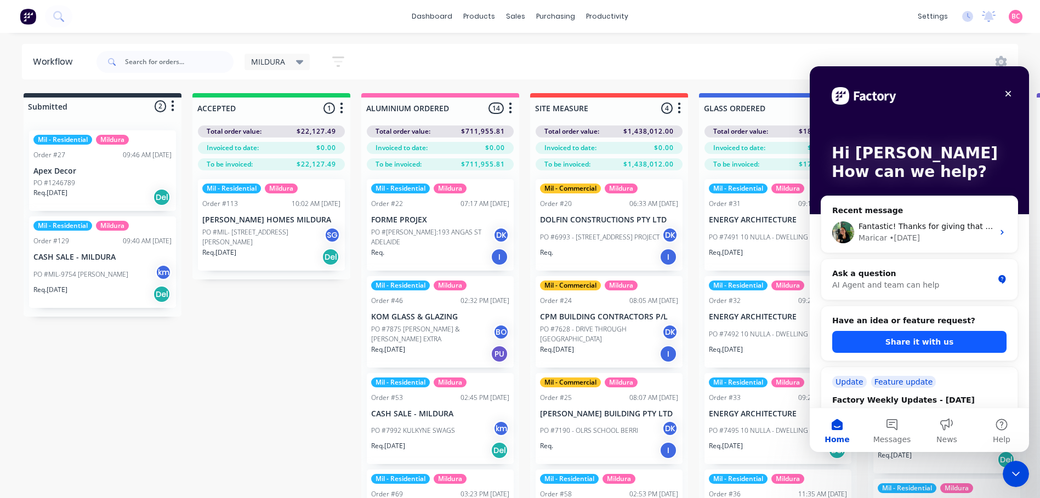
click at [918, 345] on button "Share it with us" at bounding box center [919, 342] width 174 height 22
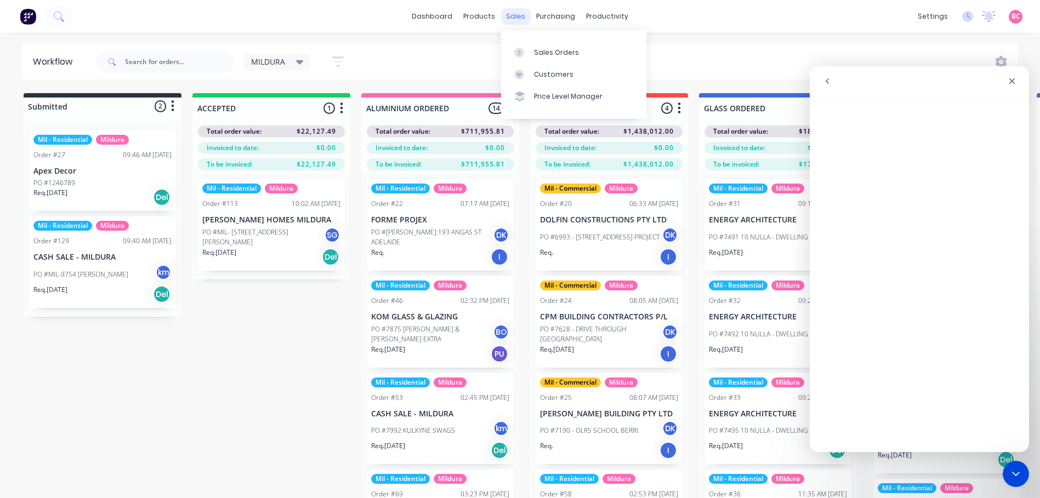
click at [505, 19] on div "sales" at bounding box center [515, 16] width 30 height 16
click at [551, 52] on div "Sales Orders" at bounding box center [556, 53] width 45 height 10
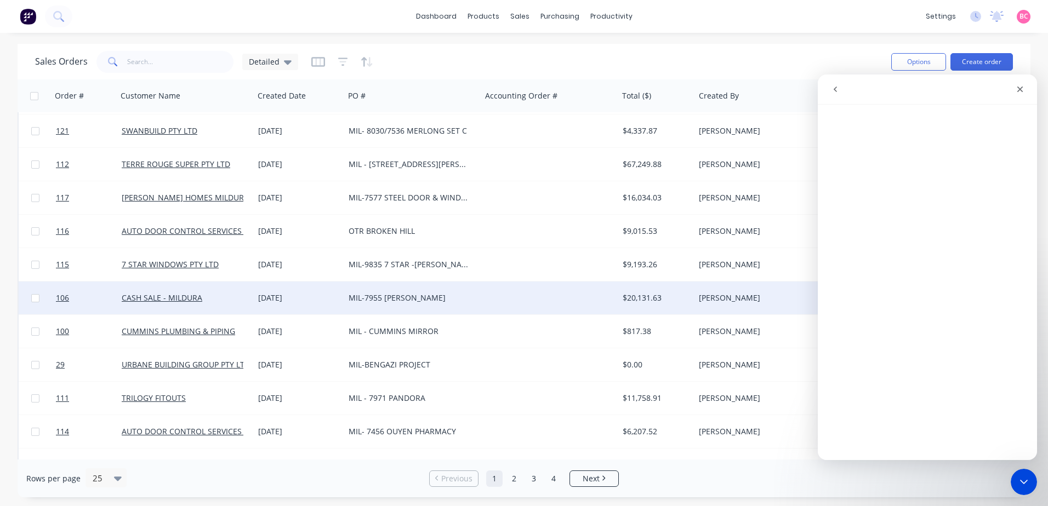
scroll to position [494, 0]
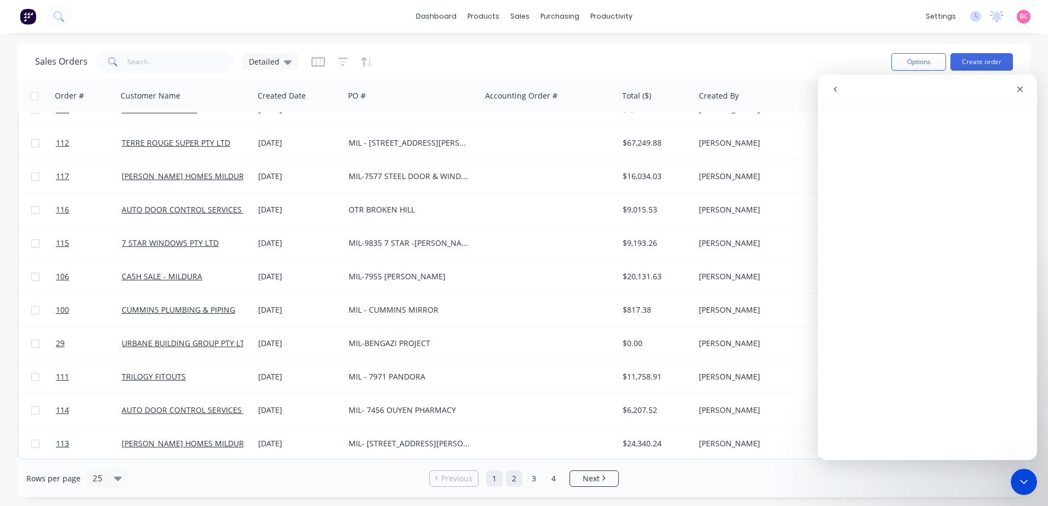
click at [510, 484] on link "2" at bounding box center [514, 479] width 16 height 16
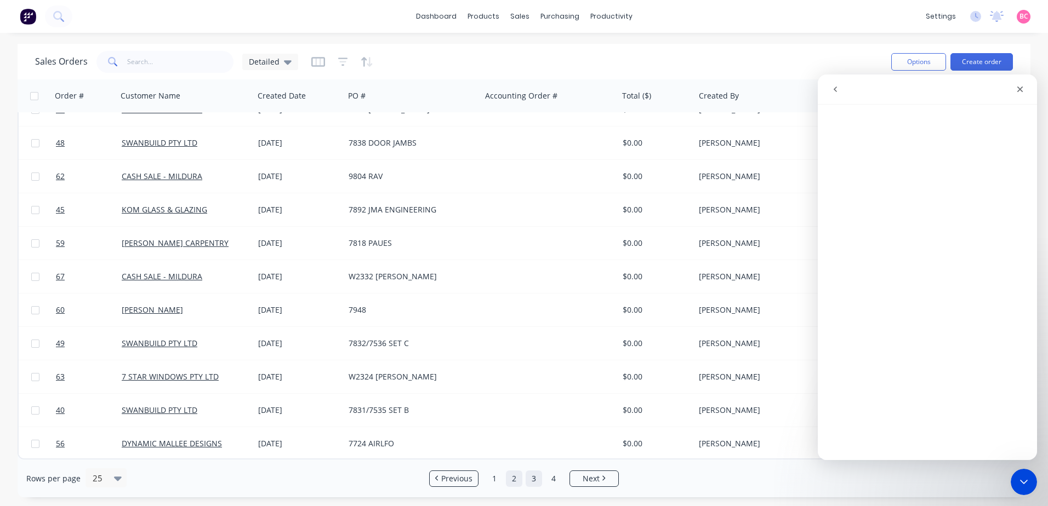
click at [526, 480] on link "3" at bounding box center [534, 479] width 16 height 16
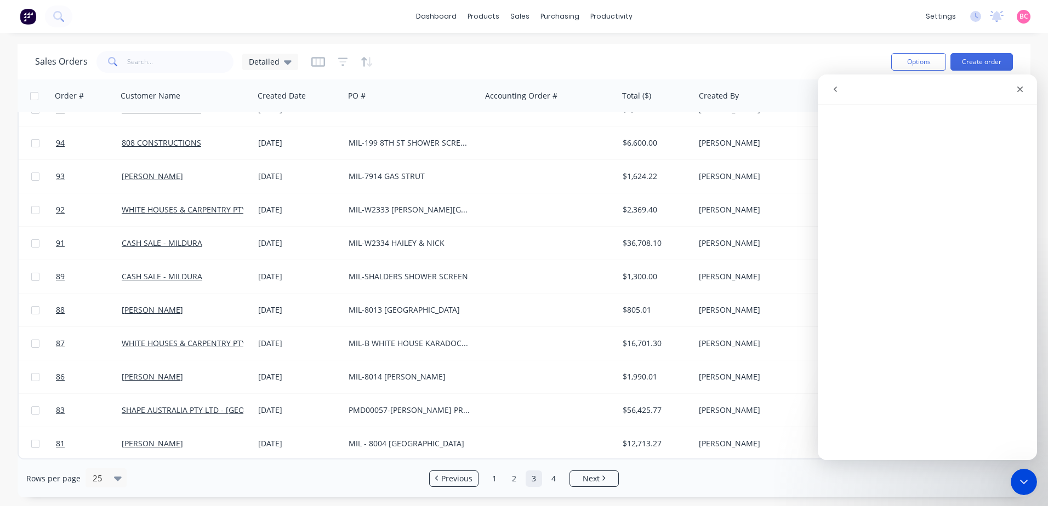
click at [553, 488] on div "Rows per page 25 Previous 1 2 3 4 Next" at bounding box center [524, 479] width 1013 height 38
click at [553, 481] on link "4" at bounding box center [553, 479] width 16 height 16
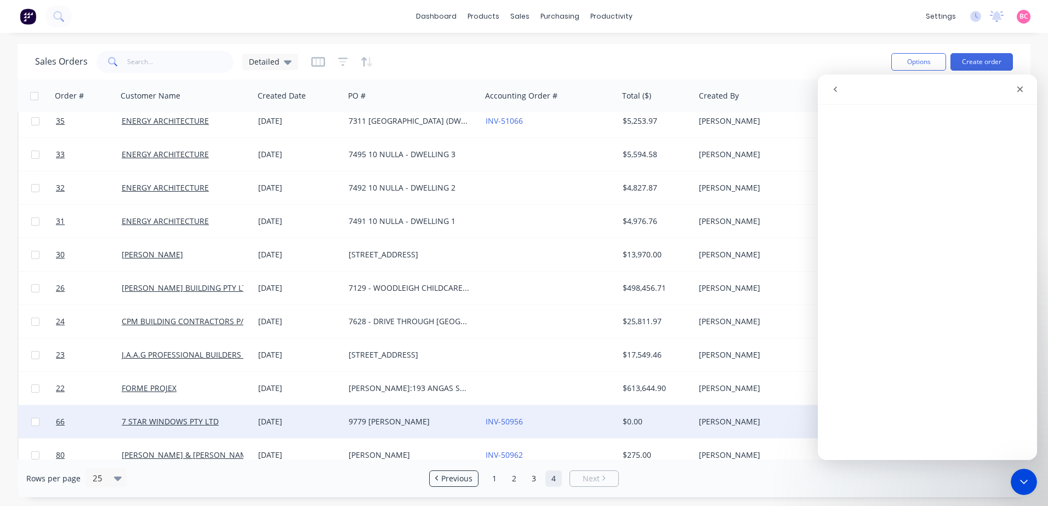
scroll to position [0, 0]
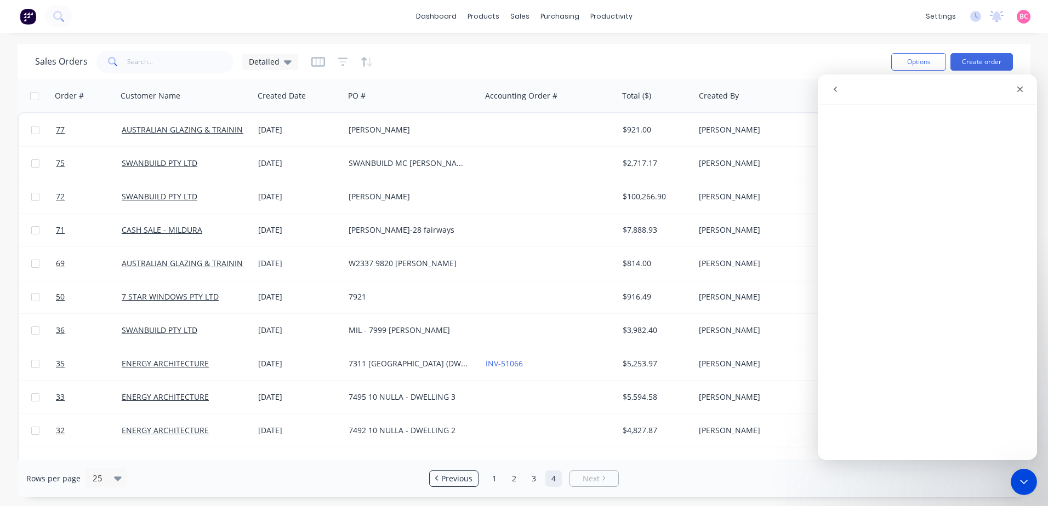
click at [835, 97] on button "go back" at bounding box center [835, 89] width 21 height 21
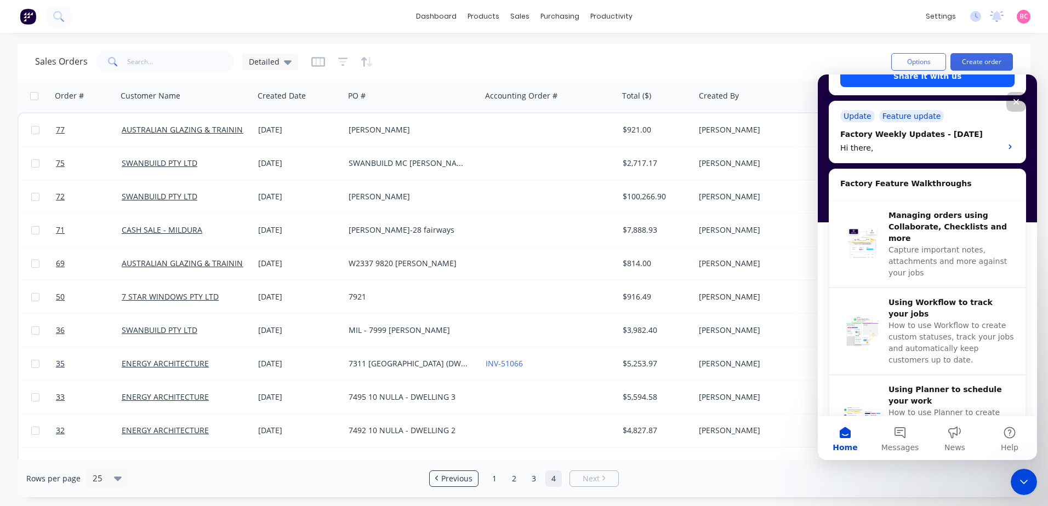
scroll to position [219, 0]
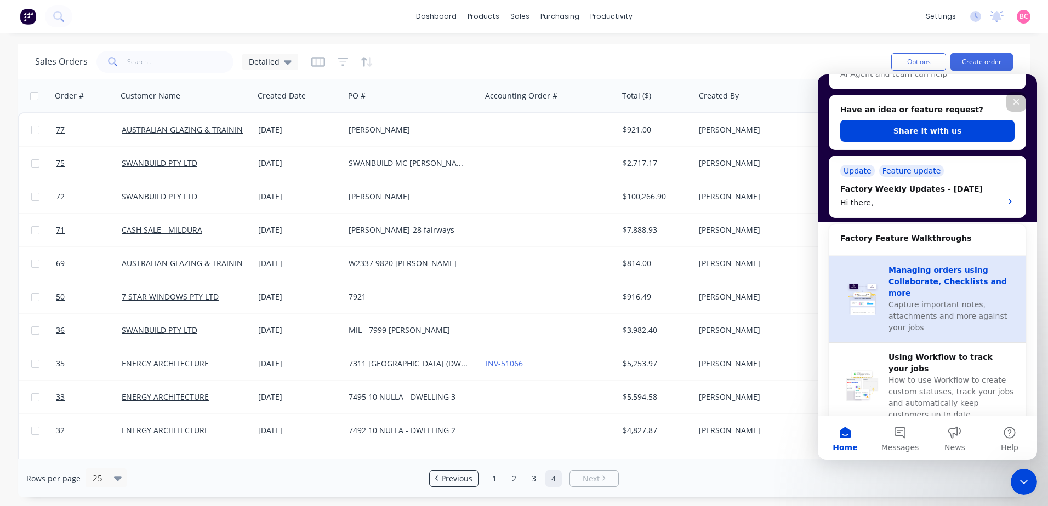
click at [938, 319] on div "Capture important notes, attachments and more against your jobs" at bounding box center [951, 316] width 126 height 35
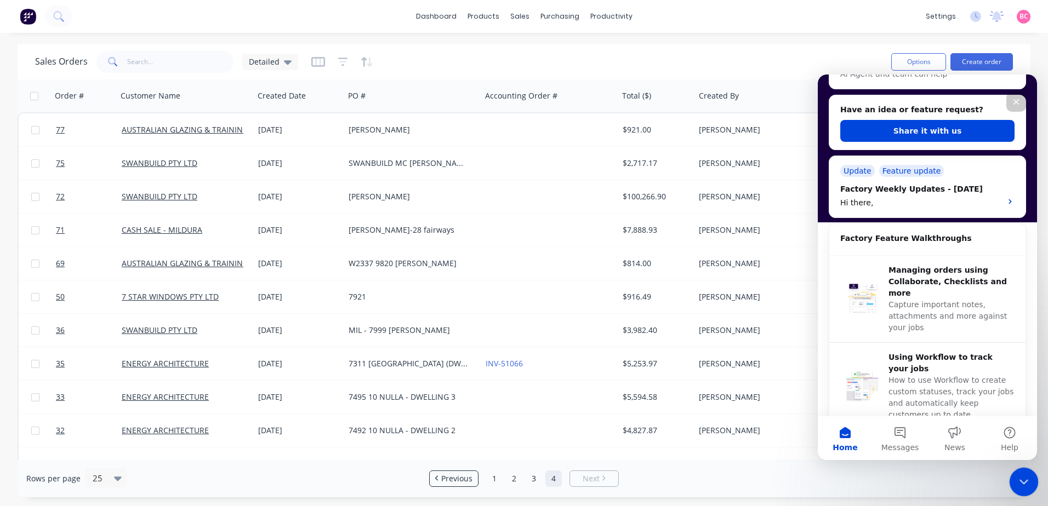
click at [1030, 479] on div "Close Intercom Messenger" at bounding box center [1022, 480] width 26 height 26
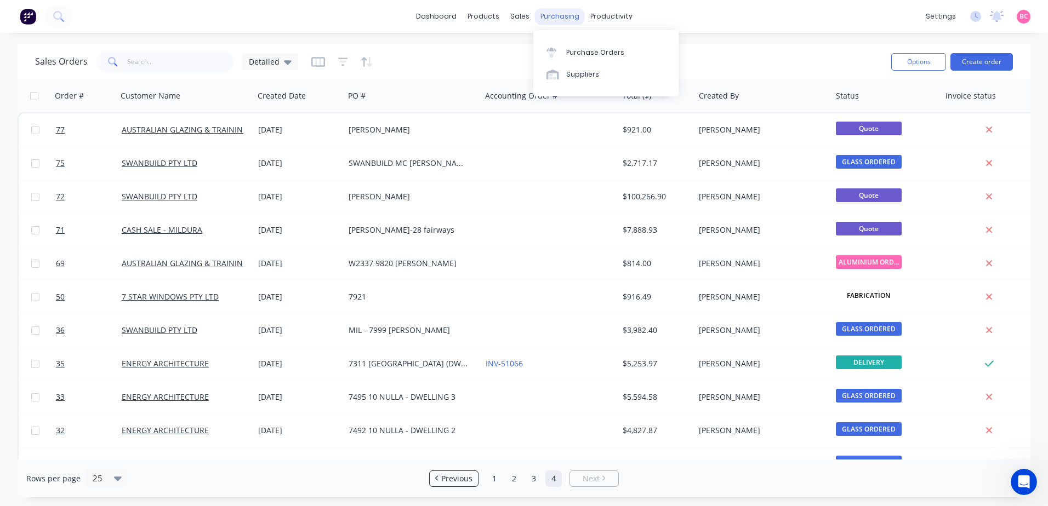
click at [559, 13] on div "purchasing" at bounding box center [560, 16] width 50 height 16
click at [568, 62] on link "Purchase Orders" at bounding box center [605, 52] width 145 height 22
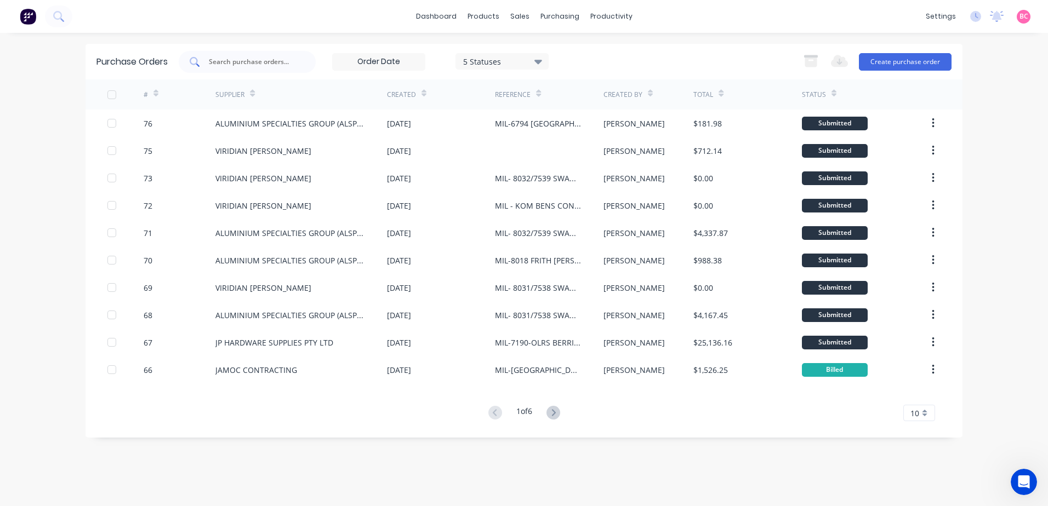
click at [285, 67] on input "text" at bounding box center [253, 61] width 91 height 11
type input "43"
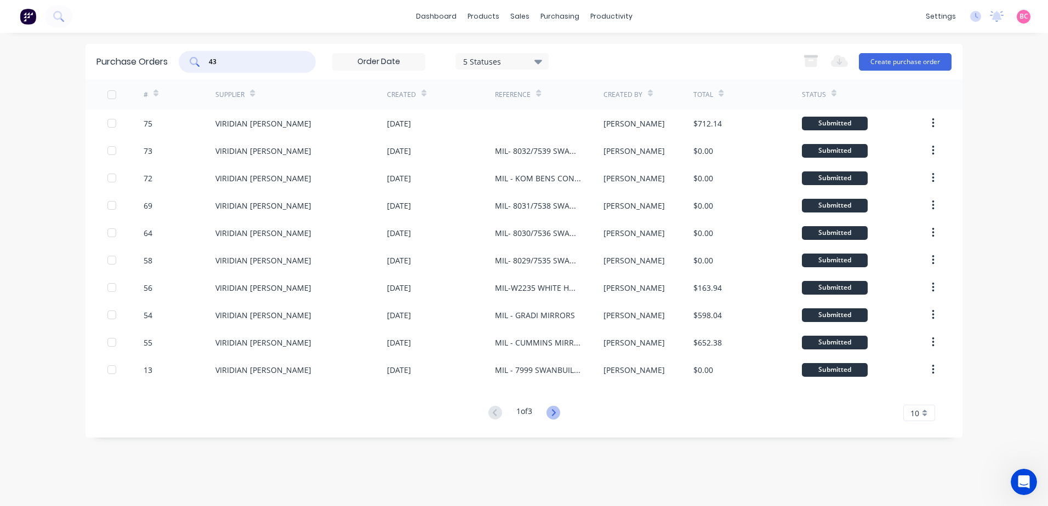
click at [558, 408] on icon at bounding box center [553, 413] width 14 height 14
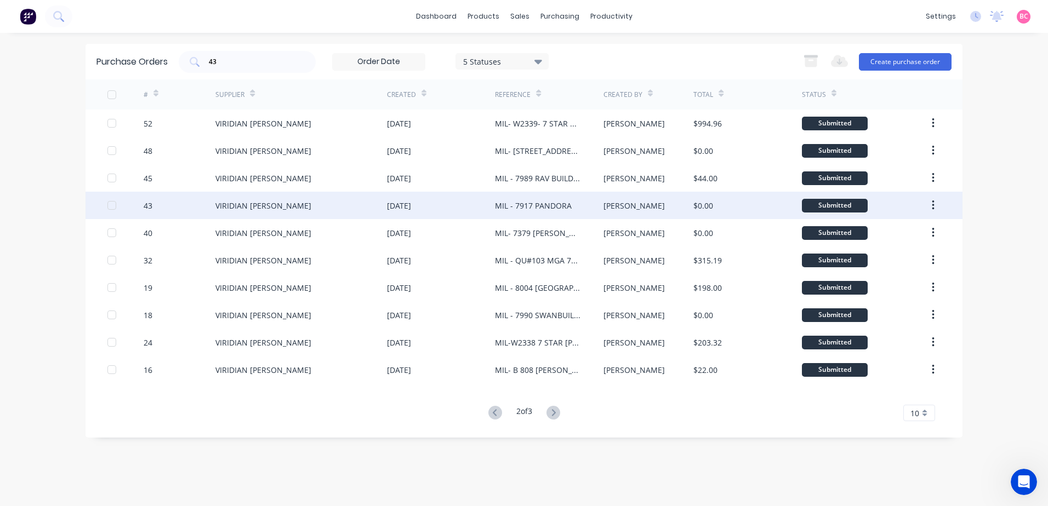
click at [214, 212] on div "43" at bounding box center [180, 205] width 72 height 27
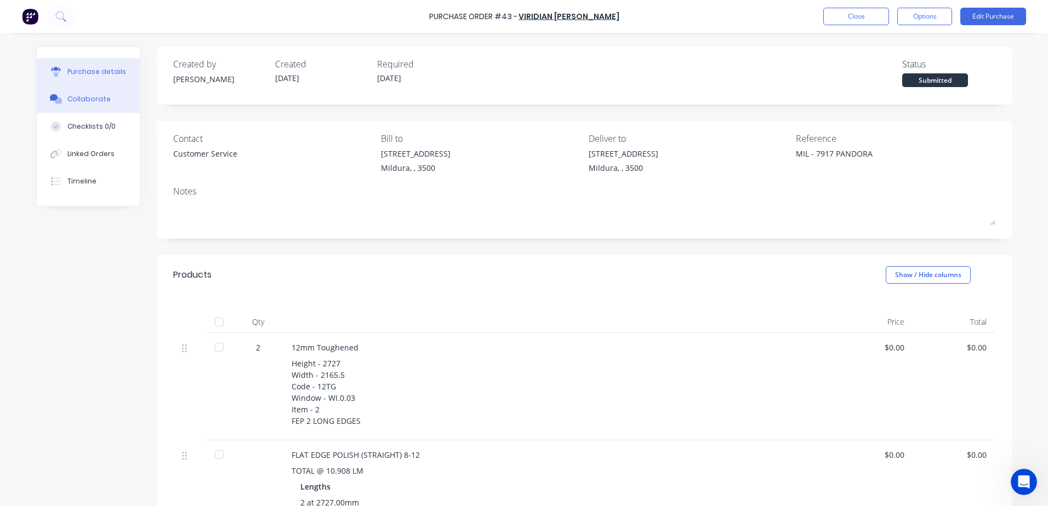
click at [75, 100] on div "Collaborate" at bounding box center [88, 99] width 43 height 10
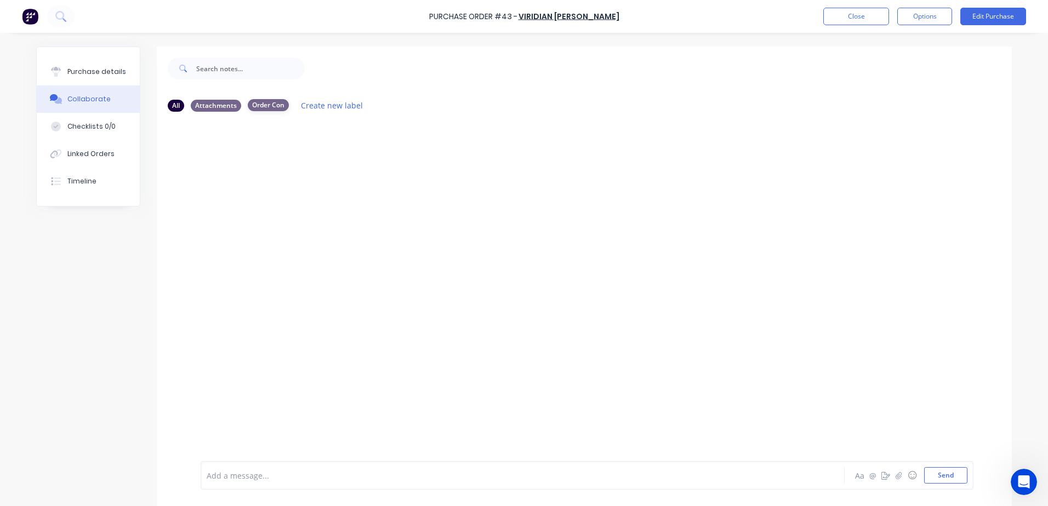
click at [275, 100] on div "Order Con" at bounding box center [268, 105] width 41 height 12
click at [169, 105] on div "All" at bounding box center [176, 105] width 16 height 12
click at [75, 75] on div "Purchase details" at bounding box center [96, 72] width 59 height 10
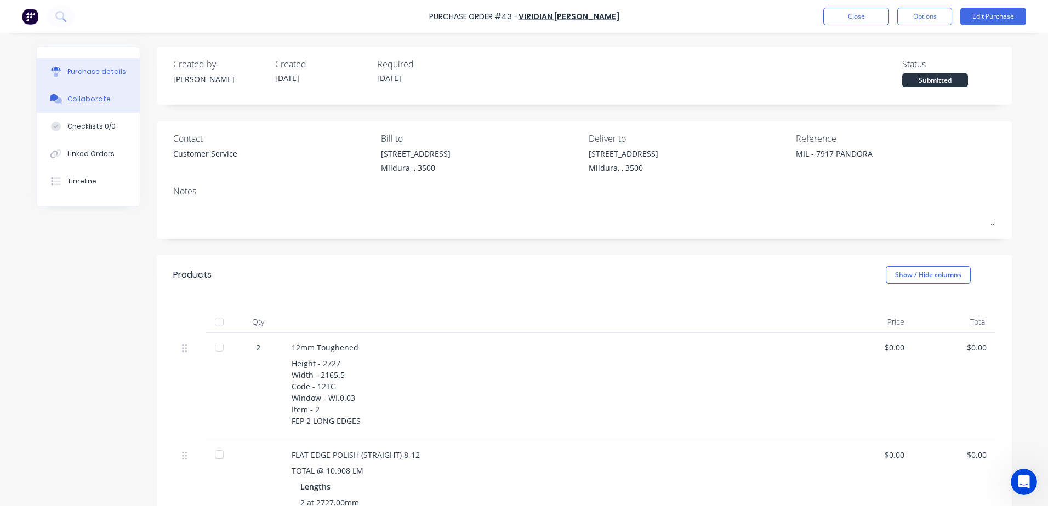
click at [89, 104] on button "Collaborate" at bounding box center [88, 98] width 103 height 27
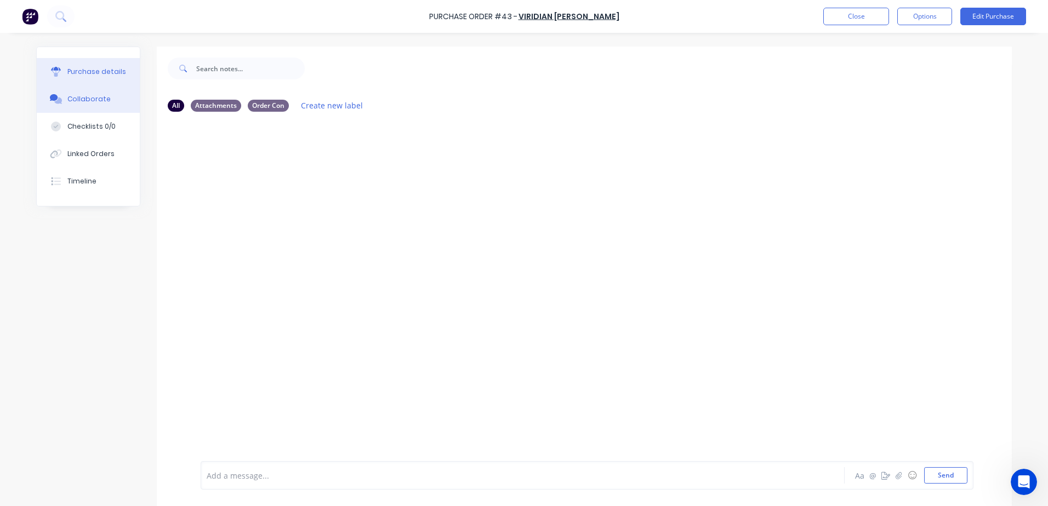
click at [83, 77] on button "Purchase details" at bounding box center [88, 71] width 103 height 27
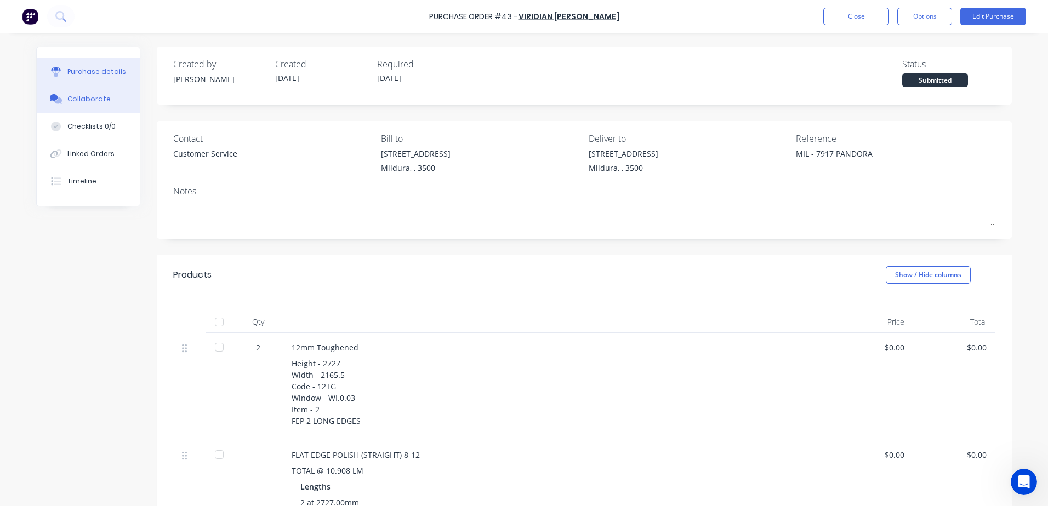
click at [92, 96] on div "Collaborate" at bounding box center [88, 99] width 43 height 10
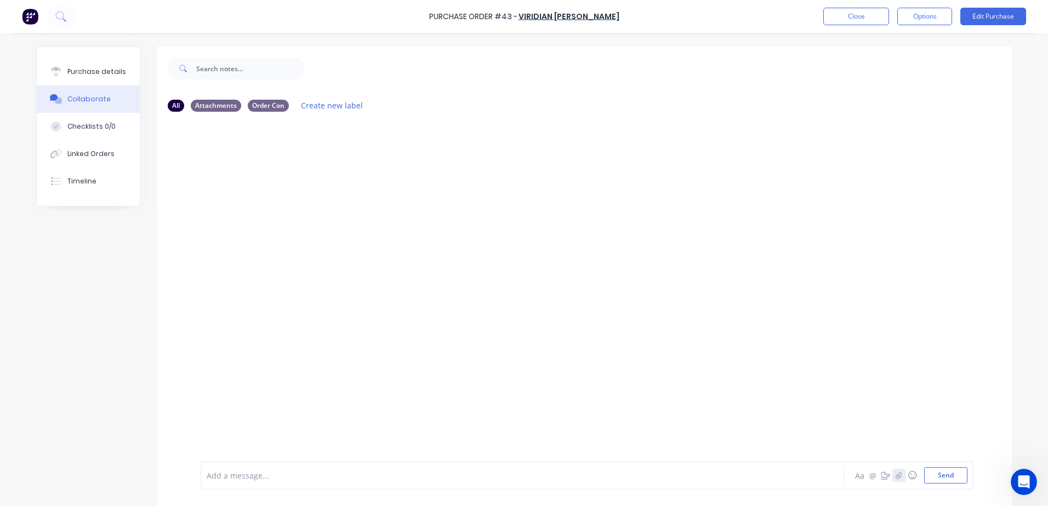
click at [895, 479] on icon "button" at bounding box center [898, 475] width 6 height 7
click at [935, 477] on button "Send" at bounding box center [945, 475] width 43 height 16
click at [287, 200] on icon "button" at bounding box center [288, 204] width 3 height 13
click at [322, 210] on button "Labels" at bounding box center [360, 209] width 123 height 25
click at [338, 292] on div at bounding box center [345, 292] width 22 height 22
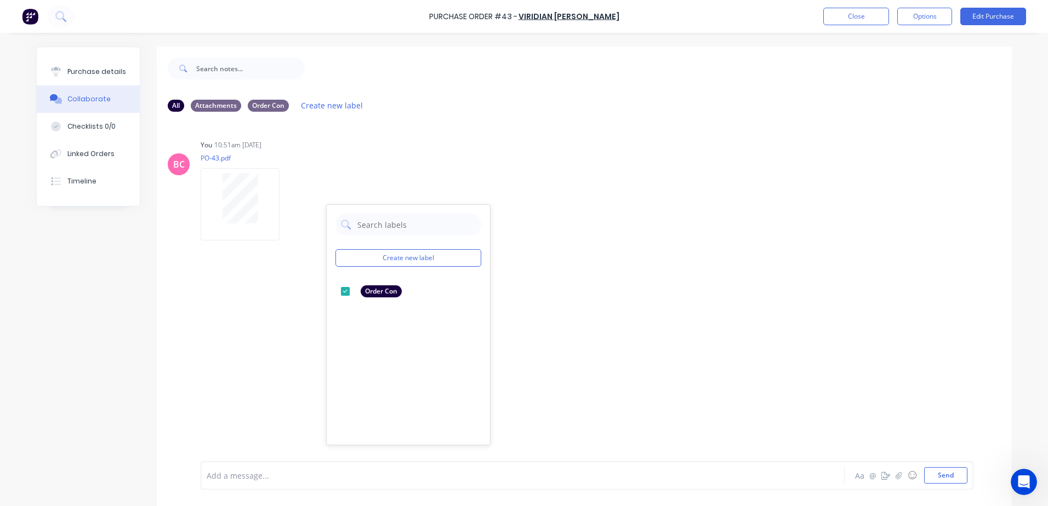
click at [699, 310] on div "BC You 10:51am 14/10/25 PO-43.pdf Labels Download Delete Create new label Order…" at bounding box center [584, 291] width 855 height 341
click at [231, 476] on div at bounding box center [492, 476] width 570 height 12
click at [209, 476] on span "delivery on Monday, 27th October 2025 due to production capacities and schedule…" at bounding box center [358, 476] width 303 height 10
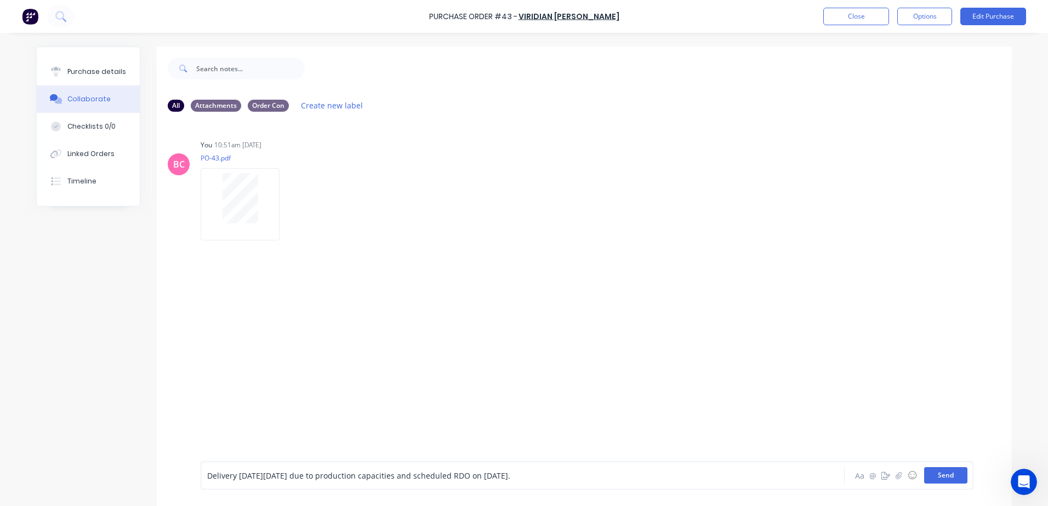
click at [941, 479] on button "Send" at bounding box center [945, 475] width 43 height 16
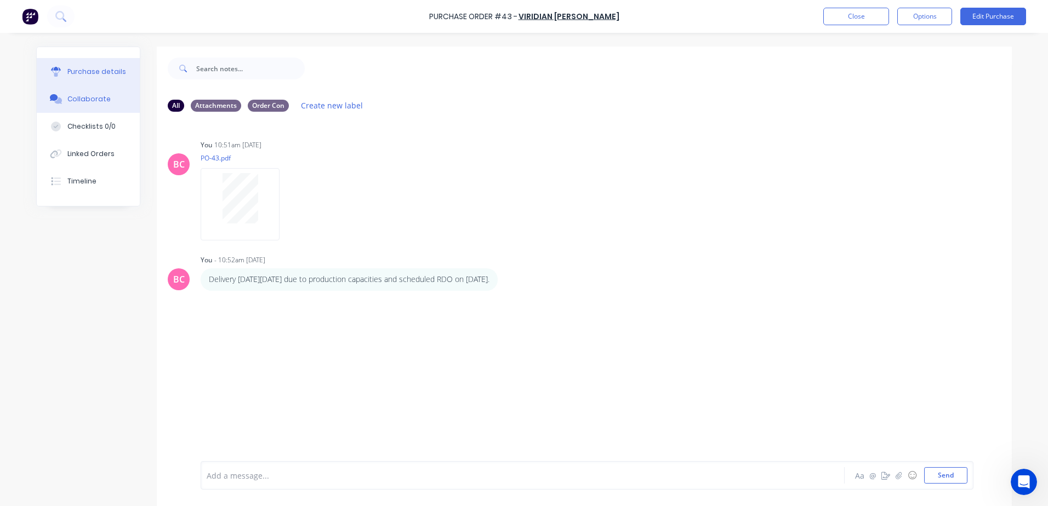
click at [93, 69] on div "Purchase details" at bounding box center [96, 72] width 59 height 10
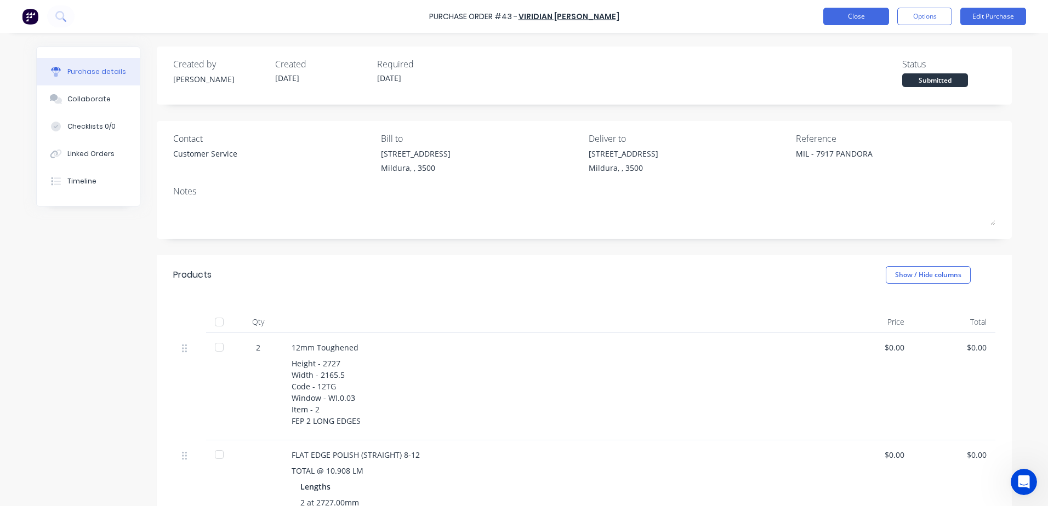
click at [836, 12] on button "Close" at bounding box center [856, 17] width 66 height 18
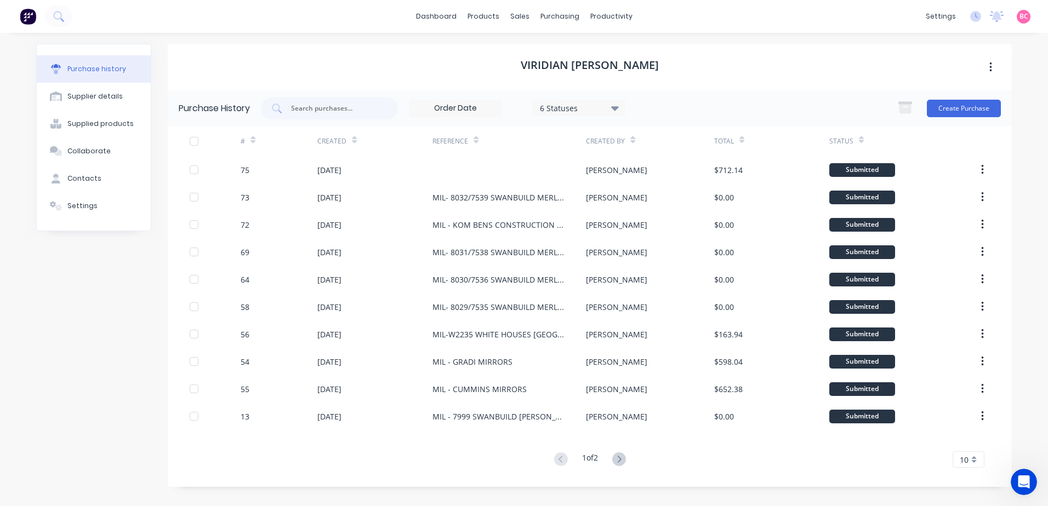
drag, startPoint x: 623, startPoint y: 461, endPoint x: 601, endPoint y: 437, distance: 33.0
click at [623, 461] on icon at bounding box center [619, 460] width 14 height 14
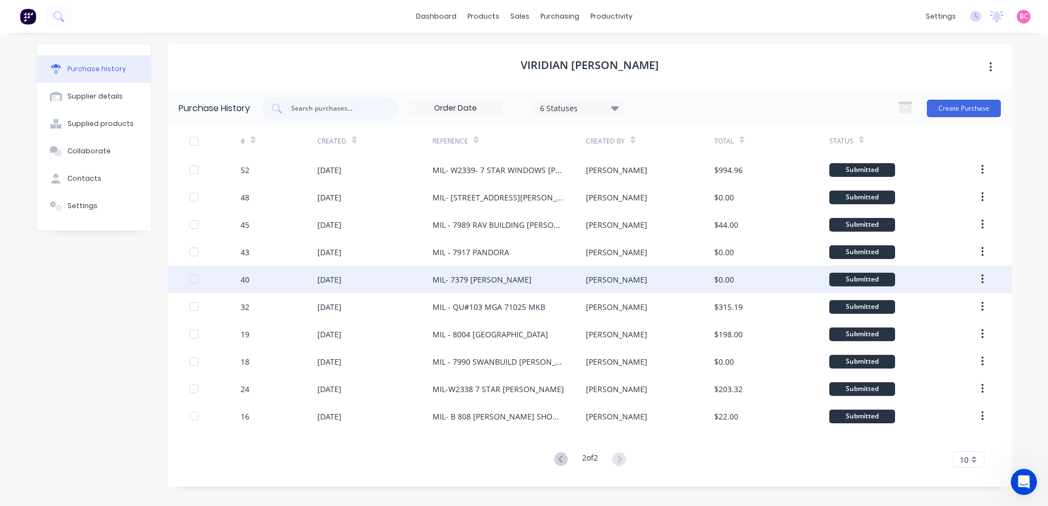
click at [283, 282] on div "40" at bounding box center [279, 279] width 77 height 27
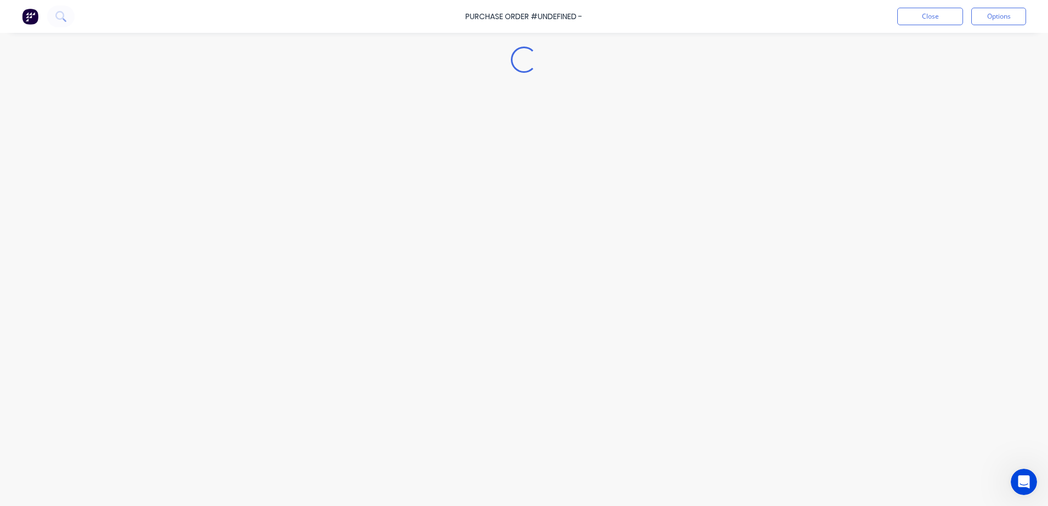
type textarea "x"
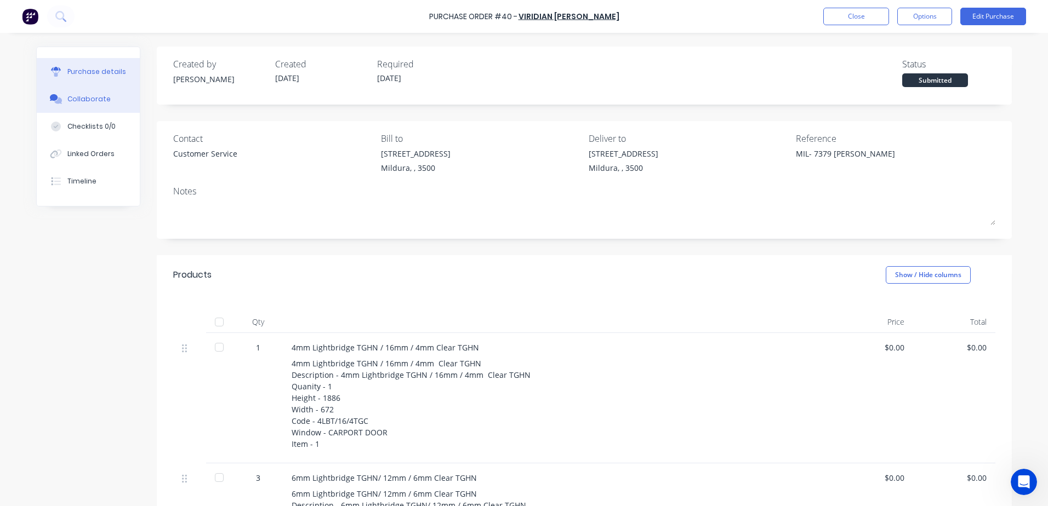
click at [78, 100] on div "Collaborate" at bounding box center [88, 99] width 43 height 10
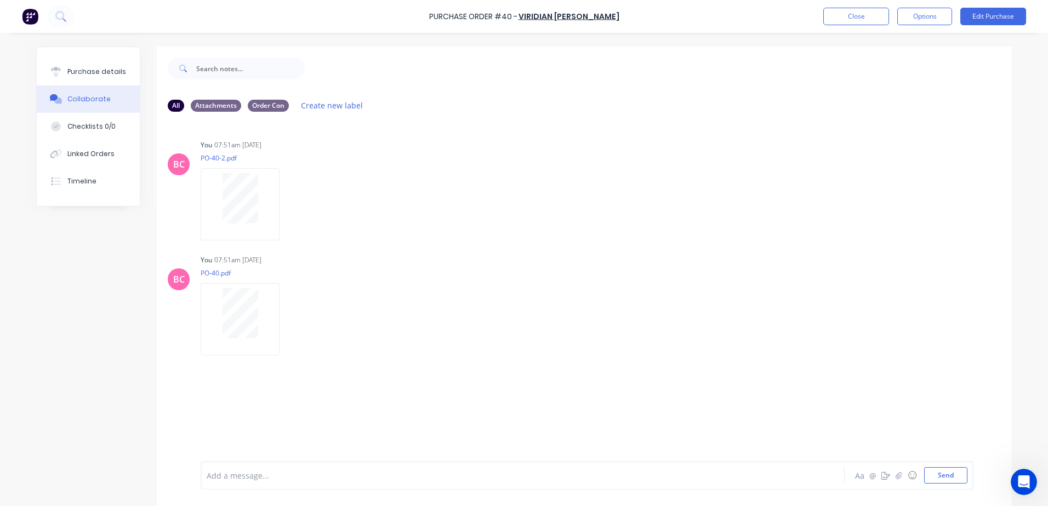
click at [219, 470] on div at bounding box center [492, 476] width 570 height 12
drag, startPoint x: 207, startPoint y: 475, endPoint x: 189, endPoint y: 475, distance: 17.5
click at [190, 475] on div "delivery on Thursday, 6th November 2025 due to scheduled RDO and AU Public Holi…" at bounding box center [584, 475] width 855 height 61
click at [946, 475] on button "Send" at bounding box center [945, 475] width 43 height 16
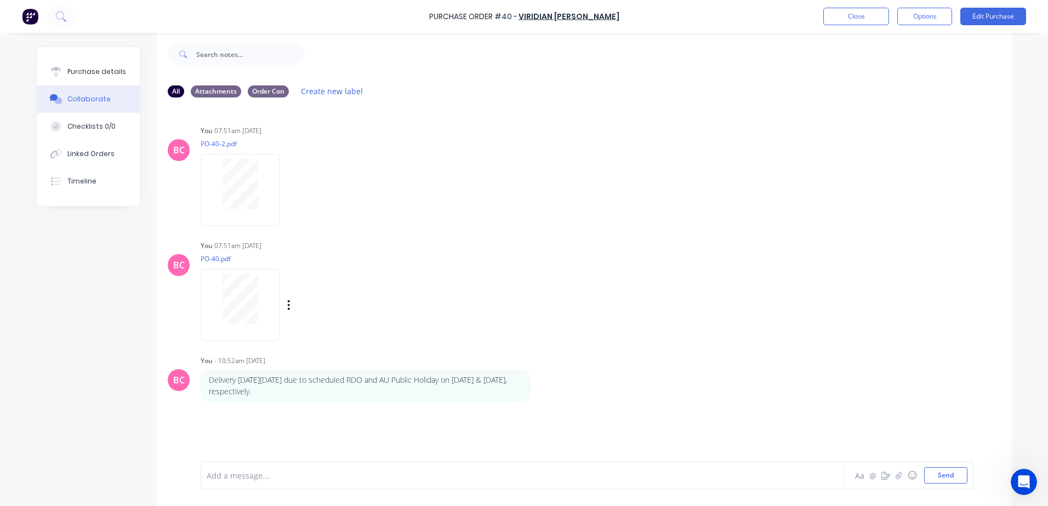
scroll to position [27, 0]
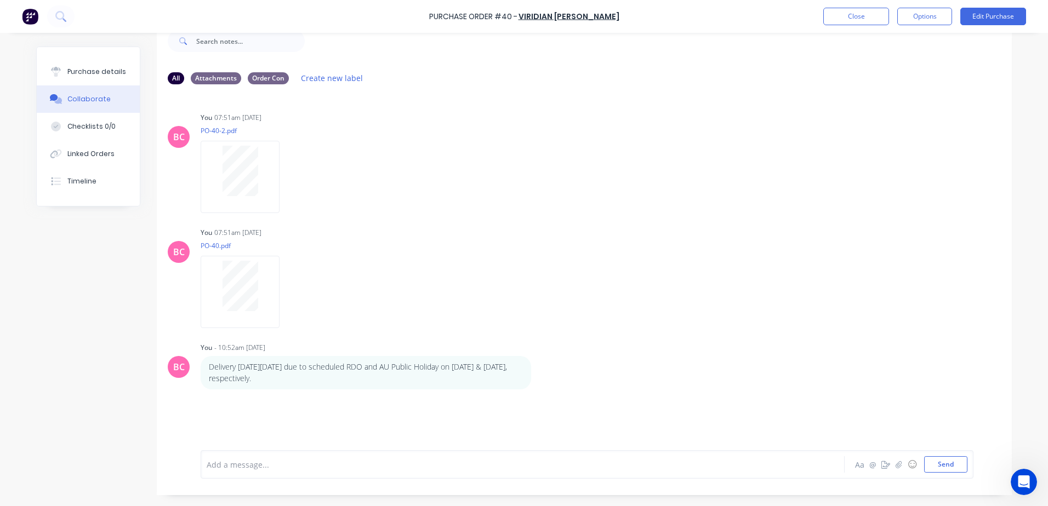
click at [228, 461] on div at bounding box center [492, 465] width 570 height 12
click at [538, 373] on icon "button" at bounding box center [539, 373] width 2 height 10
click at [555, 391] on button "Edit" at bounding box center [578, 393] width 69 height 18
click at [677, 470] on div "Delivery on Thursday, 6th November 2025 due to scheduled RDO and AU Public Holi…" at bounding box center [492, 465] width 570 height 12
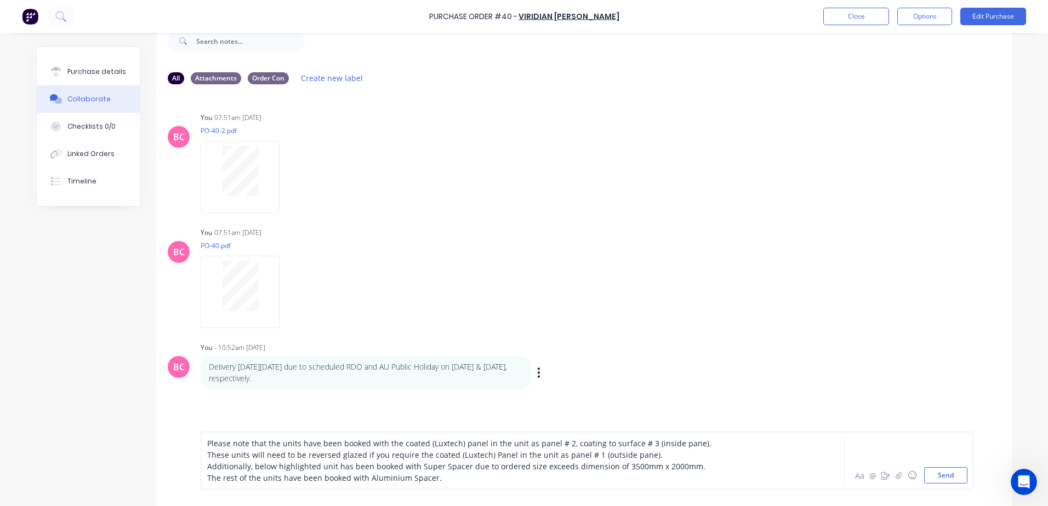
click at [532, 372] on div "Delivery on Thursday, 6th November 2025 due to scheduled RDO and AU Public Holi…" at bounding box center [372, 372] width 343 height 33
click at [538, 373] on div "Labels Edit Delete" at bounding box center [540, 373] width 7 height 0
click at [0, 0] on icon "button" at bounding box center [0, 0] width 0 height 0
click at [0, 0] on button "Edit" at bounding box center [0, 0] width 0 height 0
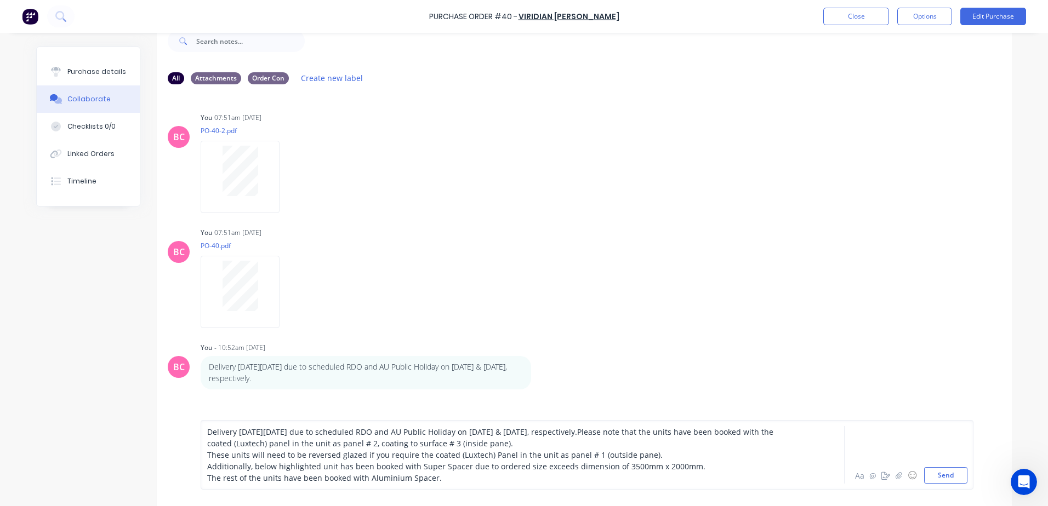
click at [651, 433] on span "Delivery on Thursday, 6th November 2025 due to scheduled RDO and AU Public Holi…" at bounding box center [491, 438] width 568 height 22
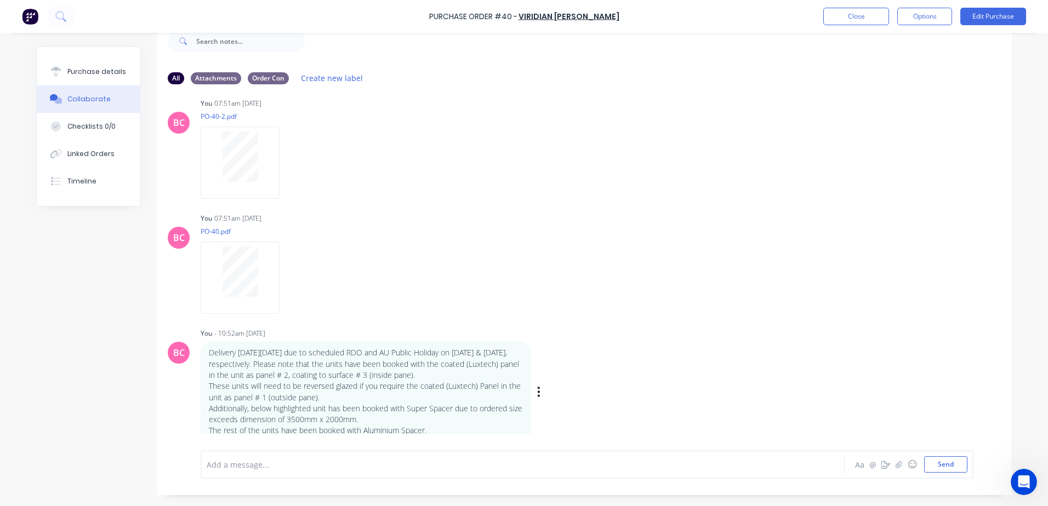
scroll to position [22, 0]
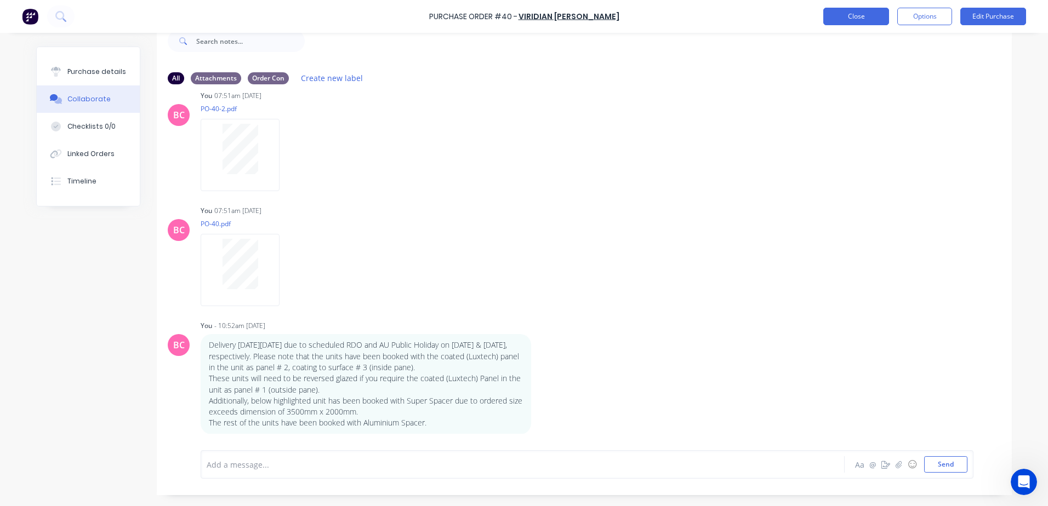
click at [878, 18] on button "Close" at bounding box center [856, 17] width 66 height 18
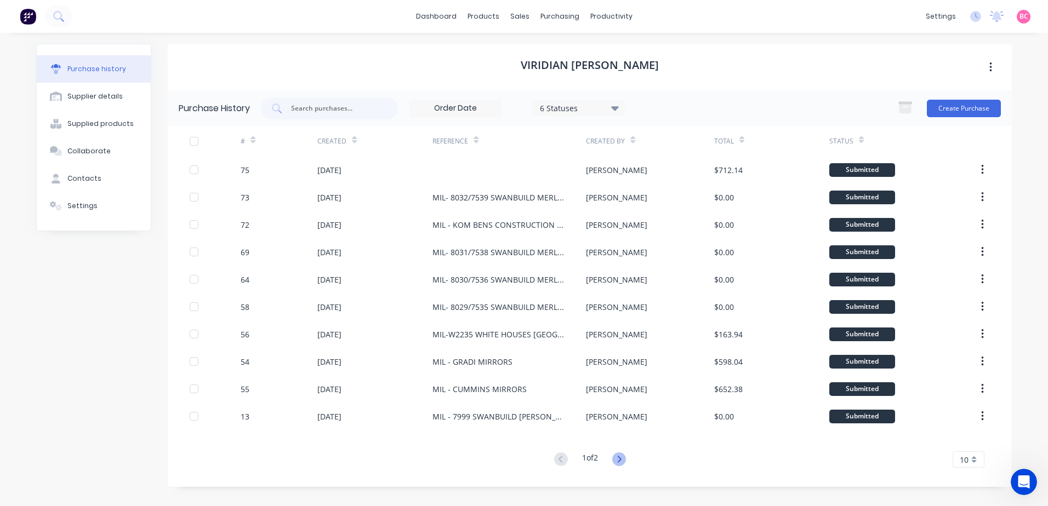
click at [618, 457] on icon at bounding box center [619, 460] width 14 height 14
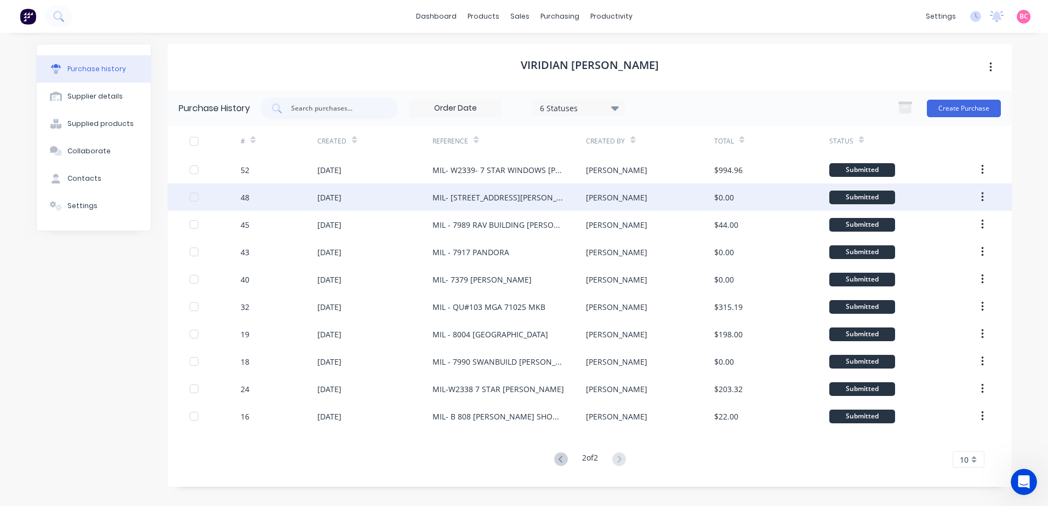
click at [272, 201] on div "48" at bounding box center [279, 197] width 77 height 27
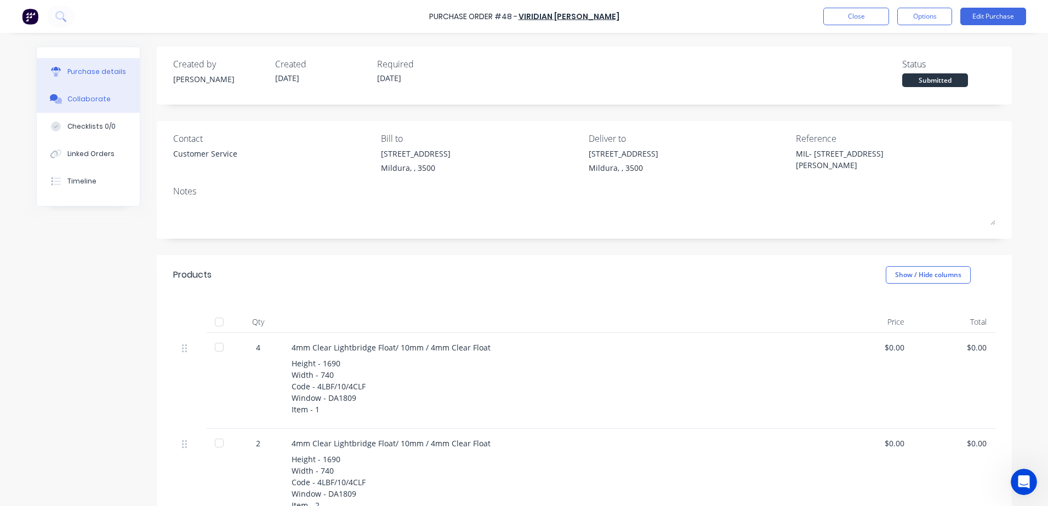
click at [77, 98] on div "Collaborate" at bounding box center [88, 99] width 43 height 10
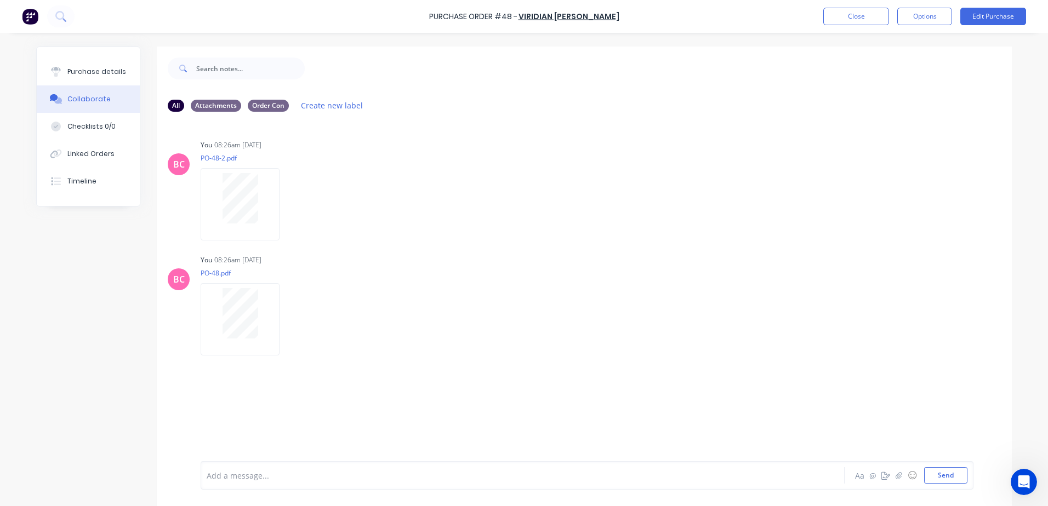
click at [236, 473] on div at bounding box center [492, 476] width 570 height 12
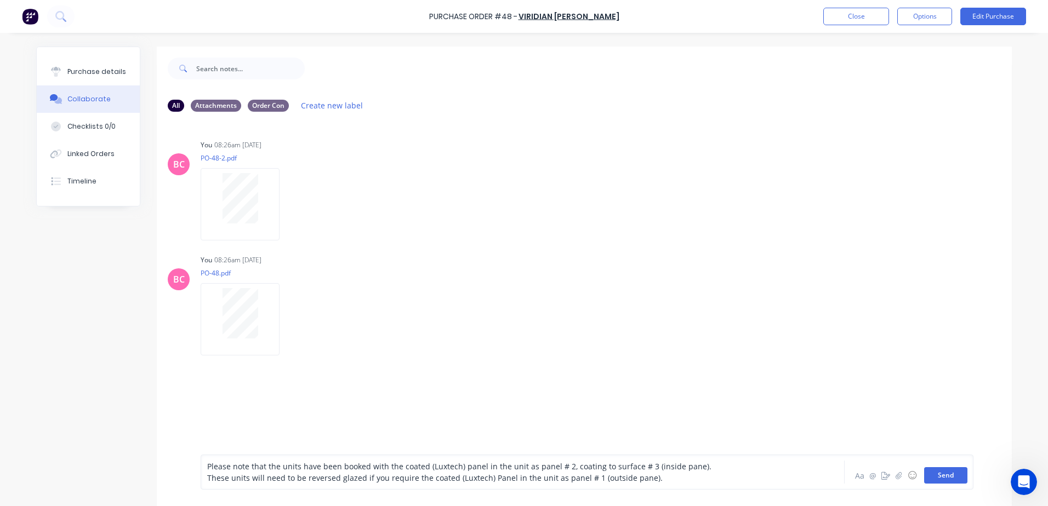
click at [951, 478] on button "Send" at bounding box center [945, 475] width 43 height 16
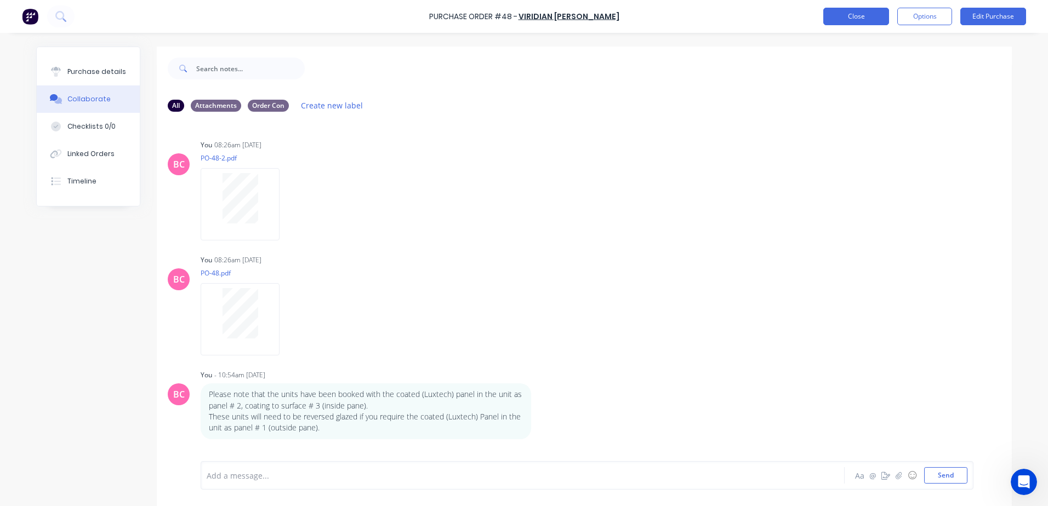
click at [846, 20] on button "Close" at bounding box center [856, 17] width 66 height 18
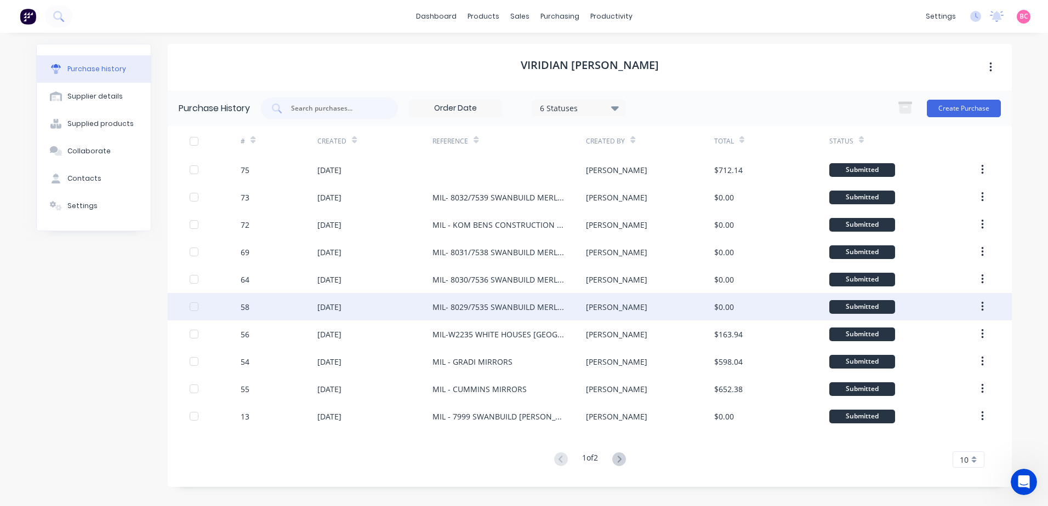
click at [298, 310] on div "58" at bounding box center [279, 306] width 77 height 27
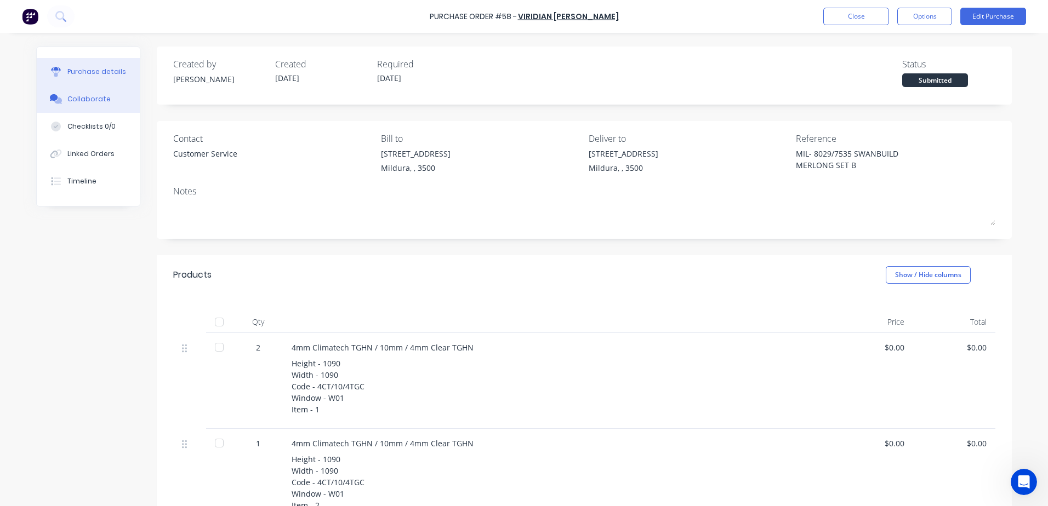
click at [73, 95] on div "Collaborate" at bounding box center [88, 99] width 43 height 10
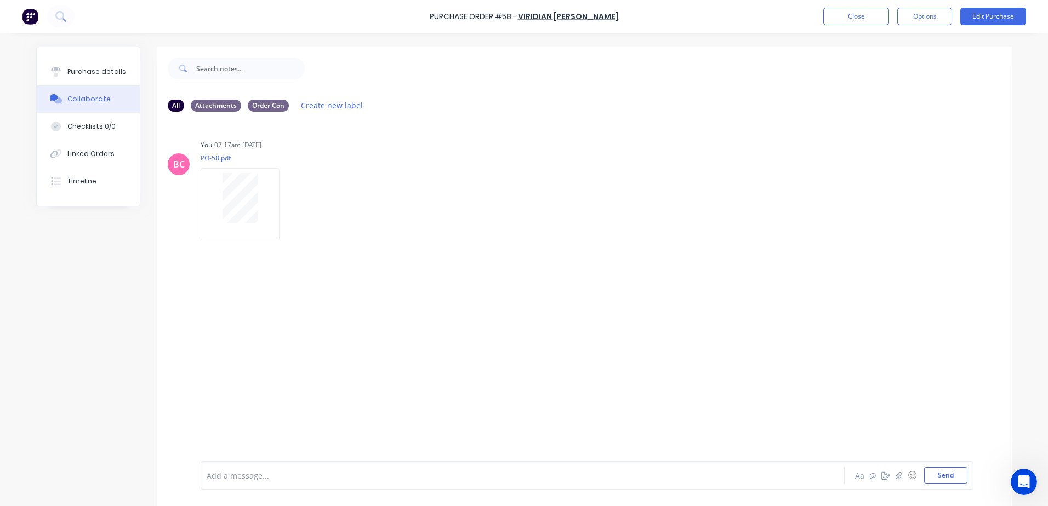
click at [230, 469] on div "Add a message..." at bounding box center [492, 475] width 570 height 16
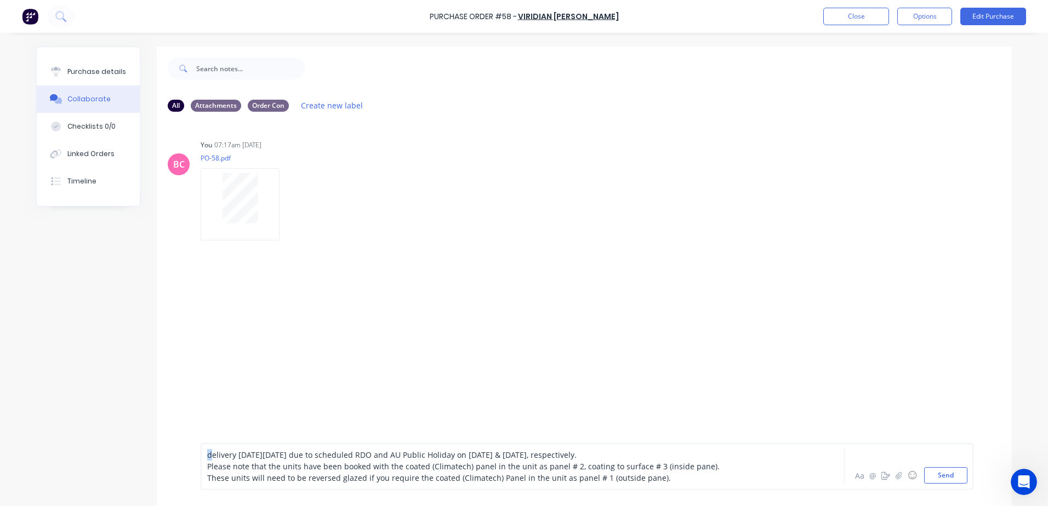
drag, startPoint x: 206, startPoint y: 458, endPoint x: 193, endPoint y: 454, distance: 13.6
click at [193, 454] on div "delivery on Thursday, 6th November 2025 due to scheduled RDO and AU Public Holi…" at bounding box center [584, 466] width 855 height 79
click at [943, 479] on button "Send" at bounding box center [945, 475] width 43 height 16
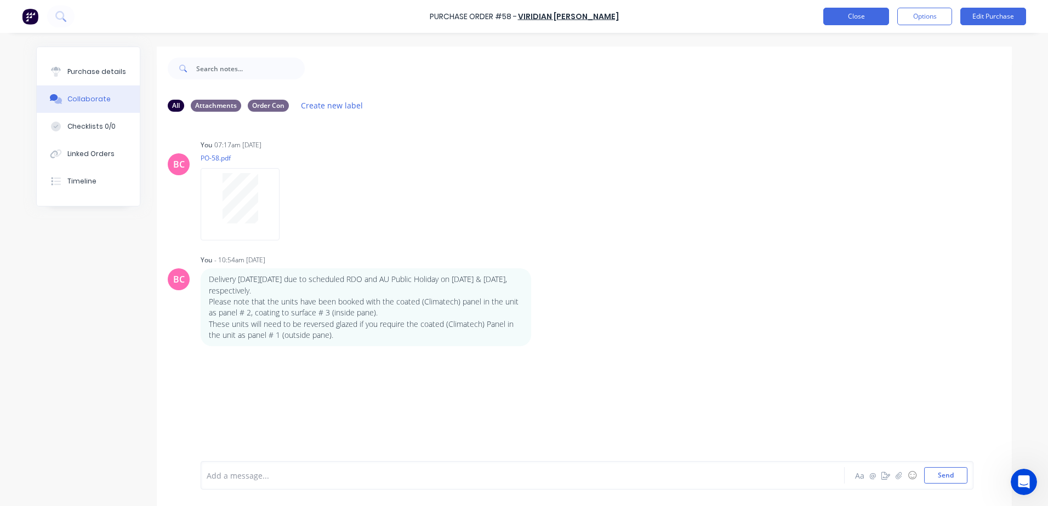
click at [848, 14] on button "Close" at bounding box center [856, 17] width 66 height 18
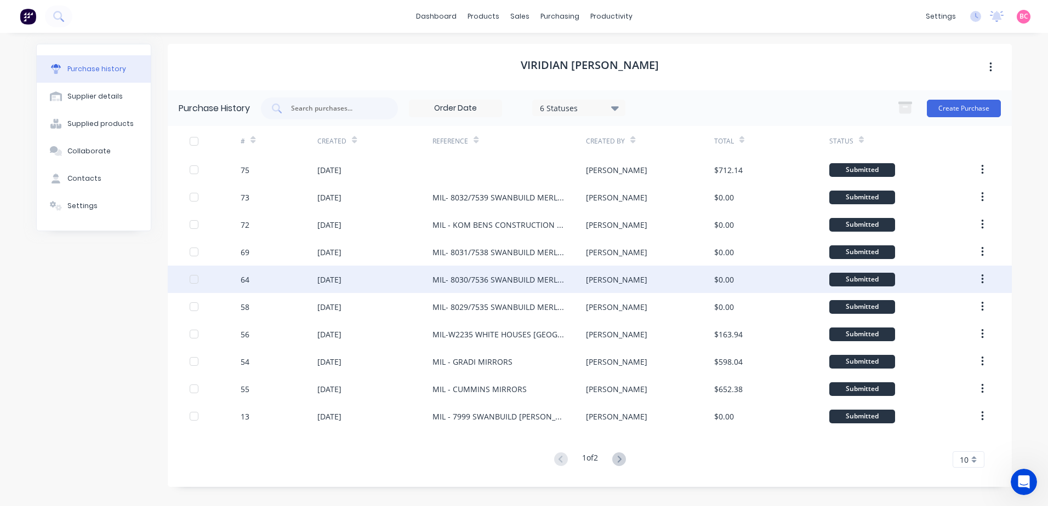
click at [298, 275] on div "64" at bounding box center [279, 279] width 77 height 27
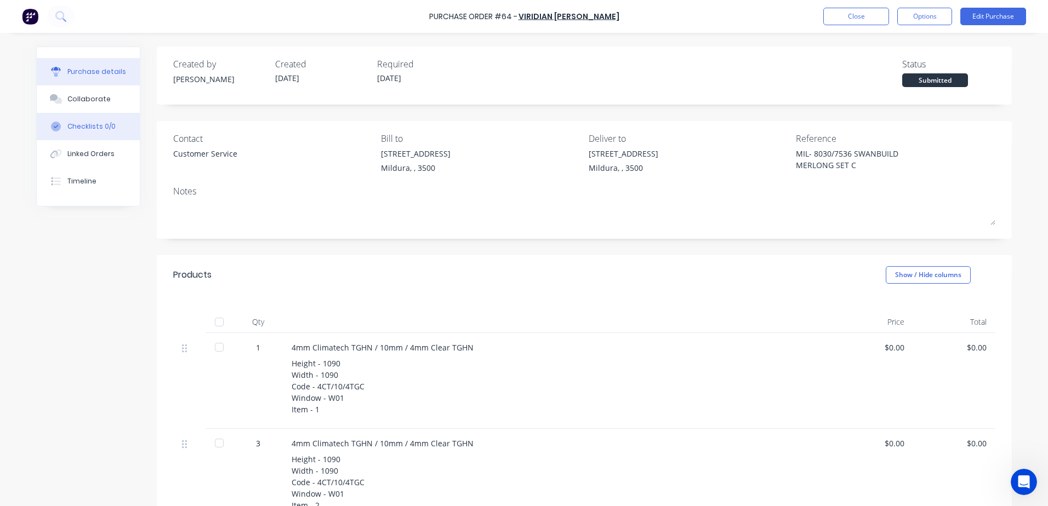
click at [92, 129] on div "Checklists 0/0" at bounding box center [91, 127] width 48 height 10
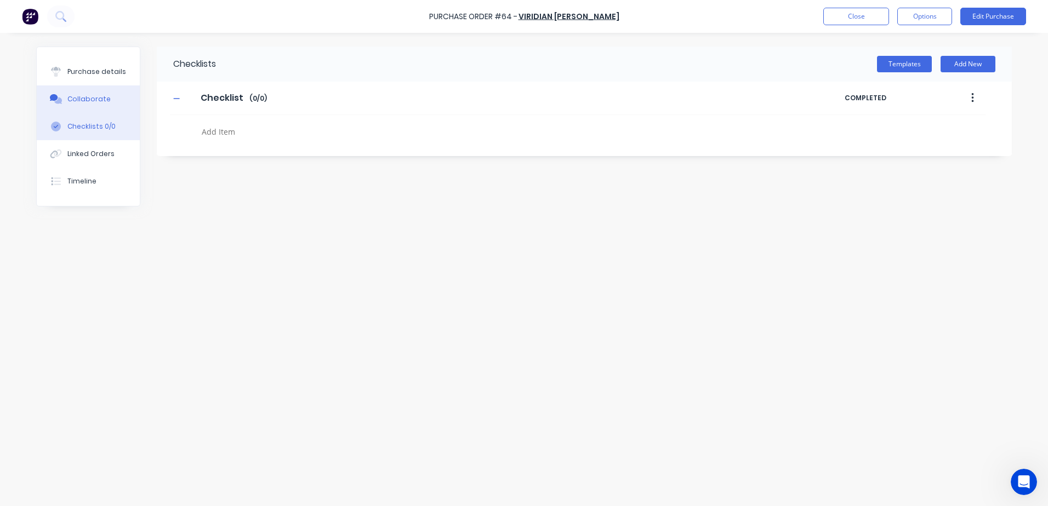
click at [81, 105] on button "Collaborate" at bounding box center [88, 98] width 103 height 27
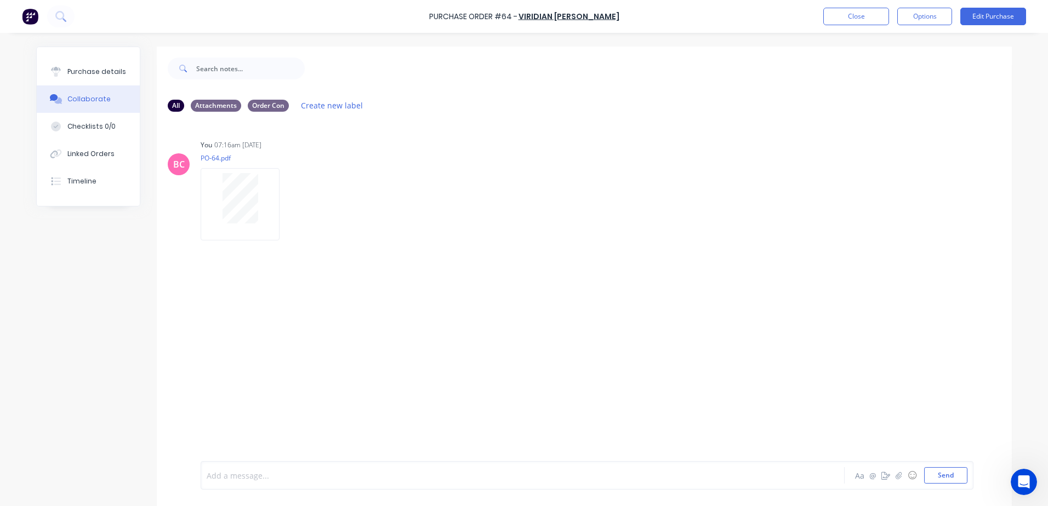
click at [238, 481] on div at bounding box center [492, 476] width 570 height 12
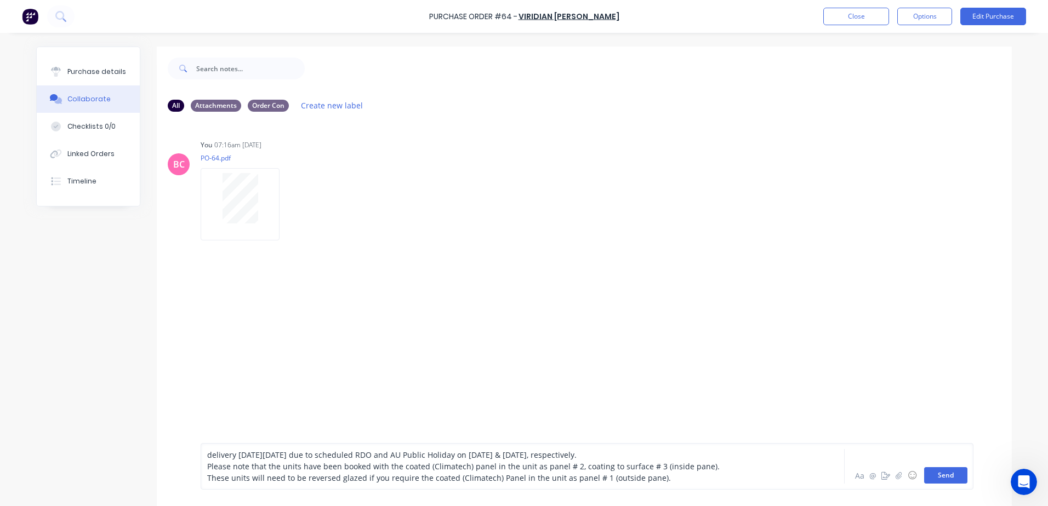
click at [944, 476] on button "Send" at bounding box center [945, 475] width 43 height 16
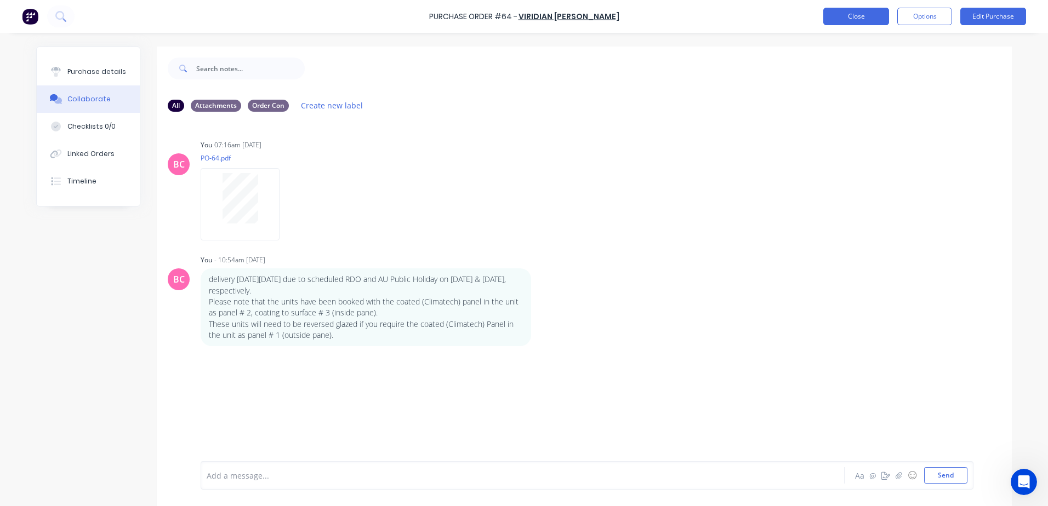
click at [850, 14] on button "Close" at bounding box center [856, 17] width 66 height 18
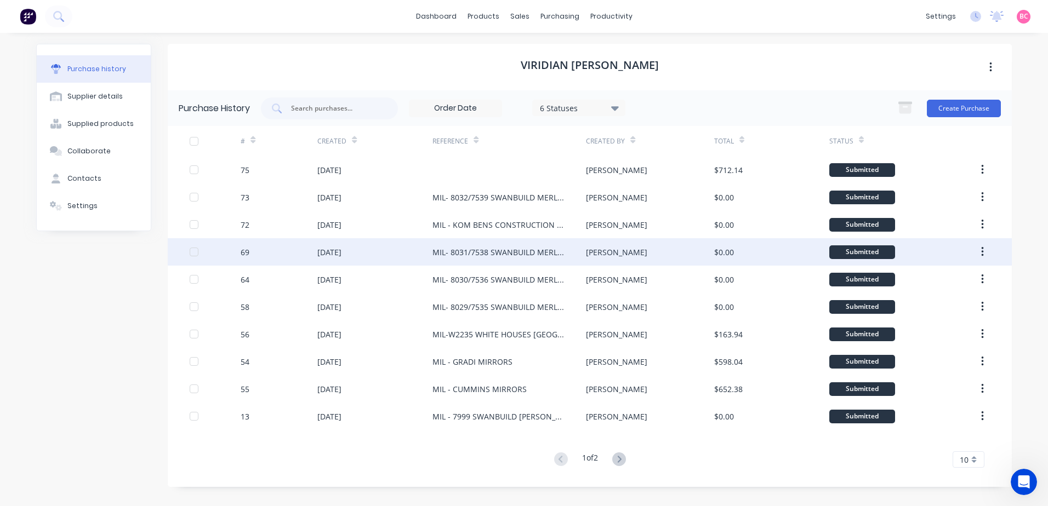
click at [310, 255] on div "69" at bounding box center [279, 251] width 77 height 27
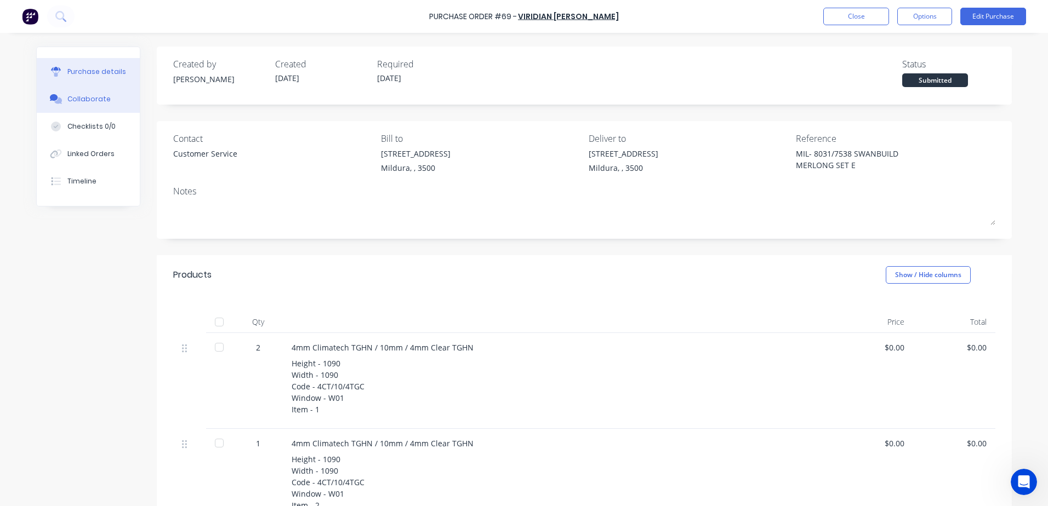
click at [85, 89] on button "Collaborate" at bounding box center [88, 98] width 103 height 27
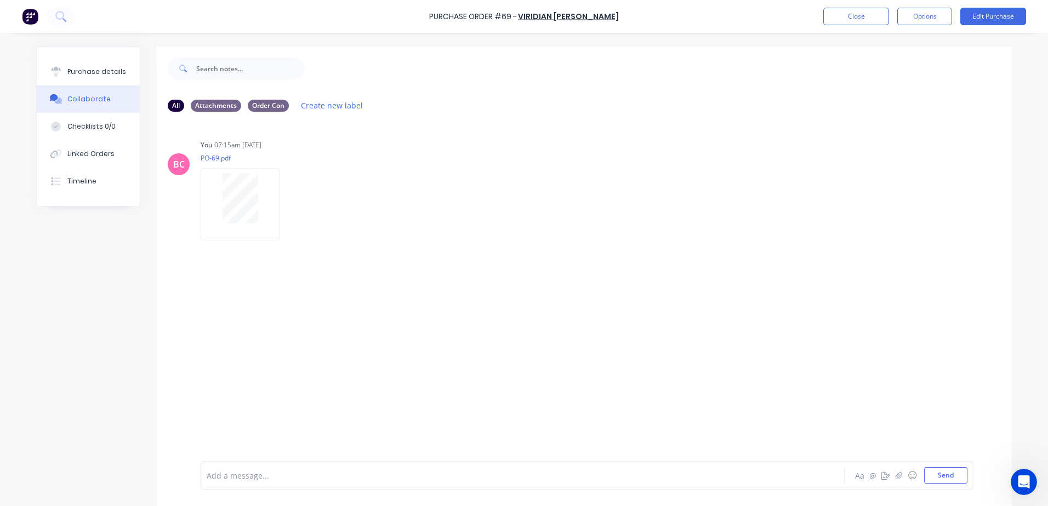
click at [226, 477] on div at bounding box center [492, 476] width 570 height 12
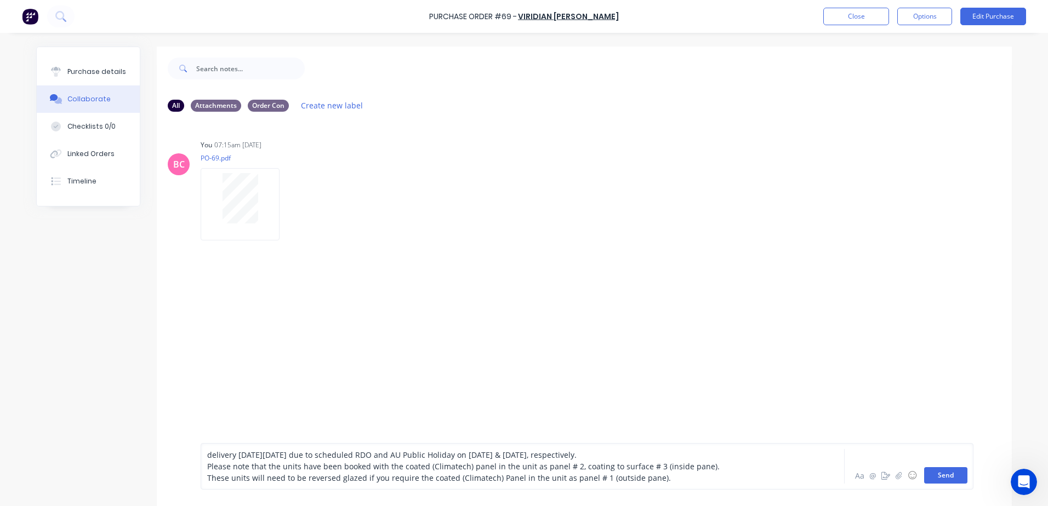
click at [945, 476] on button "Send" at bounding box center [945, 475] width 43 height 16
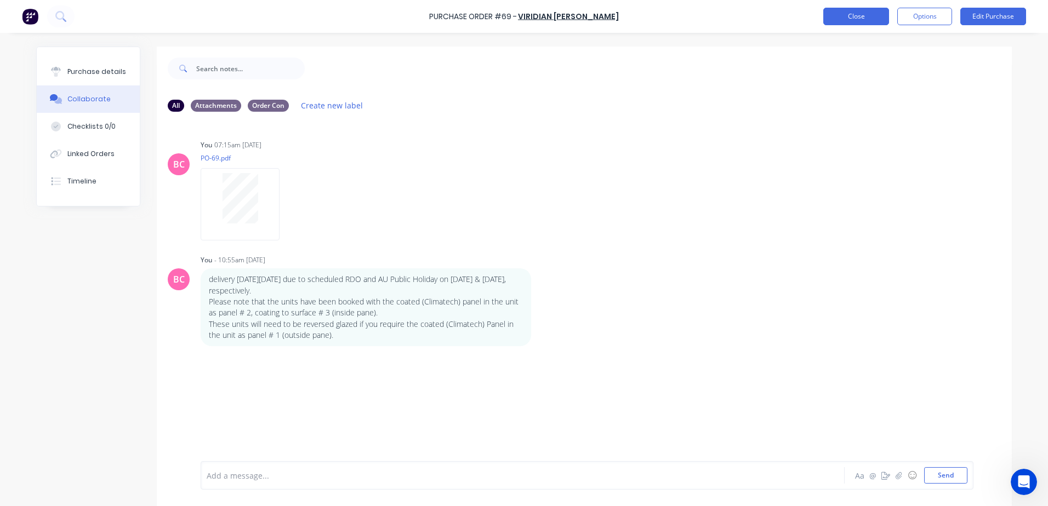
click at [838, 9] on button "Close" at bounding box center [856, 17] width 66 height 18
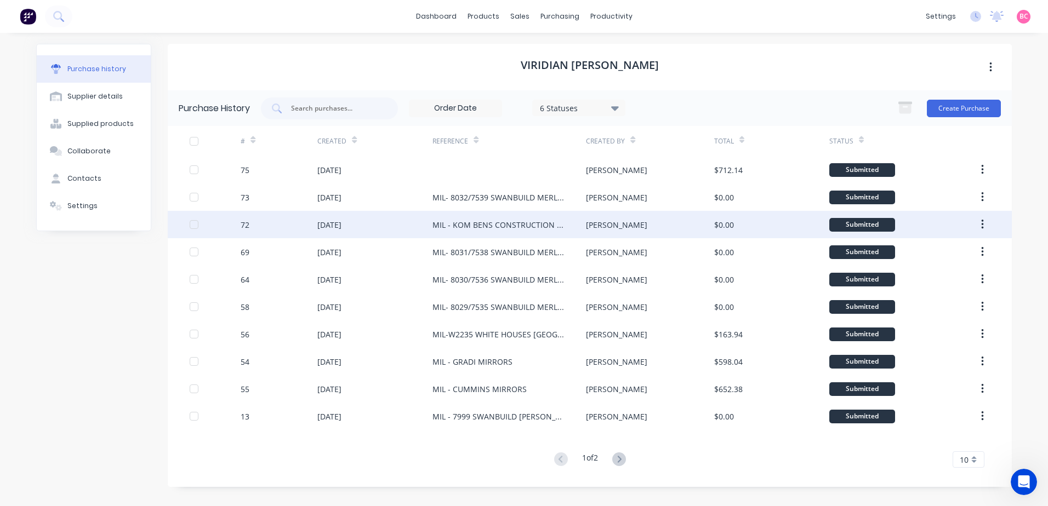
click at [228, 230] on div at bounding box center [215, 224] width 51 height 27
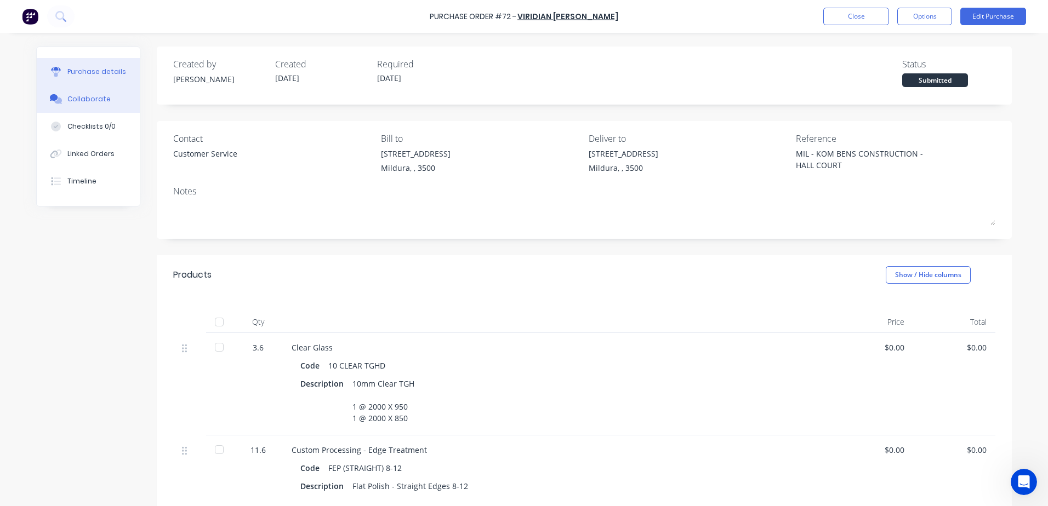
click at [76, 101] on div "Collaborate" at bounding box center [88, 99] width 43 height 10
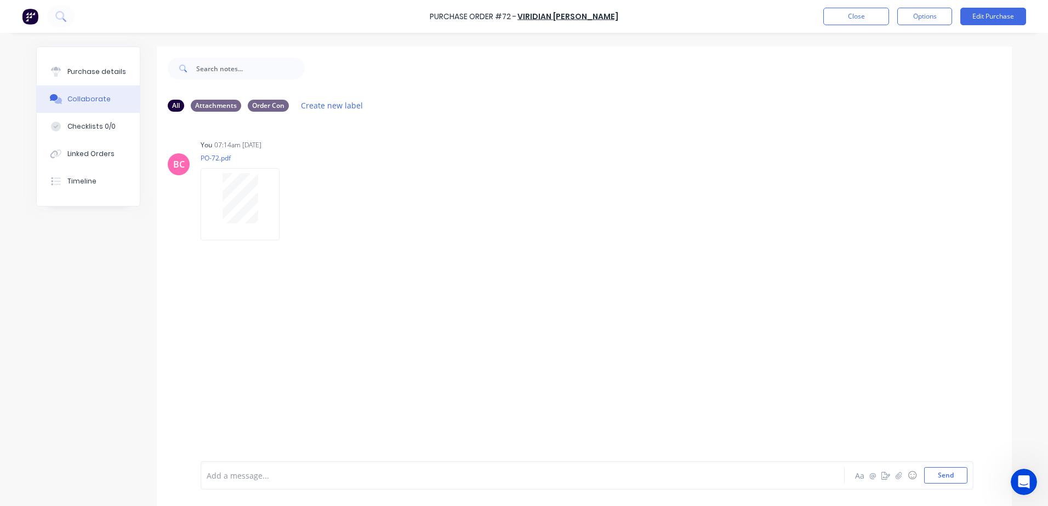
click at [219, 475] on div at bounding box center [492, 476] width 570 height 12
click at [944, 485] on div "delivery on Monday, 27th October 2025 due to production capacity and scheduled …" at bounding box center [587, 475] width 773 height 28
click at [944, 478] on button "Send" at bounding box center [945, 475] width 43 height 16
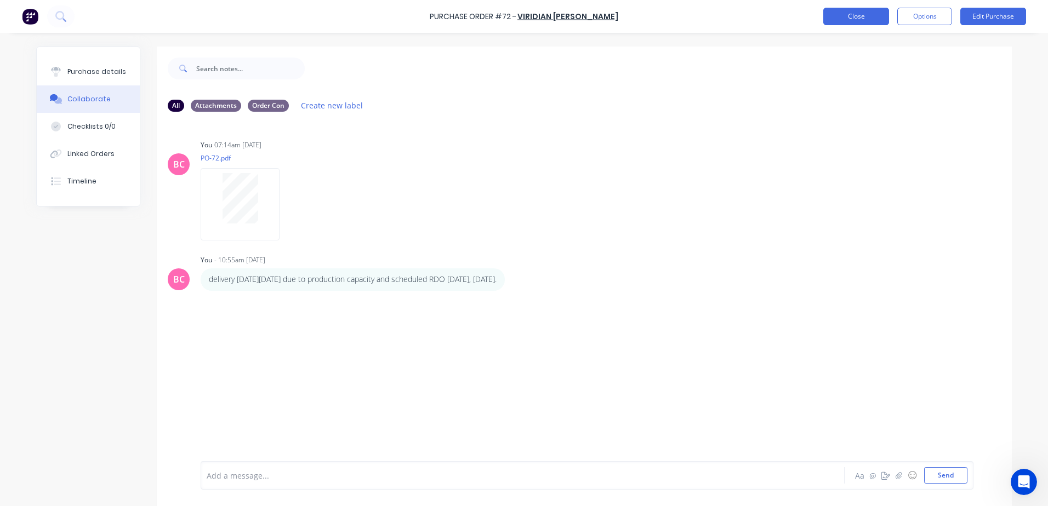
click at [837, 15] on button "Close" at bounding box center [856, 17] width 66 height 18
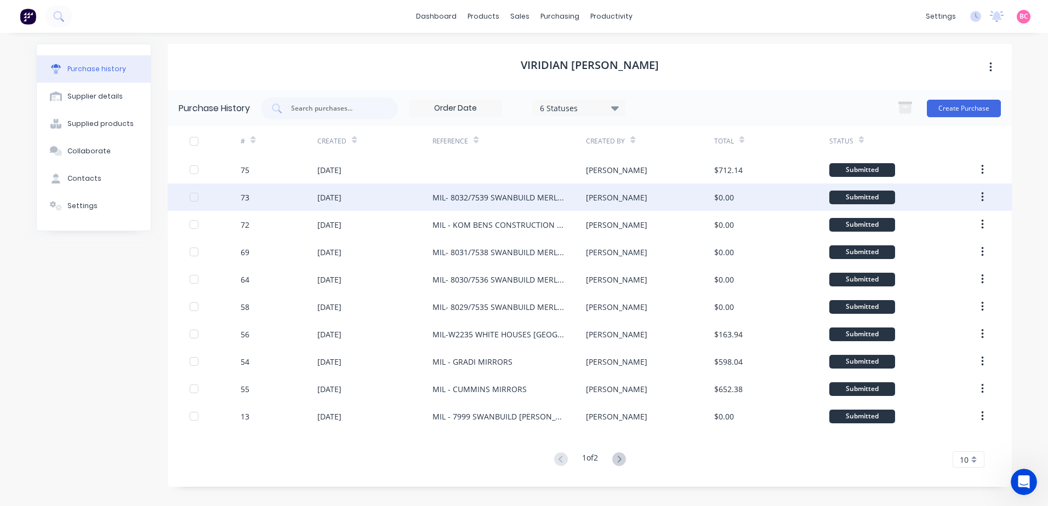
click at [266, 198] on div "73" at bounding box center [279, 197] width 77 height 27
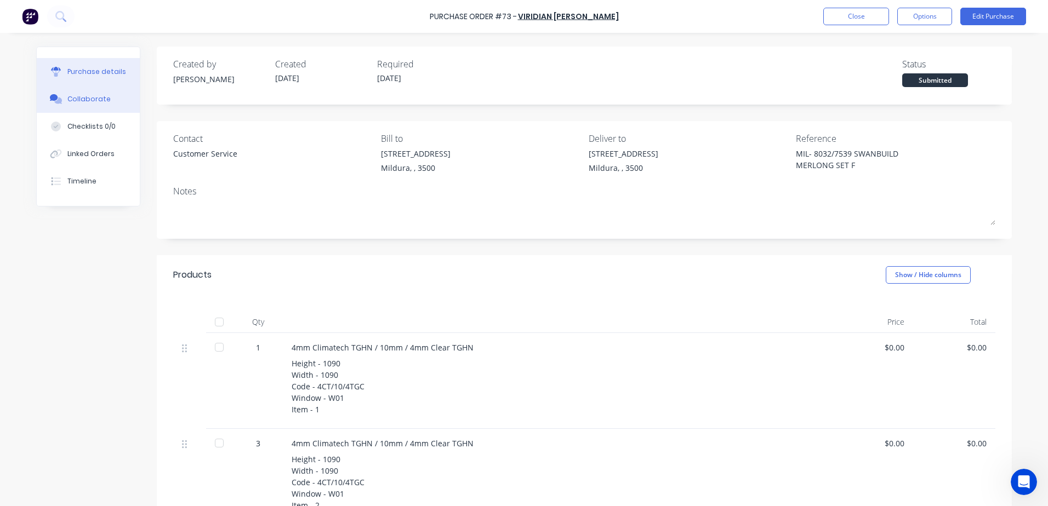
click at [85, 98] on div "Collaborate" at bounding box center [88, 99] width 43 height 10
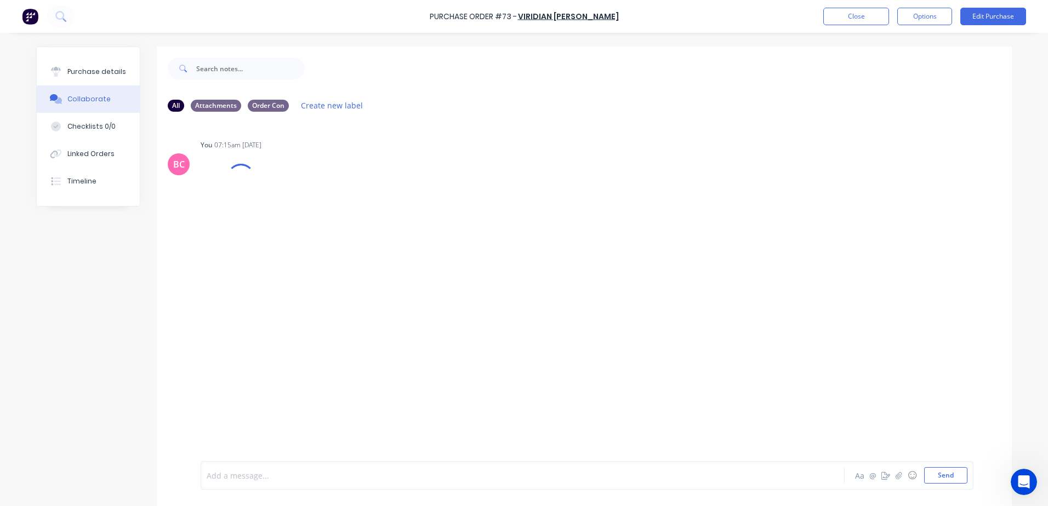
click at [229, 474] on div at bounding box center [492, 476] width 570 height 12
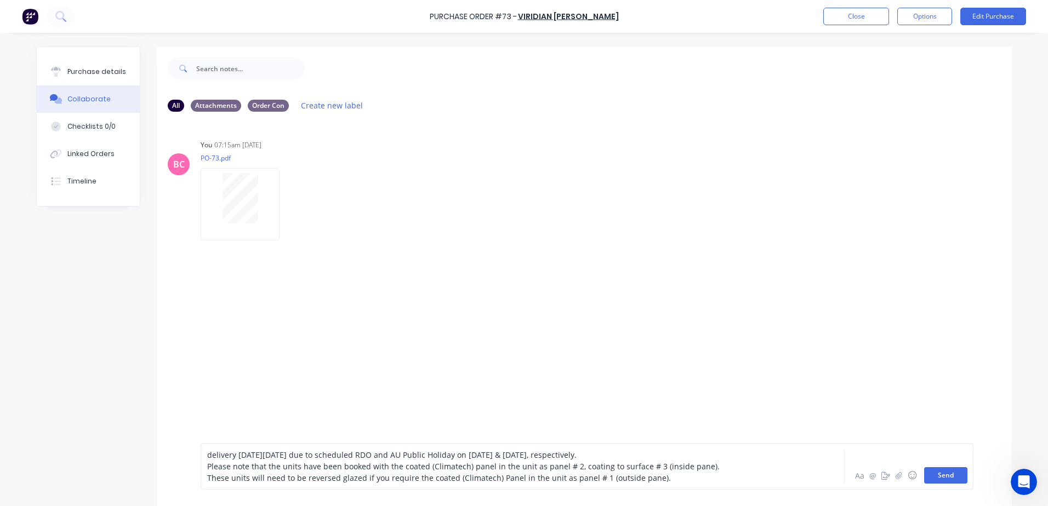
click at [946, 478] on button "Send" at bounding box center [945, 475] width 43 height 16
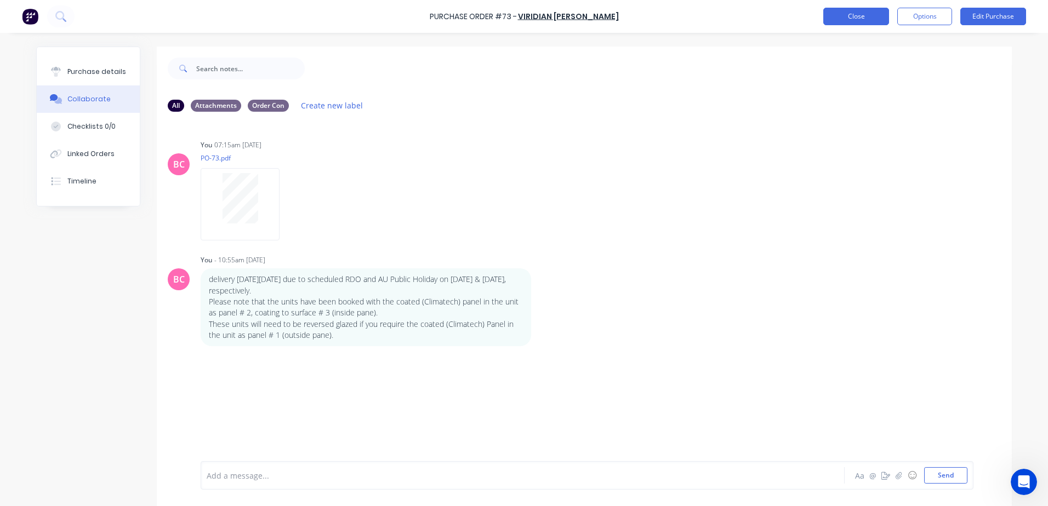
click at [837, 16] on button "Close" at bounding box center [856, 17] width 66 height 18
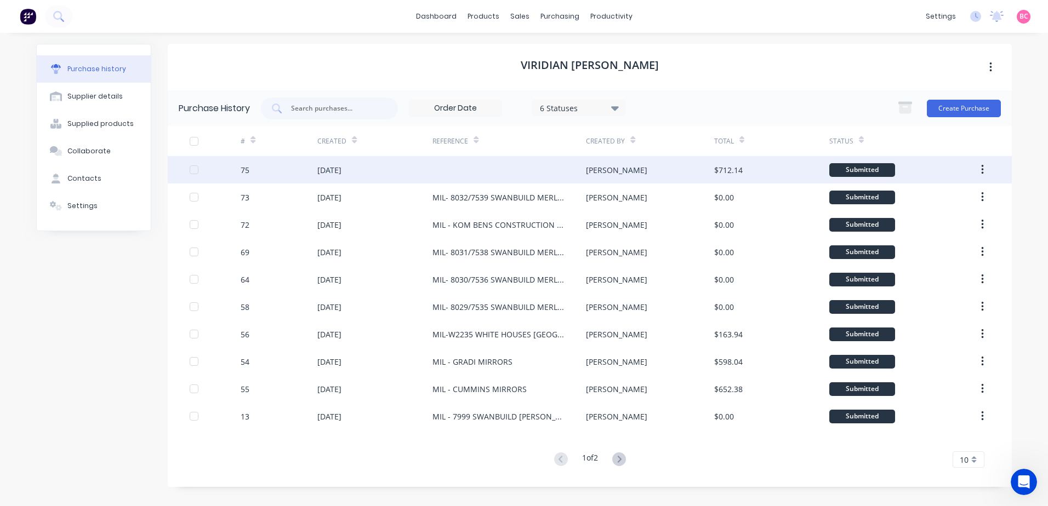
click at [494, 169] on div at bounding box center [508, 169] width 153 height 27
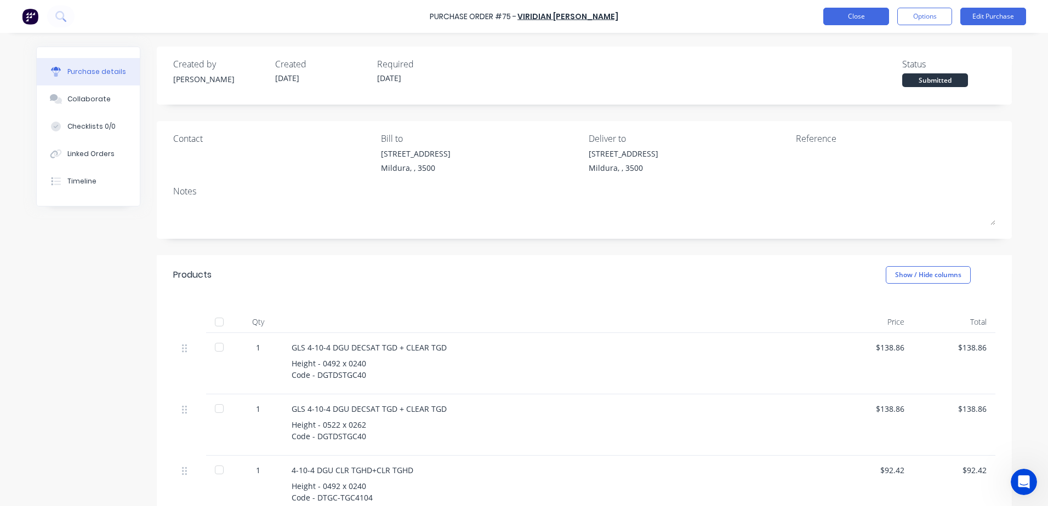
click at [850, 16] on button "Close" at bounding box center [856, 17] width 66 height 18
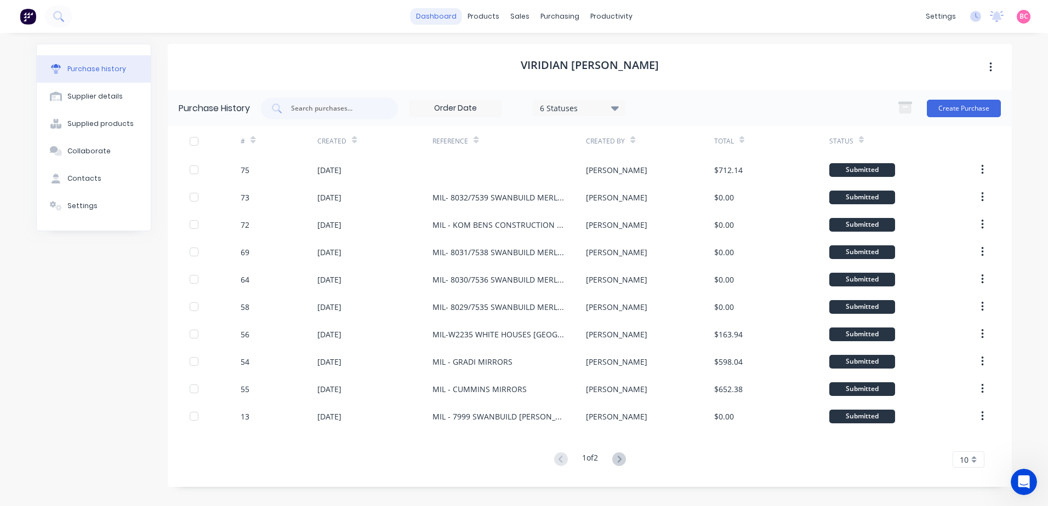
click at [452, 19] on link "dashboard" at bounding box center [436, 16] width 52 height 16
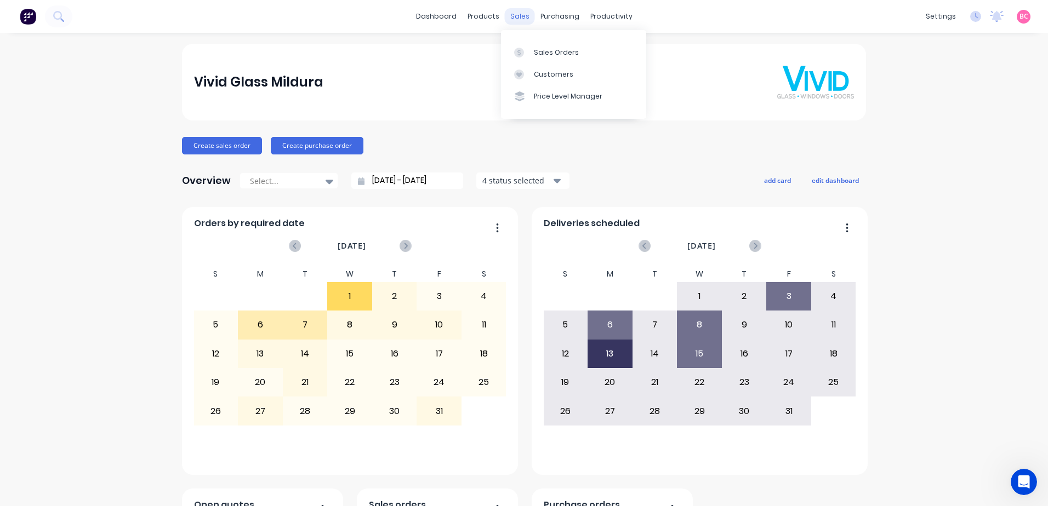
click at [513, 14] on div "sales" at bounding box center [520, 16] width 30 height 16
click at [526, 46] on link "Sales Orders" at bounding box center [573, 52] width 145 height 22
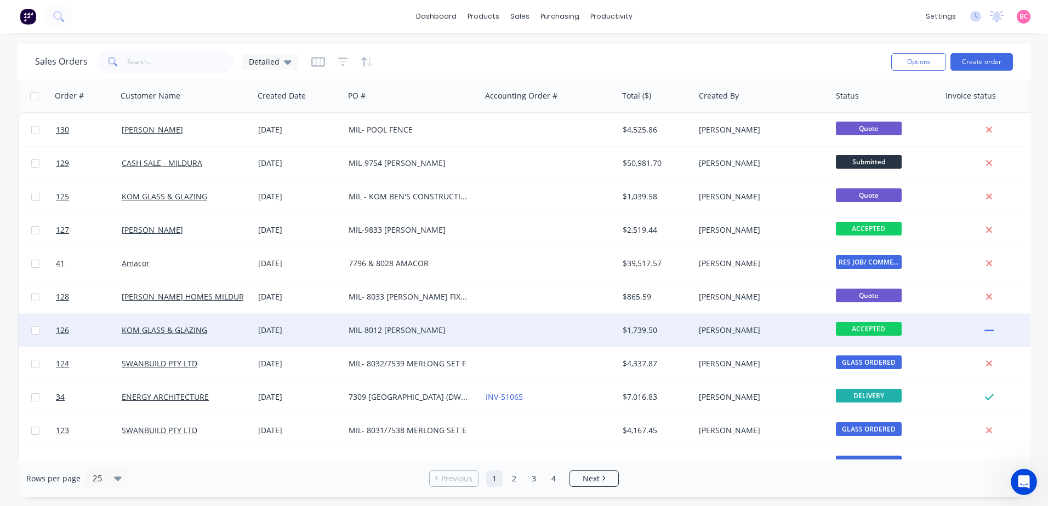
click at [412, 338] on div "MIL-8012 [PERSON_NAME]" at bounding box center [412, 330] width 137 height 33
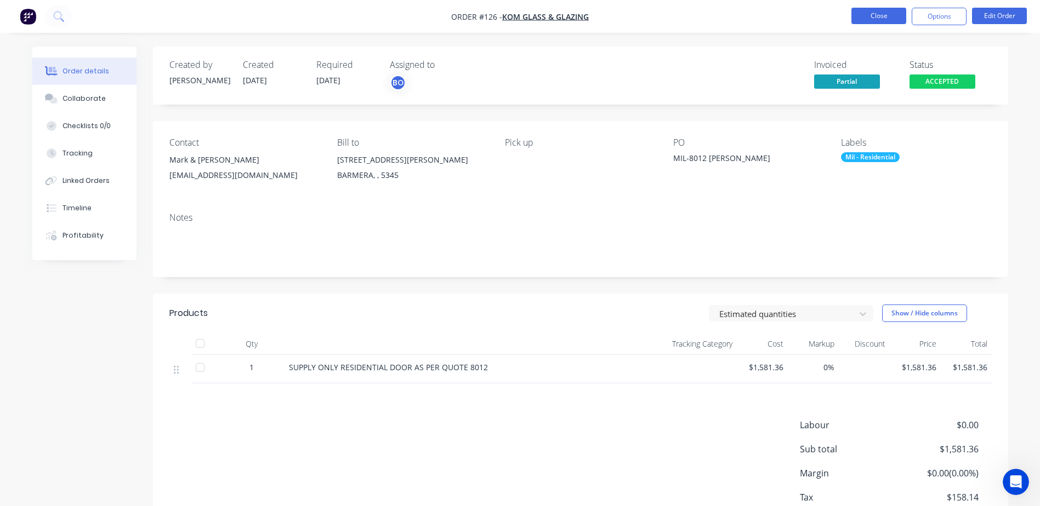
click at [863, 19] on button "Close" at bounding box center [878, 16] width 55 height 16
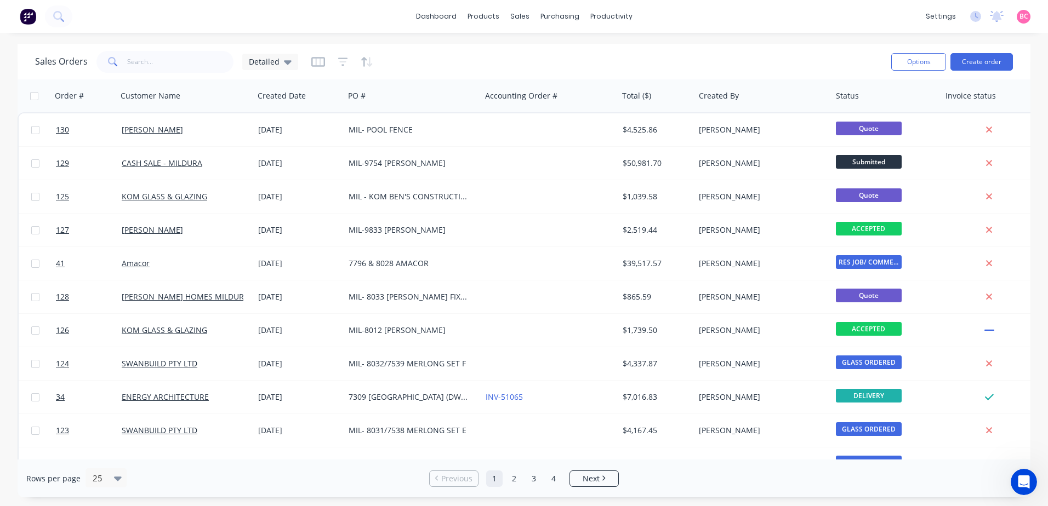
drag, startPoint x: 555, startPoint y: 460, endPoint x: 571, endPoint y: 460, distance: 15.9
click at [571, 460] on div "Rows per page 25 Previous 1 2 3 4 Next" at bounding box center [524, 479] width 1013 height 38
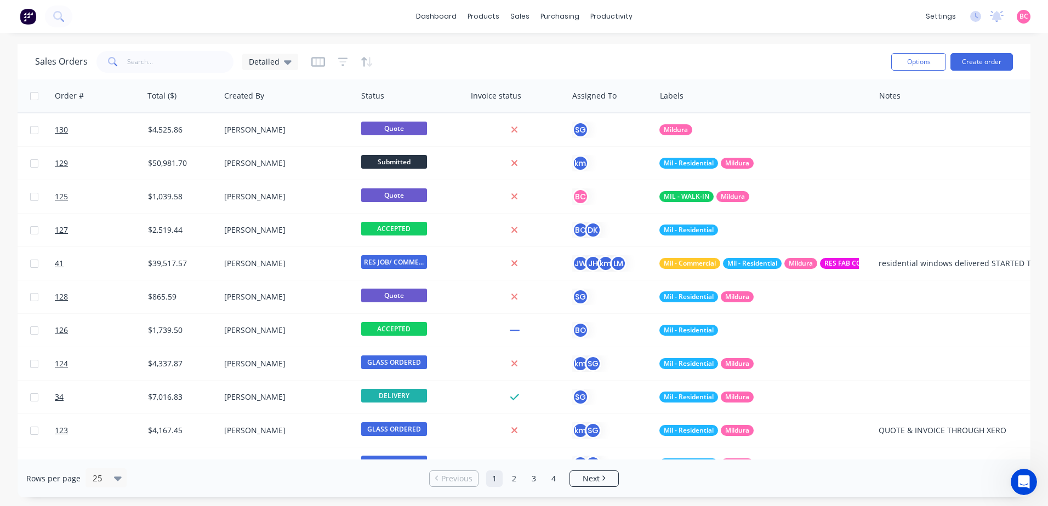
scroll to position [0, 483]
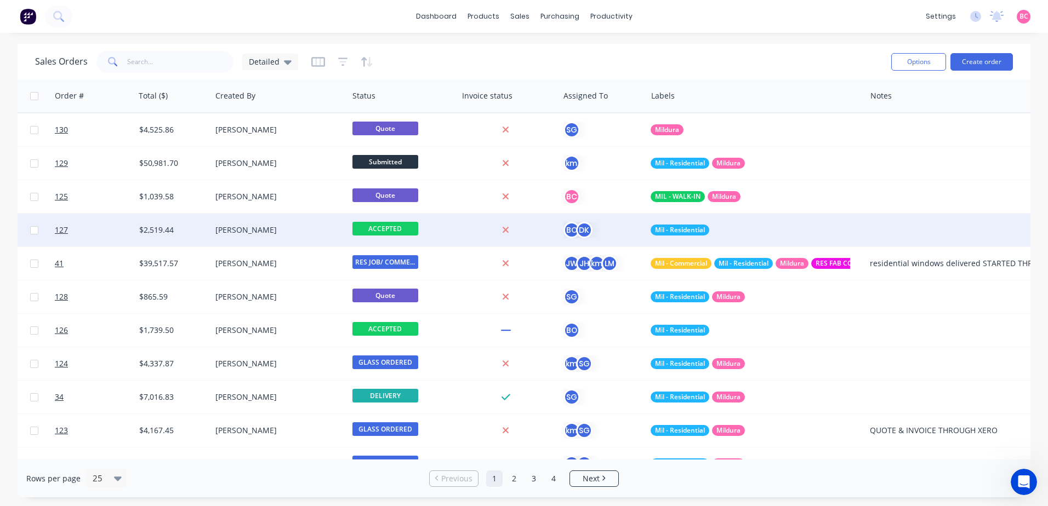
click at [721, 230] on div "Mil - Residential" at bounding box center [749, 230] width 199 height 11
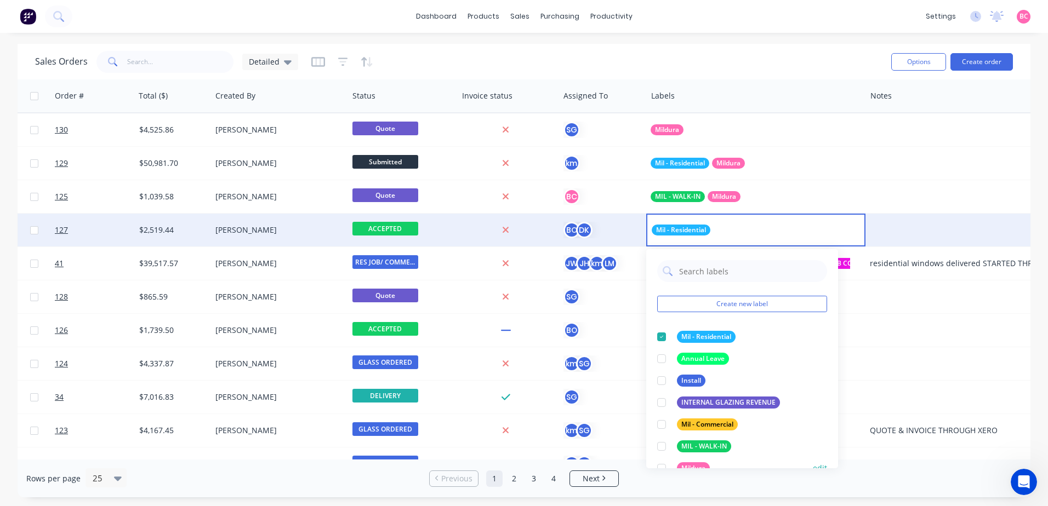
click at [663, 465] on div at bounding box center [661, 469] width 22 height 22
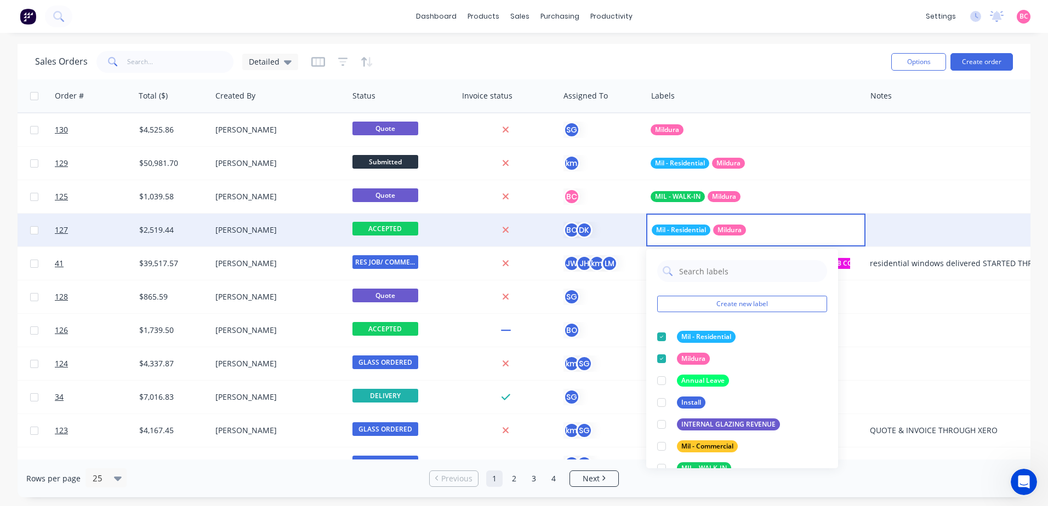
click at [864, 460] on div "Rows per page 25 Previous 1 2 3 4 Next" at bounding box center [524, 479] width 1013 height 38
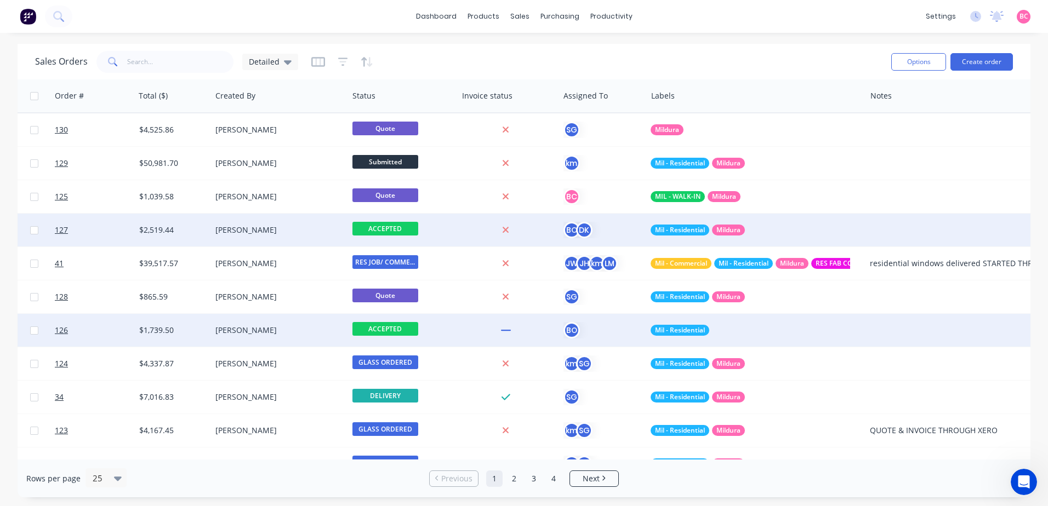
click at [728, 334] on div "Mil - Residential" at bounding box center [749, 330] width 199 height 11
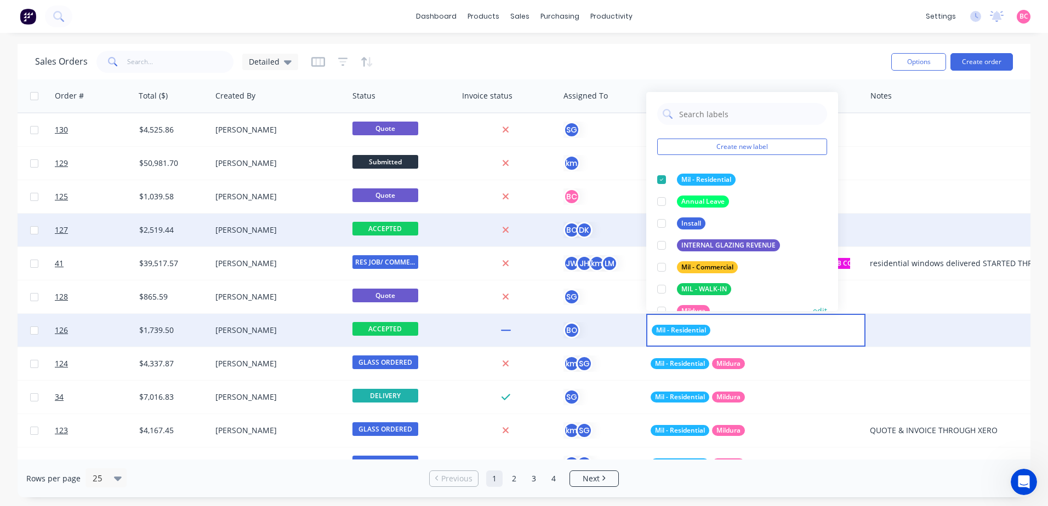
click at [663, 309] on div at bounding box center [661, 311] width 22 height 22
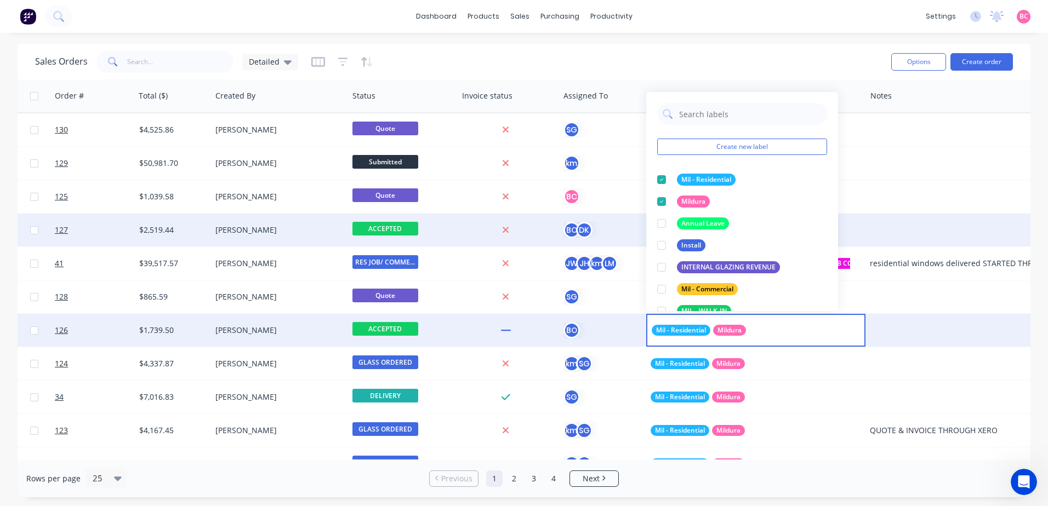
click at [789, 477] on div "Rows per page 25 Previous 1 2 3 4 Next" at bounding box center [524, 479] width 1013 height 38
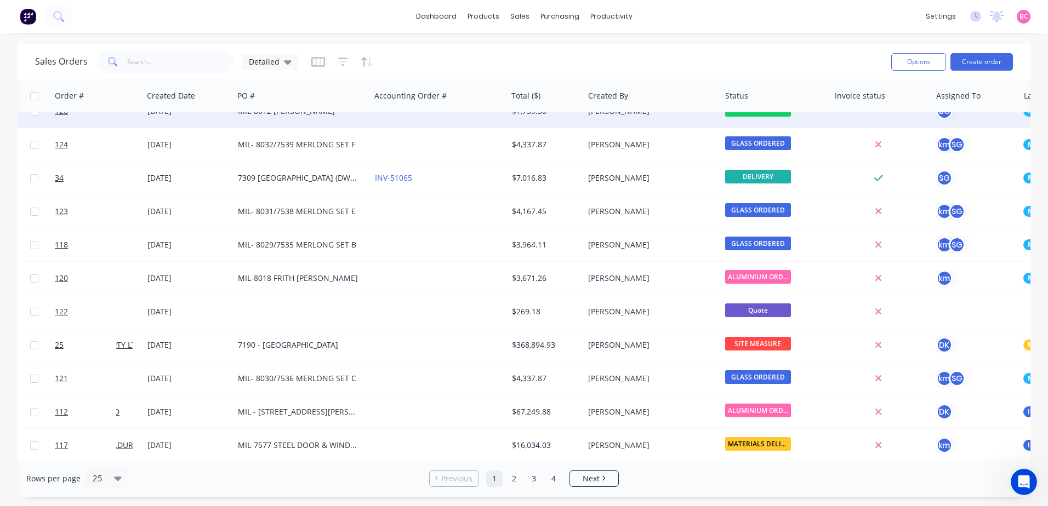
scroll to position [219, 102]
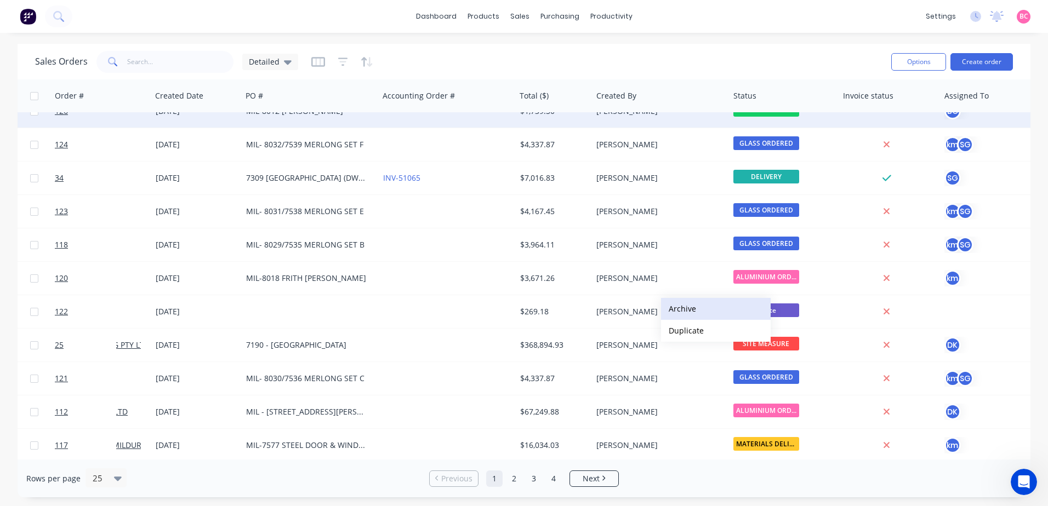
click at [683, 308] on button "Archive" at bounding box center [716, 309] width 110 height 22
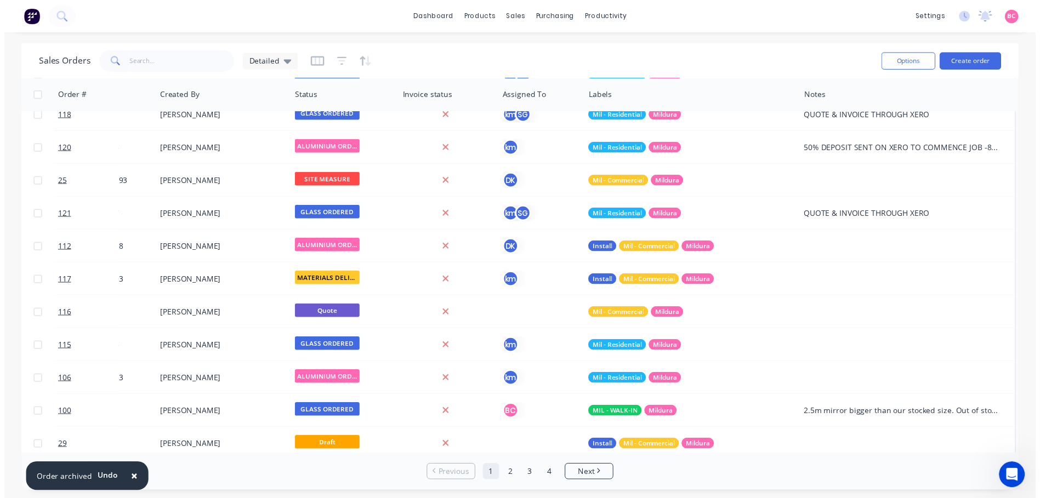
scroll to position [0, 546]
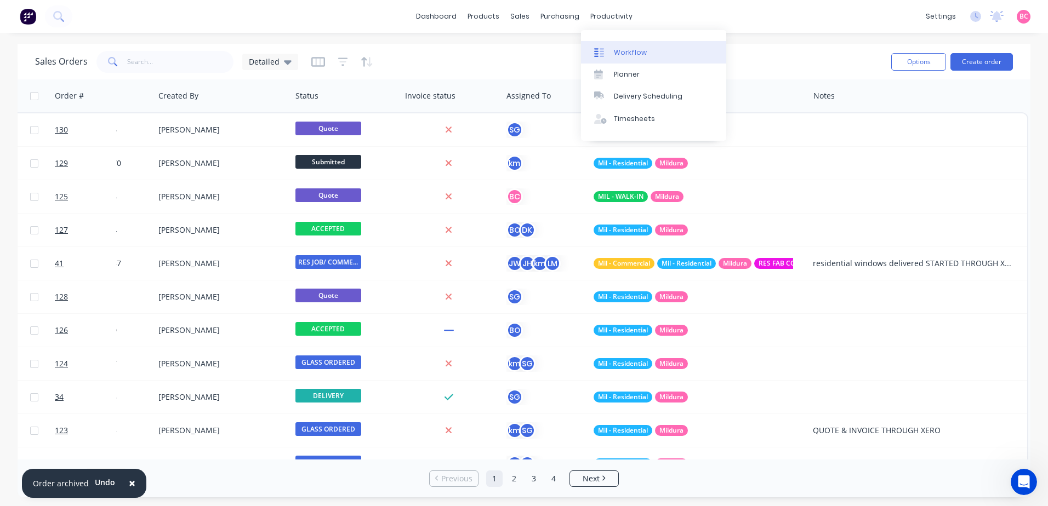
click at [607, 50] on div at bounding box center [602, 53] width 16 height 10
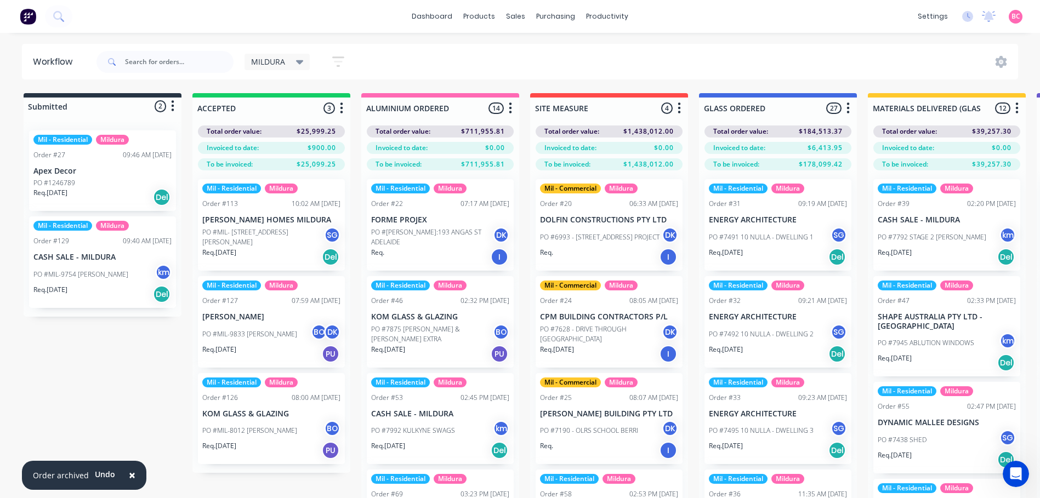
click at [129, 477] on span "×" at bounding box center [132, 474] width 7 height 15
click at [295, 53] on div "MILDURA Save new view None edit MILDURA (Default) edit Mil - Commercial edit Mi…" at bounding box center [300, 61] width 112 height 21
click at [296, 61] on icon at bounding box center [300, 62] width 8 height 4
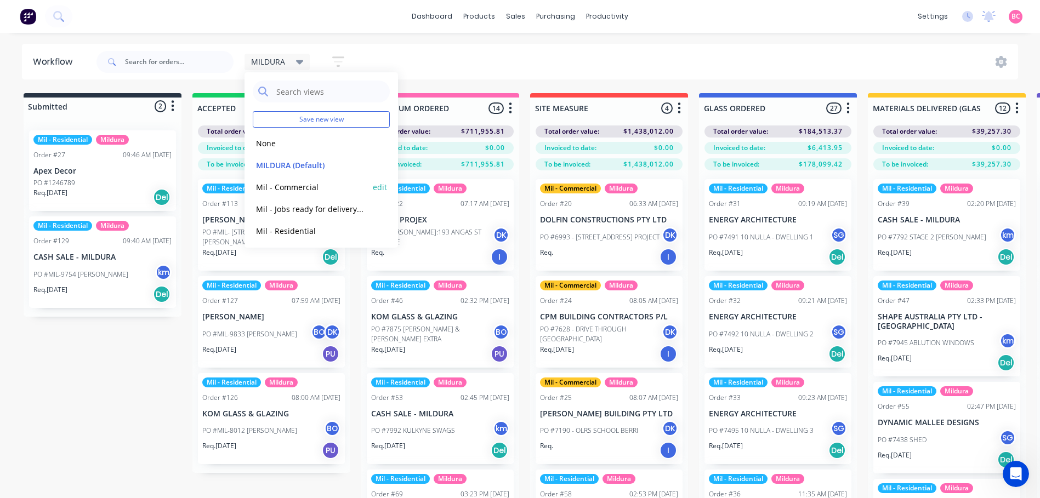
click at [293, 184] on button "Mil - Commercial" at bounding box center [311, 187] width 117 height 13
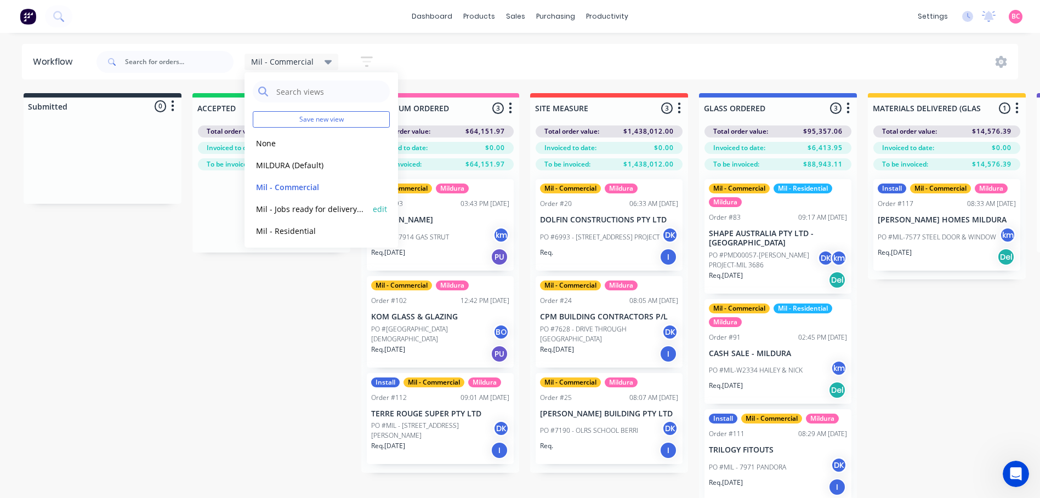
click at [277, 206] on button "Mil - Jobs ready for delivery/pick up/install" at bounding box center [311, 209] width 117 height 13
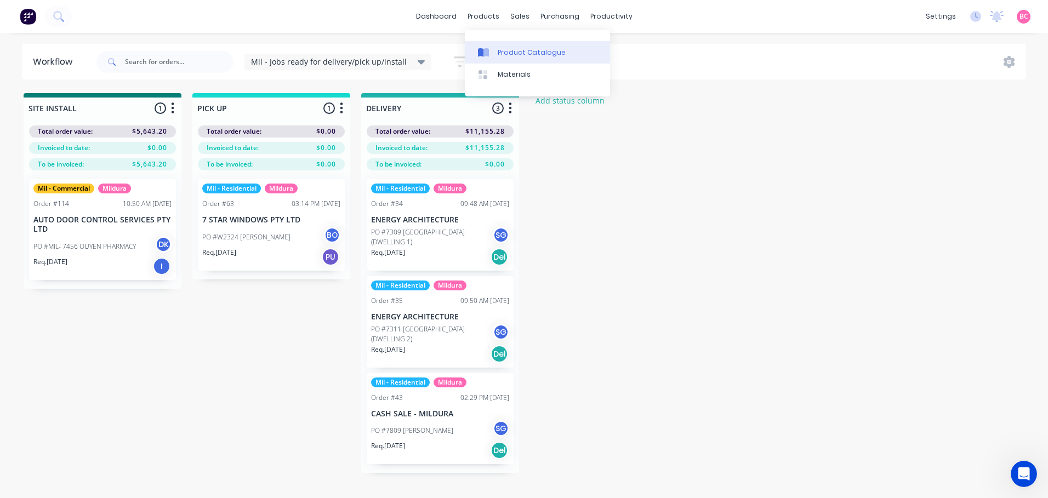
click at [506, 49] on div "Product Catalogue" at bounding box center [532, 53] width 68 height 10
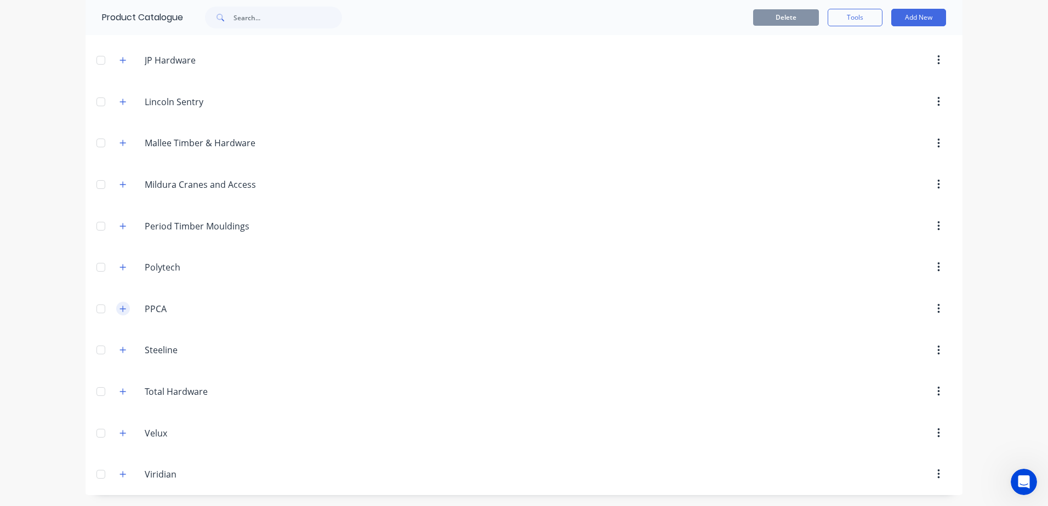
click at [122, 311] on icon "button" at bounding box center [122, 309] width 7 height 8
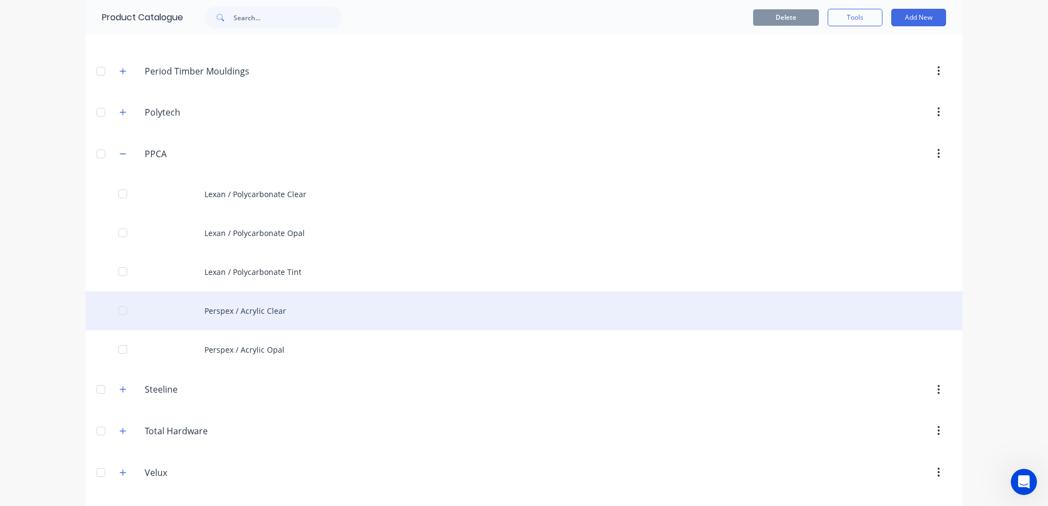
scroll to position [441, 0]
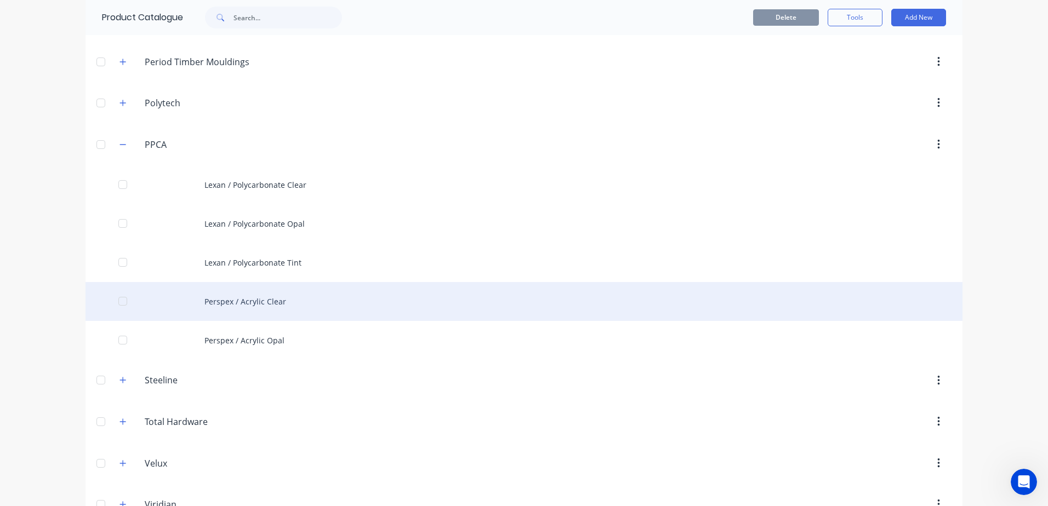
click at [276, 302] on div "Perspex / Acrylic Clear" at bounding box center [523, 301] width 877 height 39
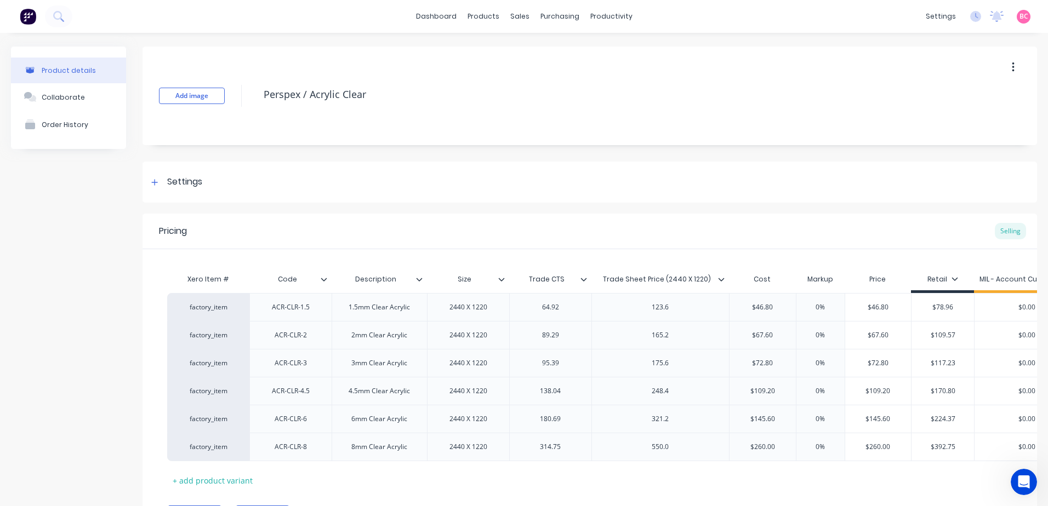
type textarea "x"
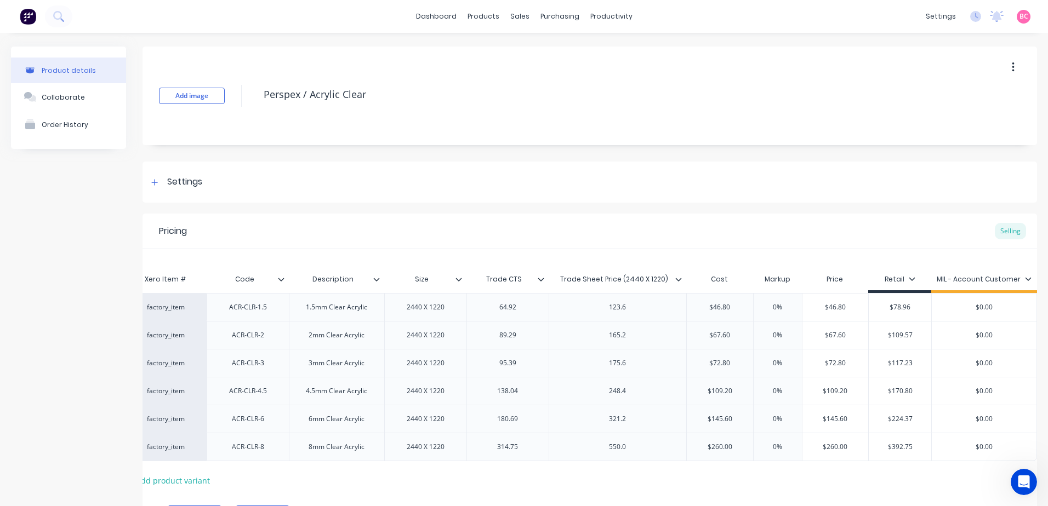
scroll to position [0, 51]
click at [928, 17] on div "settings" at bounding box center [940, 16] width 41 height 16
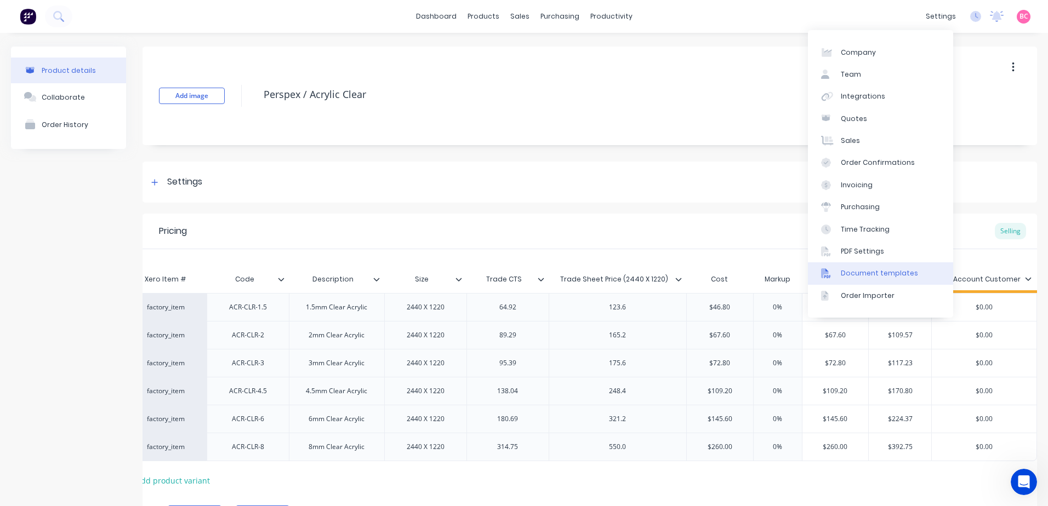
click at [845, 272] on div "Document templates" at bounding box center [879, 274] width 77 height 10
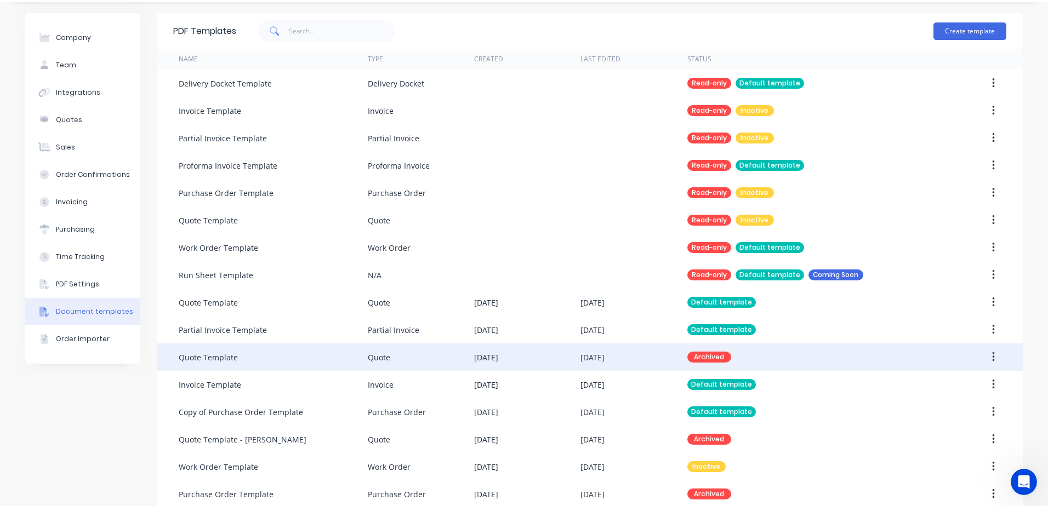
scroll to position [48, 0]
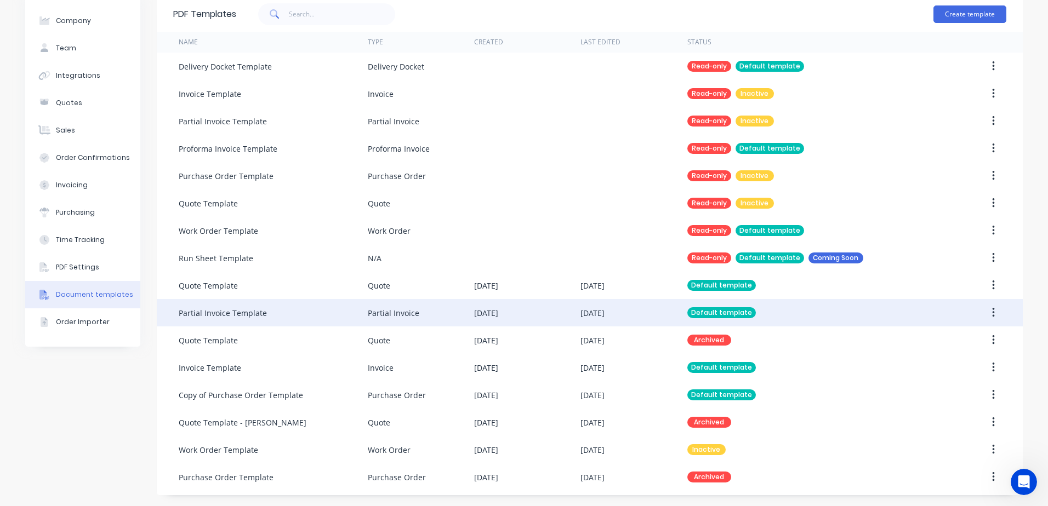
click at [796, 317] on div "Default template" at bounding box center [811, 312] width 248 height 27
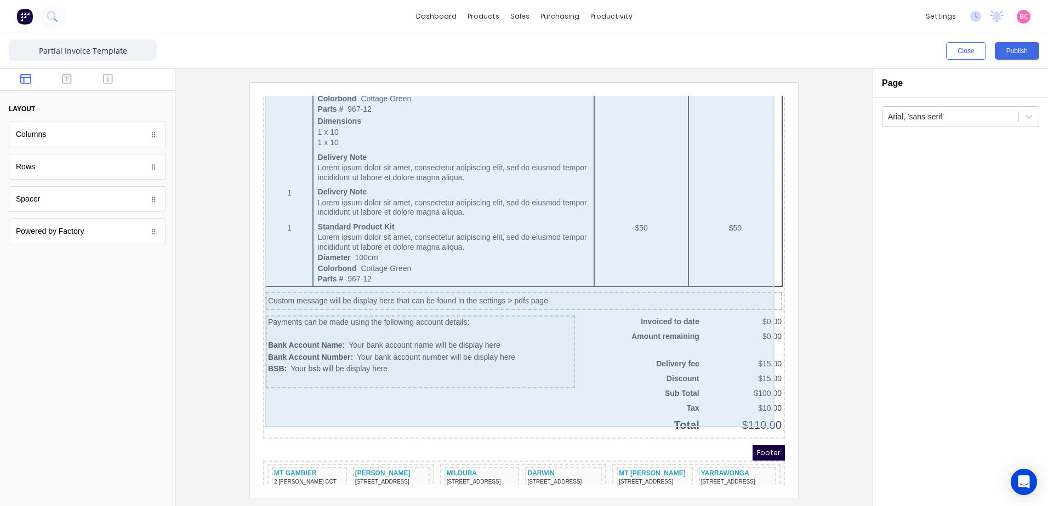
scroll to position [658, 0]
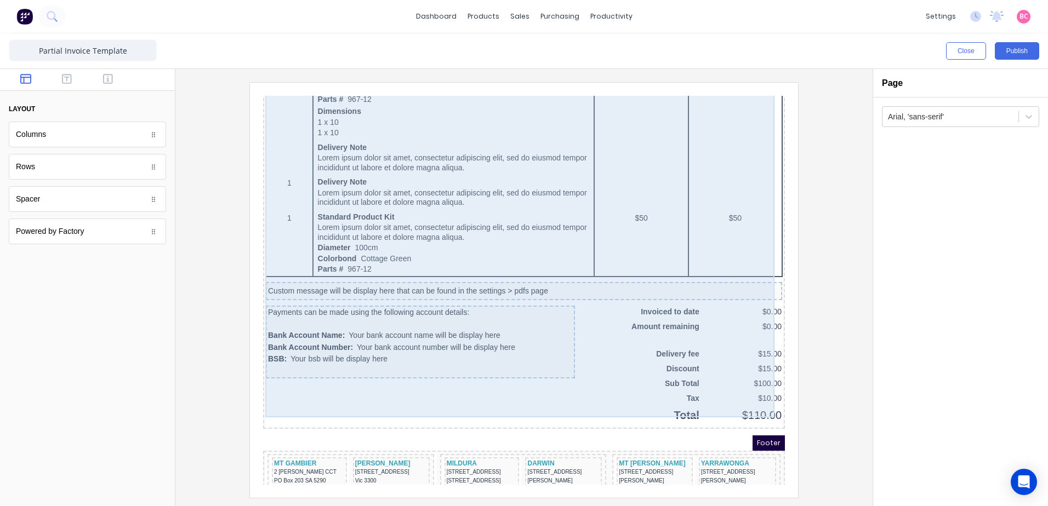
click at [673, 305] on div "QTY DESCRIPTION EACH TOTAL 1 Basic Product Lorem ipsum dolor sit amet, consecte…" at bounding box center [510, 66] width 517 height 695
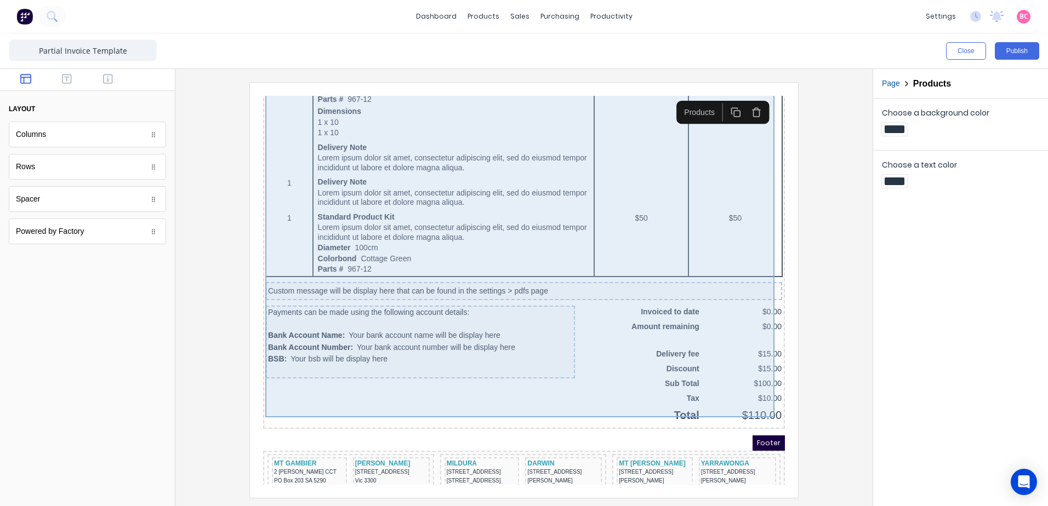
click at [694, 303] on div "QTY DESCRIPTION EACH TOTAL 1 Basic Product Lorem ipsum dolor sit amet, consecte…" at bounding box center [510, 66] width 517 height 695
click at [650, 300] on div "QTY DESCRIPTION EACH TOTAL 1 Basic Product Lorem ipsum dolor sit amet, consecte…" at bounding box center [510, 66] width 517 height 695
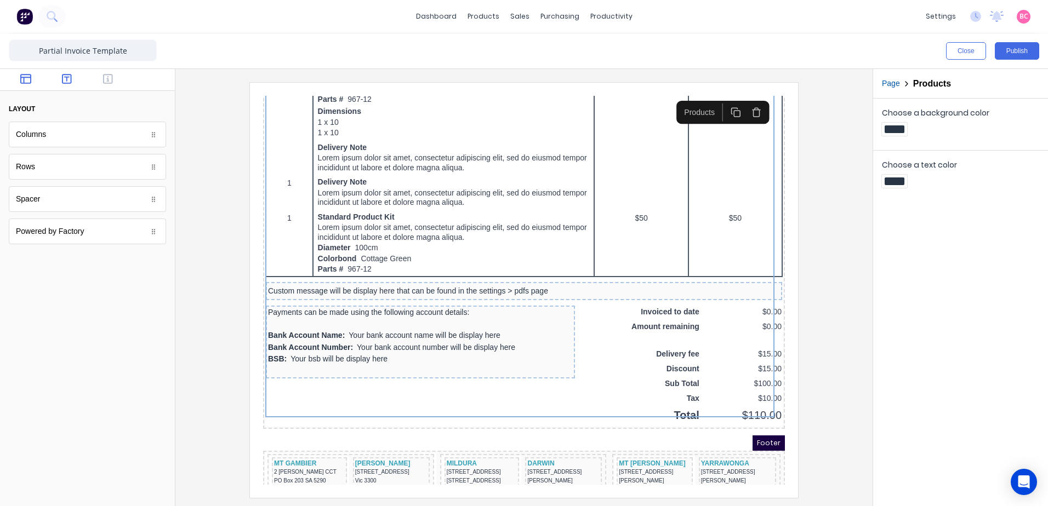
click at [72, 79] on button "button" at bounding box center [67, 79] width 35 height 13
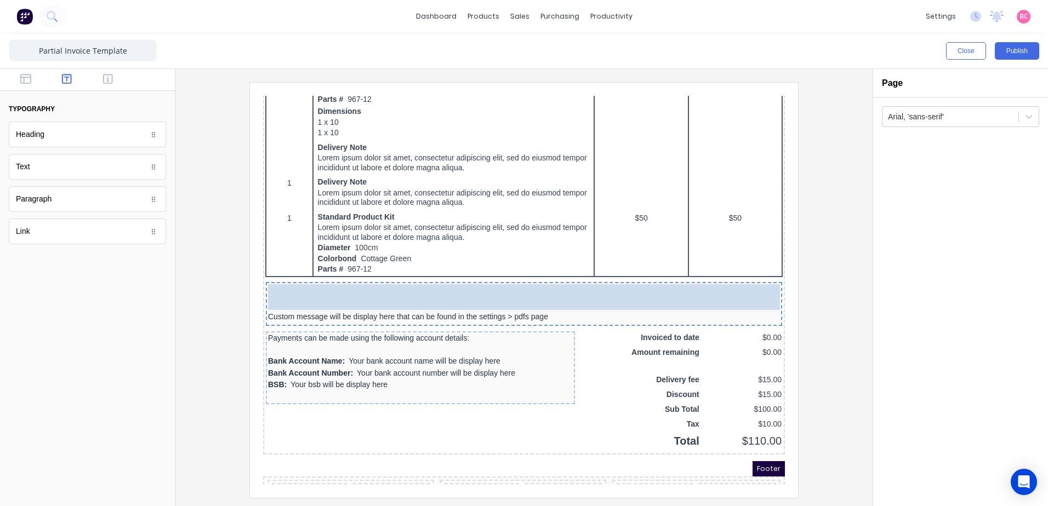
drag, startPoint x: 154, startPoint y: 167, endPoint x: 577, endPoint y: 275, distance: 436.8
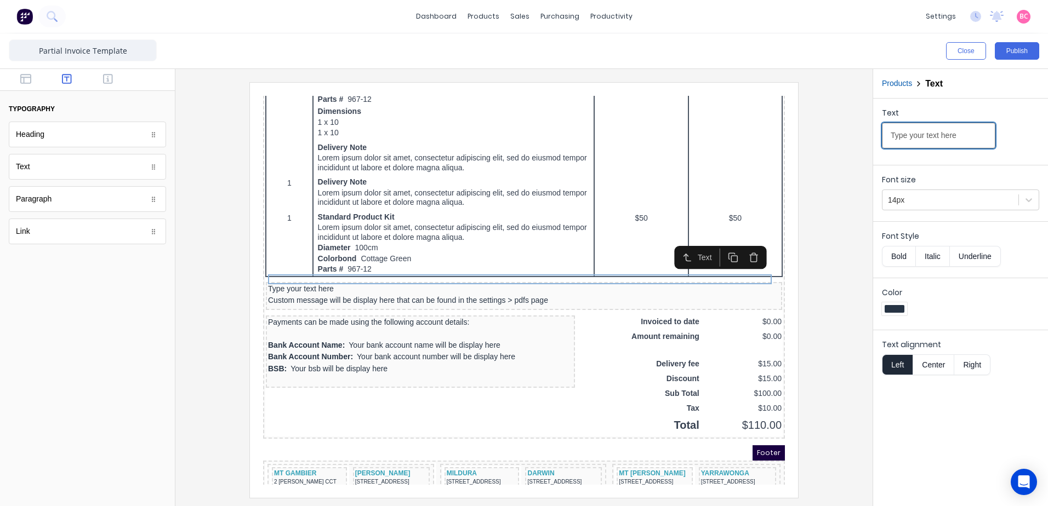
click at [964, 138] on input "Type your text here" at bounding box center [938, 136] width 113 height 26
drag, startPoint x: 895, startPoint y: 144, endPoint x: 812, endPoint y: 155, distance: 84.1
click at [822, 153] on div "Close Publish Components typography Heading Heading Text Text Paragraph Paragra…" at bounding box center [524, 269] width 1048 height 473
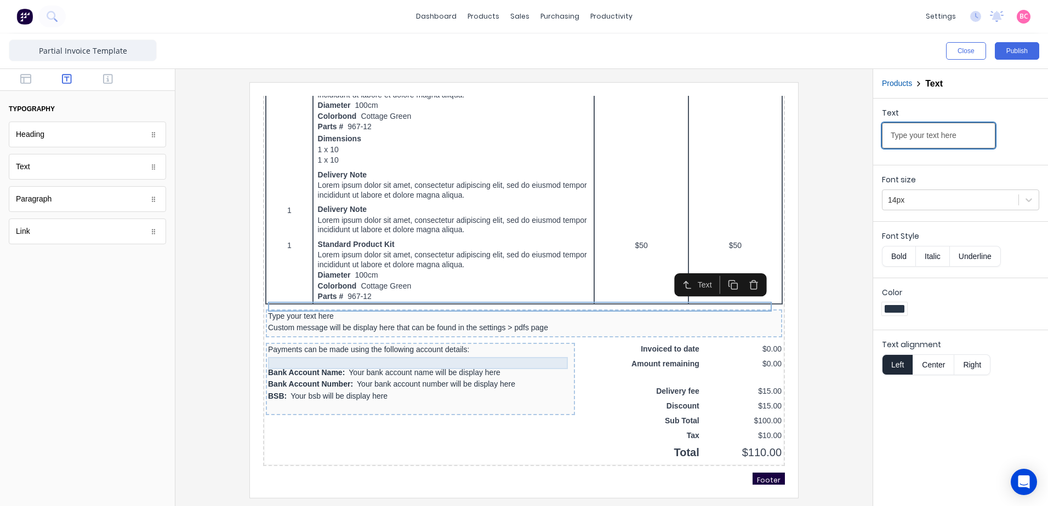
scroll to position [695, 0]
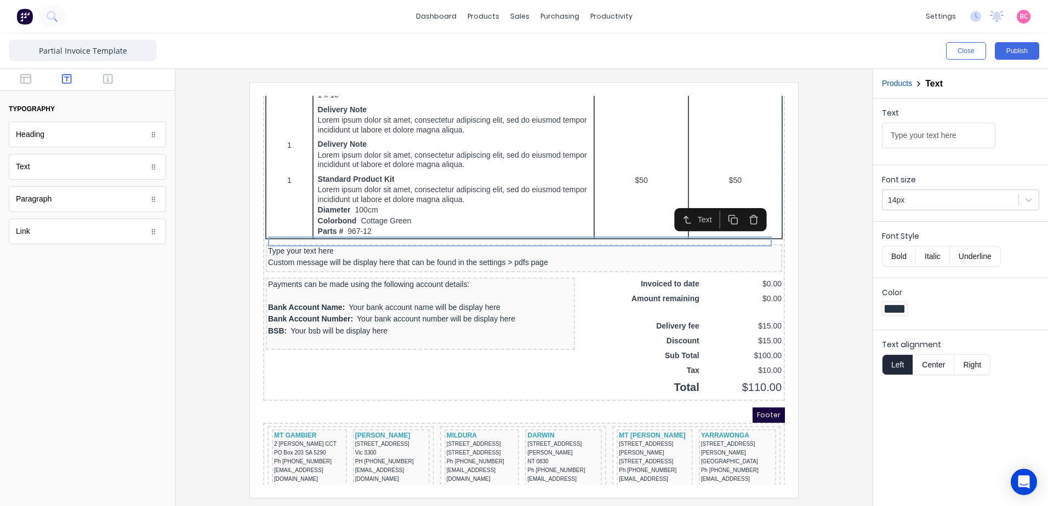
click at [972, 371] on button "Right" at bounding box center [972, 365] width 36 height 21
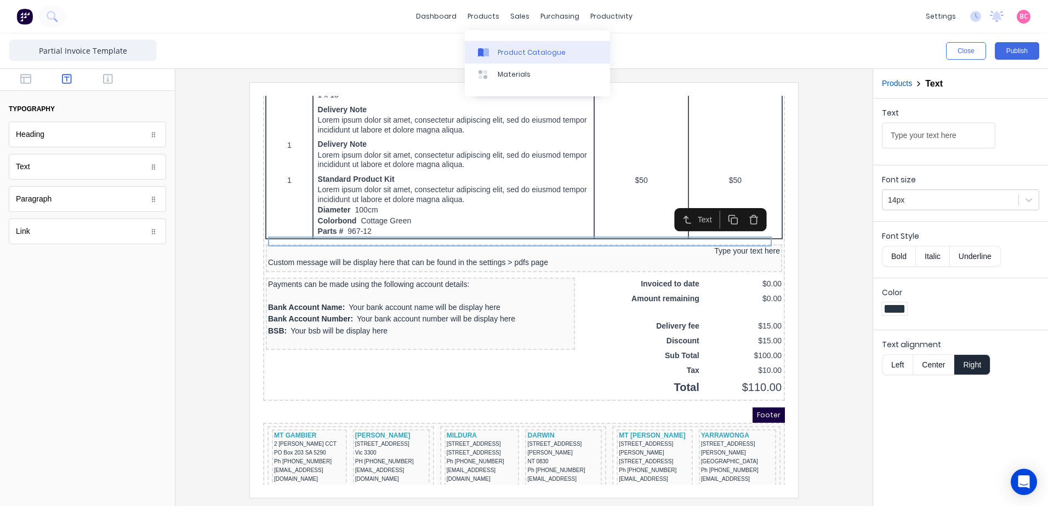
click at [499, 50] on div "Product Catalogue" at bounding box center [532, 53] width 68 height 10
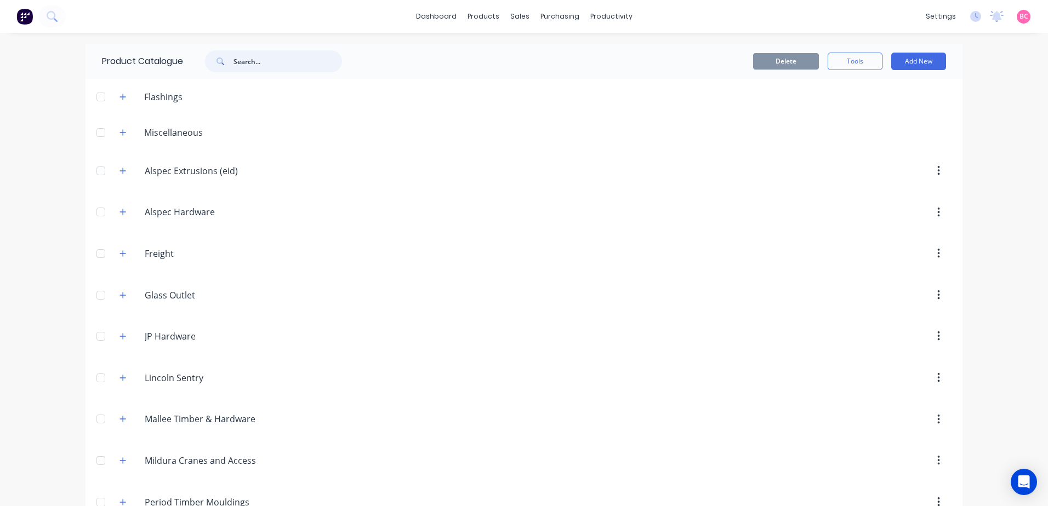
click at [254, 61] on input "text" at bounding box center [287, 61] width 109 height 22
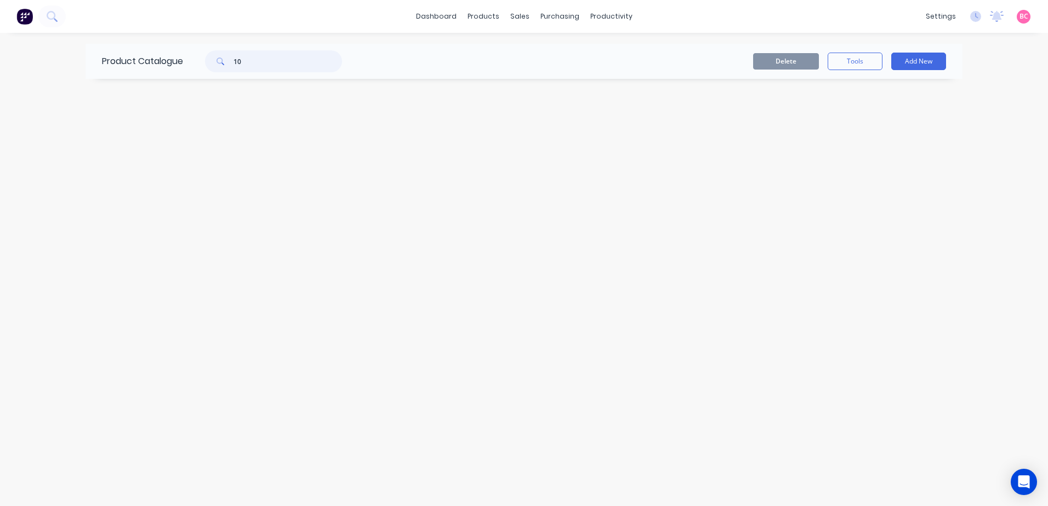
type input "1"
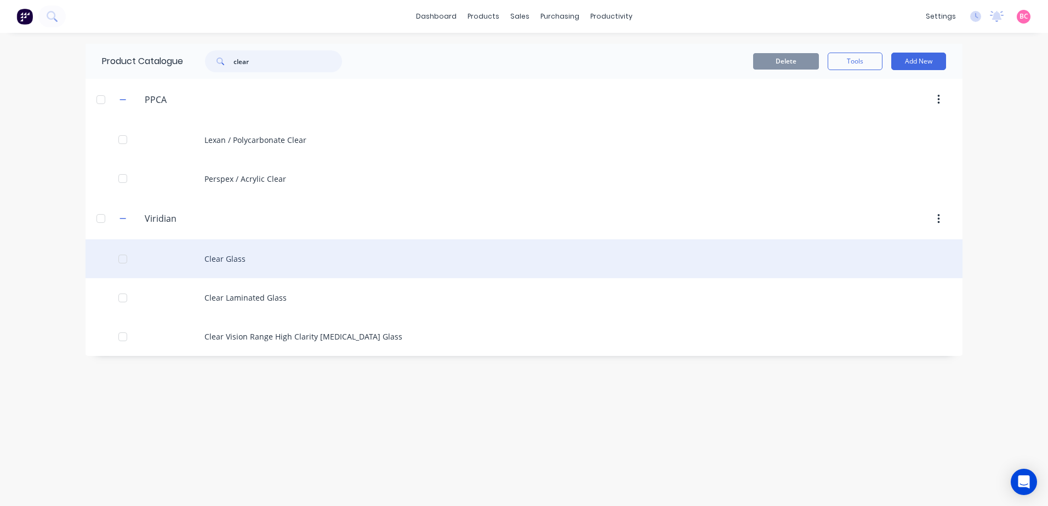
type input "clear"
click at [309, 261] on div "Clear Glass" at bounding box center [523, 258] width 877 height 39
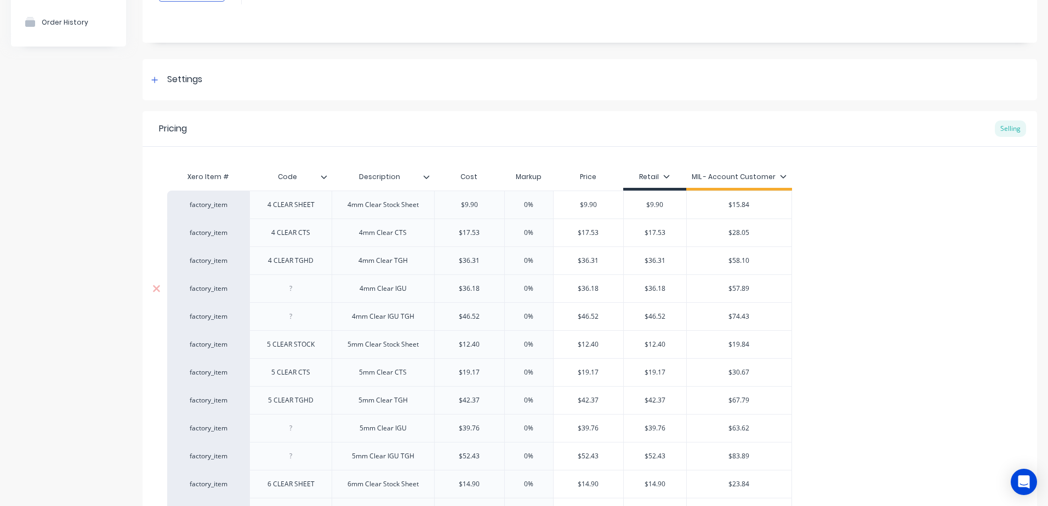
scroll to position [110, 0]
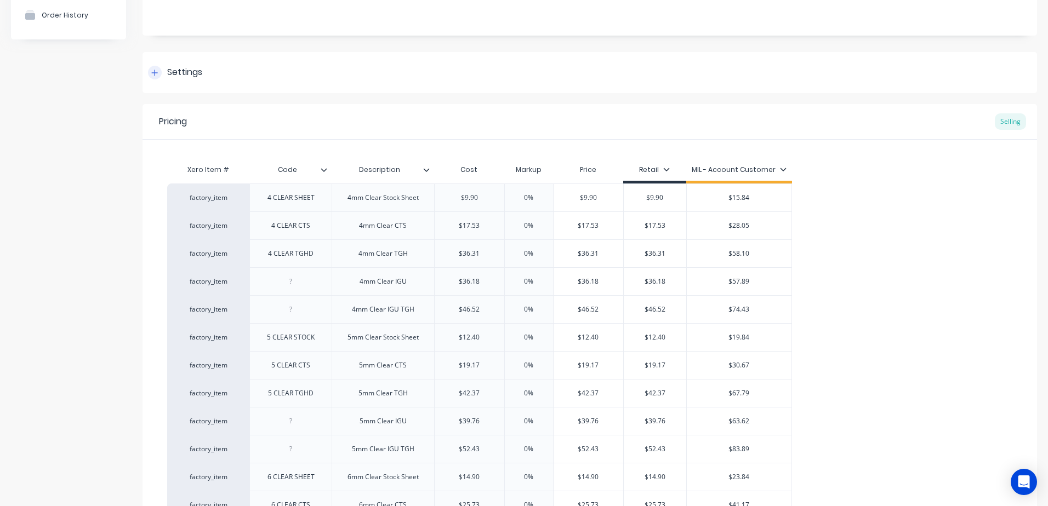
click at [172, 70] on div "Settings" at bounding box center [184, 73] width 35 height 14
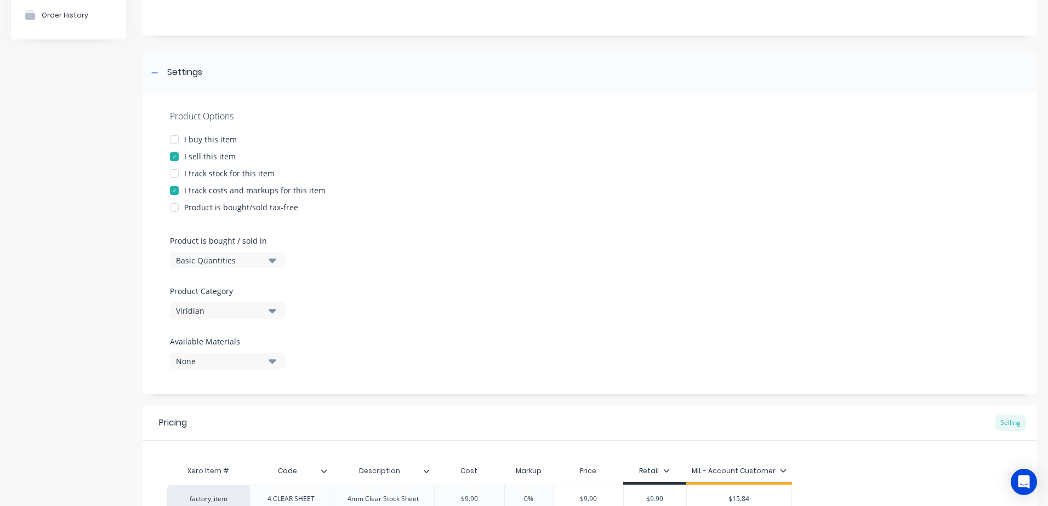
click at [265, 263] on button "Basic Quantities" at bounding box center [227, 260] width 115 height 16
click at [230, 354] on div "Square Metres" at bounding box center [252, 354] width 164 height 22
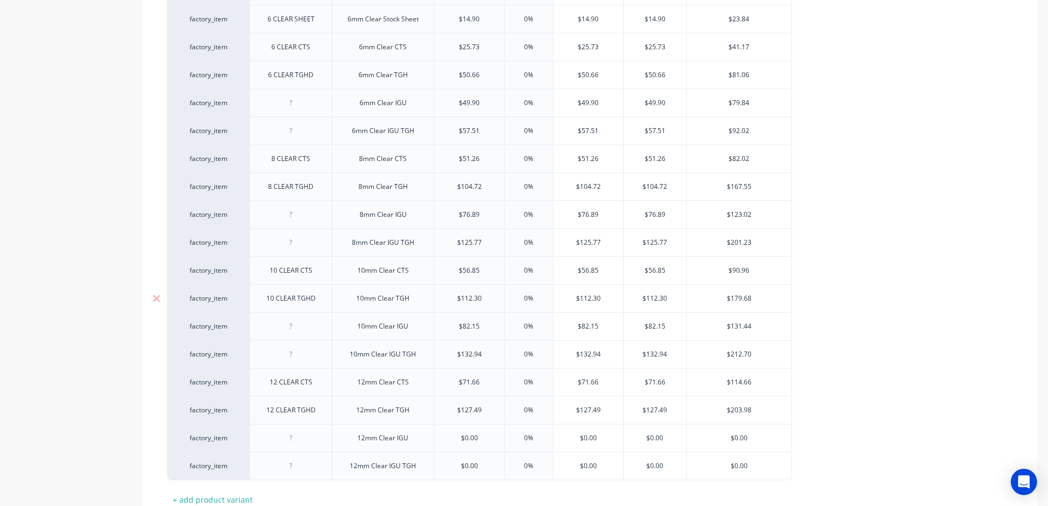
scroll to position [952, 0]
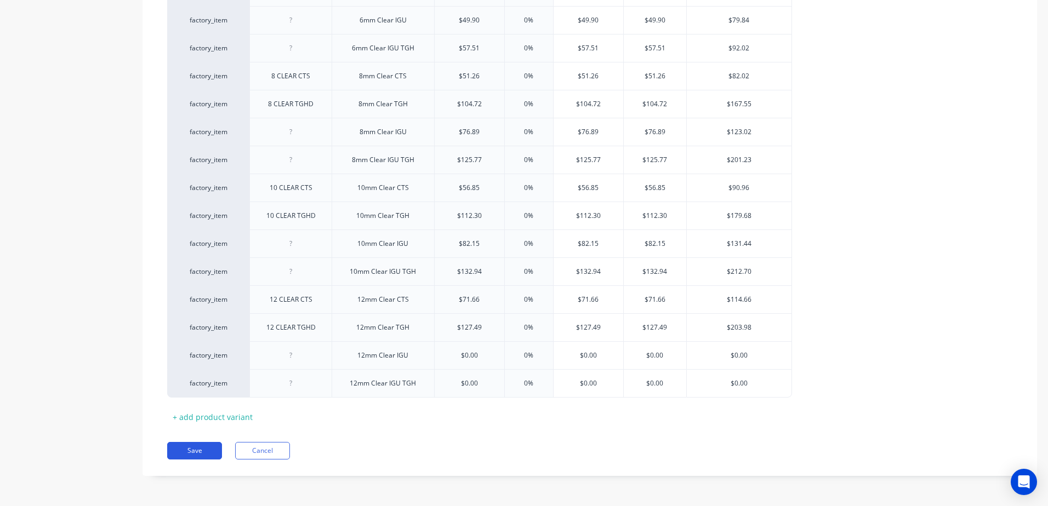
click at [183, 444] on button "Save" at bounding box center [194, 451] width 55 height 18
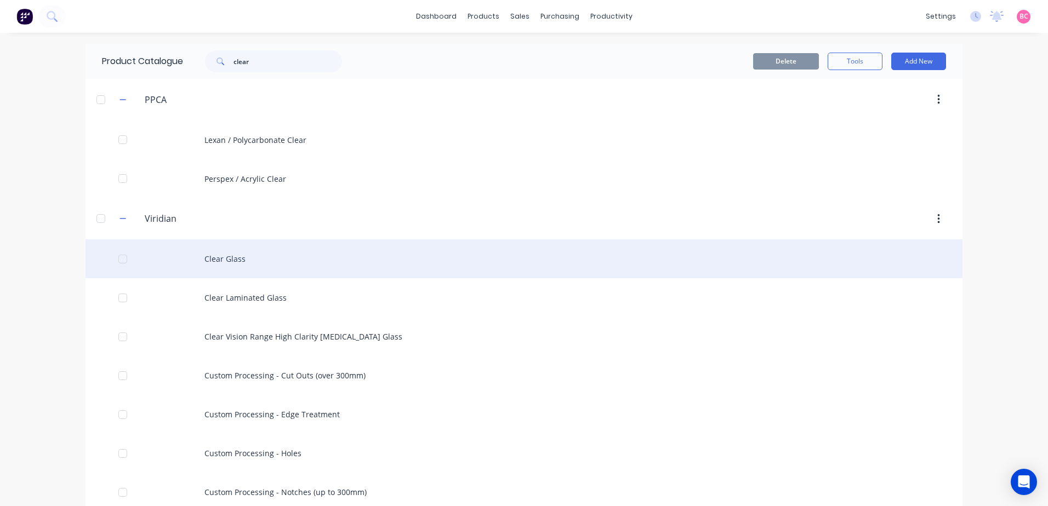
click at [266, 271] on div "Clear Glass" at bounding box center [523, 258] width 877 height 39
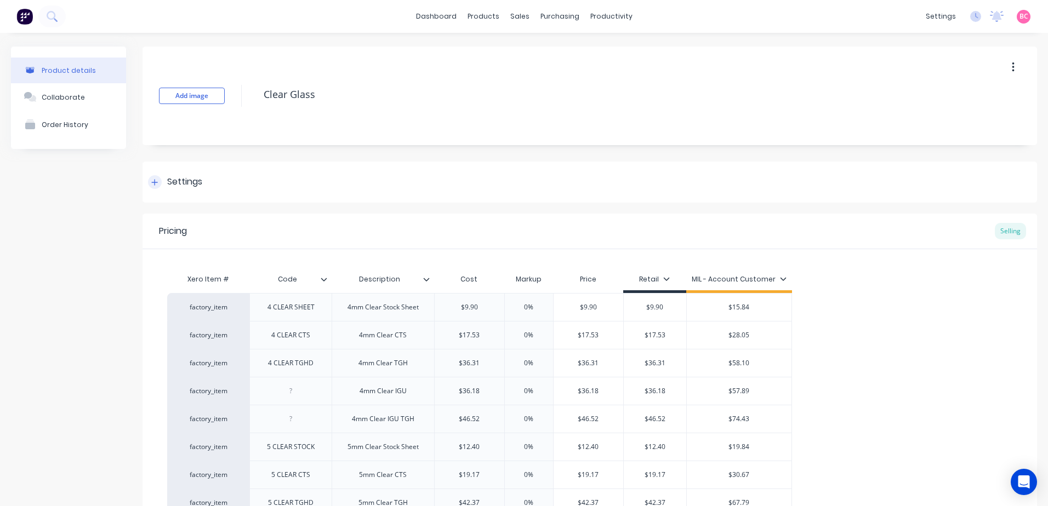
click at [189, 182] on div "Settings" at bounding box center [184, 182] width 35 height 14
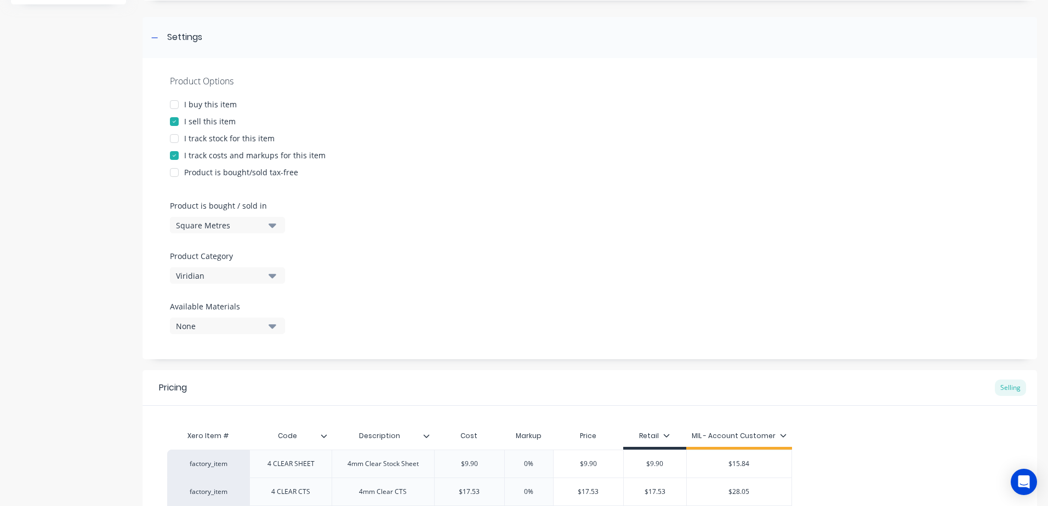
scroll to position [164, 0]
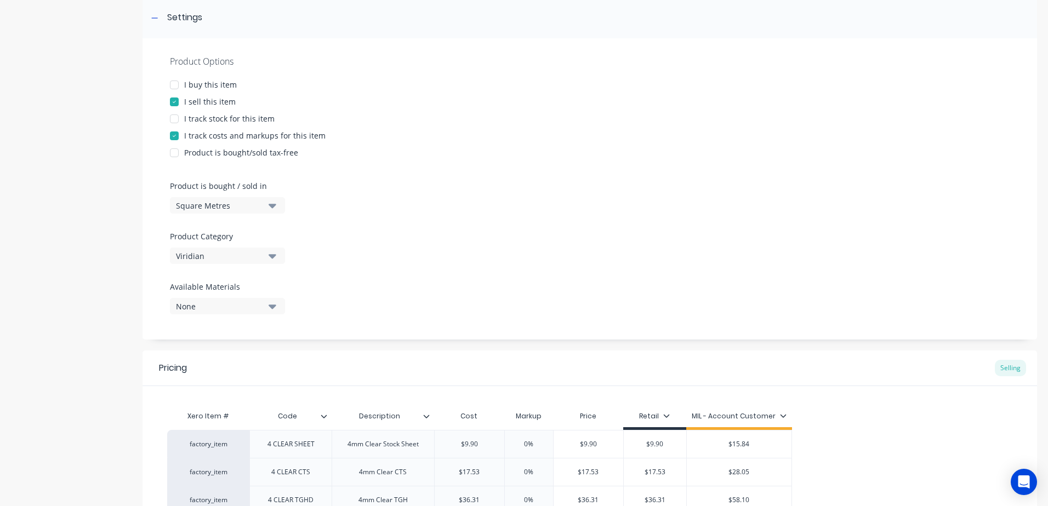
click at [174, 83] on div at bounding box center [174, 85] width 22 height 22
type textarea "x"
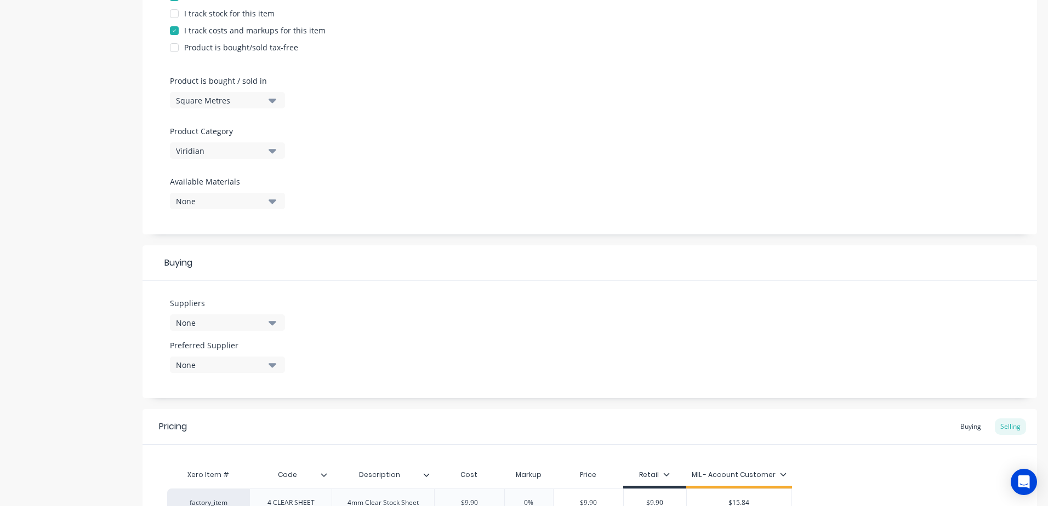
scroll to position [274, 0]
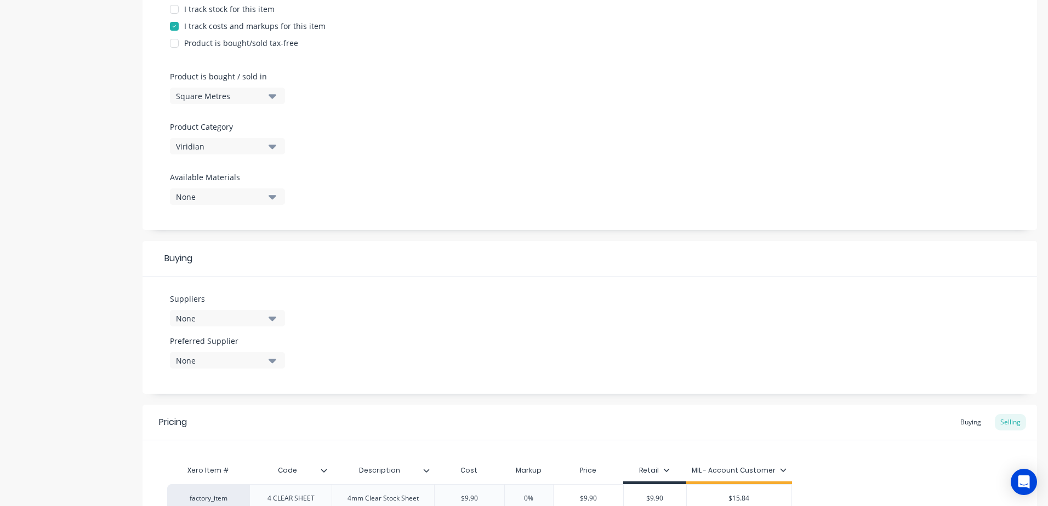
click at [270, 320] on icon "button" at bounding box center [273, 318] width 8 height 12
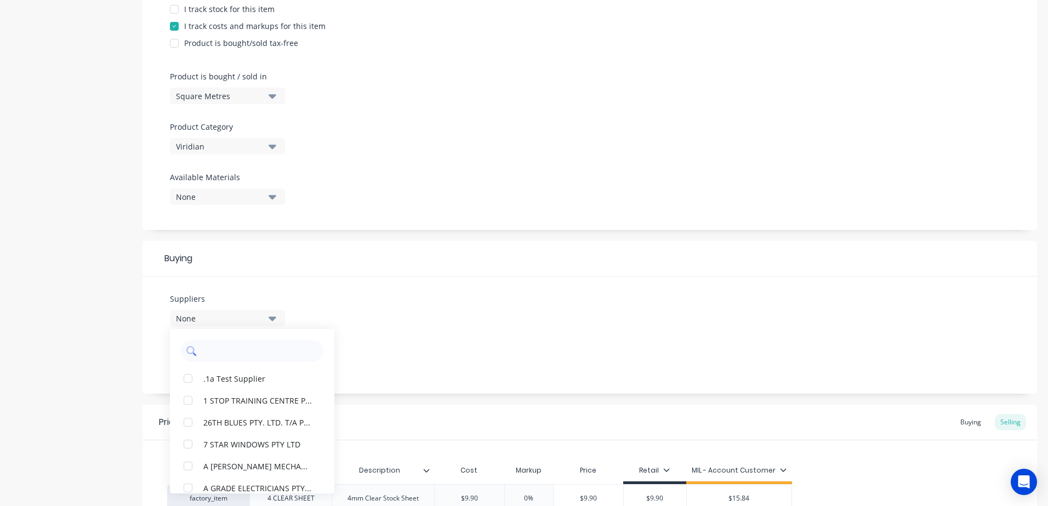
click at [234, 344] on input "text" at bounding box center [260, 351] width 116 height 22
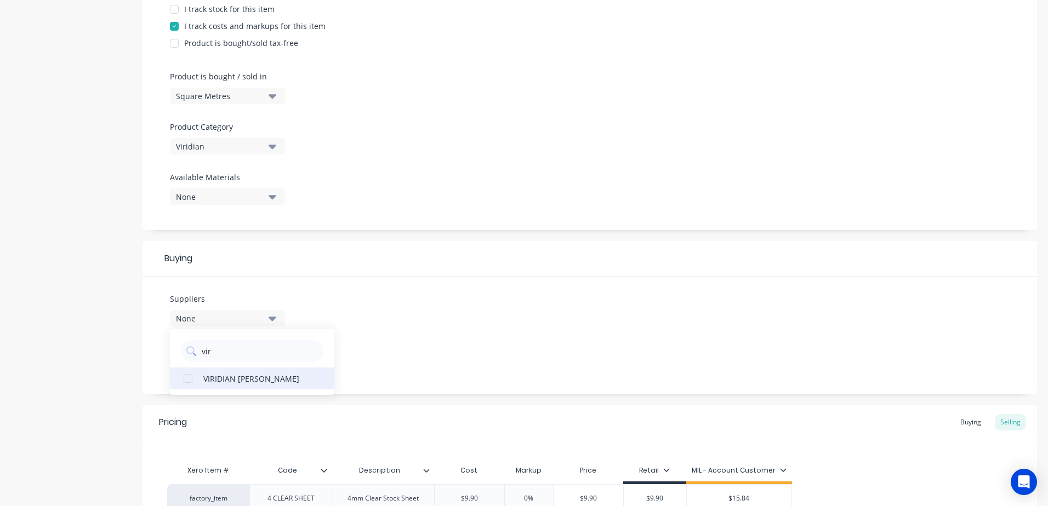
type input "vir"
click at [251, 384] on div "VIRIDIAN [PERSON_NAME]" at bounding box center [258, 379] width 110 height 12
click at [477, 350] on div "Suppliers 1 suppliers selected vir VIRIDIAN GLASS CLAYTON Preferred Supplier No…" at bounding box center [589, 335] width 894 height 117
click at [265, 359] on button "None" at bounding box center [227, 360] width 115 height 16
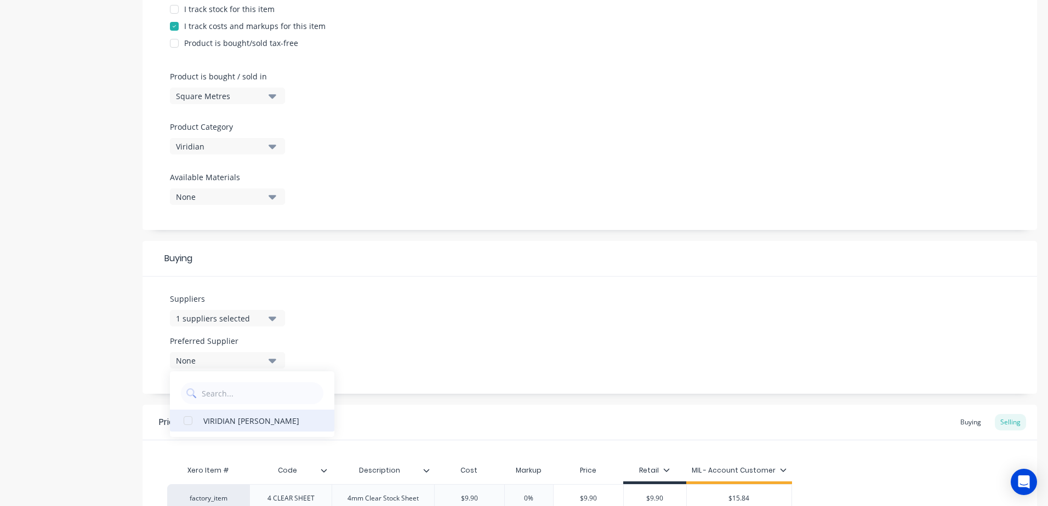
click at [242, 423] on div "VIRIDIAN [PERSON_NAME]" at bounding box center [258, 421] width 110 height 12
type textarea "x"
click at [612, 368] on div "Suppliers 1 suppliers selected vir Preferred Supplier VIRIDIAN GLASS CLAYTON VI…" at bounding box center [589, 335] width 894 height 117
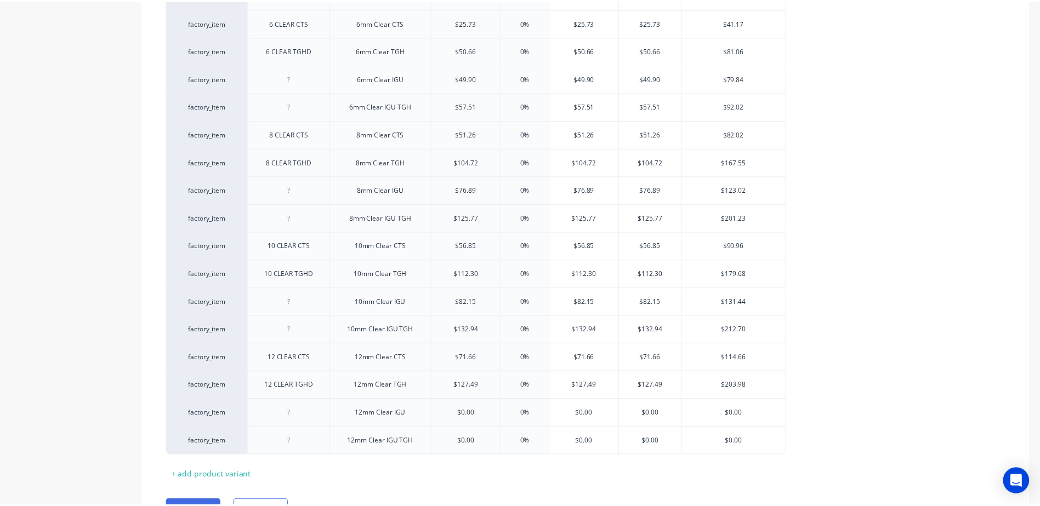
scroll to position [1096, 0]
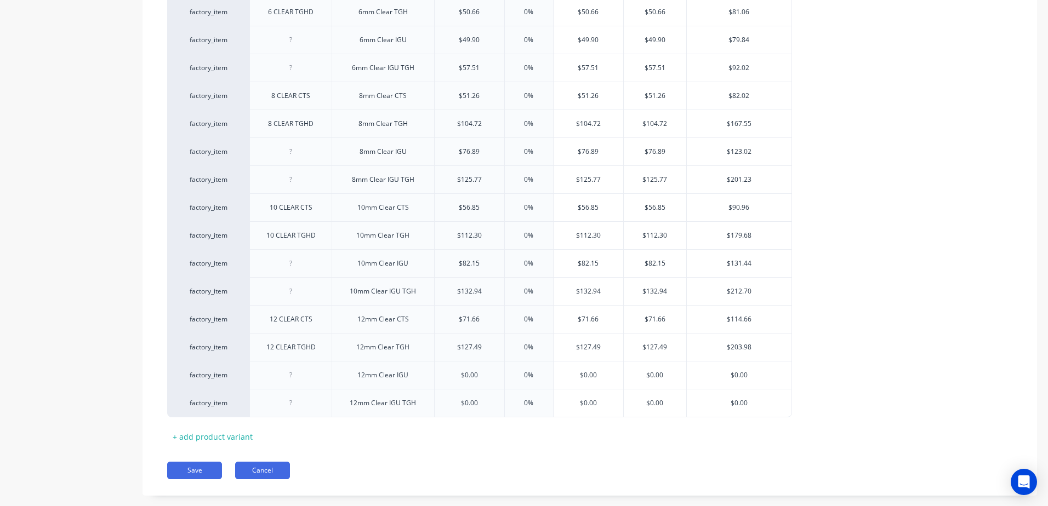
click at [259, 472] on button "Cancel" at bounding box center [262, 471] width 55 height 18
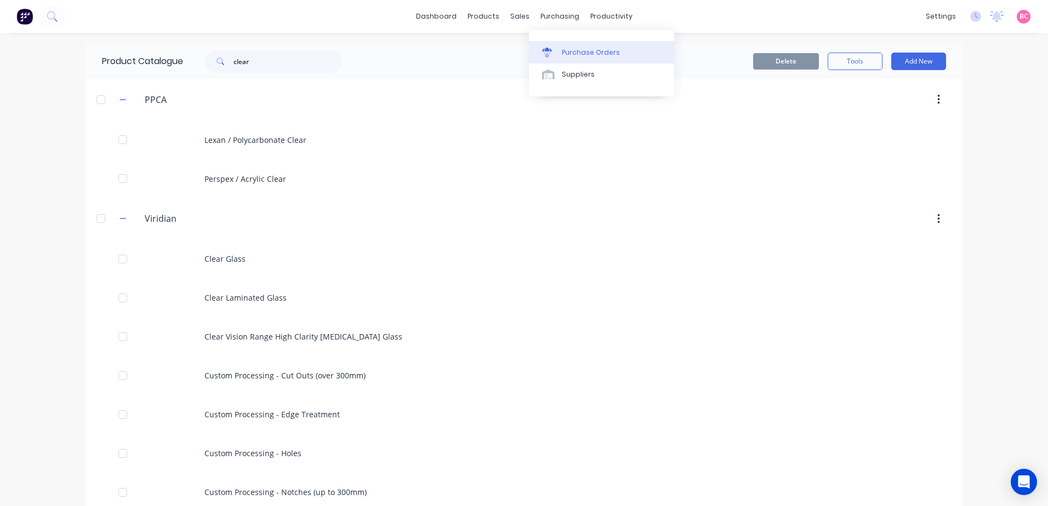
click at [561, 58] on link "Purchase Orders" at bounding box center [601, 52] width 145 height 22
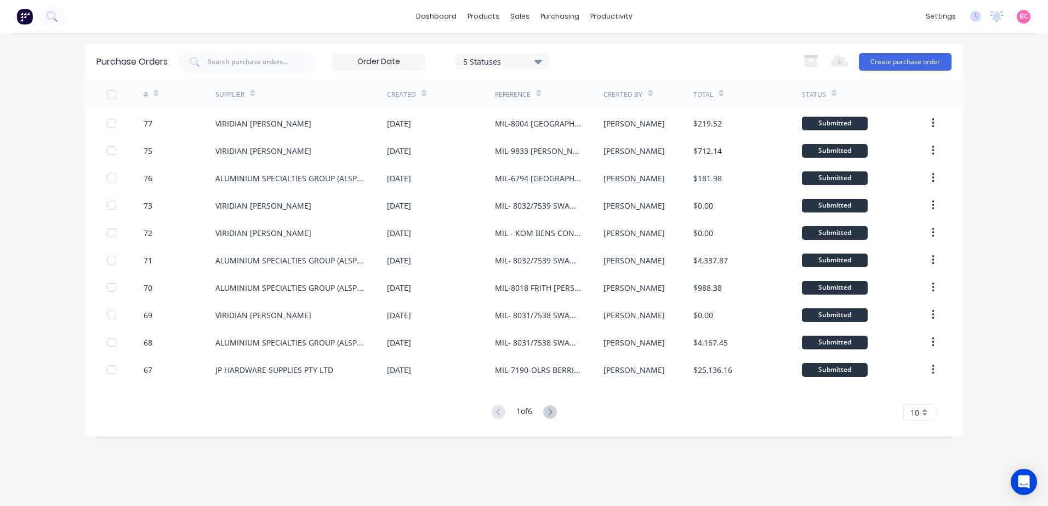
click at [553, 405] on div "# Supplier Created Reference Created By Total Status 77 VIRIDIAN GLASS CLAYTON …" at bounding box center [523, 249] width 877 height 341
click at [242, 64] on input "text" at bounding box center [252, 62] width 89 height 10
type input "loxton"
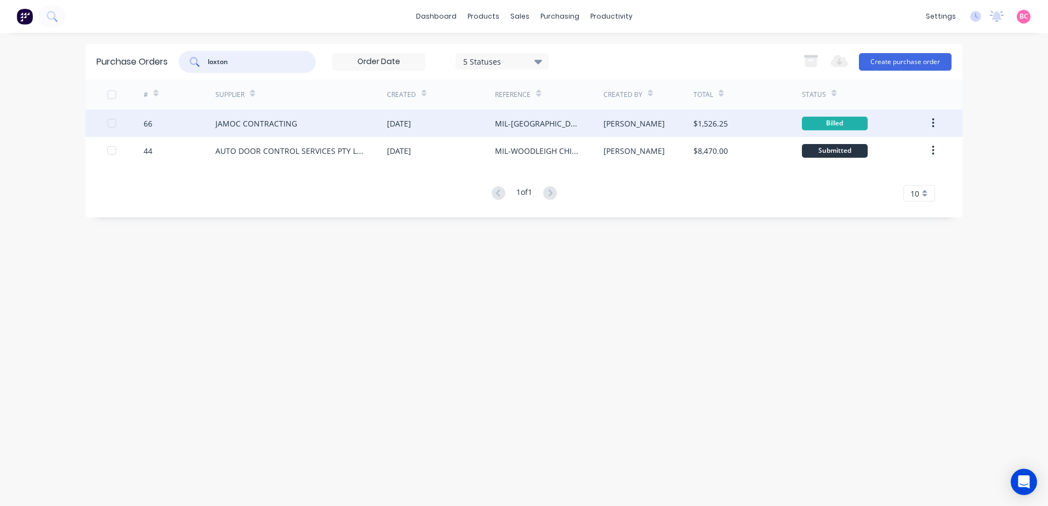
click at [433, 121] on div "[DATE]" at bounding box center [441, 123] width 108 height 27
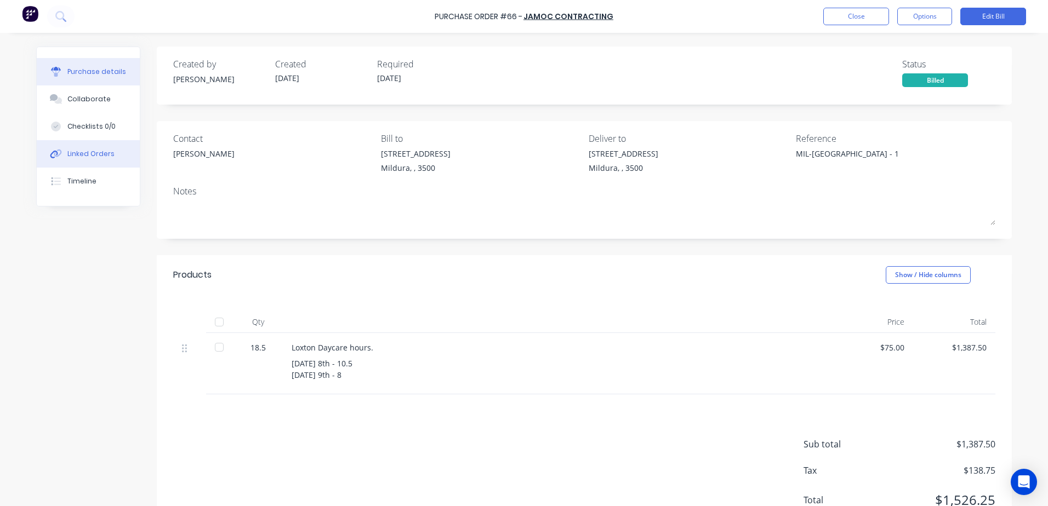
click at [90, 158] on div "Linked Orders" at bounding box center [90, 154] width 47 height 10
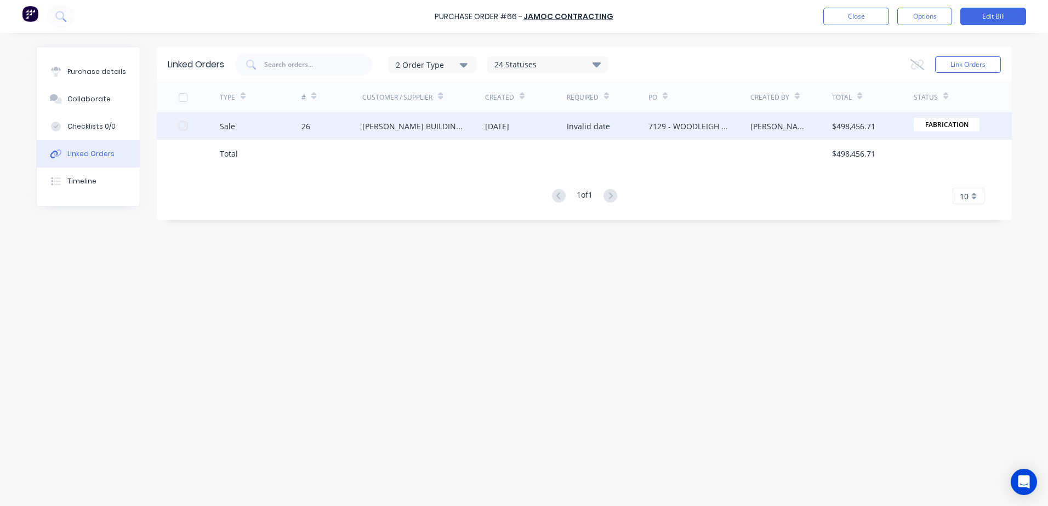
drag, startPoint x: 369, startPoint y: 137, endPoint x: 235, endPoint y: 128, distance: 135.1
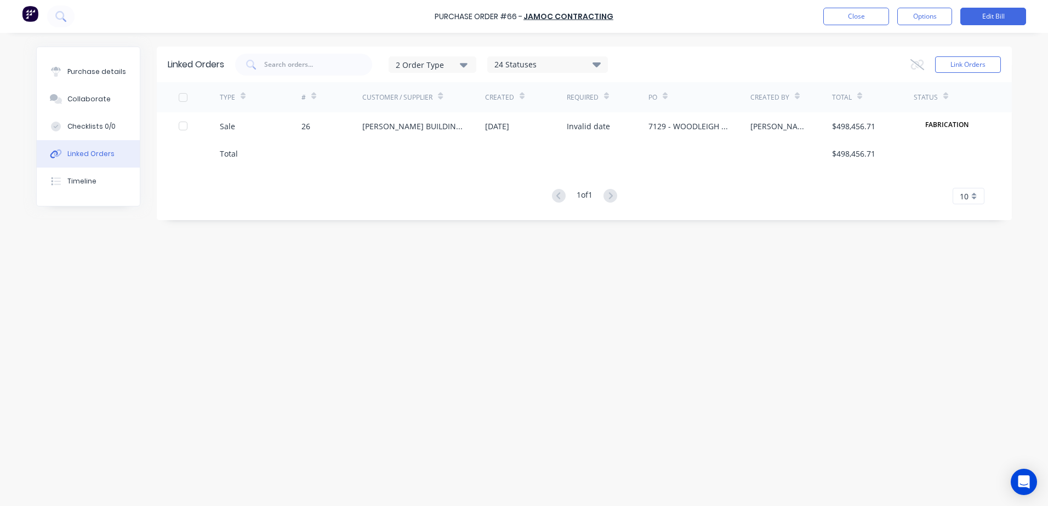
drag, startPoint x: 235, startPoint y: 128, endPoint x: 561, endPoint y: 321, distance: 379.3
click at [561, 321] on div "Linked Orders 2 Order Type 24 Statuses Sales Order Status All Archived Draft Qu…" at bounding box center [523, 267] width 975 height 441
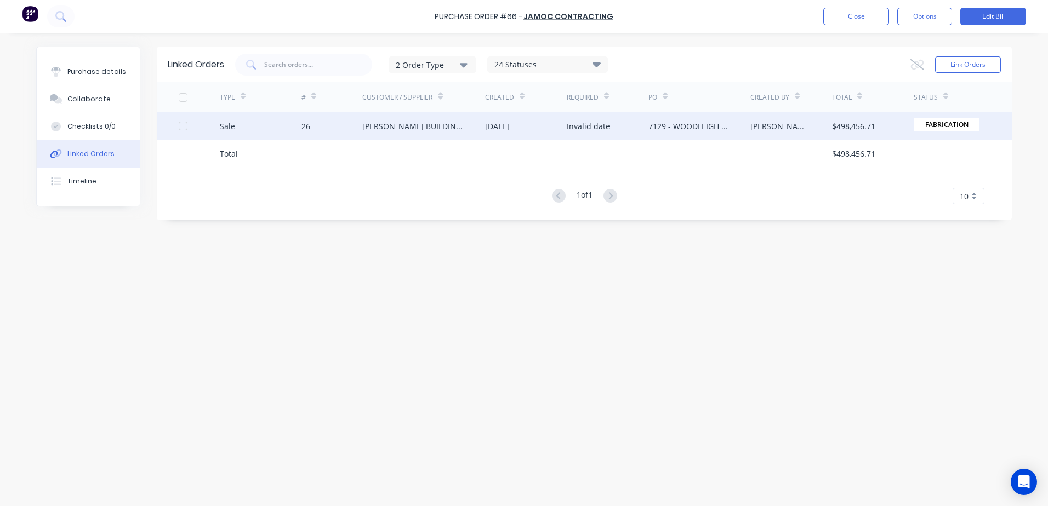
drag, startPoint x: 831, startPoint y: 117, endPoint x: 745, endPoint y: 136, distance: 88.0
drag, startPoint x: 745, startPoint y: 136, endPoint x: 413, endPoint y: 121, distance: 332.4
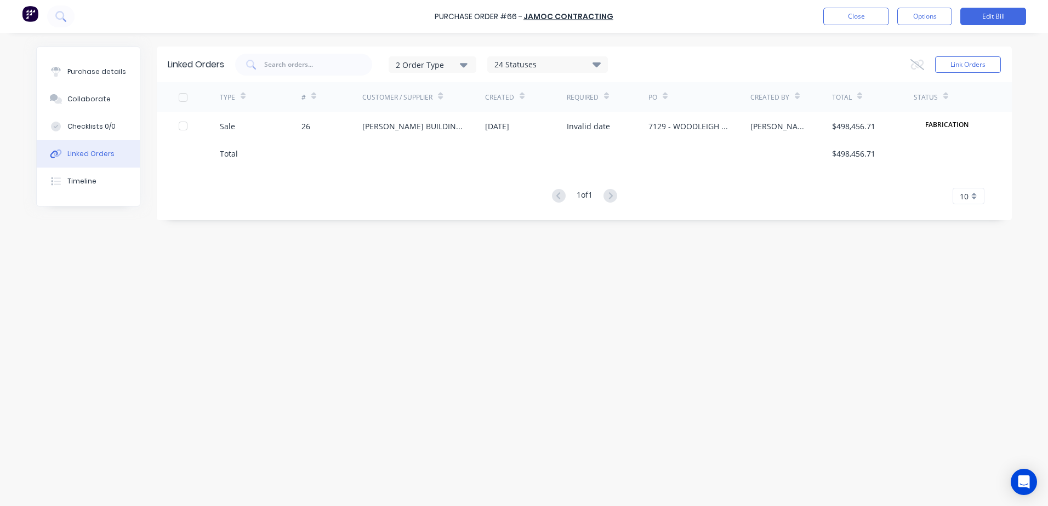
drag, startPoint x: 413, startPoint y: 121, endPoint x: 293, endPoint y: 270, distance: 191.0
click at [293, 270] on div "Linked Orders 2 Order Type 24 Statuses Sales Order Status All Archived Draft Qu…" at bounding box center [523, 267] width 975 height 441
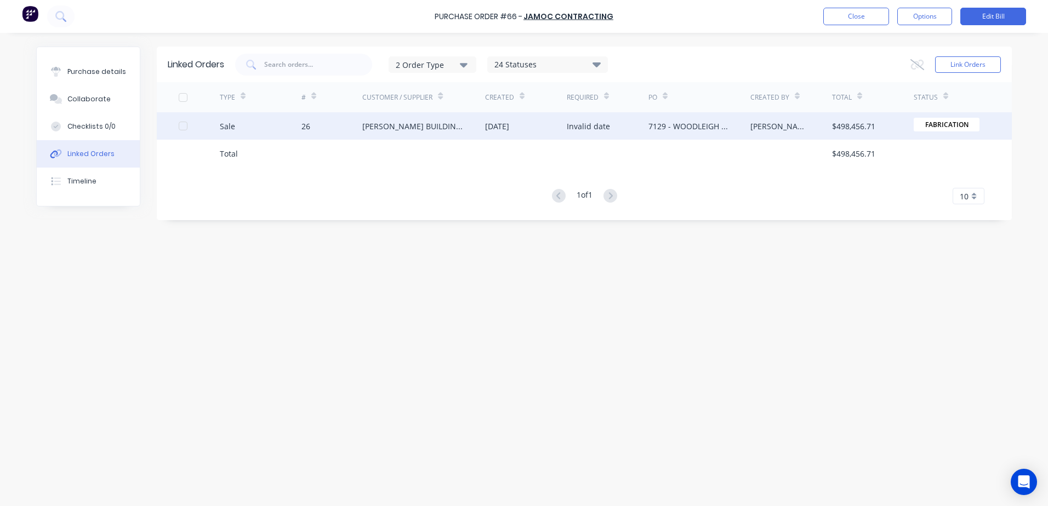
click at [423, 133] on div "[PERSON_NAME] BUILDING PTY LTD" at bounding box center [423, 125] width 123 height 27
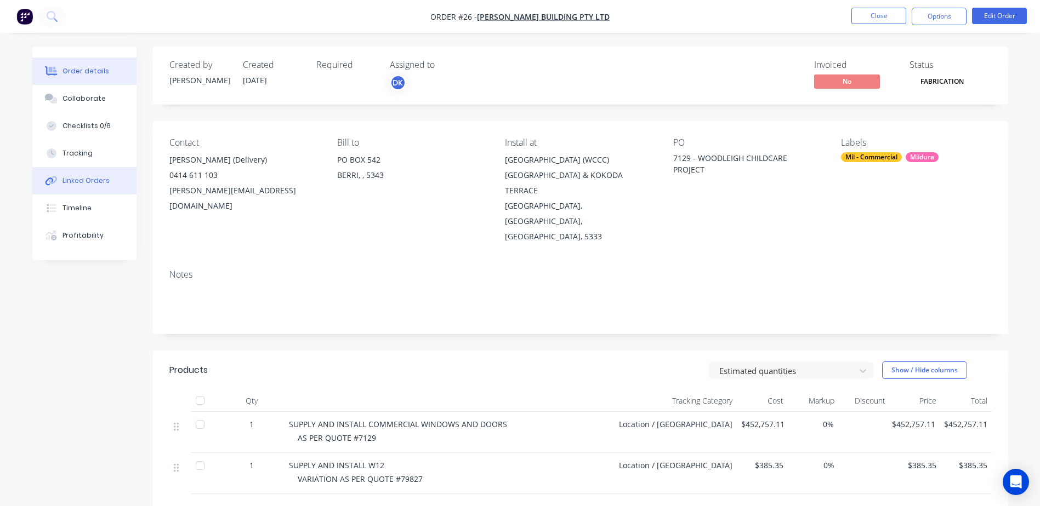
click at [85, 182] on div "Linked Orders" at bounding box center [85, 181] width 47 height 10
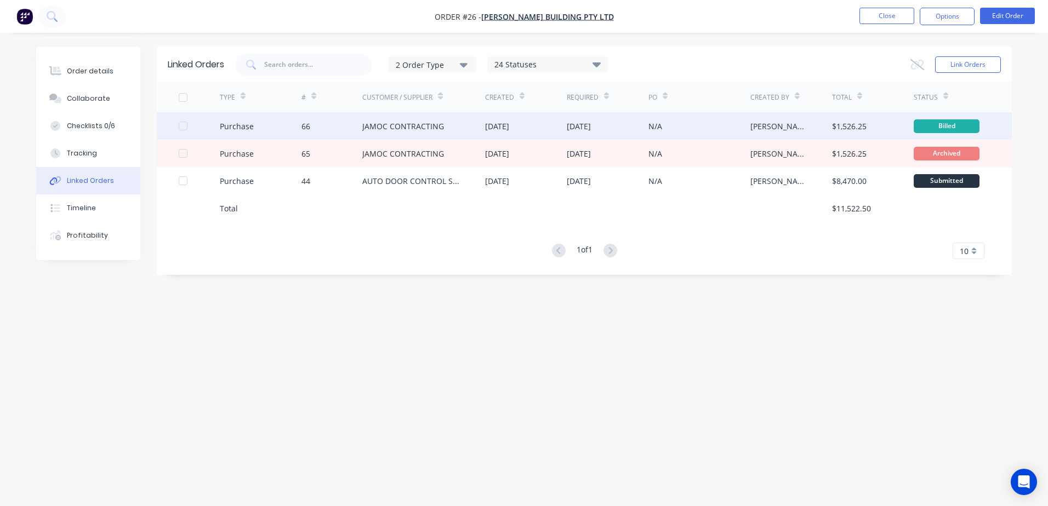
click at [777, 121] on div "[PERSON_NAME]" at bounding box center [780, 127] width 60 height 12
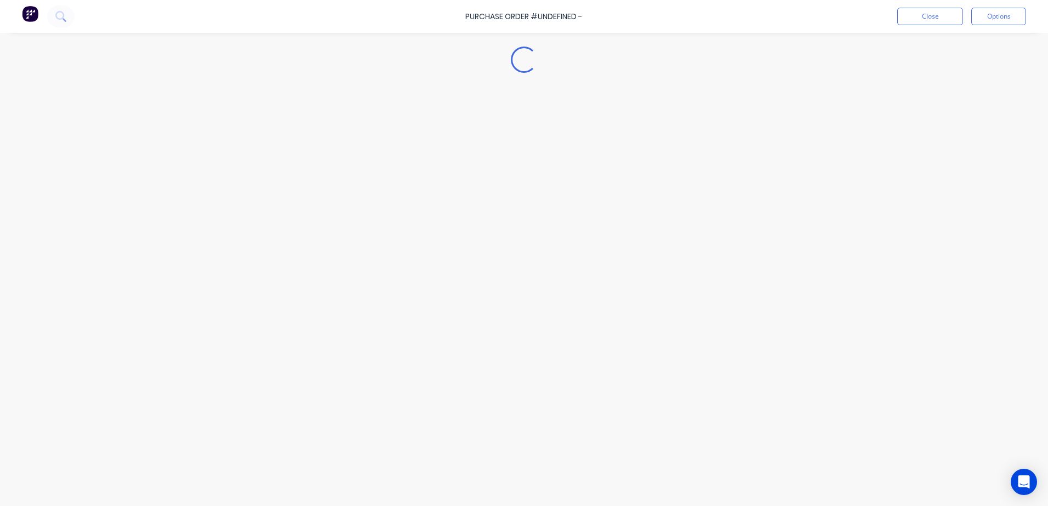
type textarea "x"
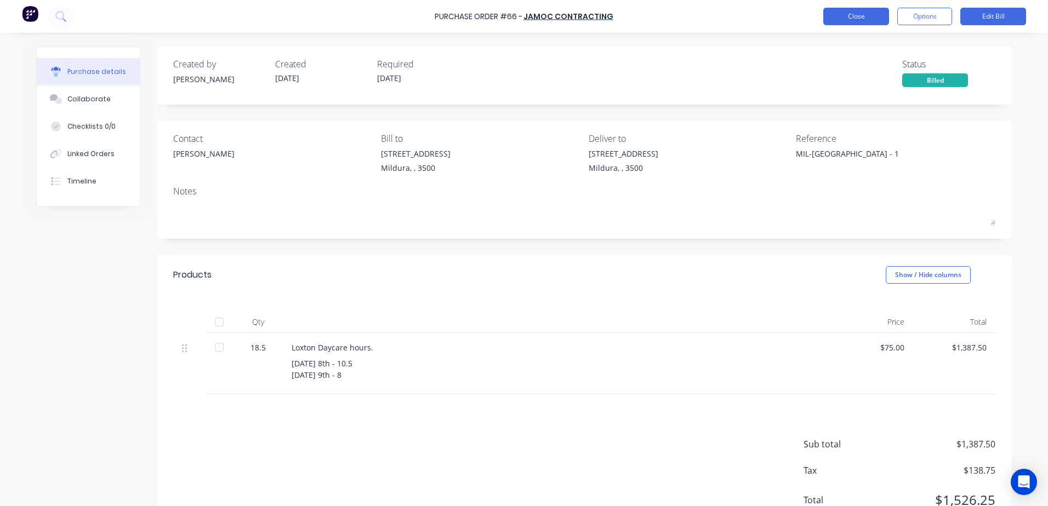
click at [835, 16] on button "Close" at bounding box center [856, 17] width 66 height 18
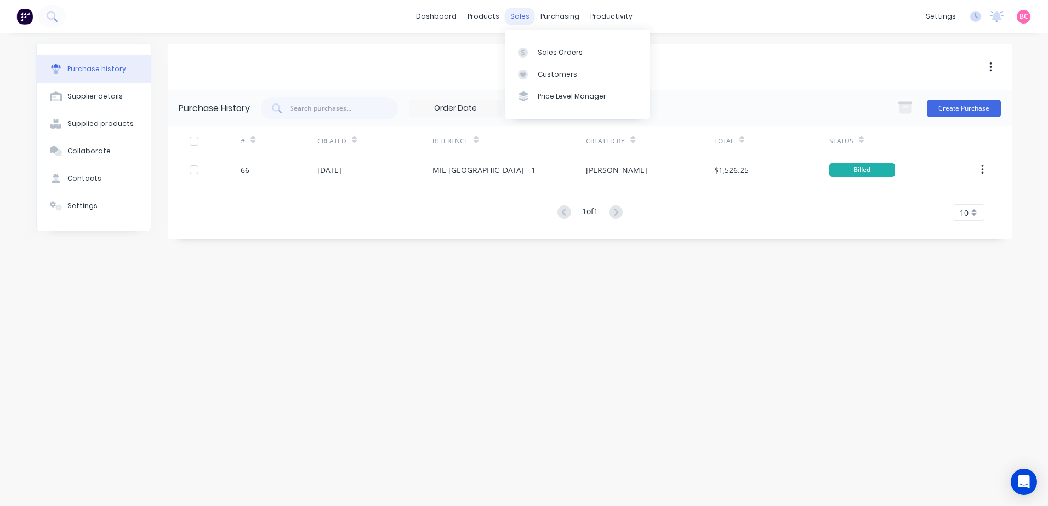
click at [520, 13] on div "sales" at bounding box center [520, 16] width 30 height 16
click at [543, 58] on link "Sales Orders" at bounding box center [577, 52] width 145 height 22
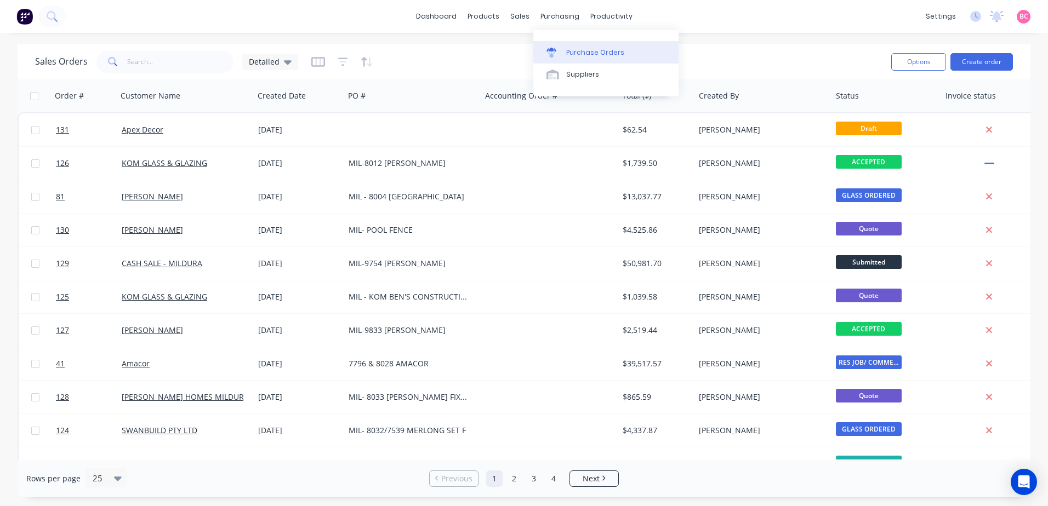
click at [569, 51] on div "Purchase Orders" at bounding box center [595, 53] width 58 height 10
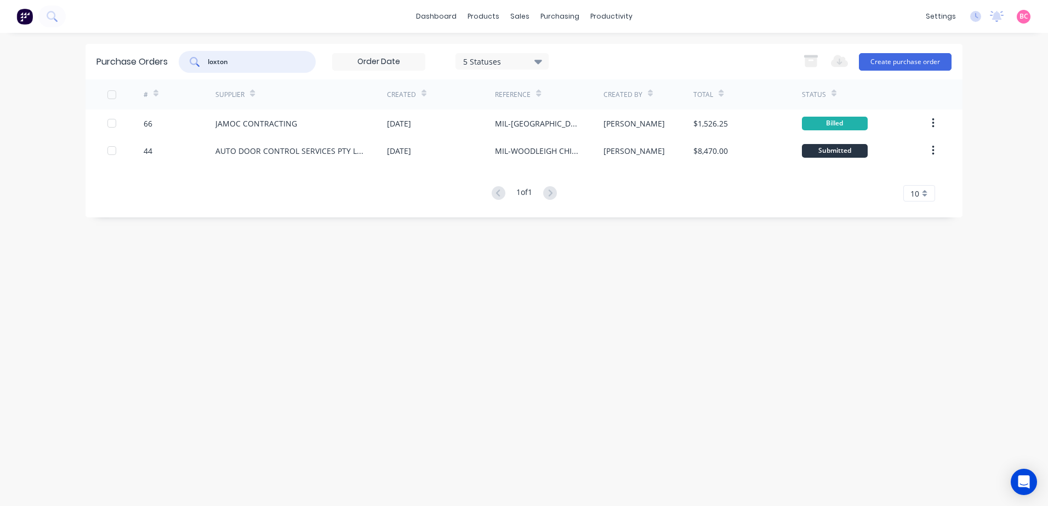
drag, startPoint x: 270, startPoint y: 64, endPoint x: 129, endPoint y: 64, distance: 140.3
click at [132, 64] on div "Purchase Orders loxton 5 Statuses 5 Statuses Export to Excel (XLSX) Create purc…" at bounding box center [523, 62] width 877 height 36
type input "gradi"
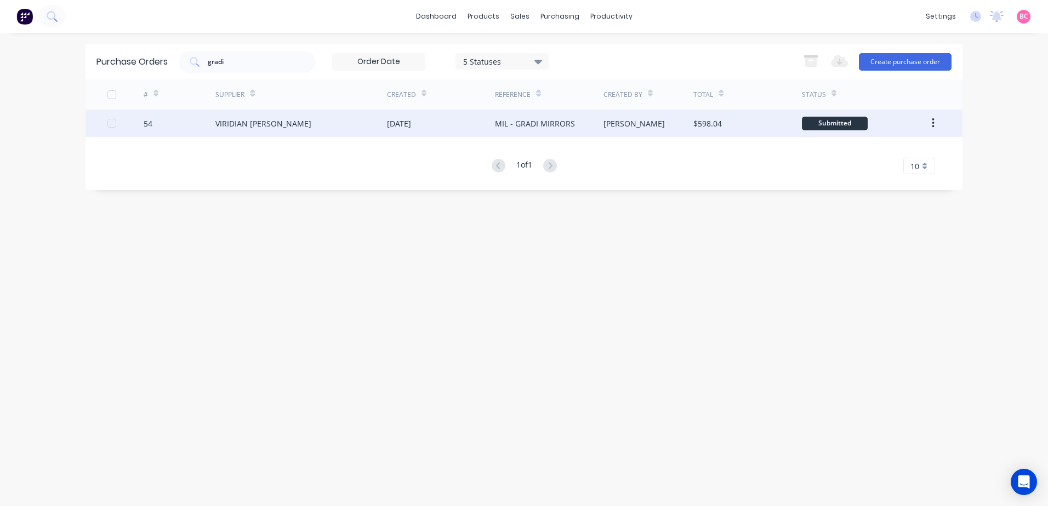
click at [337, 131] on div "VIRIDIAN [PERSON_NAME]" at bounding box center [301, 123] width 172 height 27
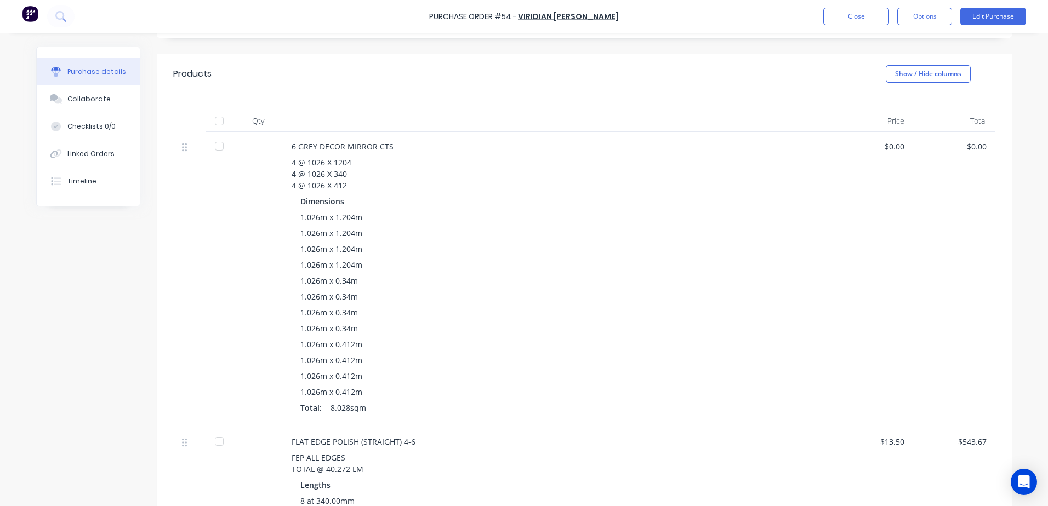
scroll to position [219, 0]
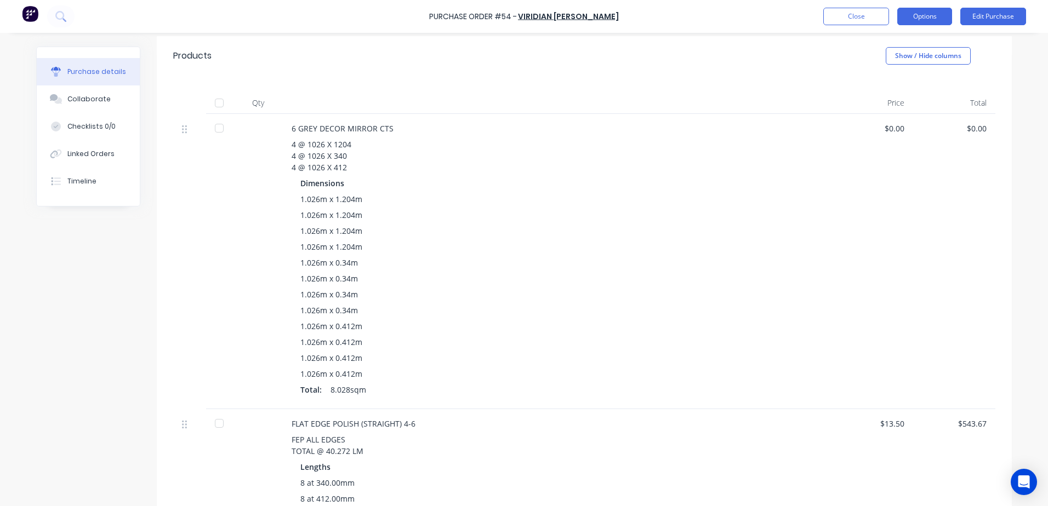
click at [940, 17] on button "Options" at bounding box center [924, 17] width 55 height 18
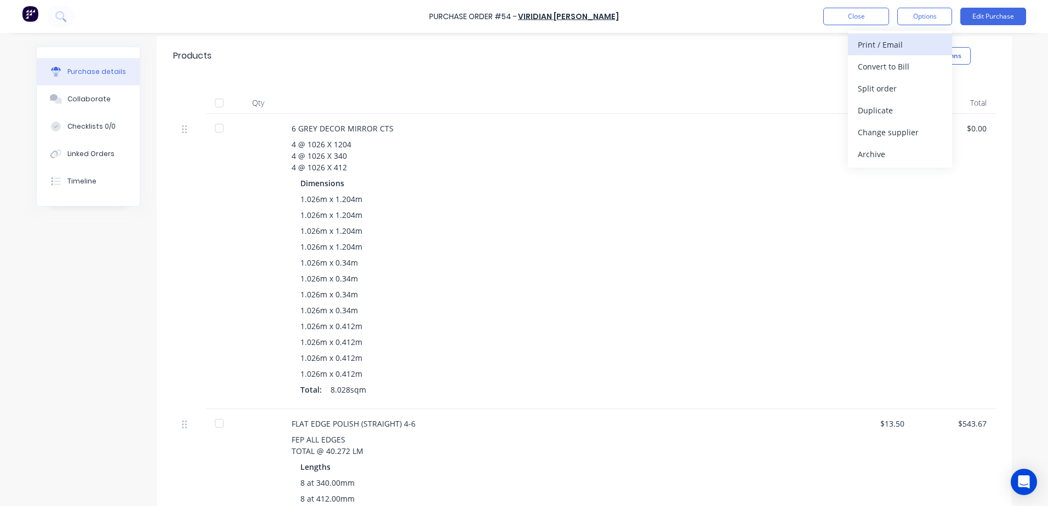
click at [895, 45] on div "Print / Email" at bounding box center [900, 45] width 84 height 16
click at [868, 73] on div "With pricing" at bounding box center [900, 67] width 84 height 16
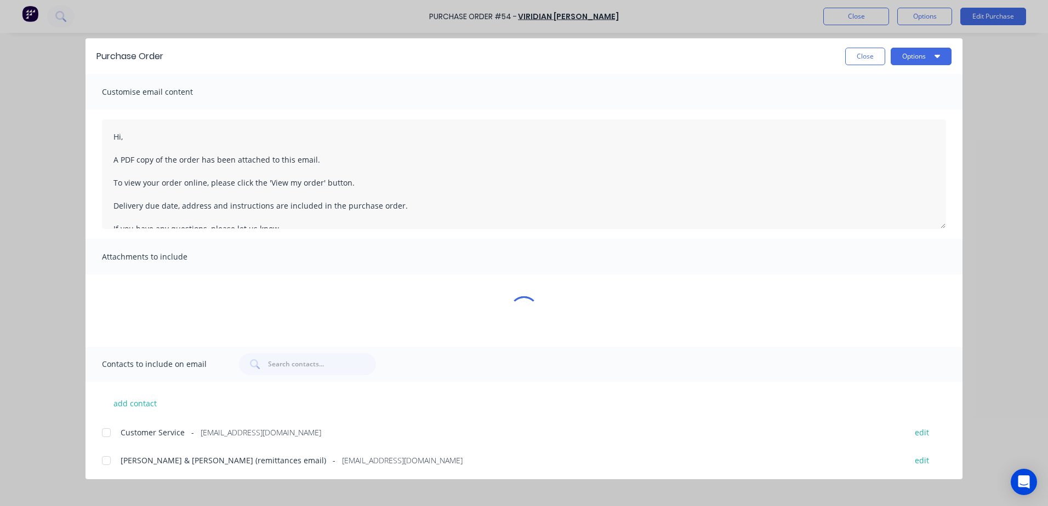
scroll to position [0, 0]
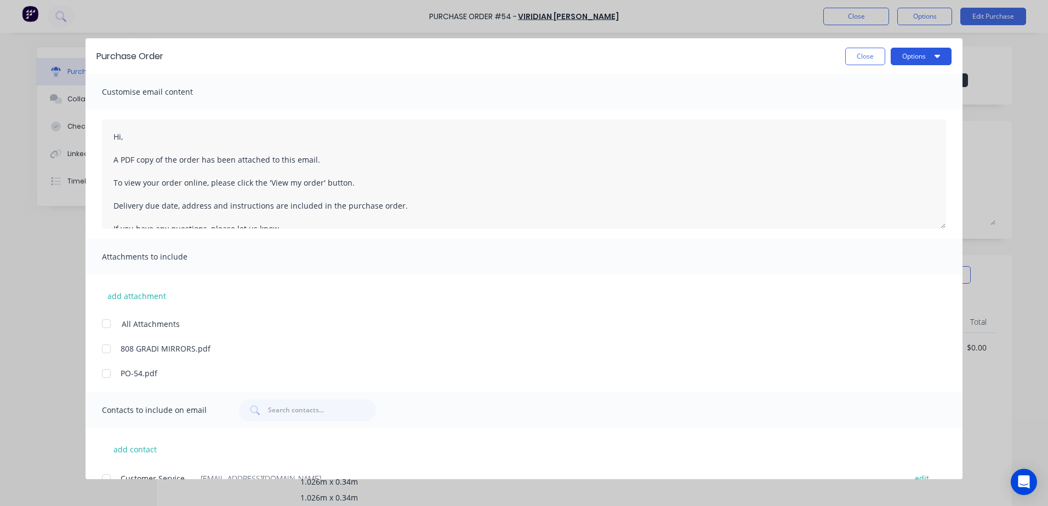
click at [908, 58] on button "Options" at bounding box center [921, 57] width 61 height 18
click at [891, 83] on div "Preview" at bounding box center [899, 84] width 84 height 16
click at [863, 55] on button "Close" at bounding box center [865, 57] width 40 height 18
type textarea "x"
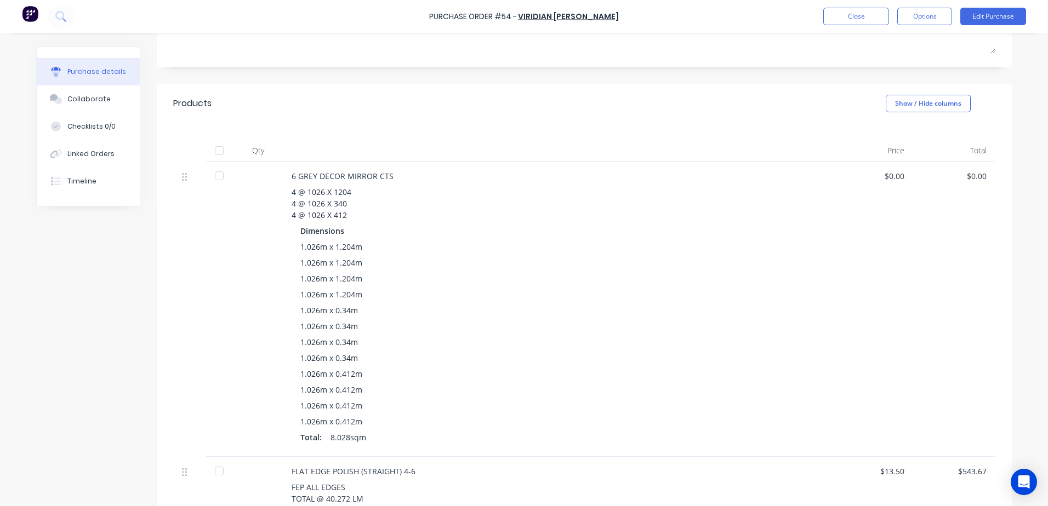
scroll to position [164, 0]
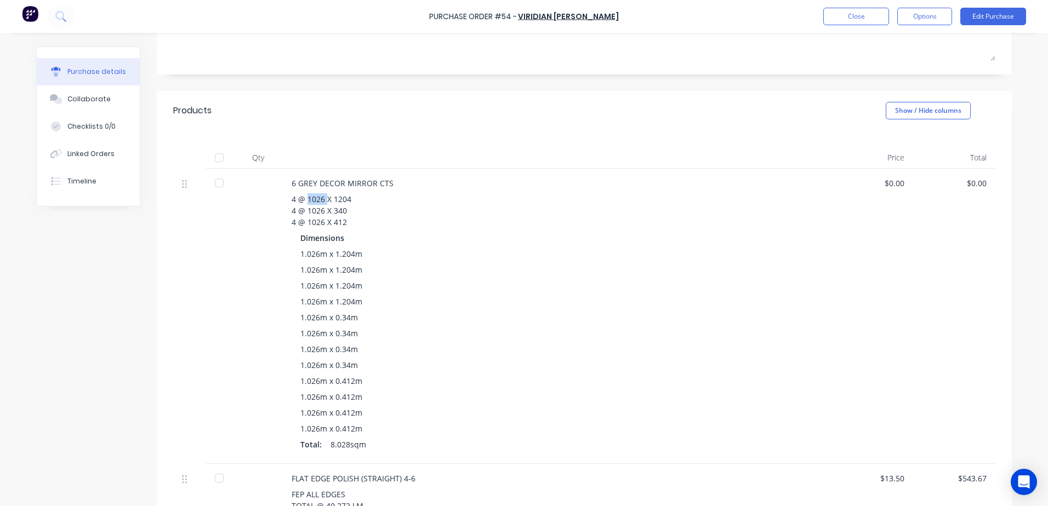
drag, startPoint x: 303, startPoint y: 199, endPoint x: 322, endPoint y: 198, distance: 19.8
click at [322, 198] on div "4 @ 1026 X 1204 4 @ 1026 X 340 4 @ 1026 X 412" at bounding box center [557, 210] width 530 height 35
click at [300, 255] on span "1.026m x 1.204m" at bounding box center [331, 254] width 62 height 12
click at [1024, 480] on icon "Open Intercom Messenger" at bounding box center [1023, 482] width 13 height 14
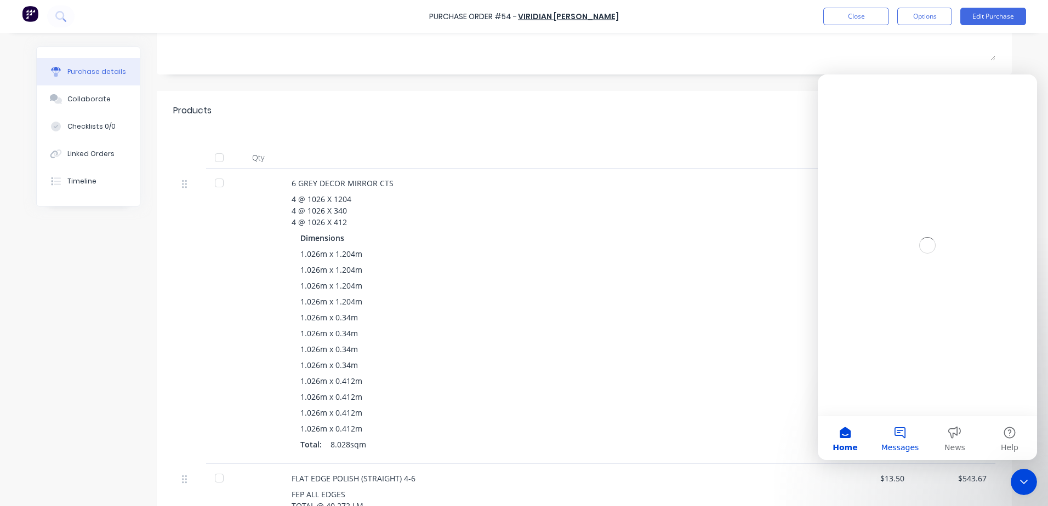
scroll to position [0, 0]
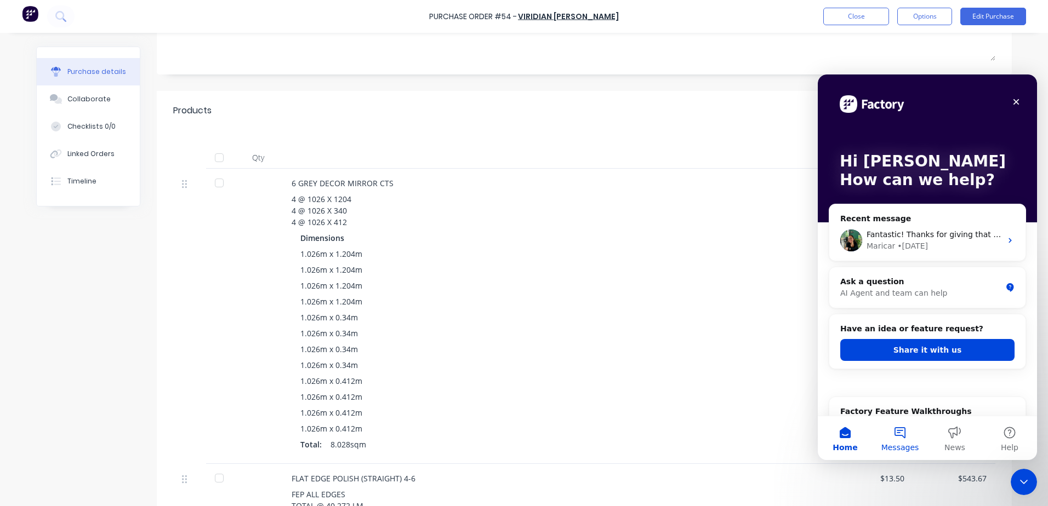
click at [931, 356] on button "Share it with us" at bounding box center [927, 350] width 174 height 22
click at [933, 351] on button "Share it with us" at bounding box center [927, 350] width 174 height 22
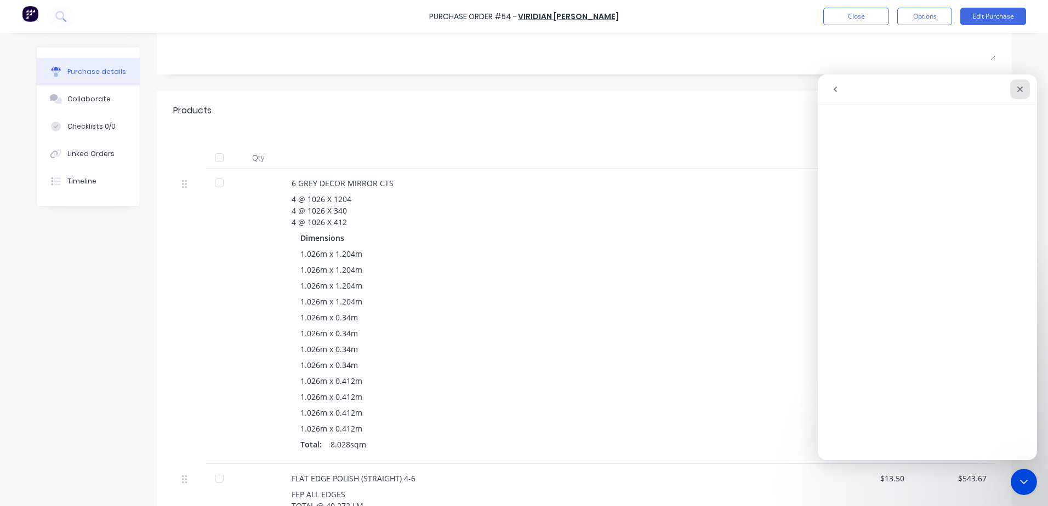
click at [1016, 89] on icon "Close" at bounding box center [1019, 89] width 9 height 9
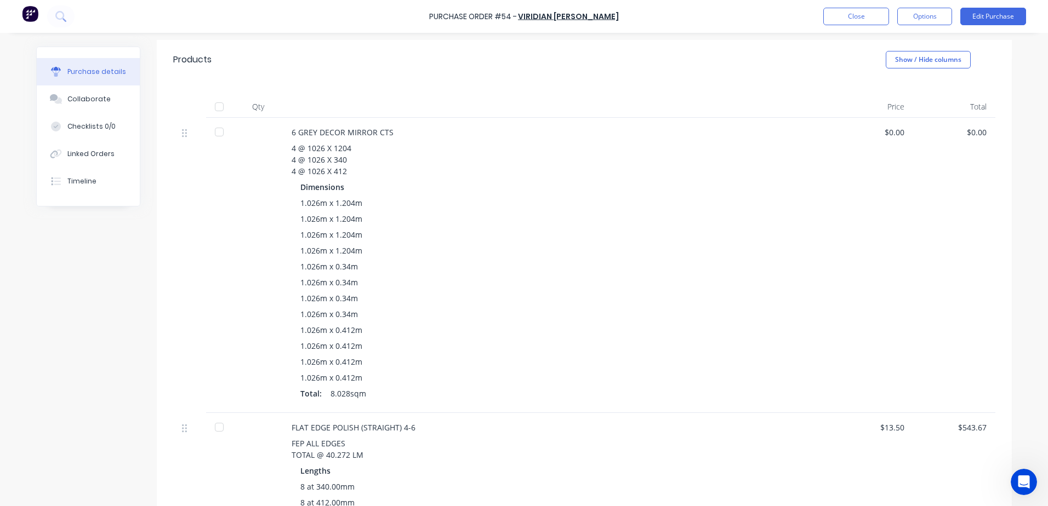
scroll to position [55, 0]
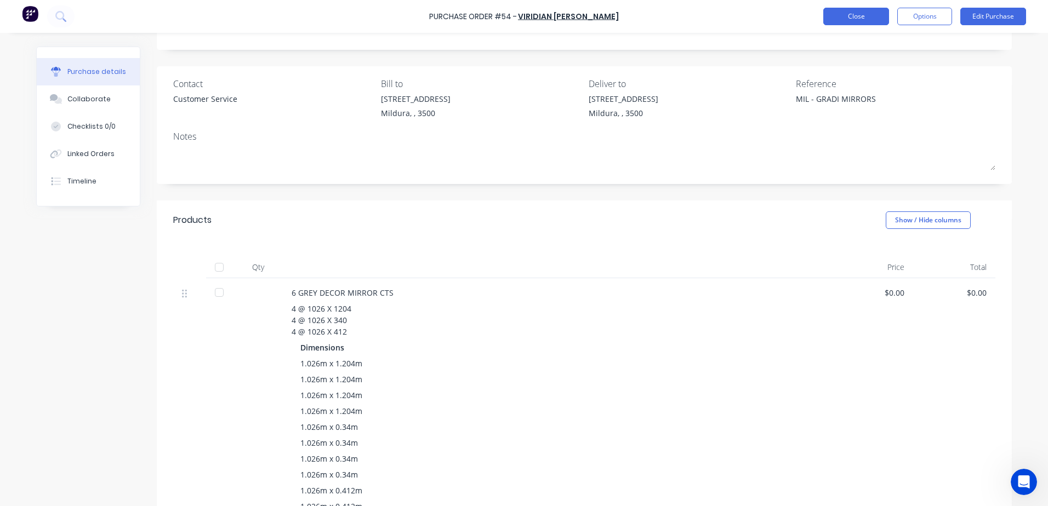
click at [875, 11] on button "Close" at bounding box center [856, 17] width 66 height 18
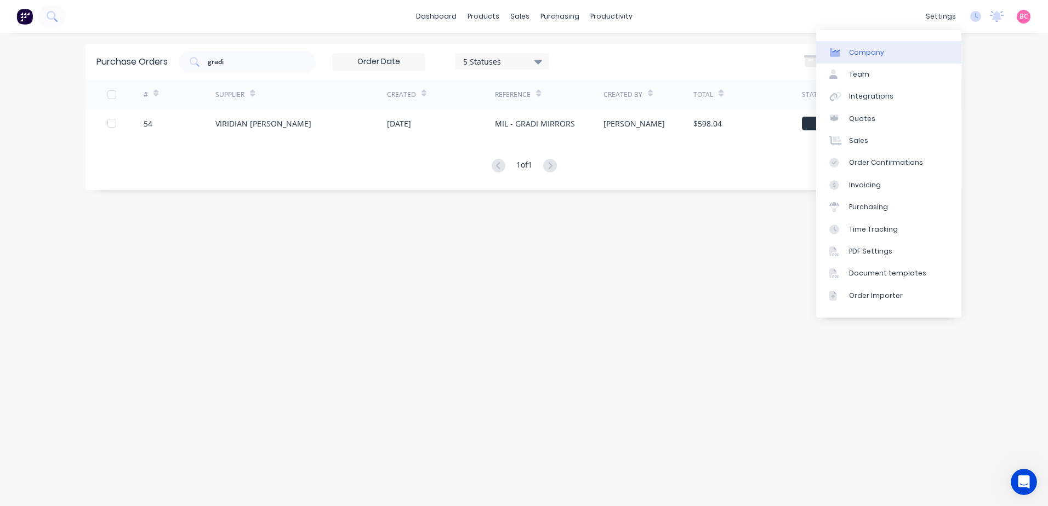
click at [877, 53] on div "Company" at bounding box center [866, 53] width 35 height 10
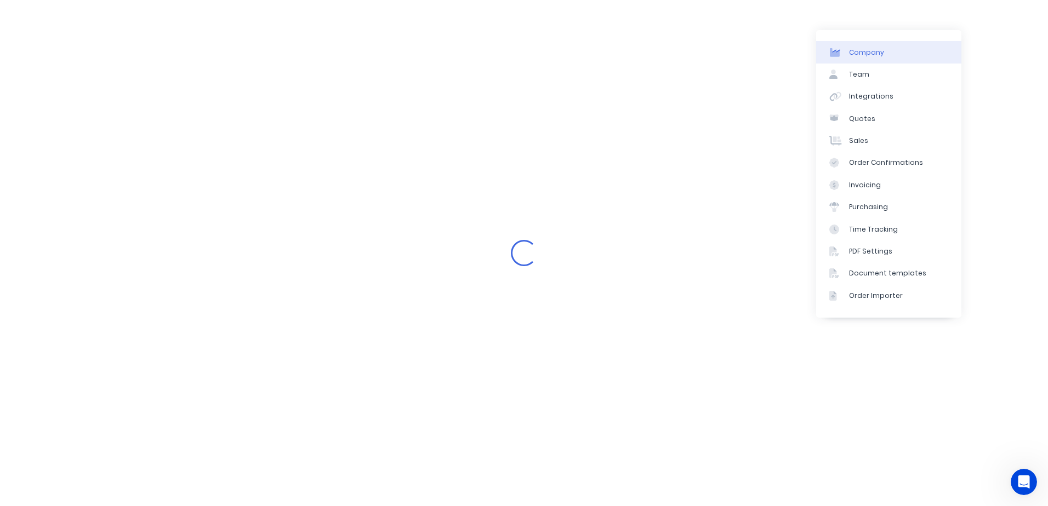
select select "AU"
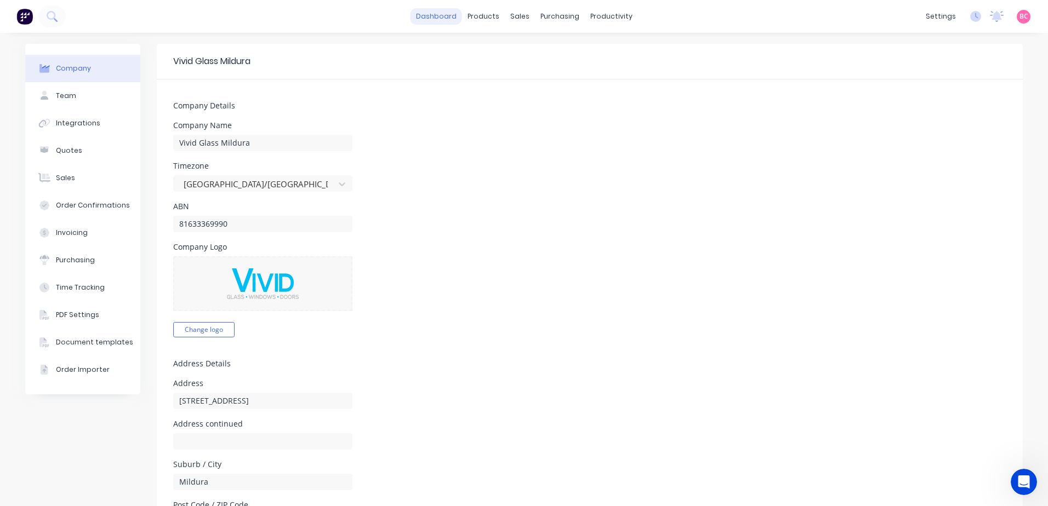
click at [437, 18] on link "dashboard" at bounding box center [436, 16] width 52 height 16
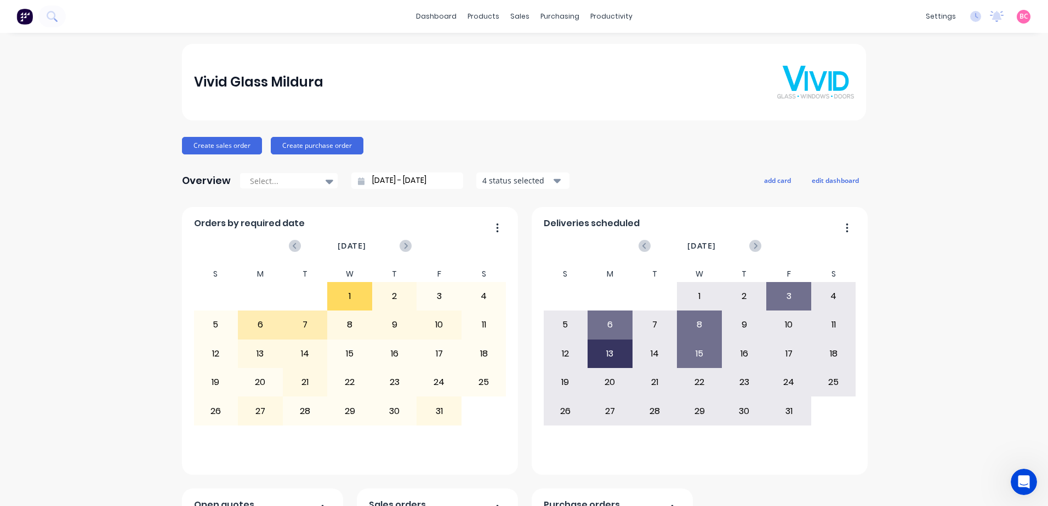
click at [504, 43] on link "Product Catalogue" at bounding box center [533, 52] width 145 height 22
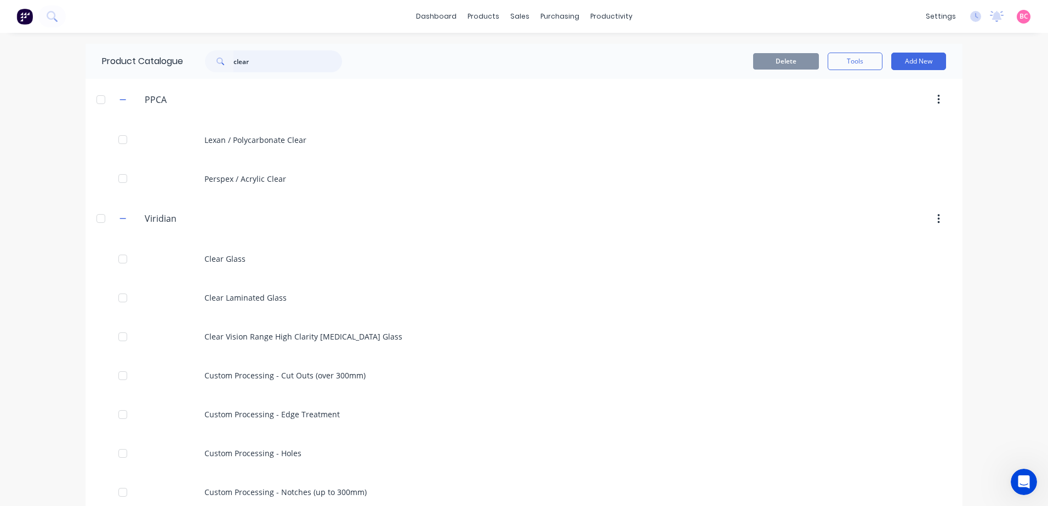
drag, startPoint x: 260, startPoint y: 53, endPoint x: 150, endPoint y: 62, distance: 111.0
click at [176, 63] on div "Product Catalogue clear" at bounding box center [227, 61] width 284 height 35
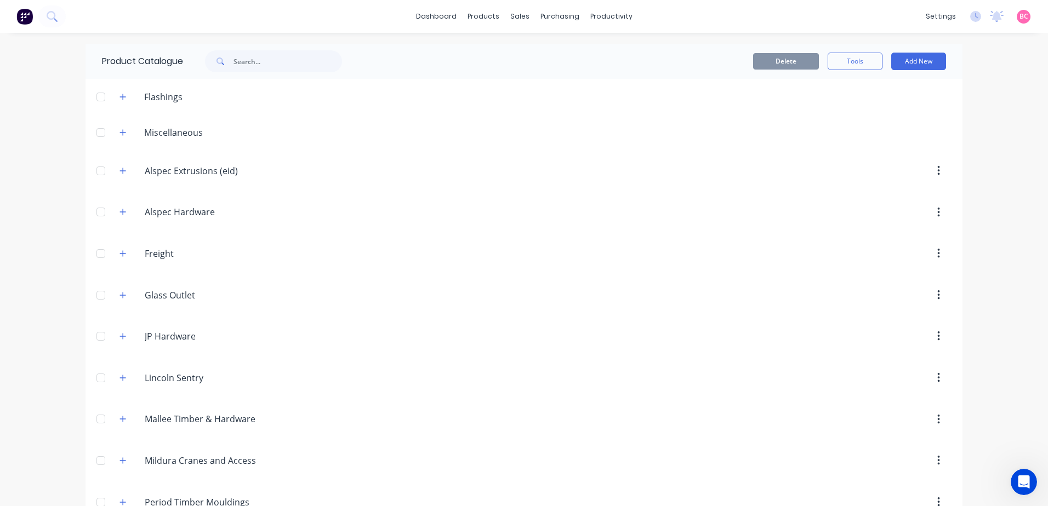
click at [901, 407] on header "Mallee.Timber.&.Hardware Mallee Timber & Hardware" at bounding box center [523, 420] width 877 height 42
click at [120, 295] on icon "button" at bounding box center [123, 295] width 6 height 6
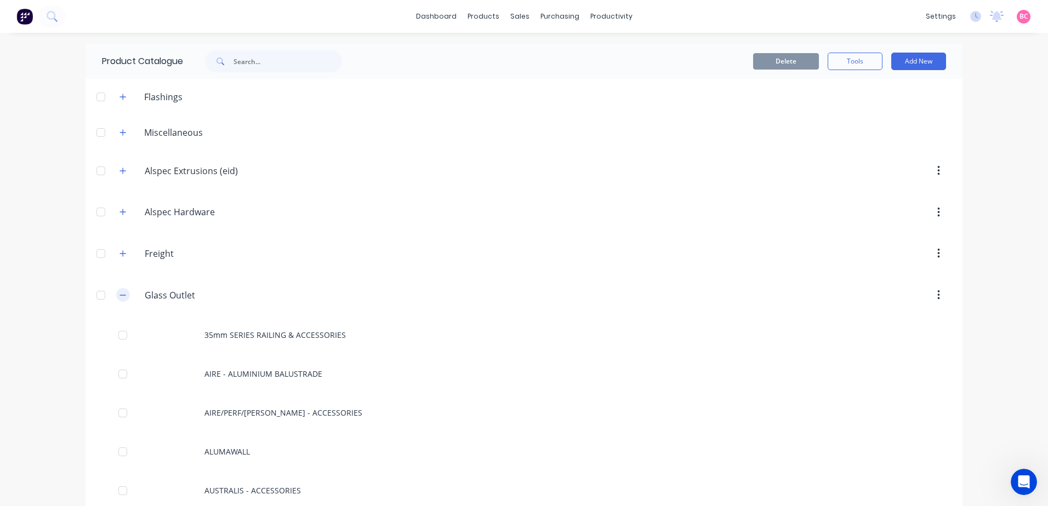
click at [119, 297] on icon "button" at bounding box center [122, 296] width 7 height 8
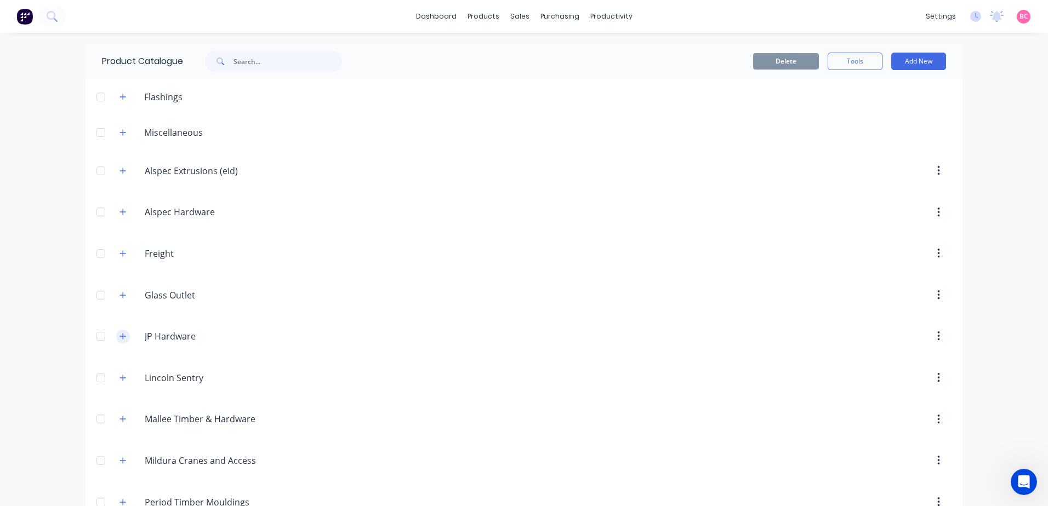
click at [121, 340] on icon "button" at bounding box center [122, 337] width 7 height 8
click at [122, 338] on icon "button" at bounding box center [122, 337] width 7 height 8
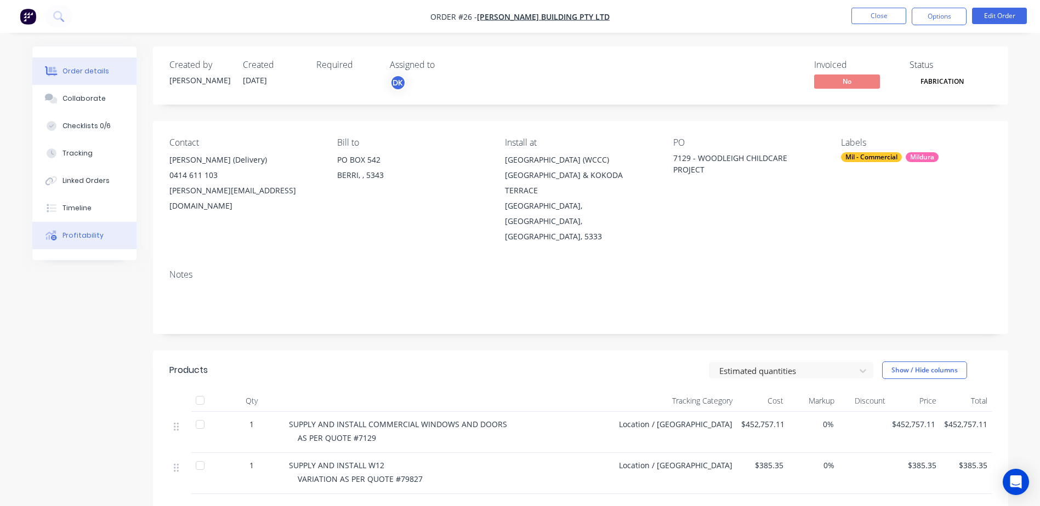
click at [73, 241] on button "Profitability" at bounding box center [84, 235] width 104 height 27
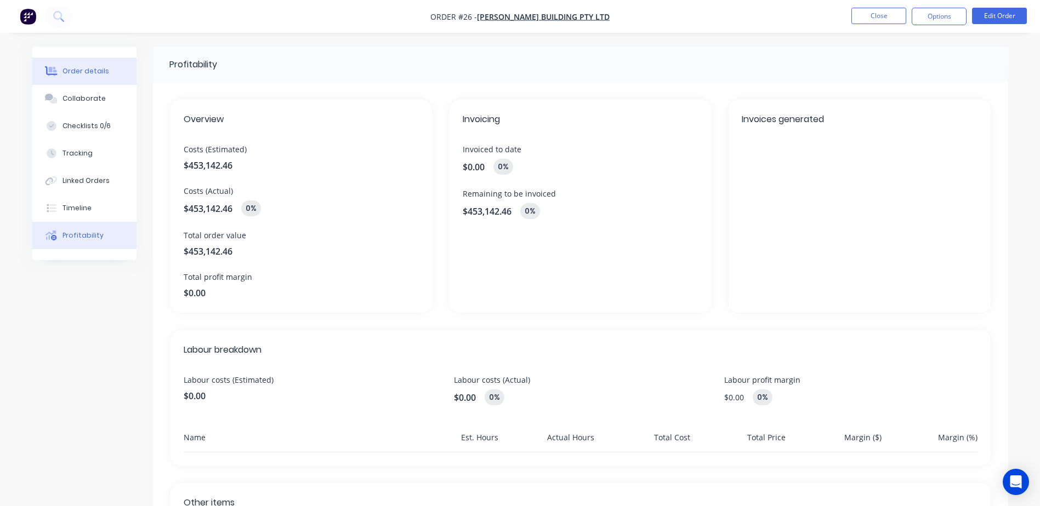
click at [90, 69] on div "Order details" at bounding box center [85, 71] width 47 height 10
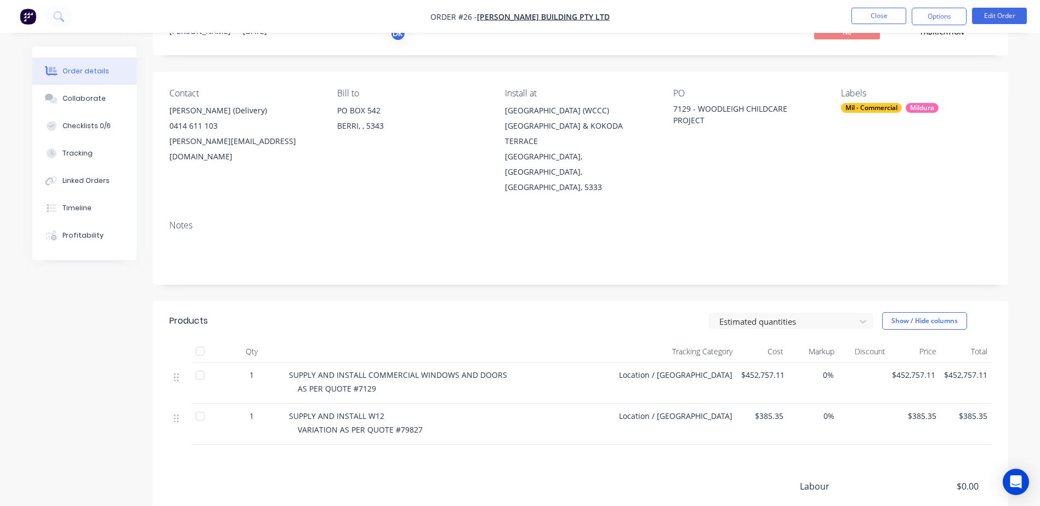
scroll to position [50, 0]
click at [96, 151] on button "Tracking" at bounding box center [84, 153] width 104 height 27
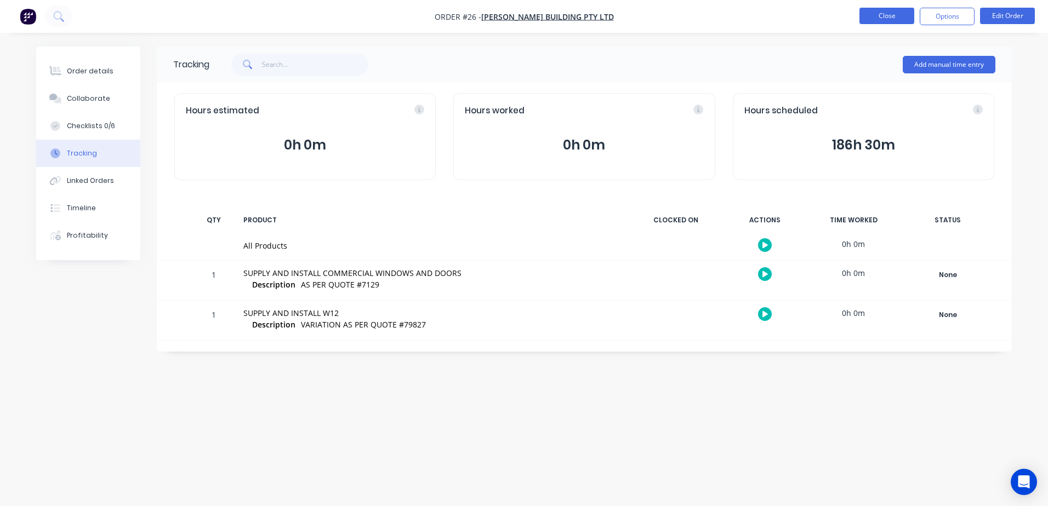
click at [886, 13] on button "Close" at bounding box center [886, 16] width 55 height 16
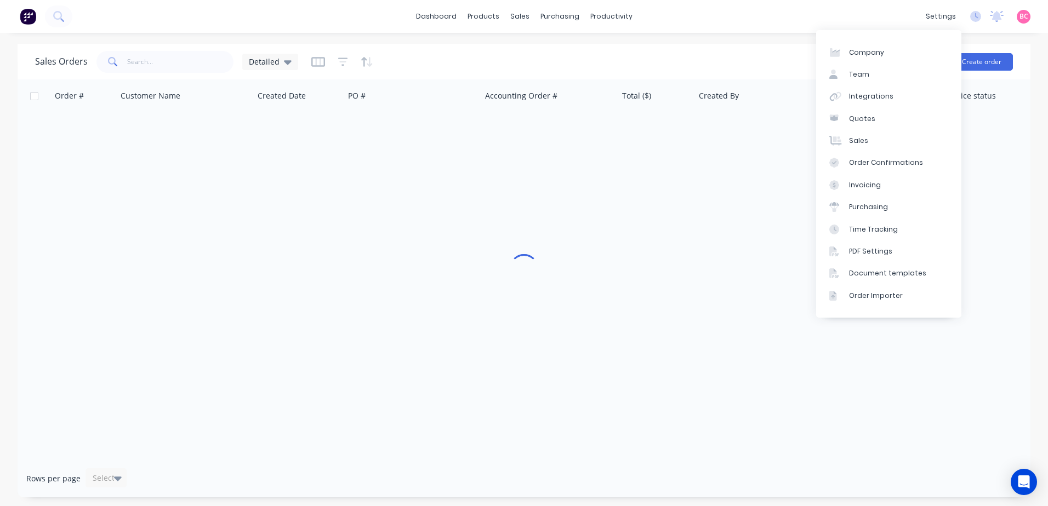
click at [943, 21] on div "settings" at bounding box center [940, 16] width 41 height 16
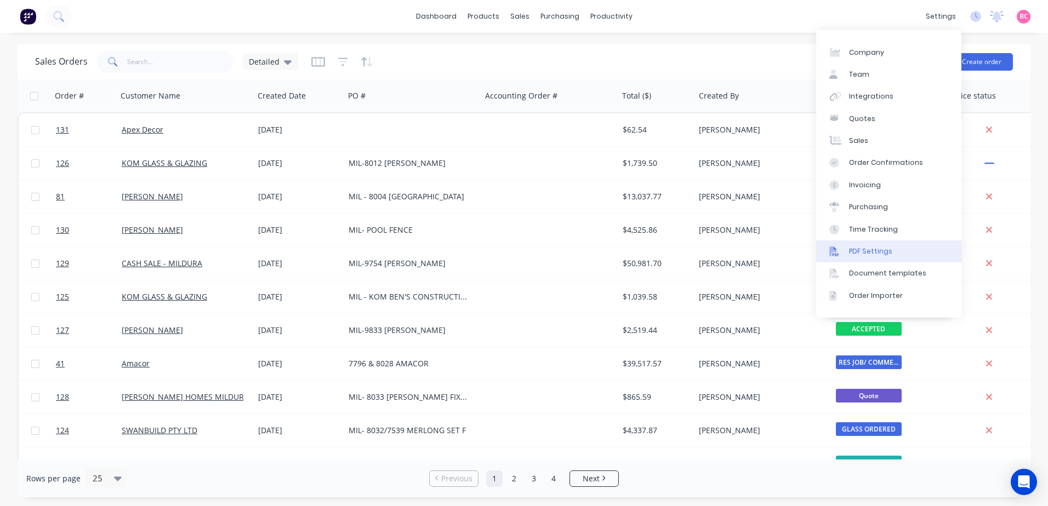
click at [878, 254] on div "PDF Settings" at bounding box center [870, 252] width 43 height 10
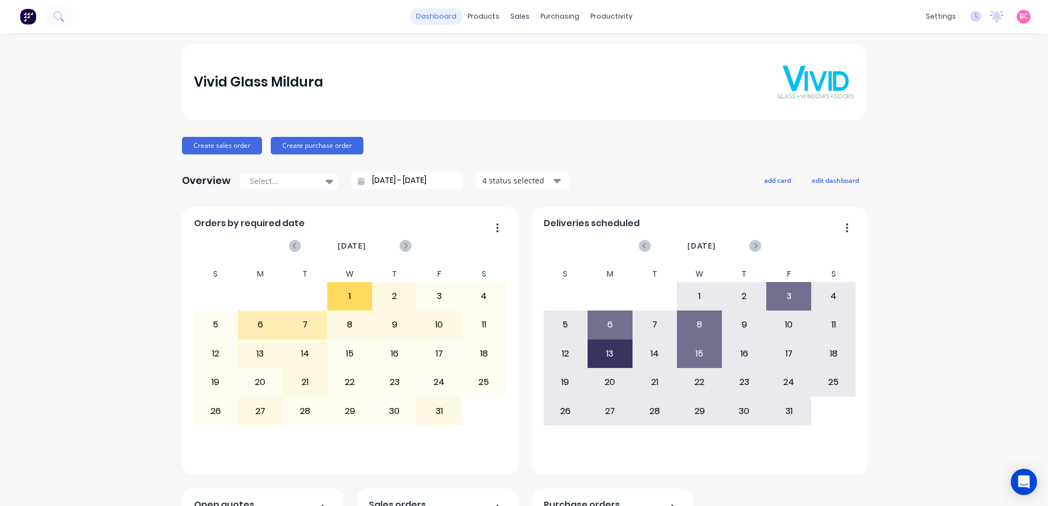
click at [443, 21] on link "dashboard" at bounding box center [436, 16] width 52 height 16
click at [537, 48] on div "Sales Orders" at bounding box center [556, 53] width 45 height 10
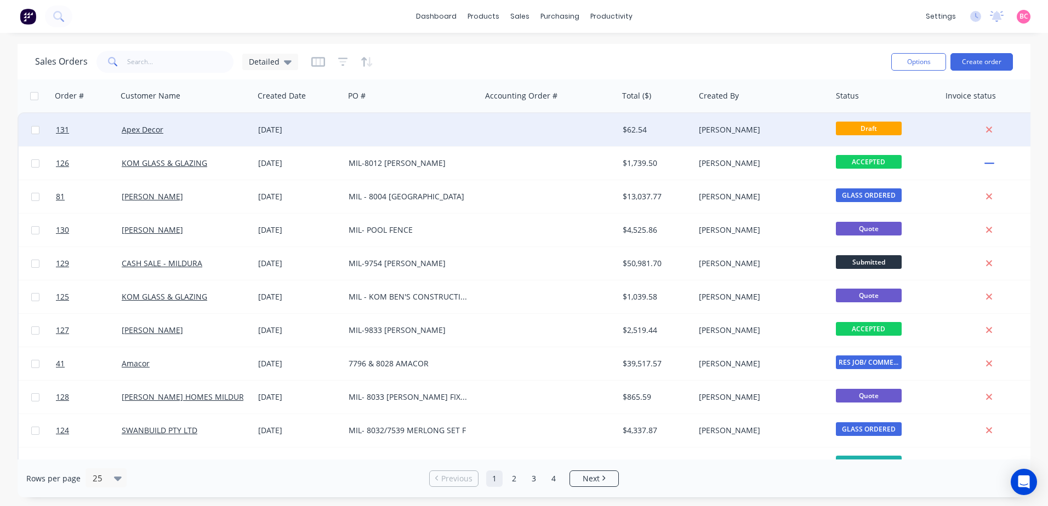
click at [478, 130] on div at bounding box center [412, 129] width 137 height 33
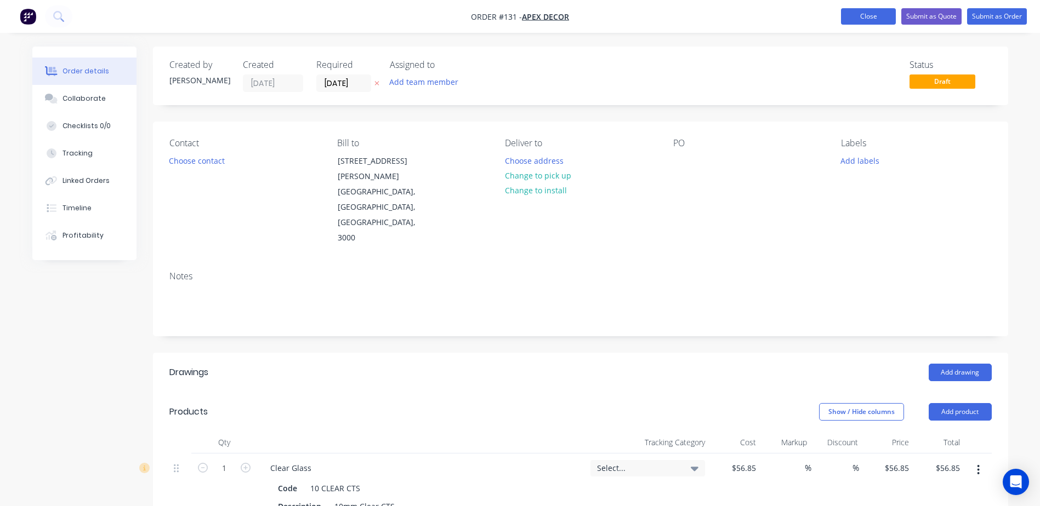
click at [866, 16] on button "Close" at bounding box center [868, 16] width 55 height 16
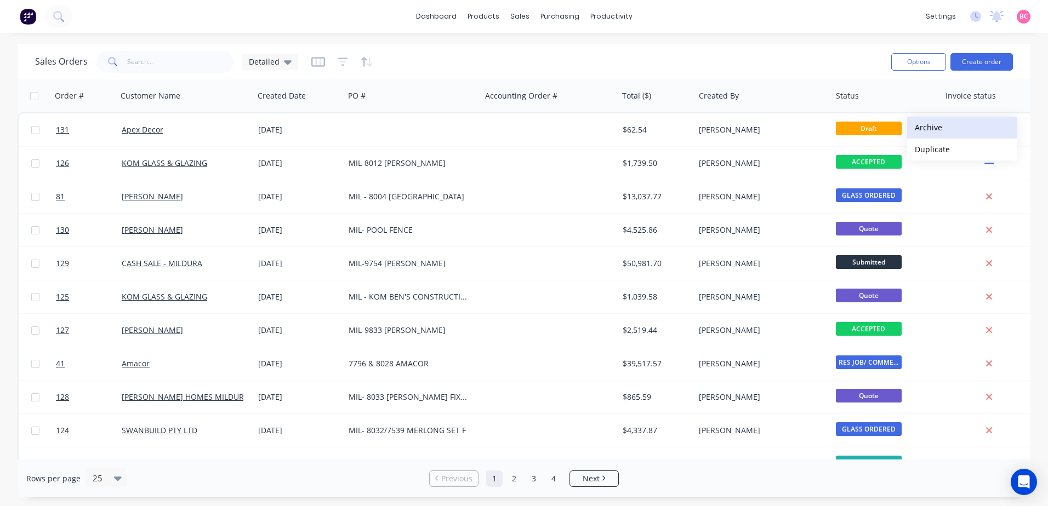
click at [925, 131] on button "Archive" at bounding box center [962, 128] width 110 height 22
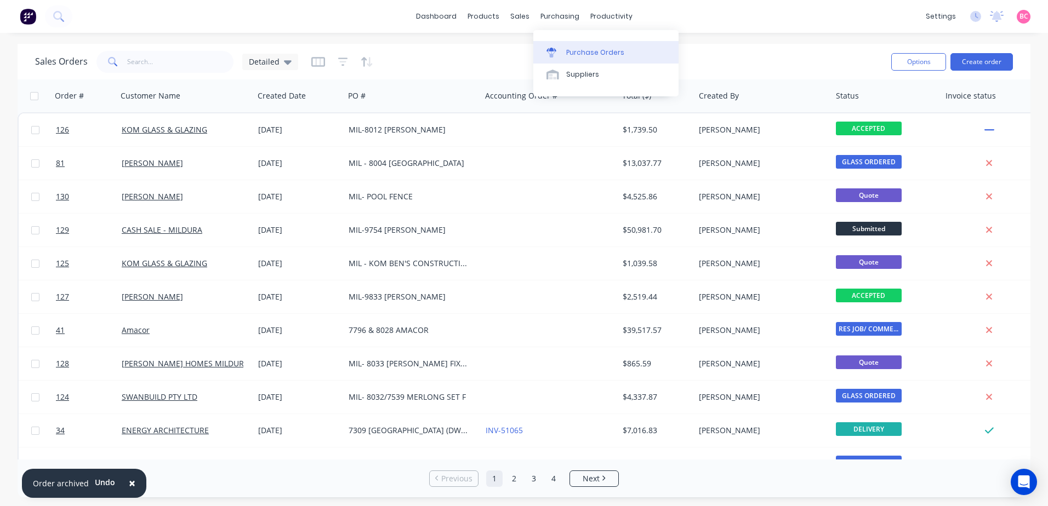
click at [562, 42] on link "Purchase Orders" at bounding box center [605, 52] width 145 height 22
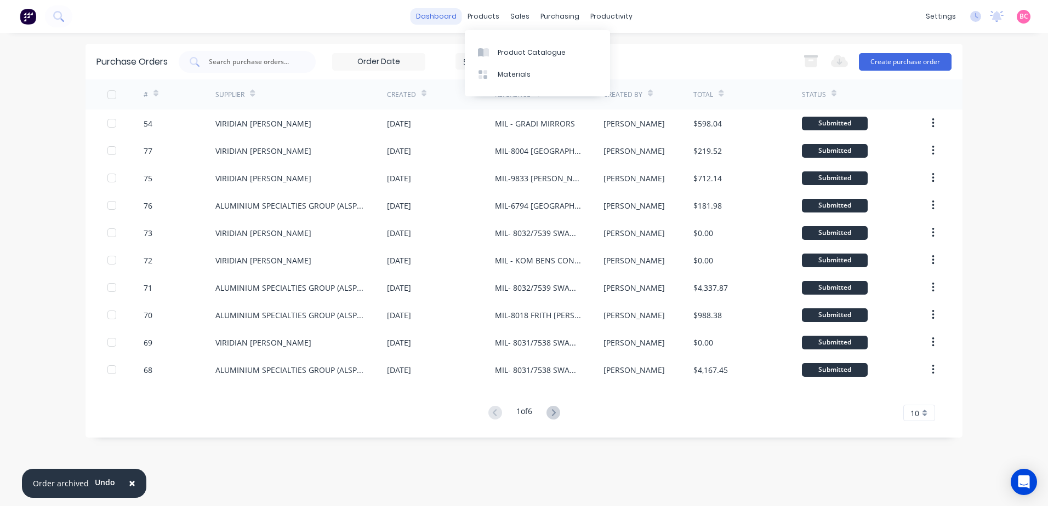
click at [451, 19] on link "dashboard" at bounding box center [436, 16] width 52 height 16
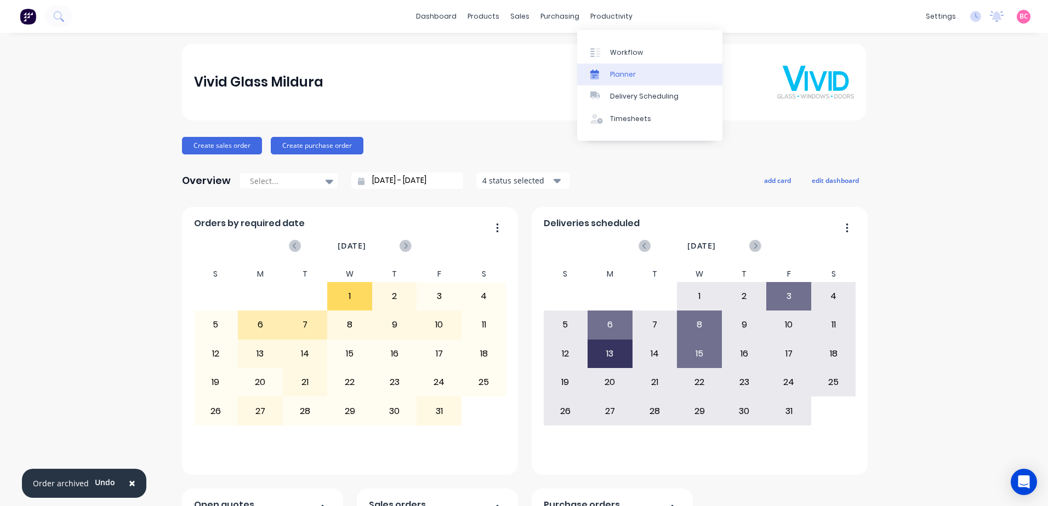
click at [624, 79] on link "Planner" at bounding box center [649, 75] width 145 height 22
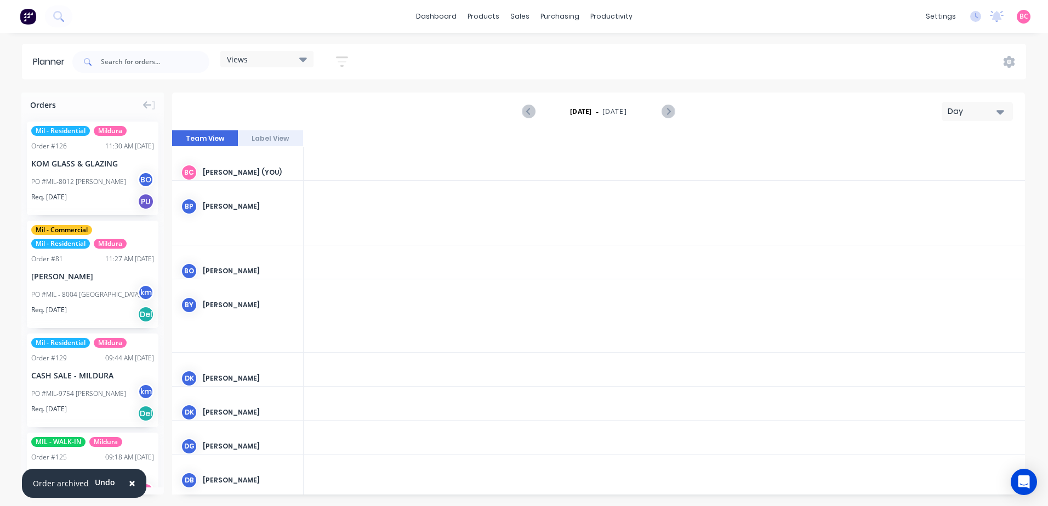
scroll to position [0, 2105]
click at [251, 45] on div "Views Save new view None (Default) edit Commercial Team edit MILDURA edit Resid…" at bounding box center [214, 61] width 289 height 33
click at [268, 55] on div "Views" at bounding box center [267, 59] width 80 height 10
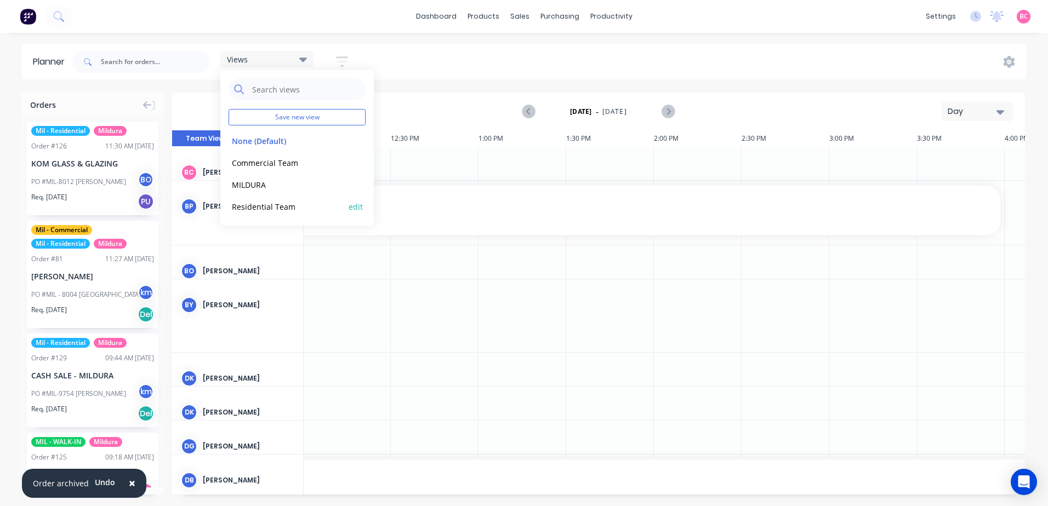
click at [287, 209] on button "Residential Team" at bounding box center [287, 206] width 117 height 13
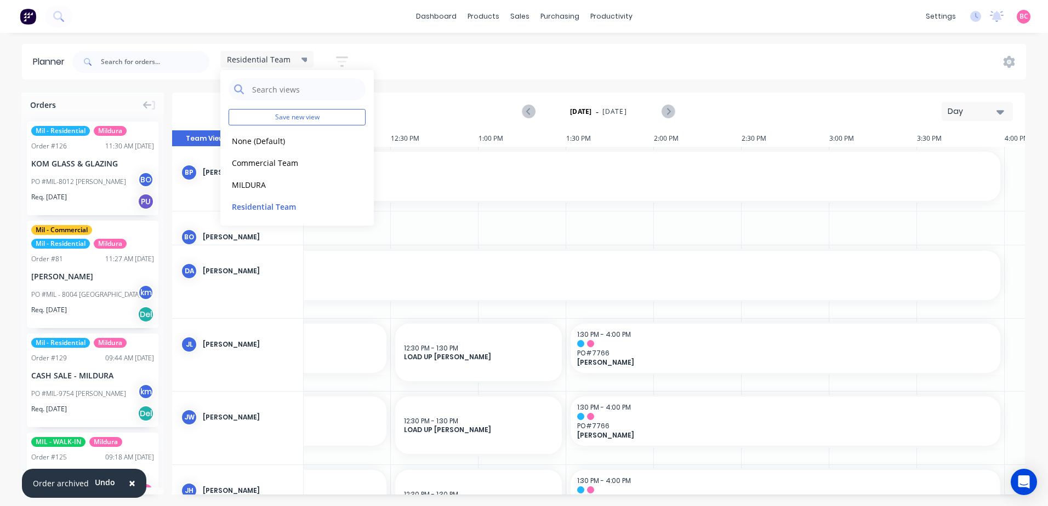
click at [439, 64] on div "Residential Team Save new view None (Default) edit Commercial Team edit MILDURA…" at bounding box center [548, 61] width 956 height 33
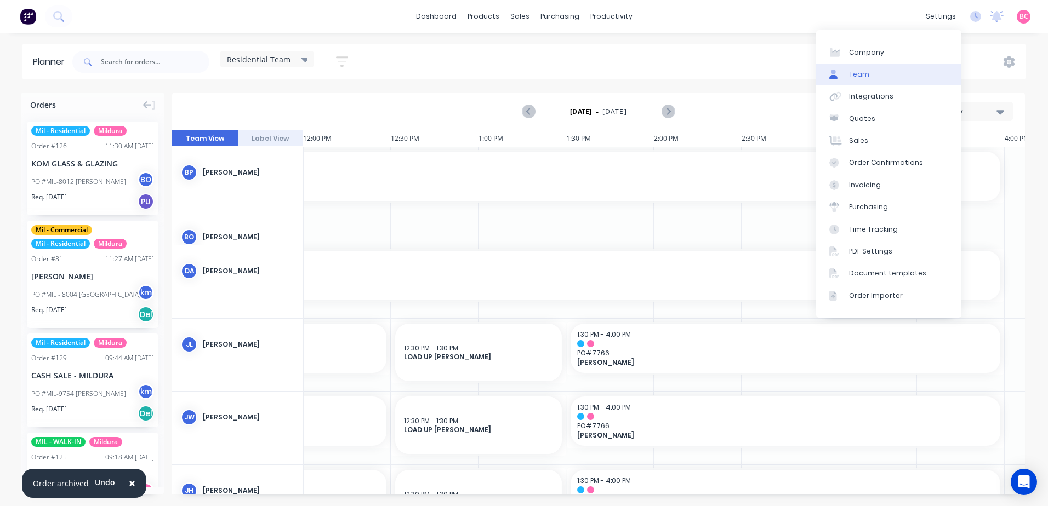
click at [869, 69] on link "Team" at bounding box center [888, 75] width 145 height 22
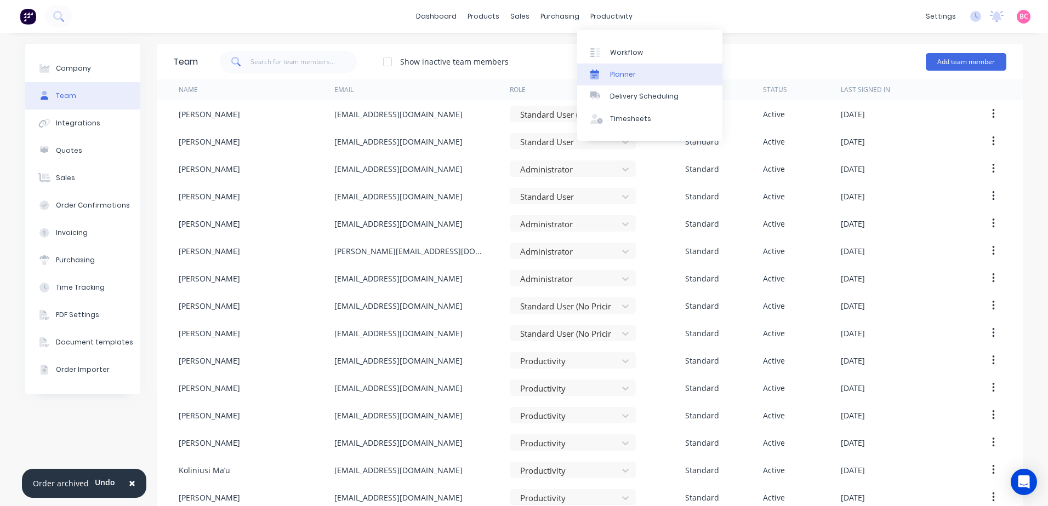
click at [617, 71] on div "Planner" at bounding box center [623, 75] width 26 height 10
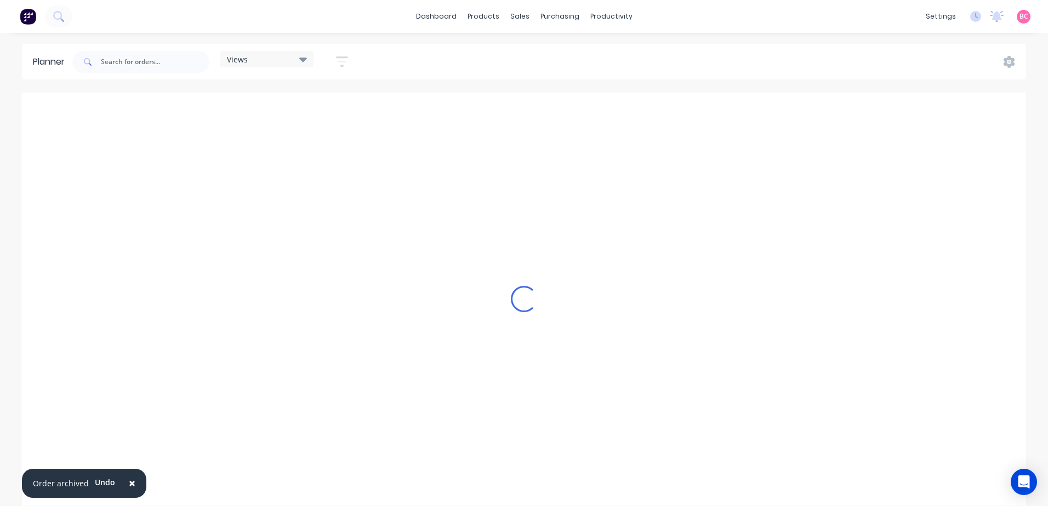
scroll to position [0, 2105]
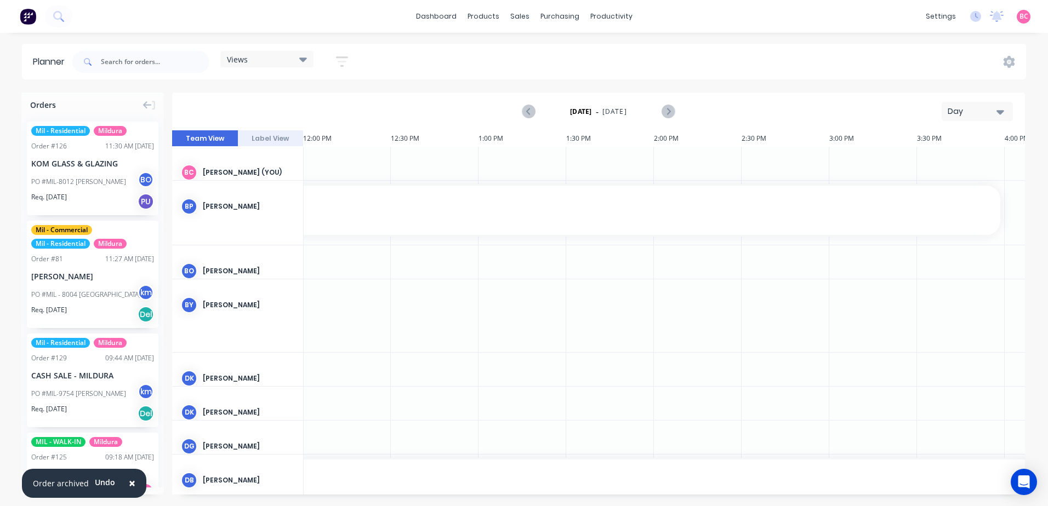
click at [272, 61] on div "Views" at bounding box center [267, 59] width 80 height 10
click at [287, 184] on button "MILDURA" at bounding box center [287, 184] width 117 height 13
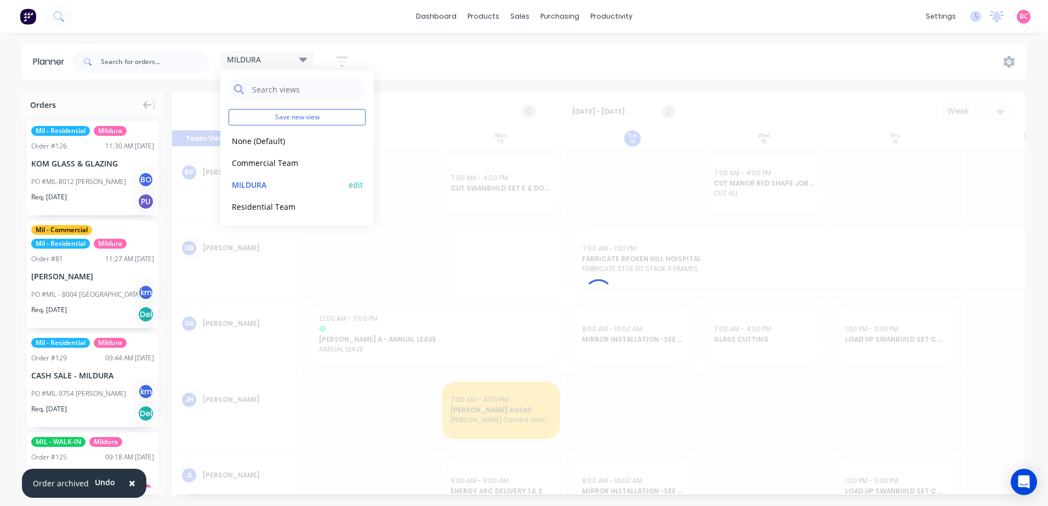
scroll to position [0, 1]
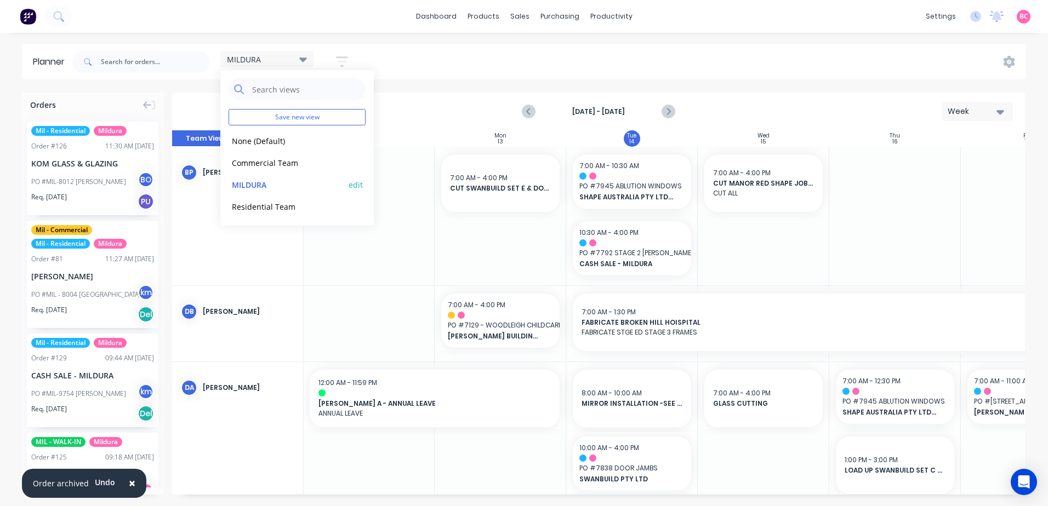
click at [358, 186] on button "edit" at bounding box center [356, 185] width 14 height 12
click at [406, 113] on label "Set as your default view" at bounding box center [450, 115] width 88 height 12
click at [394, 113] on input "Set as your default view" at bounding box center [394, 114] width 9 height 10
checkbox input "true"
click at [428, 136] on button "Update" at bounding box center [423, 137] width 66 height 19
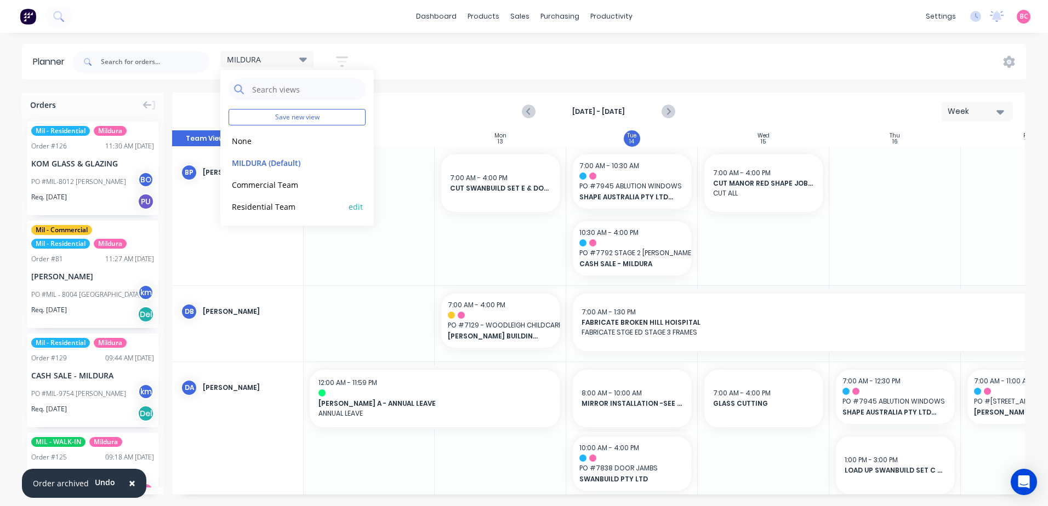
click at [255, 208] on button "Residential Team" at bounding box center [287, 206] width 117 height 13
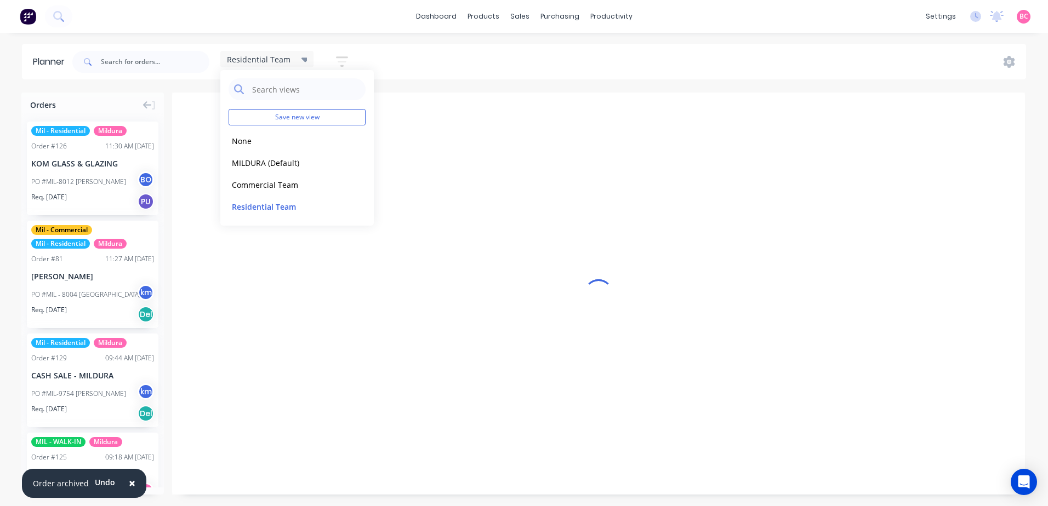
scroll to position [0, 2105]
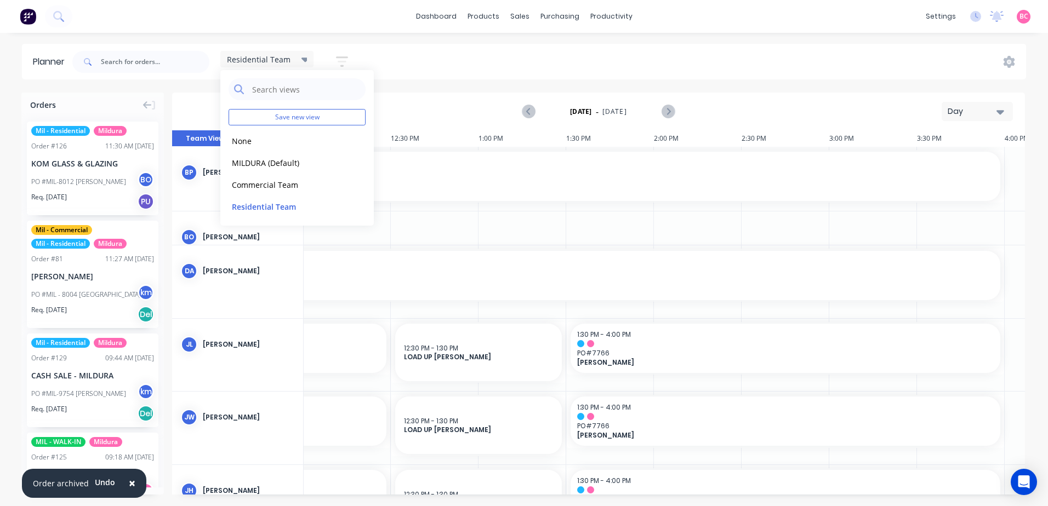
click at [448, 82] on div "Planner Residential Team Save new view None edit MILDURA (Default) edit Commerc…" at bounding box center [524, 275] width 1048 height 462
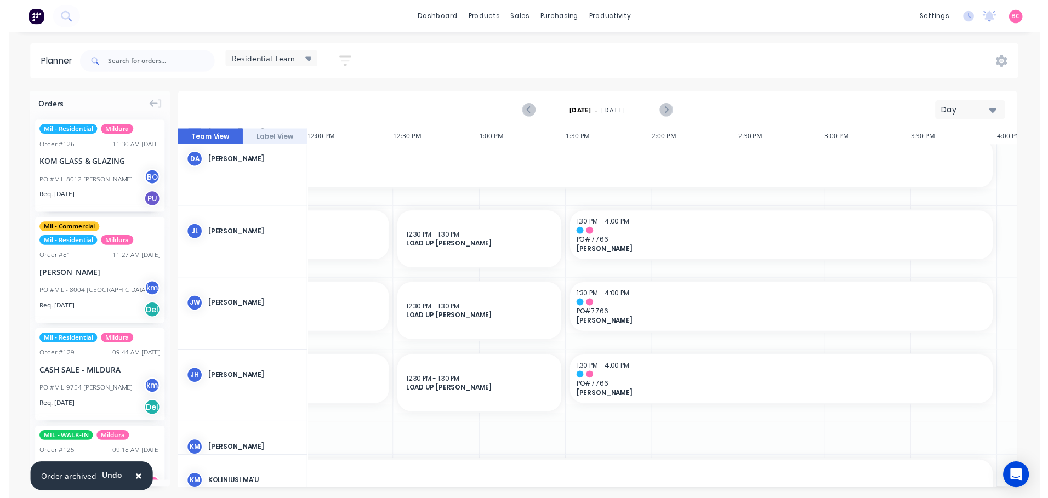
scroll to position [55, 2105]
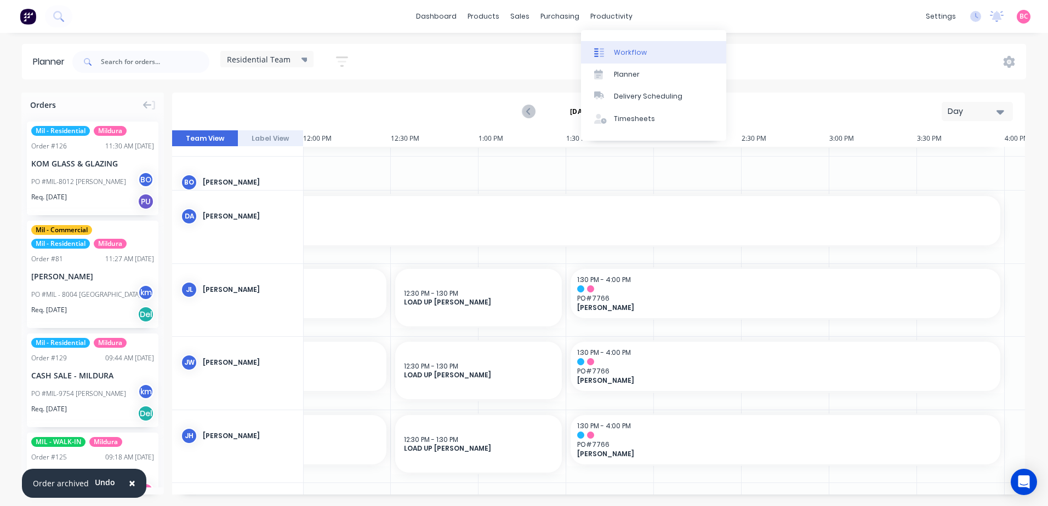
click at [605, 47] on link "Workflow" at bounding box center [653, 52] width 145 height 22
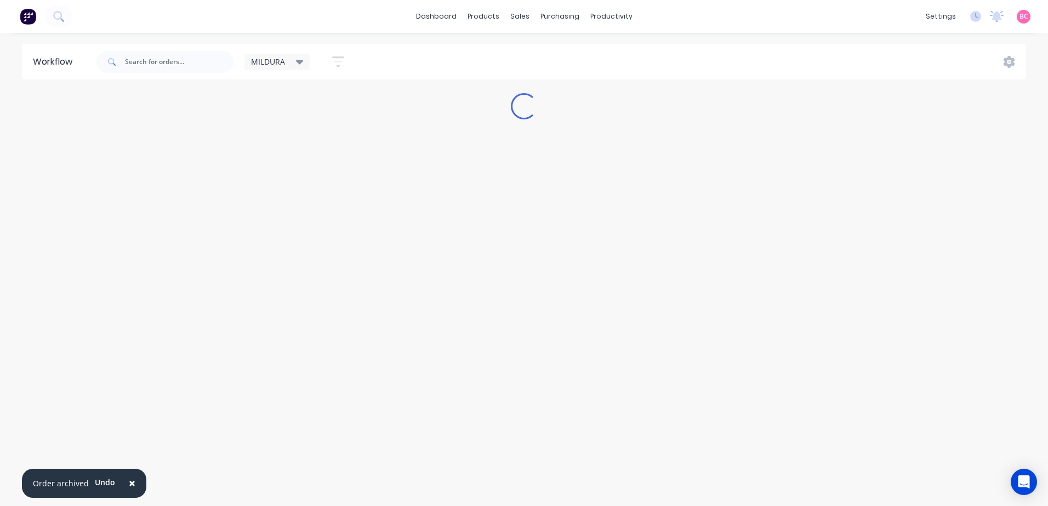
click at [295, 61] on div "MILDURA" at bounding box center [277, 62] width 53 height 10
click at [296, 214] on button "Mil - Jobs ready for delivery/pick up/install" at bounding box center [311, 209] width 117 height 13
